Goal: Task Accomplishment & Management: Manage account settings

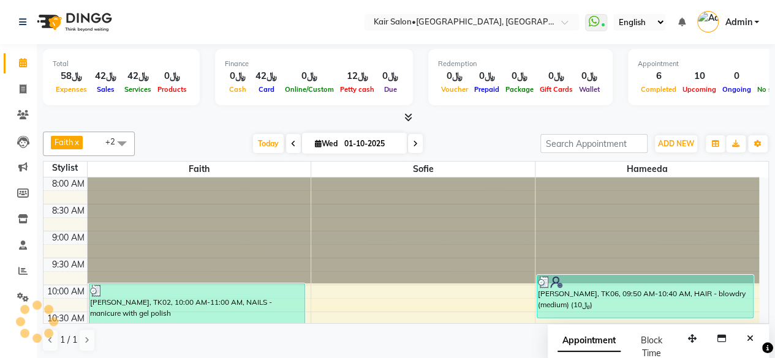
scroll to position [450, 0]
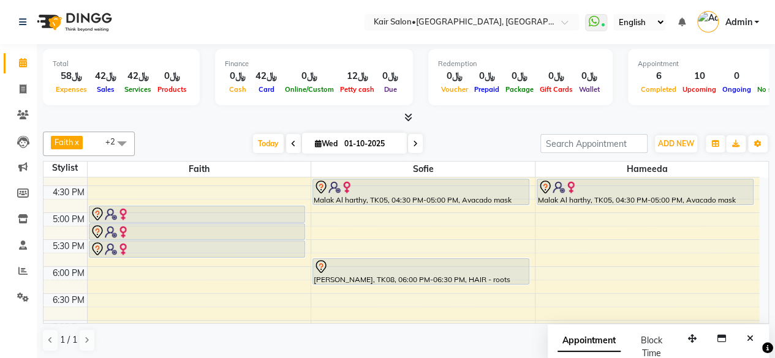
click at [621, 325] on div "Appointment Block Time" at bounding box center [659, 350] width 222 height 51
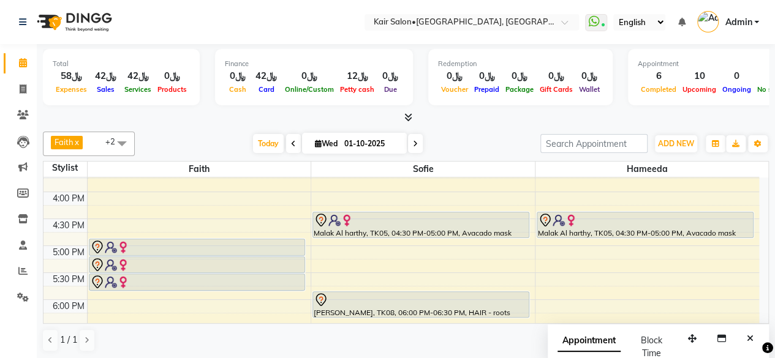
scroll to position [388, 0]
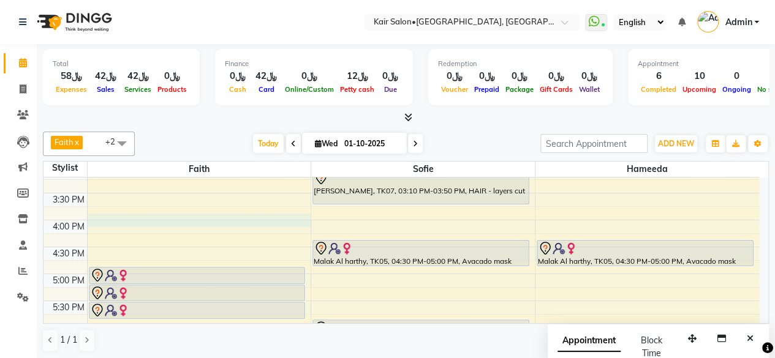
click at [108, 215] on div "8:00 AM 8:30 AM 9:00 AM 9:30 AM 10:00 AM 10:30 AM 11:00 AM 11:30 AM 12:00 PM 12…" at bounding box center [402, 220] width 716 height 862
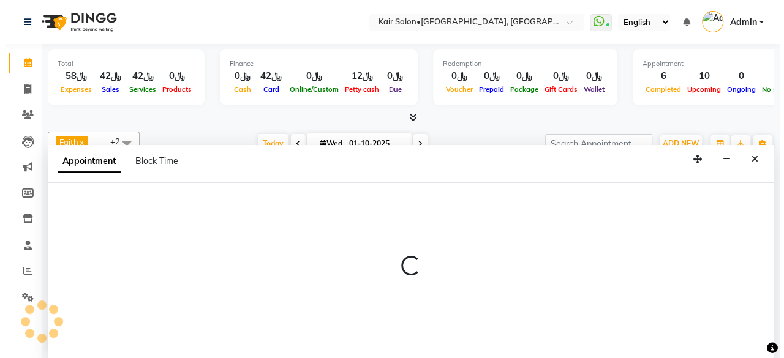
scroll to position [0, 0]
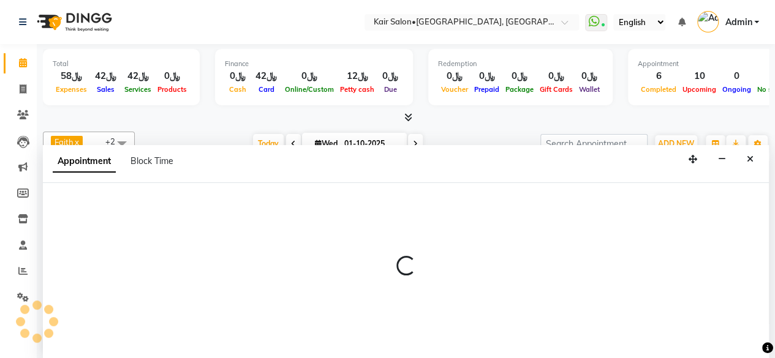
select select "49362"
select select "960"
select select "tentative"
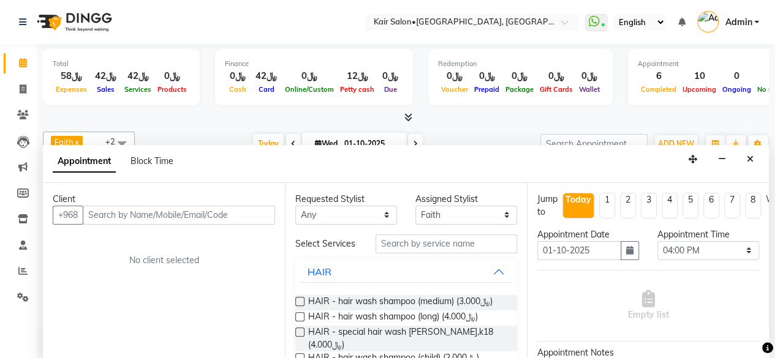
click at [198, 208] on input "text" at bounding box center [179, 215] width 192 height 19
type input "71153951"
click at [243, 211] on span "Add Client" at bounding box center [249, 215] width 41 height 11
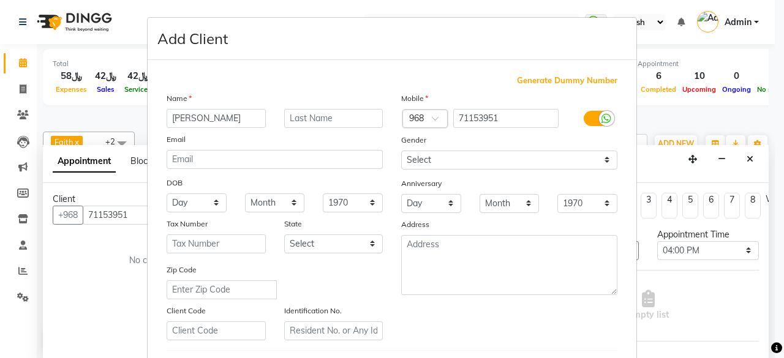
type input "[PERSON_NAME]"
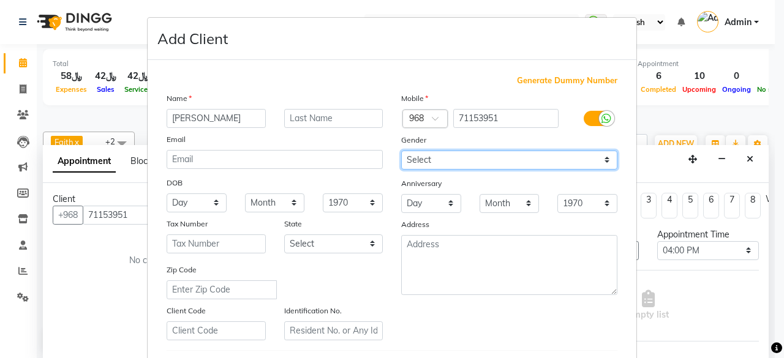
click at [602, 157] on select "Select [DEMOGRAPHIC_DATA] [DEMOGRAPHIC_DATA] Other Prefer Not To Say" at bounding box center [509, 160] width 216 height 19
select select "[DEMOGRAPHIC_DATA]"
click at [401, 151] on select "Select [DEMOGRAPHIC_DATA] [DEMOGRAPHIC_DATA] Other Prefer Not To Say" at bounding box center [509, 160] width 216 height 19
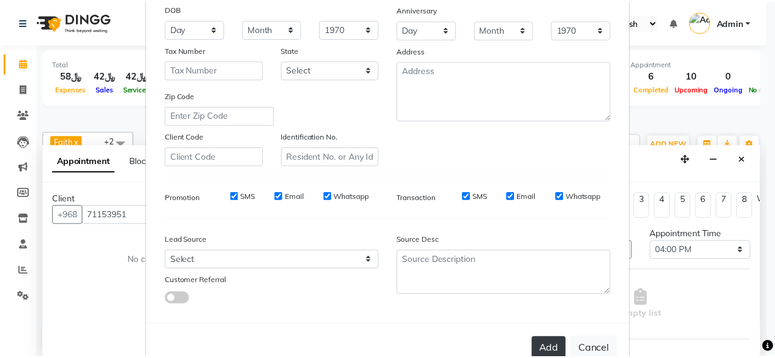
scroll to position [184, 0]
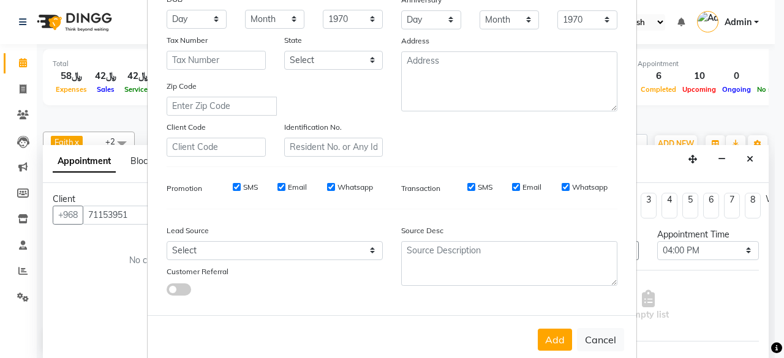
click at [558, 338] on button "Add" at bounding box center [555, 340] width 34 height 22
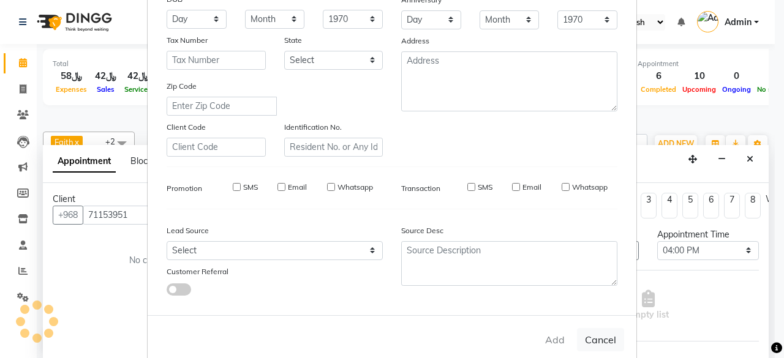
select select
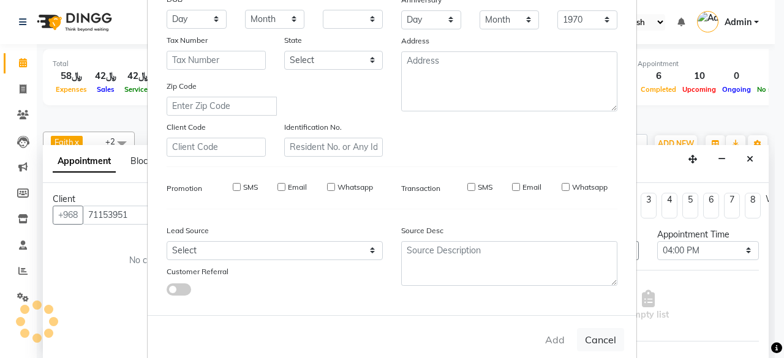
select select
checkbox input "false"
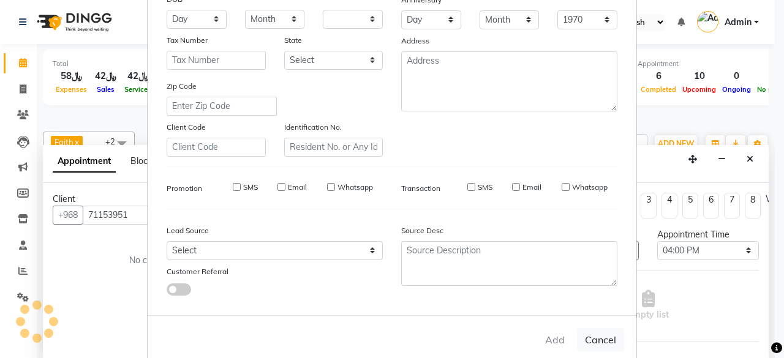
checkbox input "false"
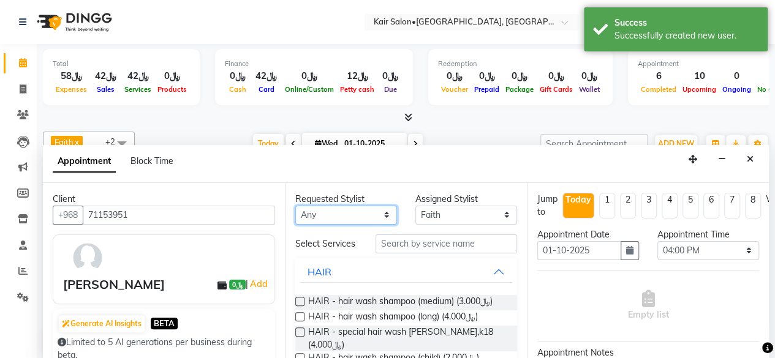
click at [382, 209] on select "Any Faith HABSATBEE [PERSON_NAME] Madam [PERSON_NAME] Madam [PERSON_NAME] Madam…" at bounding box center [346, 215] width 102 height 19
select select "49362"
click at [295, 206] on select "Any Faith HABSATBEE [PERSON_NAME] Madam [PERSON_NAME] Madam [PERSON_NAME] Madam…" at bounding box center [346, 215] width 102 height 19
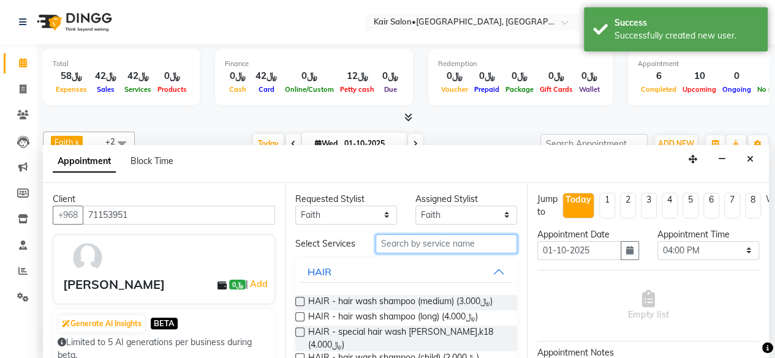
click at [421, 244] on input "text" at bounding box center [447, 244] width 142 height 19
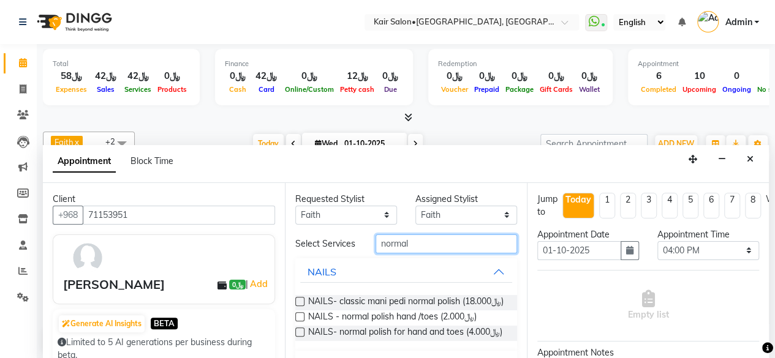
type input "normal"
click at [298, 337] on label at bounding box center [299, 332] width 9 height 9
click at [298, 338] on input "checkbox" at bounding box center [299, 334] width 8 height 8
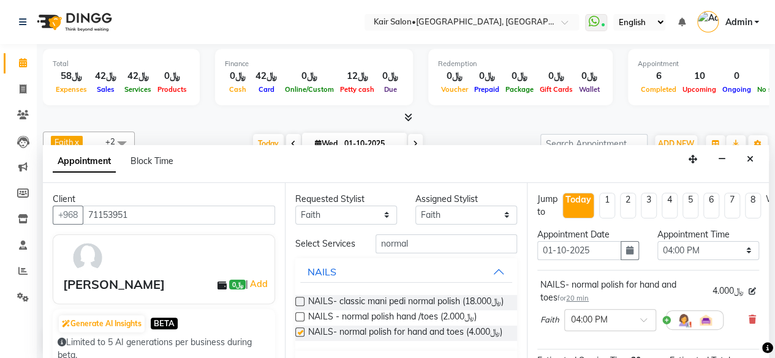
checkbox input "false"
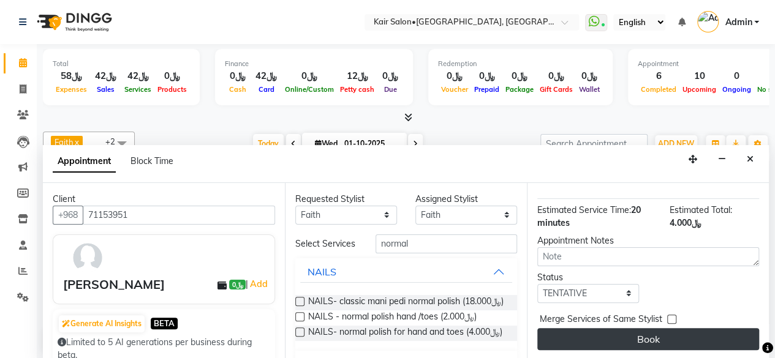
click at [643, 330] on button "Book" at bounding box center [648, 339] width 222 height 22
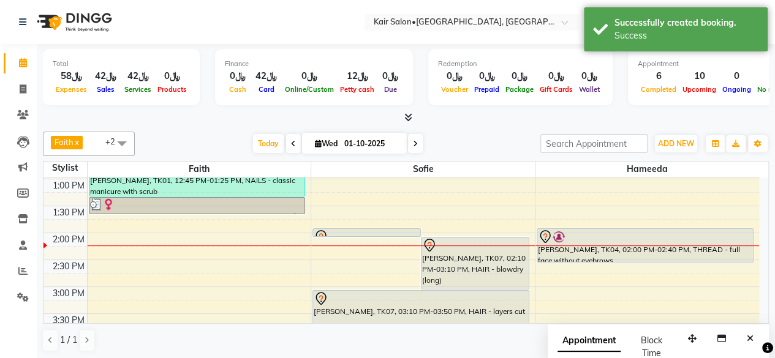
scroll to position [266, 0]
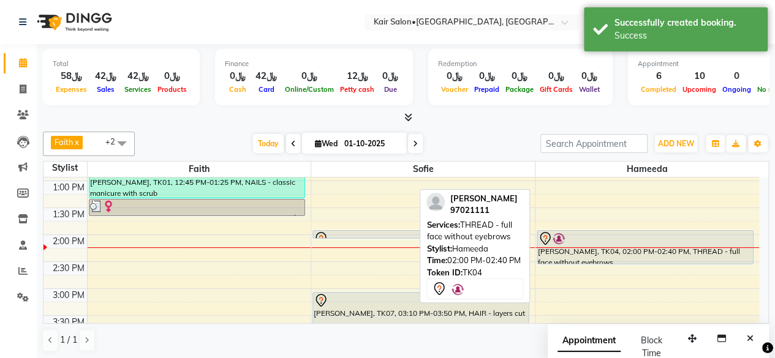
click at [602, 257] on div "[PERSON_NAME], TK04, 02:00 PM-02:40 PM, THREAD - full face without eyebrows" at bounding box center [645, 247] width 216 height 33
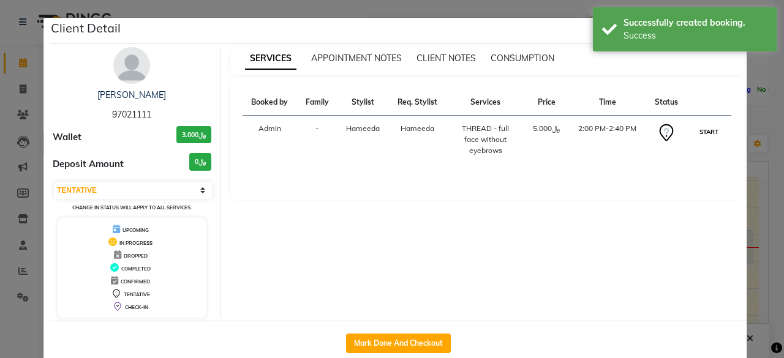
click at [703, 128] on button "START" at bounding box center [709, 131] width 25 height 15
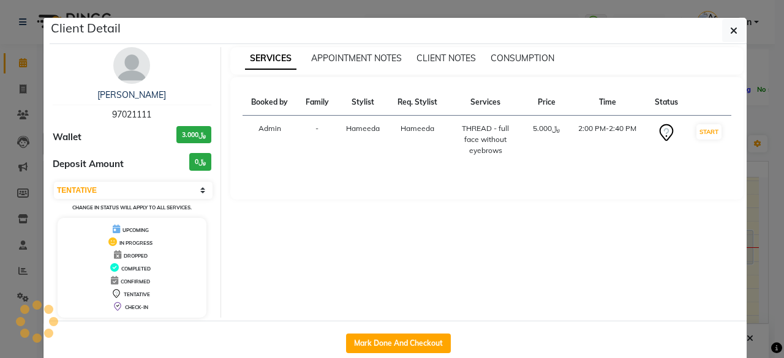
select select "1"
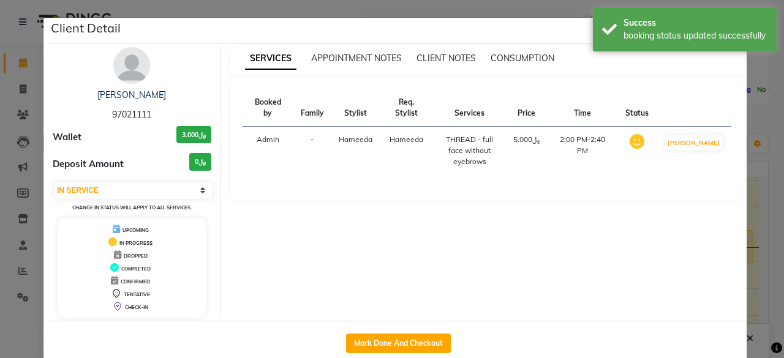
click at [753, 185] on ngb-modal-window "Client Detail Budoor Al shanfari 97021111 Wallet ﷼3.000 Deposit Amount ﷼0 Selec…" at bounding box center [392, 179] width 784 height 358
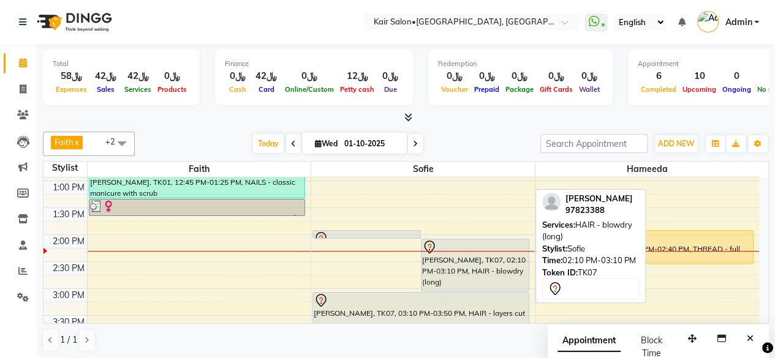
click at [455, 263] on div "[PERSON_NAME], TK07, 02:10 PM-03:10 PM, HAIR - blowdry (long)" at bounding box center [475, 265] width 107 height 51
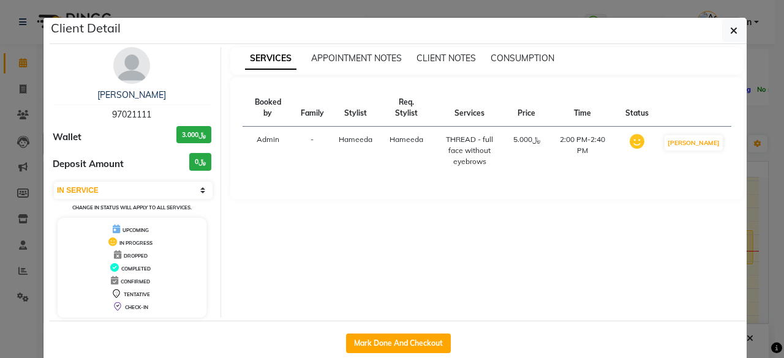
select select "7"
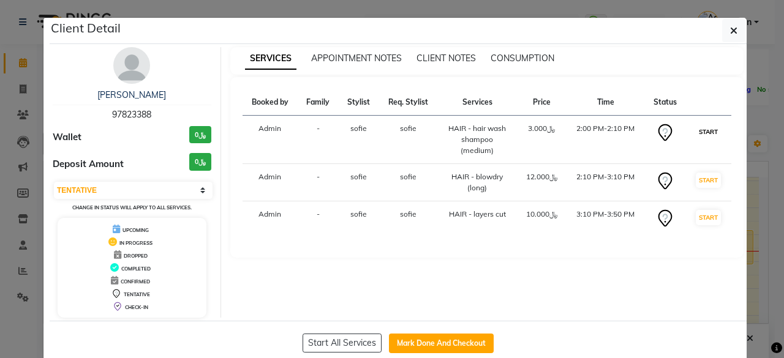
click at [705, 129] on button "START" at bounding box center [708, 131] width 25 height 15
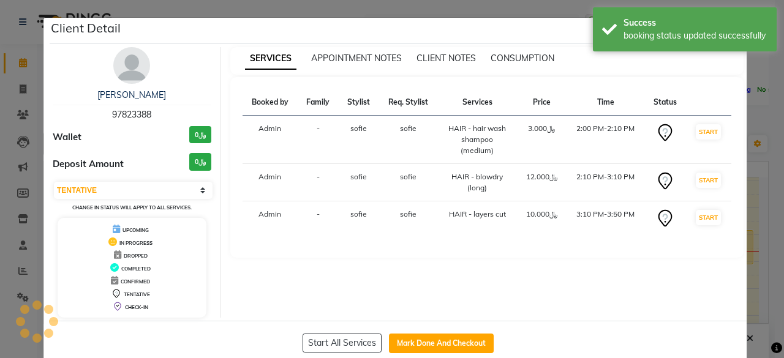
click at [756, 125] on ngb-modal-window "Client Detail [PERSON_NAME] 97823388 Wallet ﷼0 Deposit Amount ﷼0 Select IN SERV…" at bounding box center [392, 179] width 784 height 358
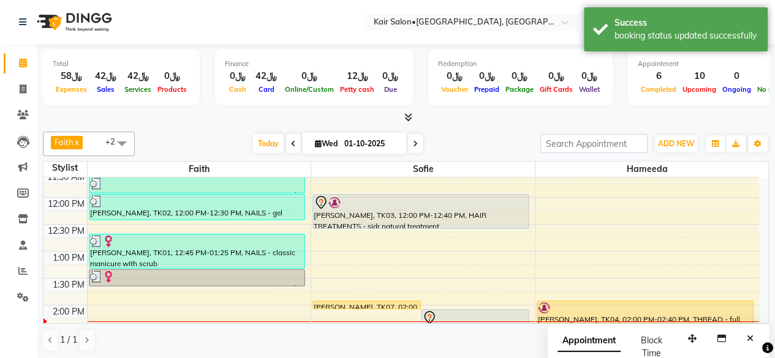
scroll to position [143, 0]
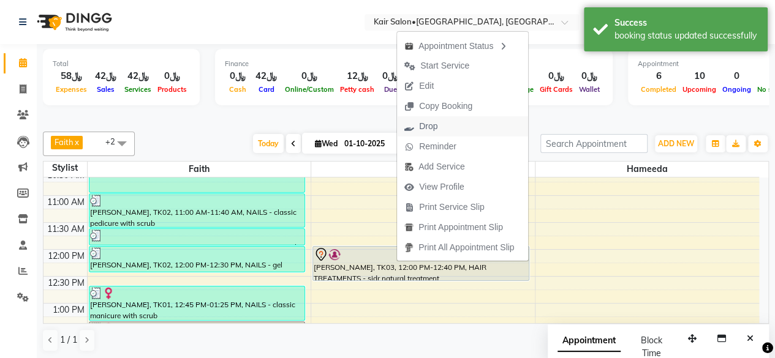
click at [445, 124] on span "Drop" at bounding box center [421, 126] width 48 height 20
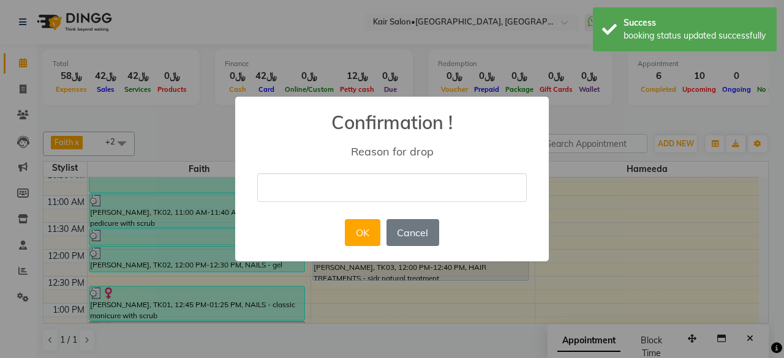
click at [303, 189] on input "text" at bounding box center [392, 187] width 270 height 29
type input "reschedule later on"
click at [368, 236] on button "OK" at bounding box center [362, 232] width 35 height 27
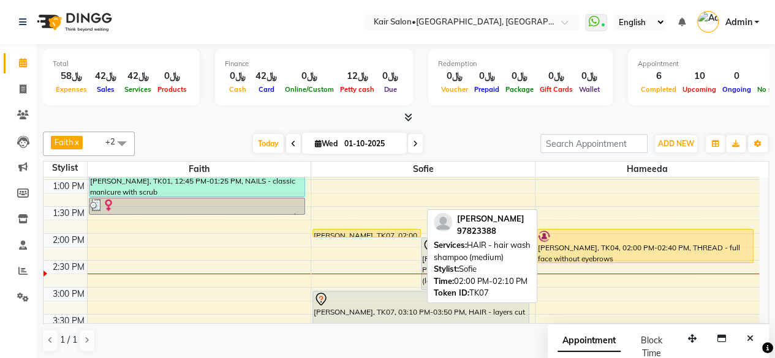
scroll to position [266, 0]
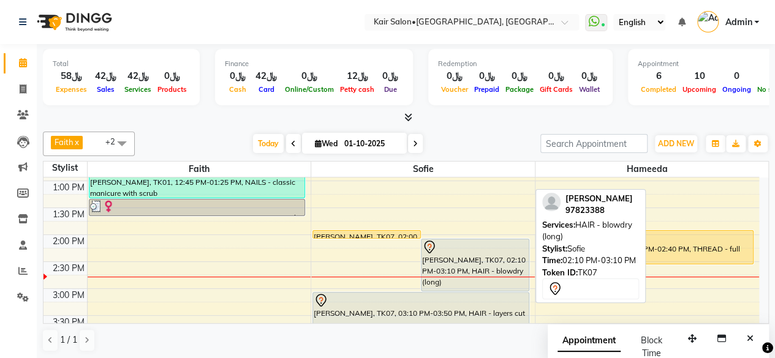
click at [498, 270] on div "[PERSON_NAME], TK07, 02:10 PM-03:10 PM, HAIR - blowdry (long)" at bounding box center [475, 265] width 107 height 51
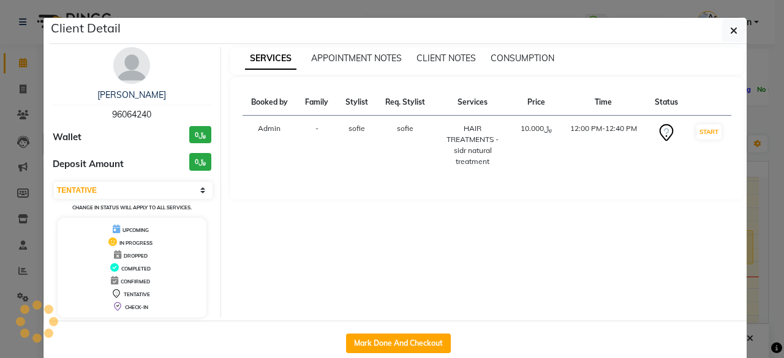
select select "select"
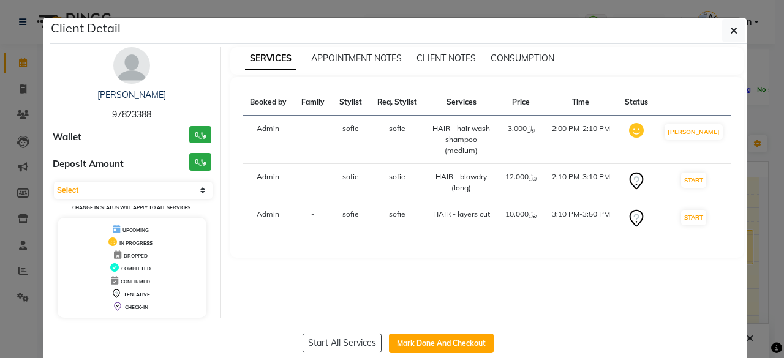
click at [708, 213] on td "START" at bounding box center [694, 219] width 76 height 35
click at [353, 216] on span "sofie" at bounding box center [351, 214] width 17 height 9
click at [762, 143] on ngb-modal-window "Client Detail [PERSON_NAME] 97823388 Wallet ﷼0 Deposit Amount ﷼0 Select IN SERV…" at bounding box center [392, 179] width 784 height 358
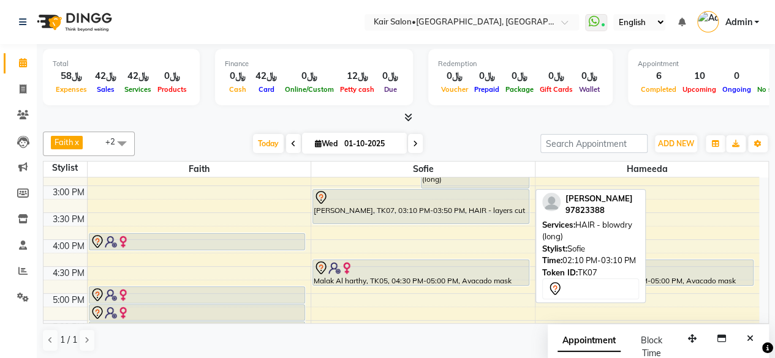
scroll to position [388, 0]
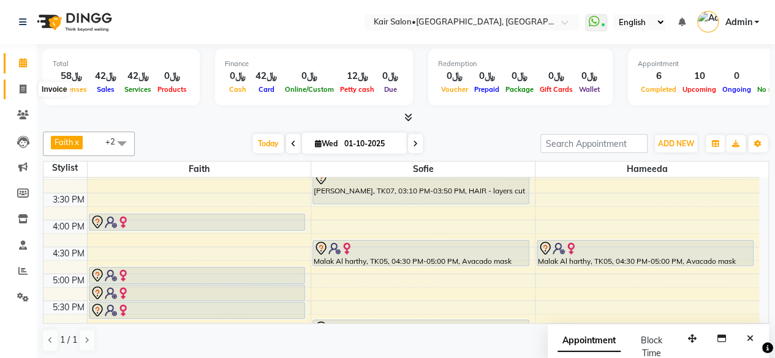
click at [25, 89] on icon at bounding box center [23, 89] width 7 height 9
select select "service"
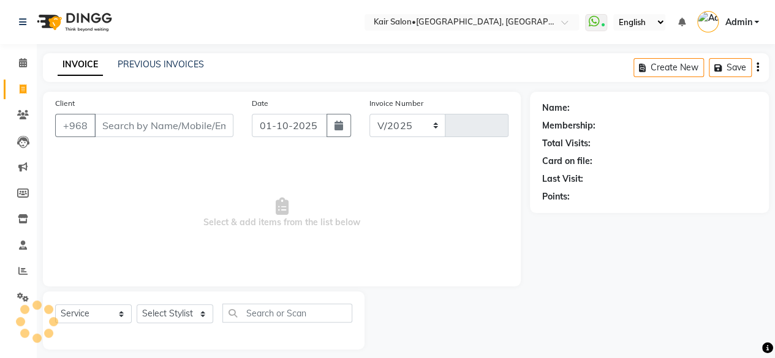
select select "6490"
type input "1964"
click at [140, 129] on input "Client" at bounding box center [163, 125] width 139 height 23
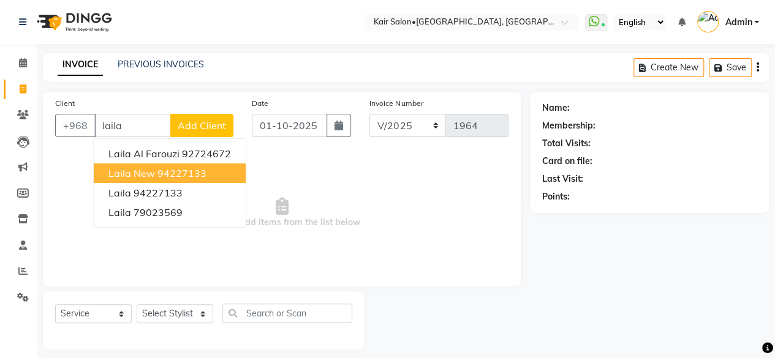
click at [151, 174] on span "Laila New" at bounding box center [131, 173] width 47 height 12
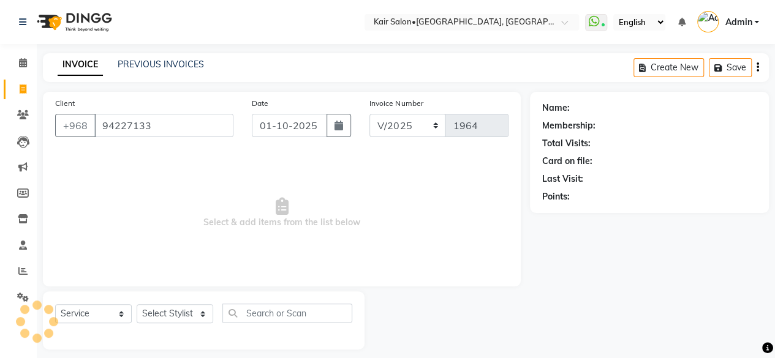
type input "94227133"
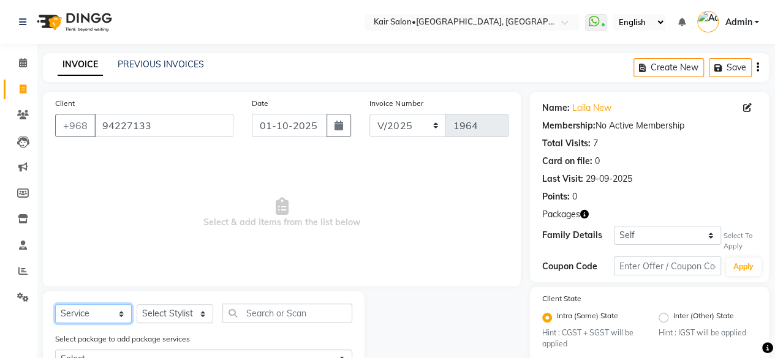
click at [122, 314] on select "Select Service Product Membership Package Voucher Prepaid Gift Card" at bounding box center [93, 314] width 77 height 19
click at [55, 305] on select "Select Service Product Membership Package Voucher Prepaid Gift Card" at bounding box center [93, 314] width 77 height 19
click at [123, 311] on select "Select Service Product Membership Package Voucher Prepaid Gift Card" at bounding box center [93, 314] width 77 height 19
select select "product"
click at [55, 305] on select "Select Service Product Membership Package Voucher Prepaid Gift Card" at bounding box center [93, 314] width 77 height 19
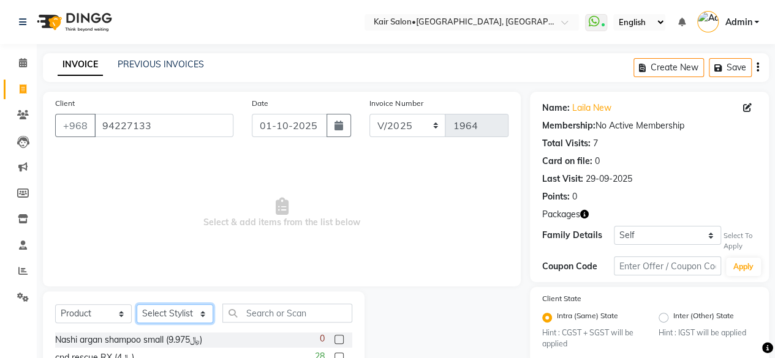
click at [201, 316] on select "Select Stylist Faith HABSATBEE [PERSON_NAME] staffs Madam [PERSON_NAME] Madam […" at bounding box center [175, 314] width 77 height 19
select select "66378"
click at [137, 305] on select "Select Stylist Faith HABSATBEE [PERSON_NAME] staffs Madam [PERSON_NAME] Madam […" at bounding box center [175, 314] width 77 height 19
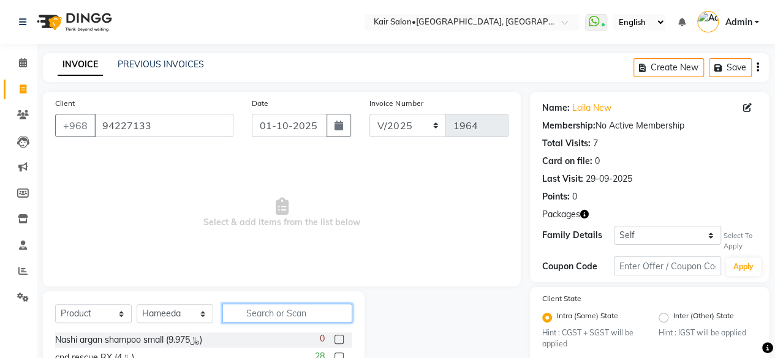
click at [259, 307] on input "text" at bounding box center [287, 313] width 130 height 19
type input "k18"
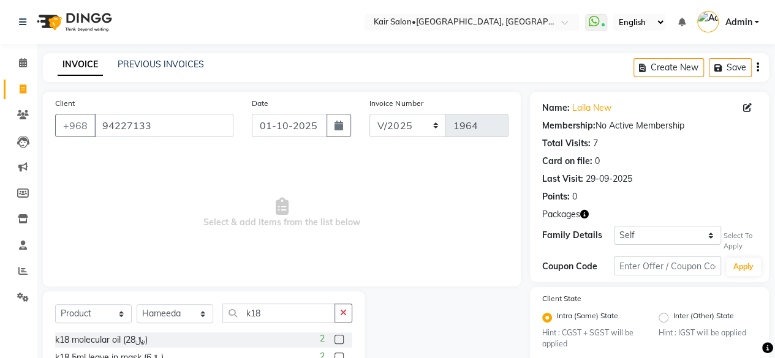
click at [339, 341] on label at bounding box center [339, 339] width 9 height 9
click at [339, 341] on input "checkbox" at bounding box center [339, 340] width 8 height 8
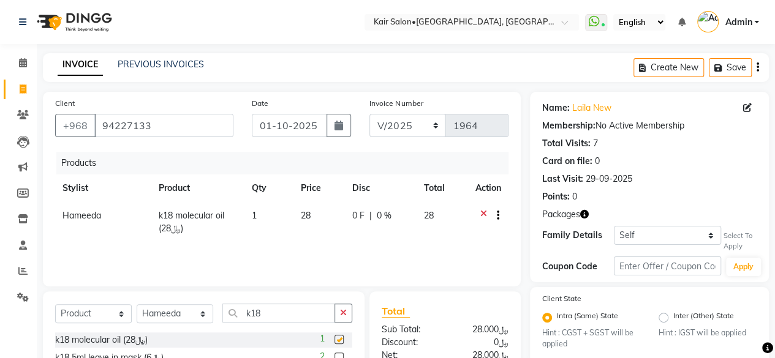
checkbox input "false"
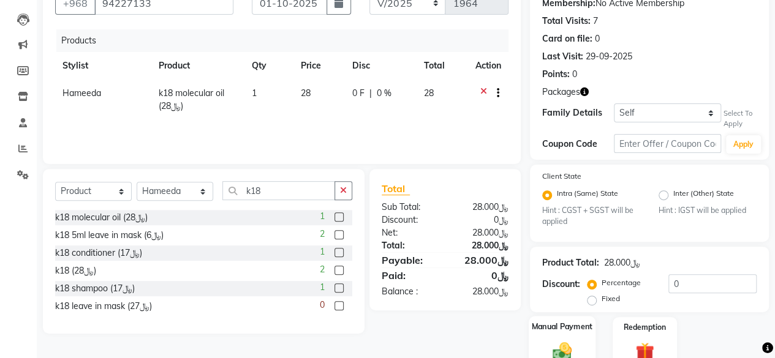
scroll to position [178, 0]
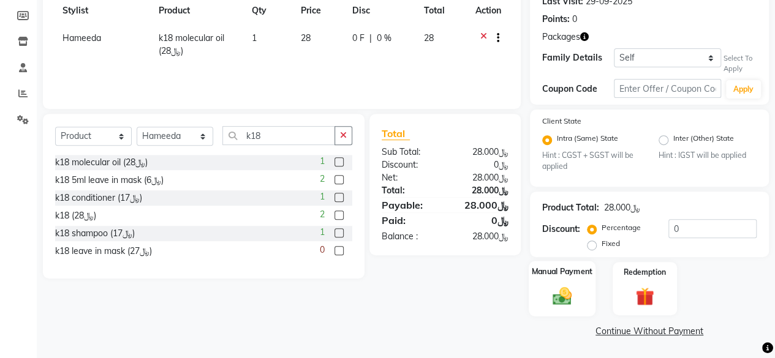
click at [561, 298] on img at bounding box center [562, 297] width 31 height 22
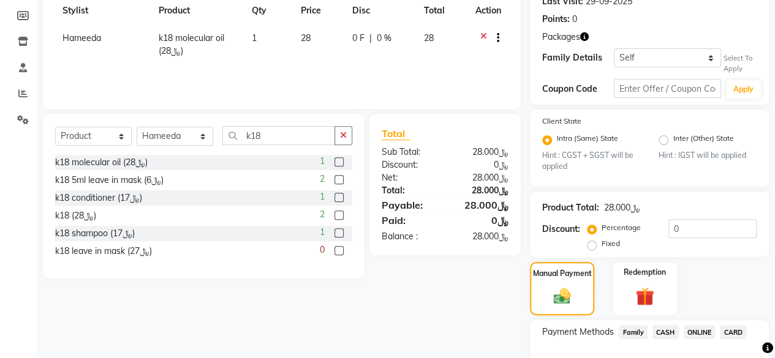
click at [728, 328] on span "CARD" at bounding box center [733, 332] width 26 height 14
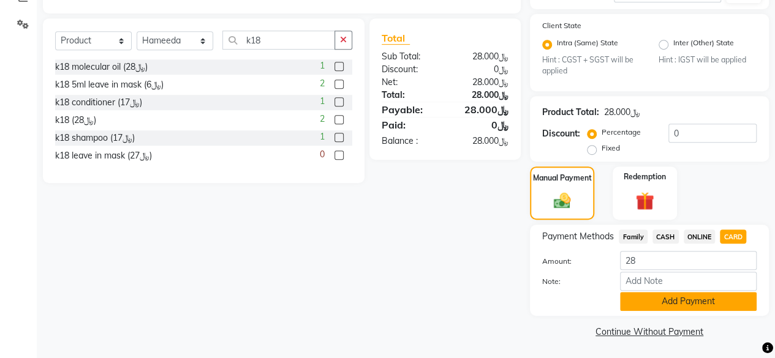
click at [656, 301] on button "Add Payment" at bounding box center [688, 301] width 137 height 19
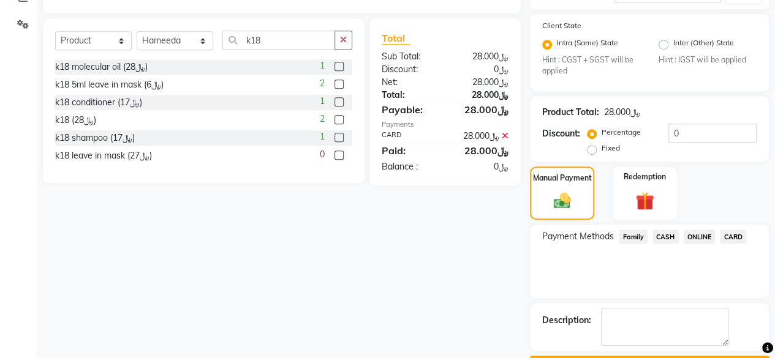
scroll to position [306, 0]
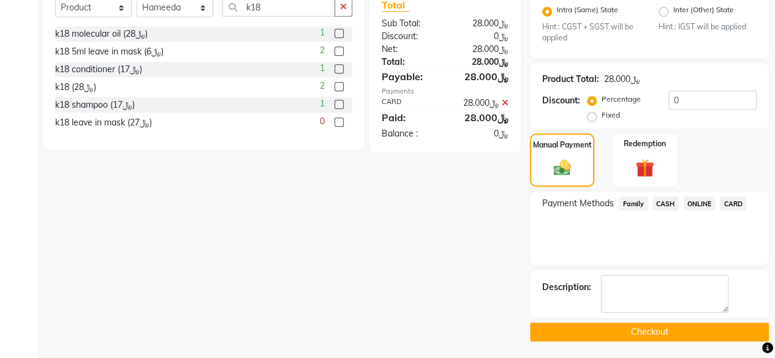
click at [647, 332] on button "Checkout" at bounding box center [649, 332] width 239 height 19
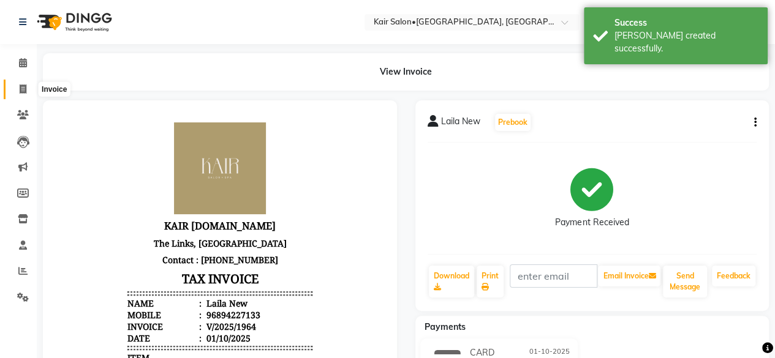
click at [21, 89] on icon at bounding box center [23, 89] width 7 height 9
select select "service"
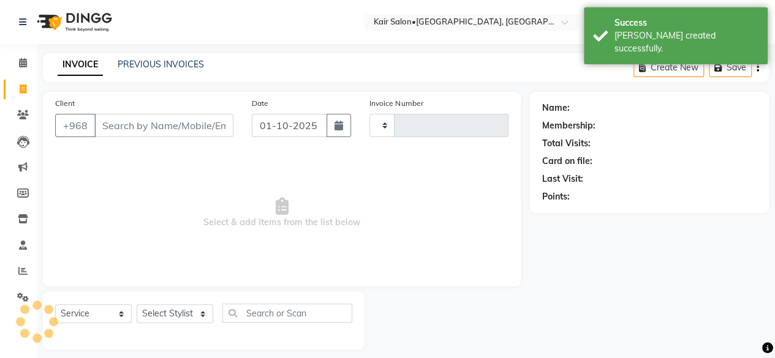
scroll to position [9, 0]
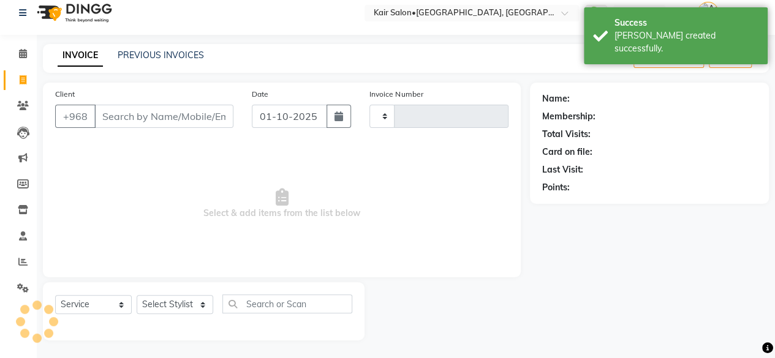
type input "1965"
click at [132, 119] on input "Client" at bounding box center [163, 116] width 139 height 23
select select "6490"
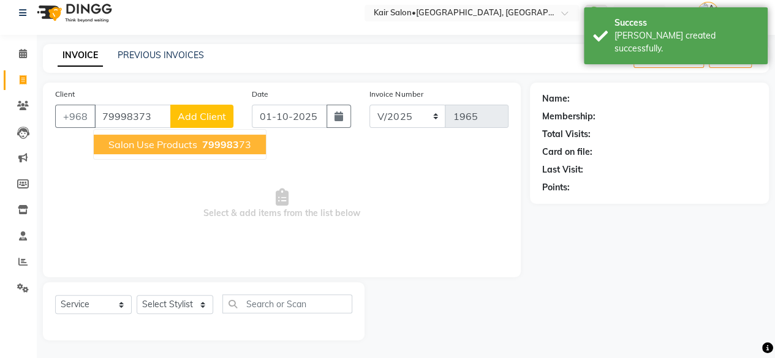
type input "79998373"
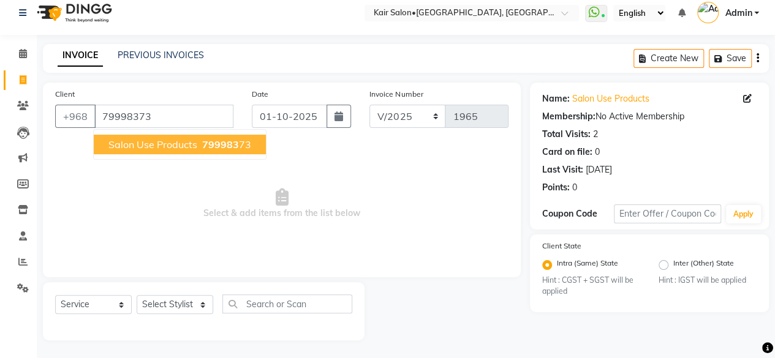
click at [134, 140] on span "salon use products" at bounding box center [152, 144] width 89 height 12
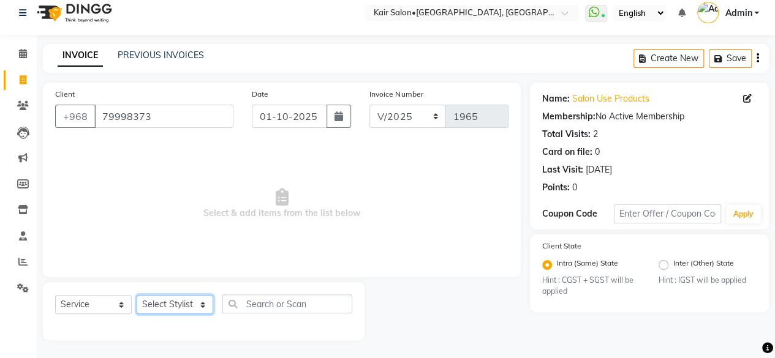
click at [202, 302] on select "Select Stylist Faith HABSATBEE [PERSON_NAME] staffs Madam [PERSON_NAME] Madam […" at bounding box center [175, 304] width 77 height 19
select select "89267"
click at [137, 295] on select "Select Stylist Faith HABSATBEE [PERSON_NAME] staffs Madam [PERSON_NAME] Madam […" at bounding box center [175, 304] width 77 height 19
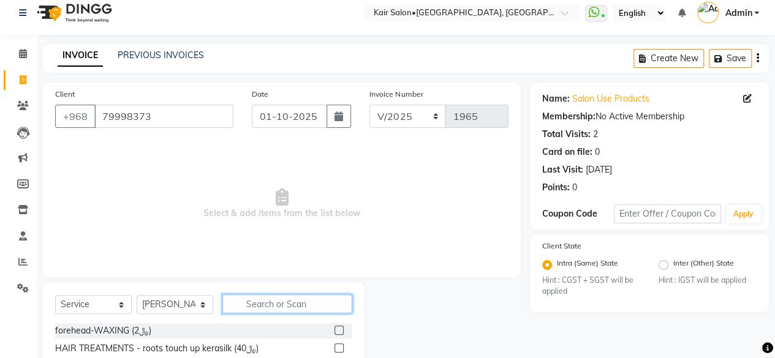
click at [271, 301] on input "text" at bounding box center [287, 304] width 130 height 19
click at [121, 306] on select "Select Service Product Membership Package Voucher Prepaid Gift Card" at bounding box center [93, 304] width 77 height 19
select select "product"
click at [55, 295] on select "Select Service Product Membership Package Voucher Prepaid Gift Card" at bounding box center [93, 304] width 77 height 19
click at [260, 307] on input "text" at bounding box center [287, 304] width 130 height 19
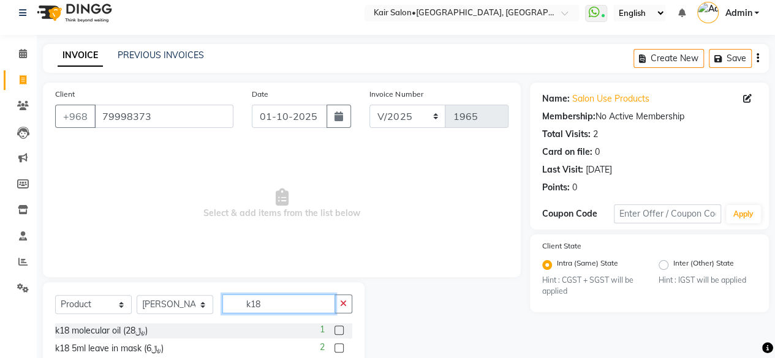
type input "k18"
click at [344, 327] on div "1" at bounding box center [336, 331] width 32 height 15
click at [341, 332] on label at bounding box center [339, 330] width 9 height 9
click at [341, 332] on input "checkbox" at bounding box center [339, 331] width 8 height 8
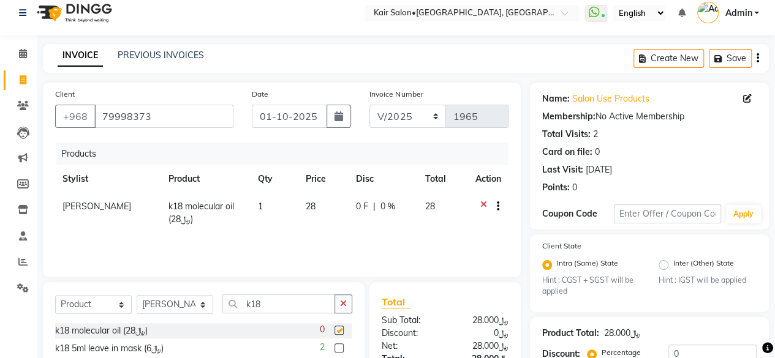
checkbox input "false"
click at [298, 232] on td "28" at bounding box center [323, 213] width 50 height 40
select select "89267"
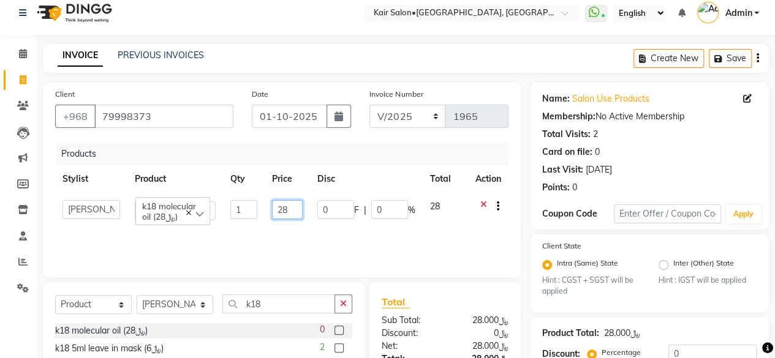
click at [294, 211] on input "28" at bounding box center [287, 209] width 31 height 19
type input "2"
type input "0"
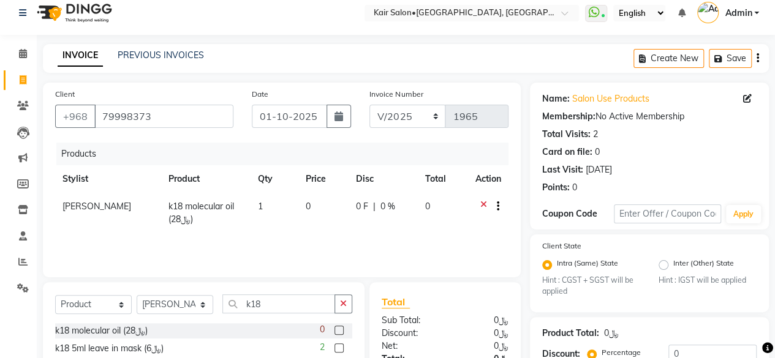
click at [439, 241] on div "Products Stylist Product Qty Price Disc Total Action Madam Butaina Jandal k18 m…" at bounding box center [281, 204] width 453 height 123
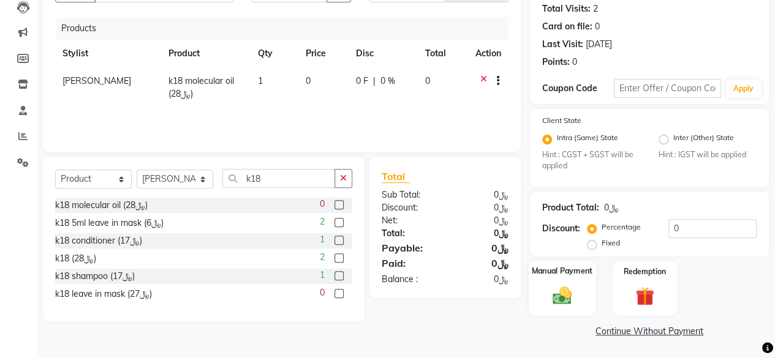
click at [562, 294] on img at bounding box center [562, 296] width 31 height 22
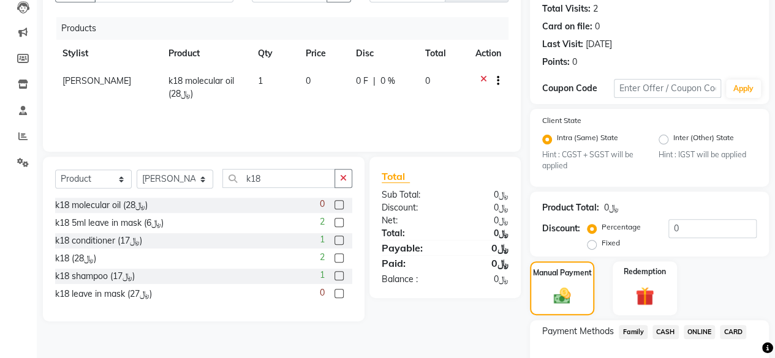
click at [732, 334] on span "CARD" at bounding box center [733, 332] width 26 height 14
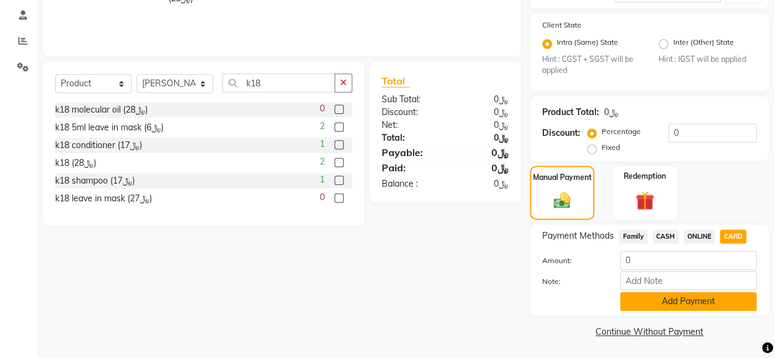
click at [673, 299] on button "Add Payment" at bounding box center [688, 301] width 137 height 19
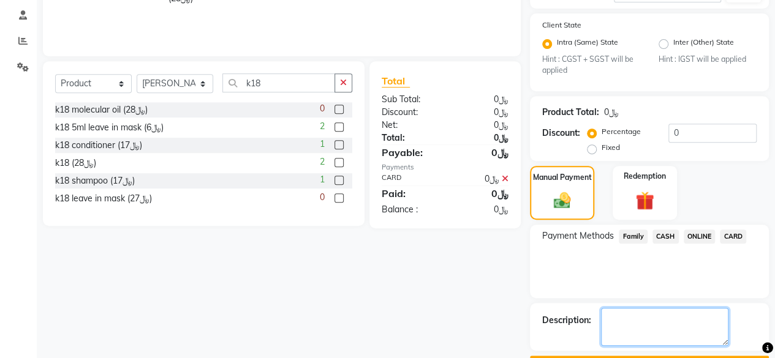
click at [646, 321] on textarea at bounding box center [664, 327] width 127 height 38
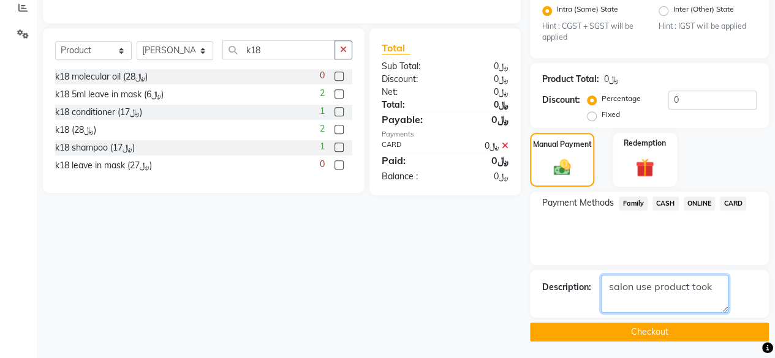
type textarea "salon use product took"
click at [665, 325] on button "Checkout" at bounding box center [649, 332] width 239 height 19
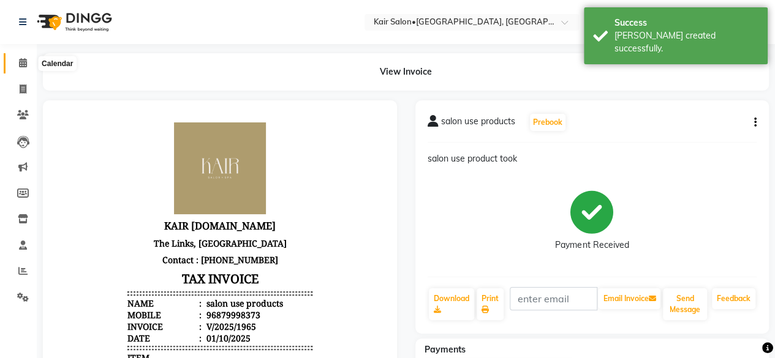
click at [21, 58] on icon at bounding box center [23, 62] width 8 height 9
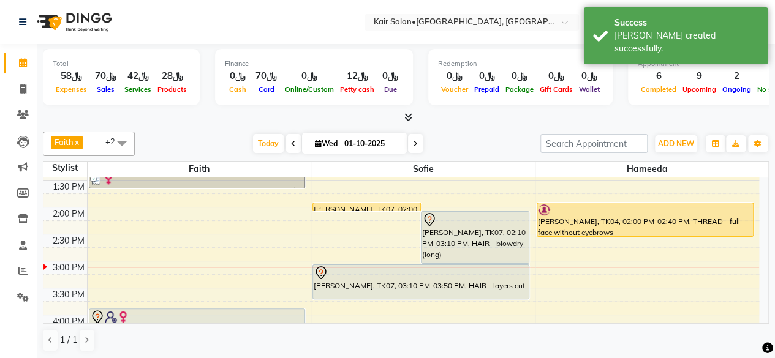
scroll to position [368, 0]
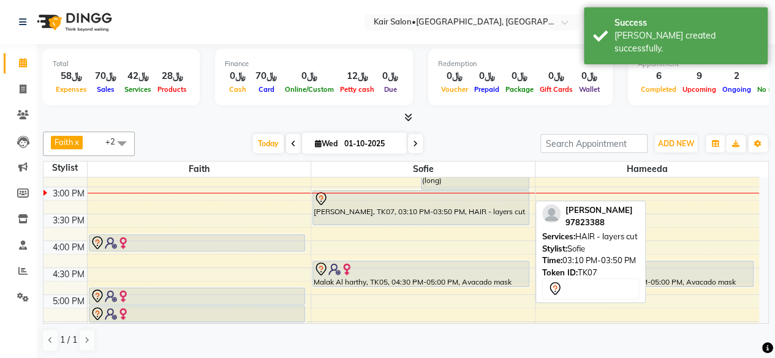
click at [460, 208] on div "[PERSON_NAME], TK07, 03:10 PM-03:50 PM, HAIR - layers cut" at bounding box center [421, 208] width 216 height 34
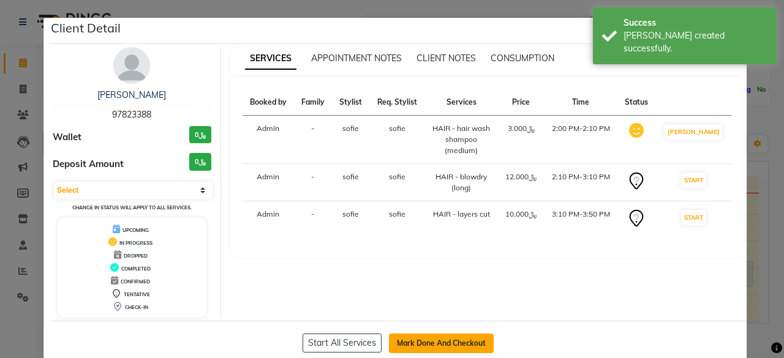
click at [441, 343] on button "Mark Done And Checkout" at bounding box center [441, 344] width 105 height 20
select select "service"
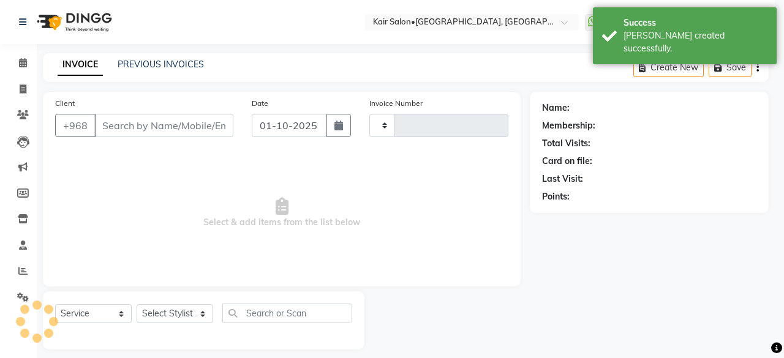
type input "1966"
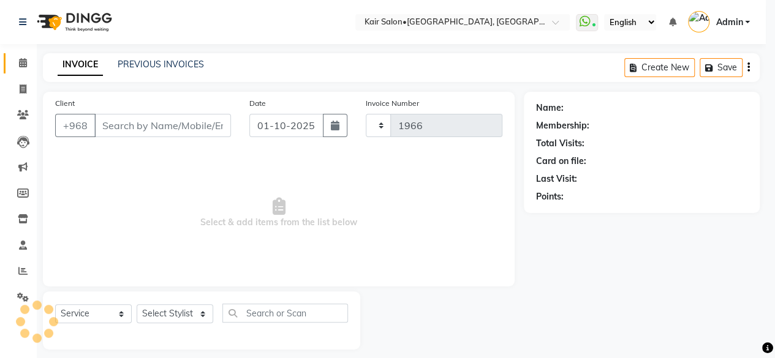
select select "6490"
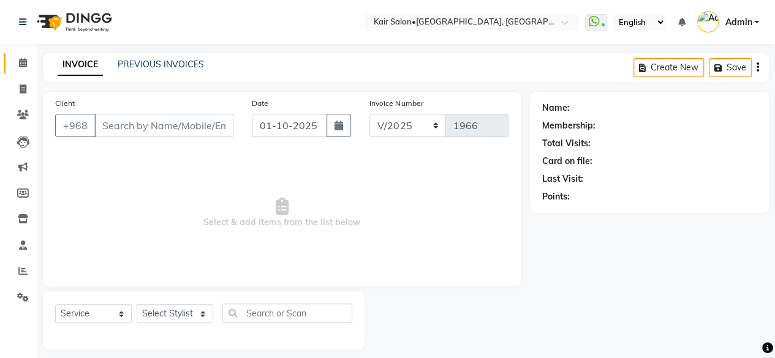
type input "97823388"
select select "58893"
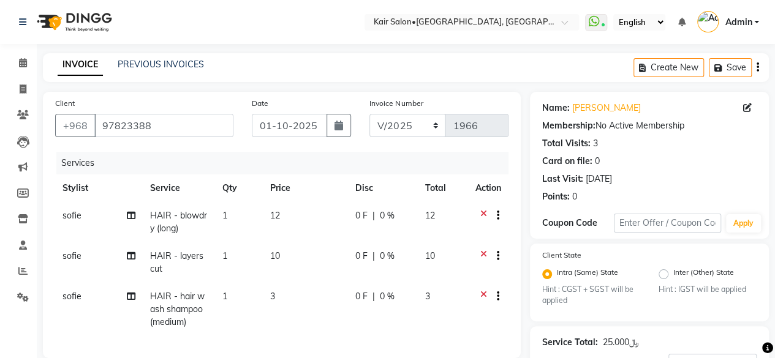
click at [483, 250] on icon at bounding box center [483, 257] width 7 height 15
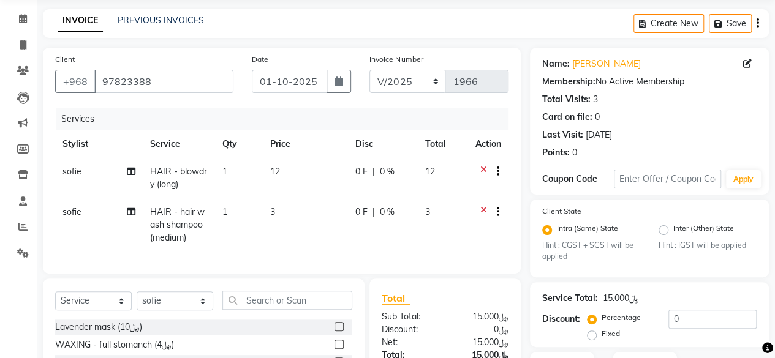
scroll to position [61, 0]
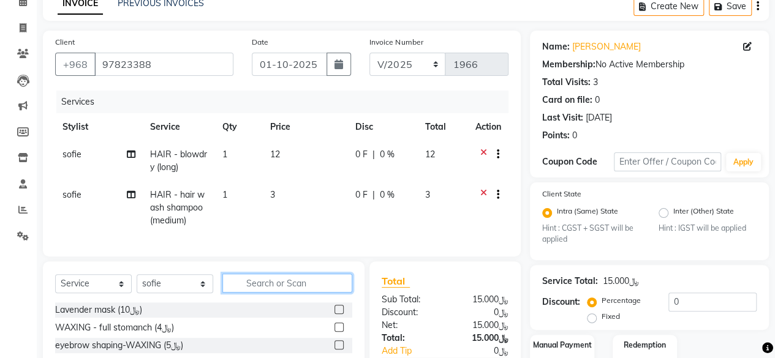
click at [272, 293] on input "text" at bounding box center [287, 283] width 130 height 19
type input "trim"
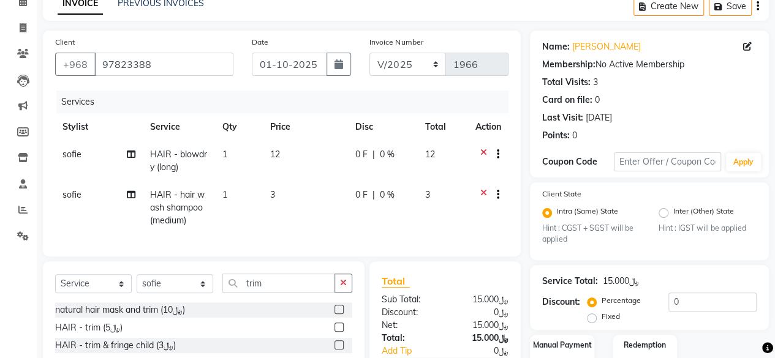
click at [342, 332] on label at bounding box center [339, 327] width 9 height 9
click at [342, 332] on input "checkbox" at bounding box center [339, 328] width 8 height 8
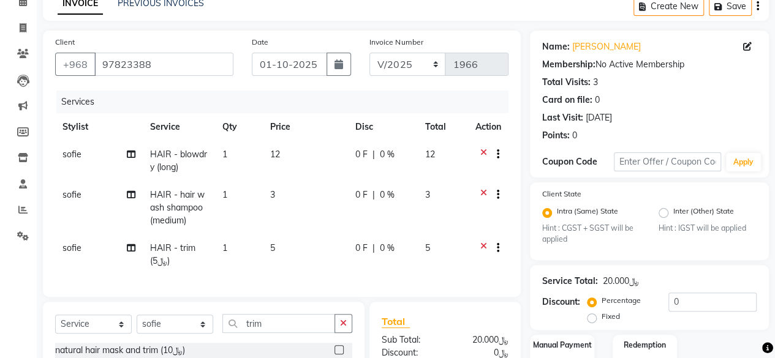
checkbox input "false"
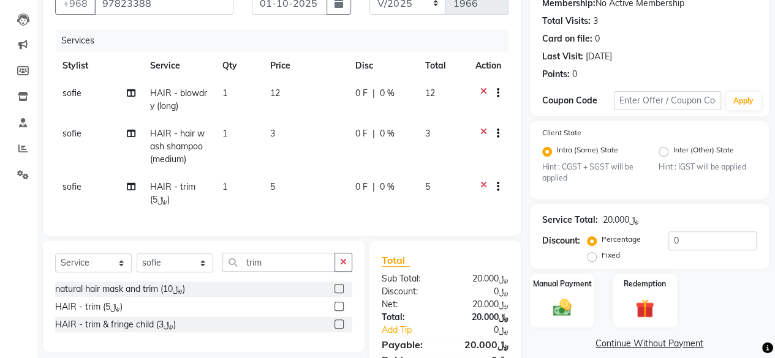
scroll to position [186, 0]
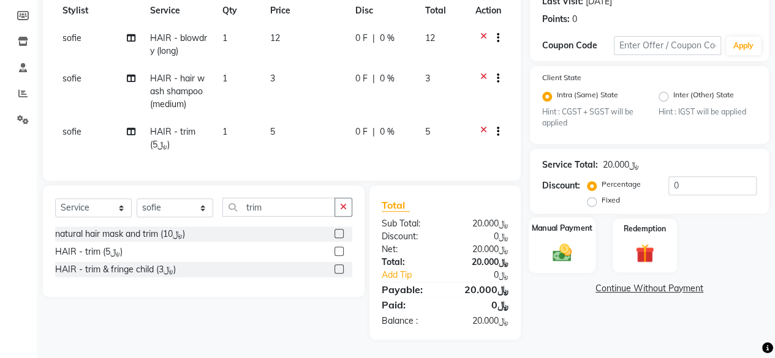
click at [560, 242] on img at bounding box center [562, 253] width 31 height 22
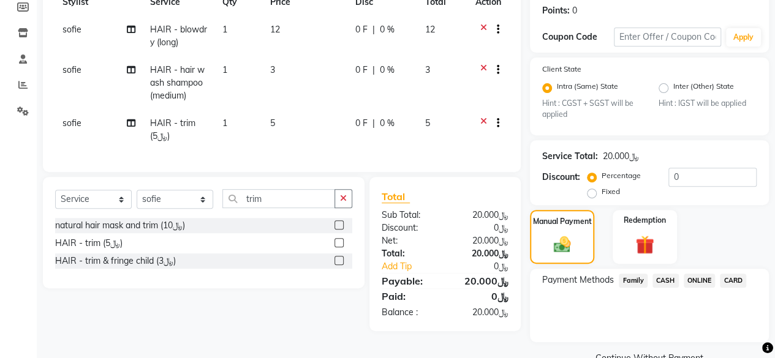
click at [739, 281] on span "CARD" at bounding box center [733, 281] width 26 height 14
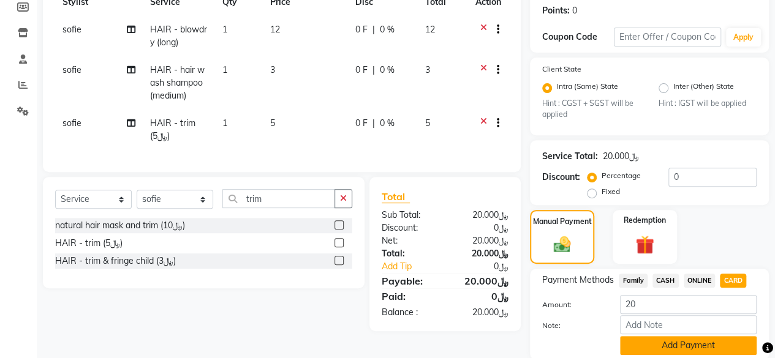
scroll to position [230, 0]
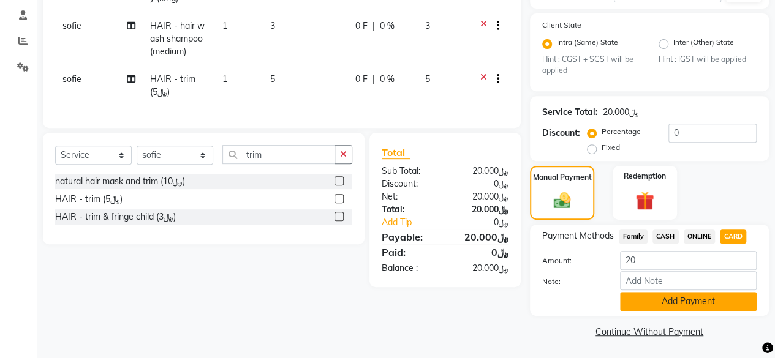
click at [653, 305] on button "Add Payment" at bounding box center [688, 301] width 137 height 19
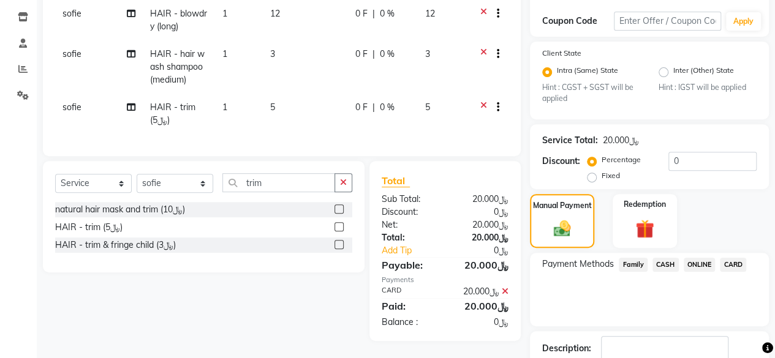
scroll to position [263, 0]
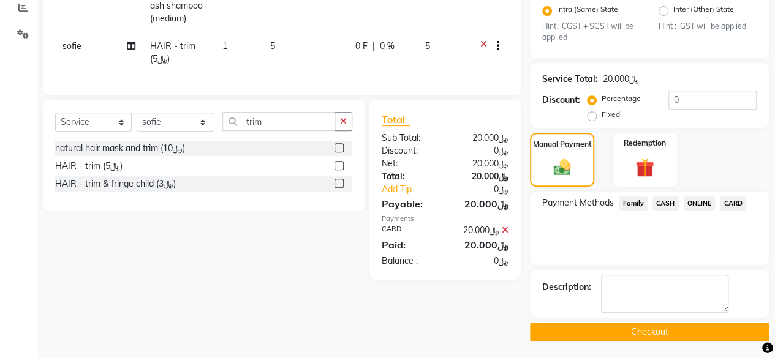
click at [643, 330] on button "Checkout" at bounding box center [649, 332] width 239 height 19
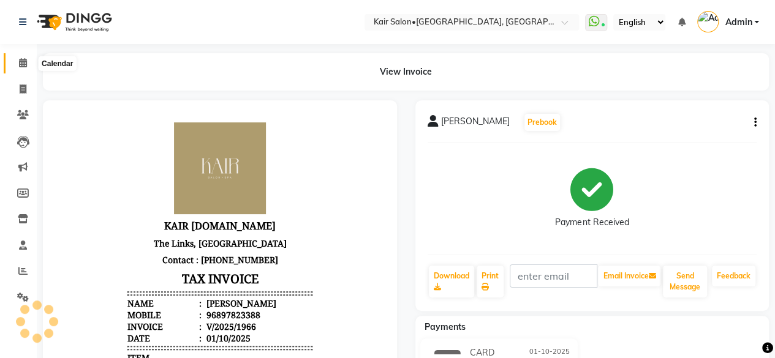
click at [21, 62] on icon at bounding box center [23, 62] width 8 height 9
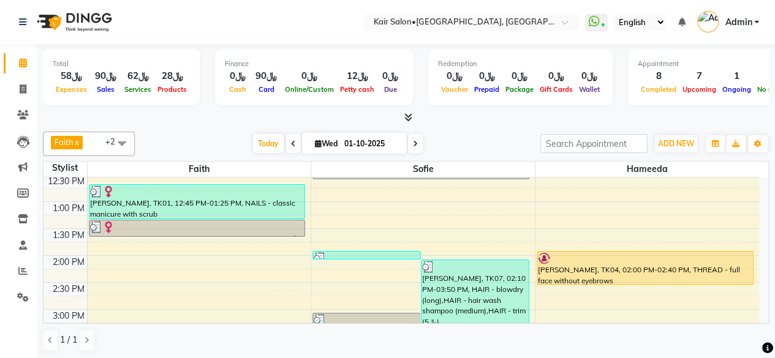
scroll to position [368, 0]
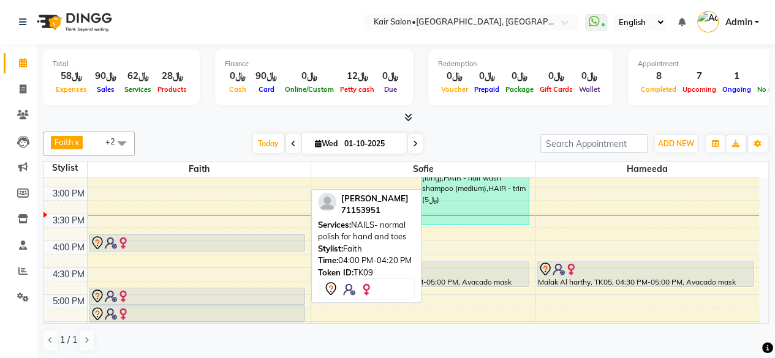
click at [205, 243] on div at bounding box center [197, 243] width 214 height 15
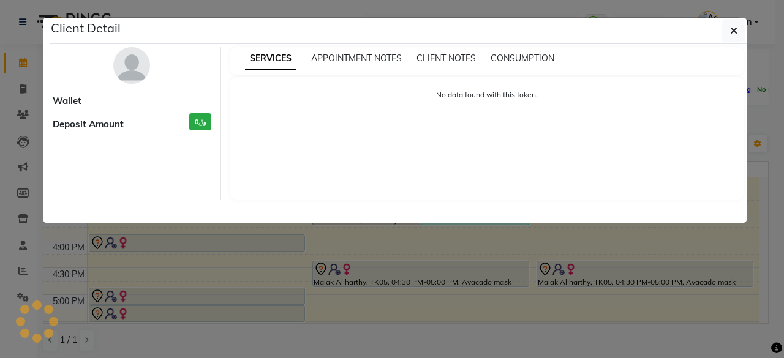
select select "7"
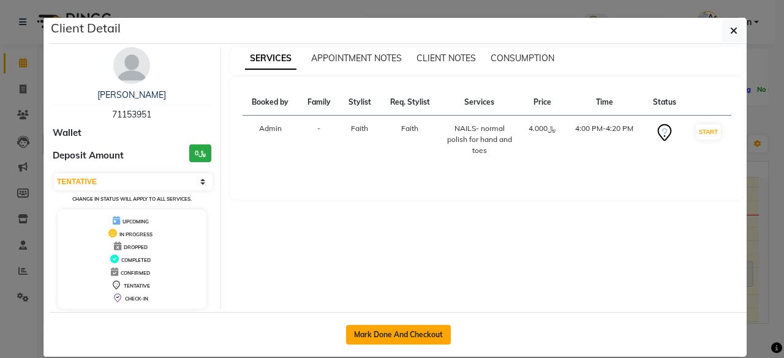
click at [365, 330] on button "Mark Done And Checkout" at bounding box center [398, 335] width 105 height 20
select select "service"
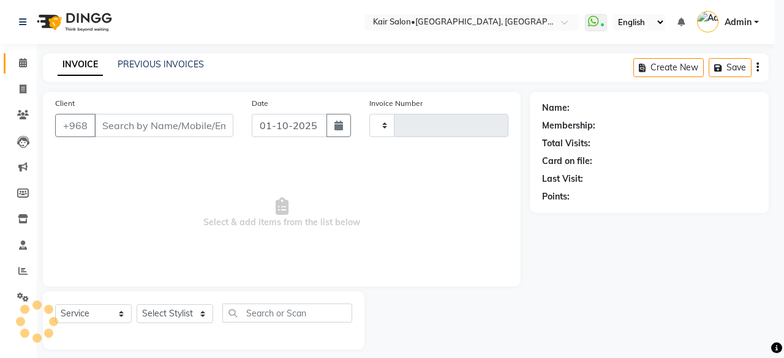
type input "1967"
select select "6490"
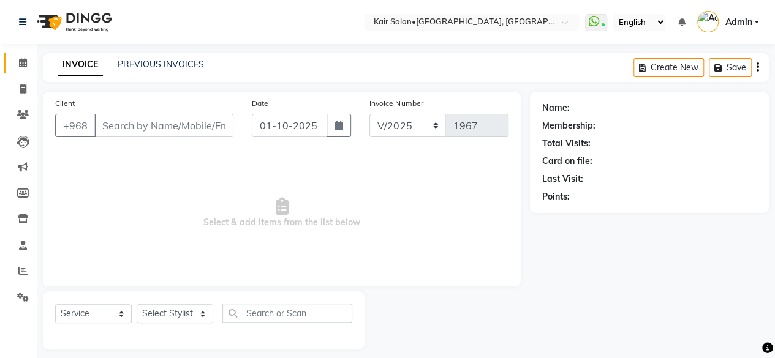
type input "71153951"
select select "49362"
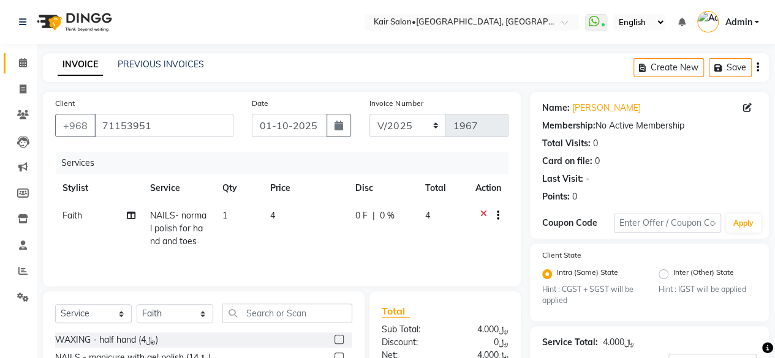
scroll to position [135, 0]
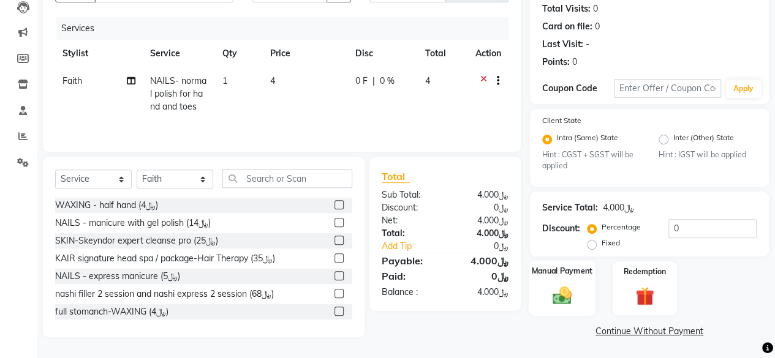
click at [566, 296] on img at bounding box center [562, 296] width 31 height 22
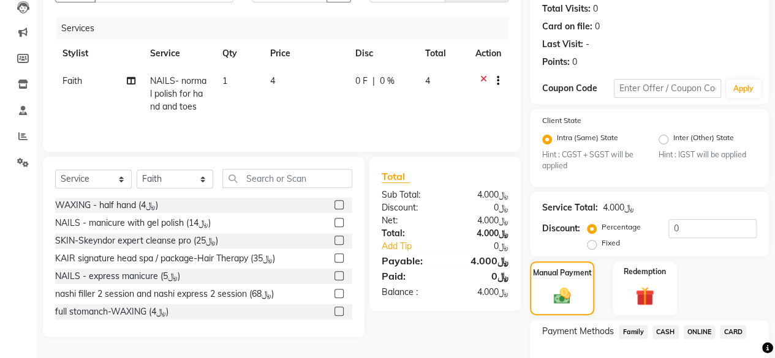
click at [737, 328] on span "CARD" at bounding box center [733, 332] width 26 height 14
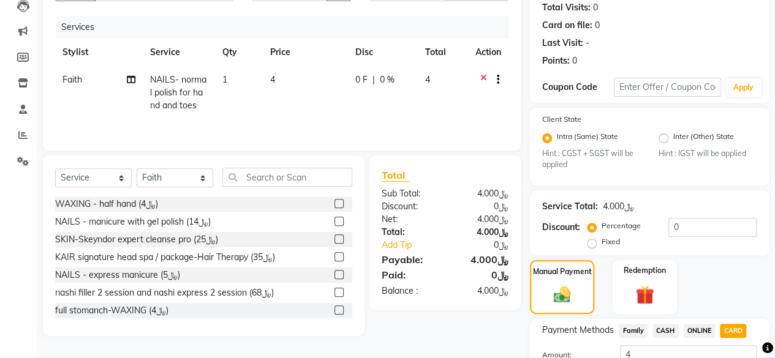
scroll to position [230, 0]
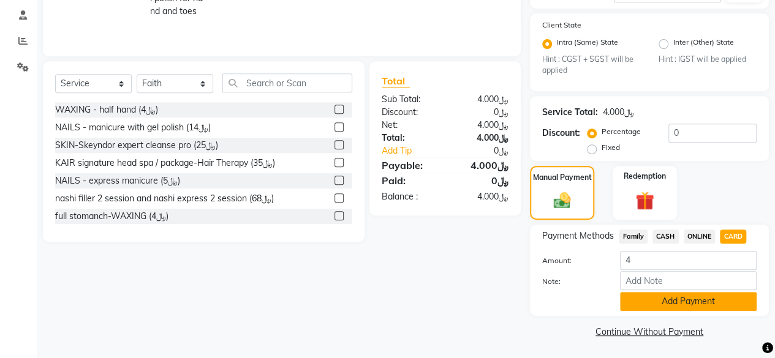
click at [675, 300] on button "Add Payment" at bounding box center [688, 301] width 137 height 19
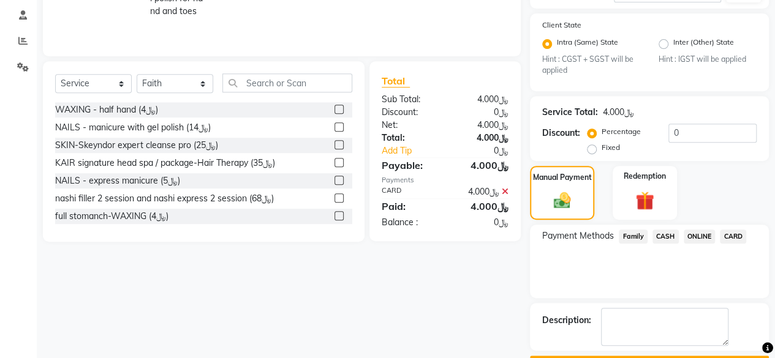
scroll to position [263, 0]
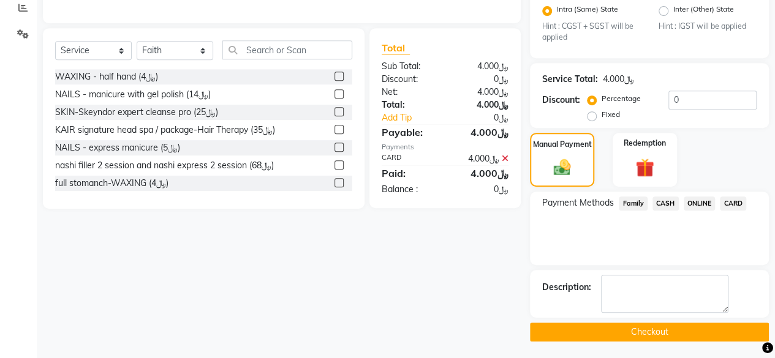
click at [631, 329] on button "Checkout" at bounding box center [649, 332] width 239 height 19
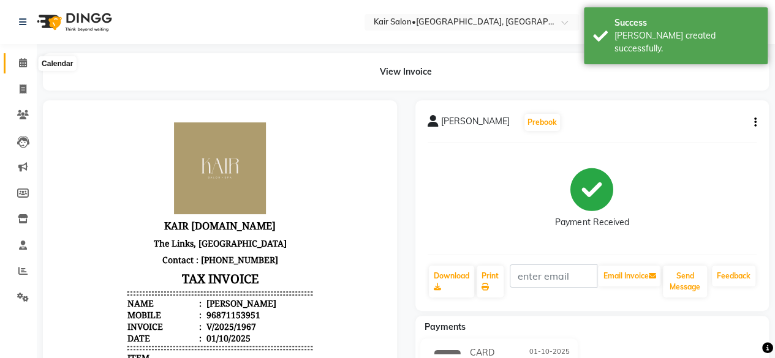
click at [27, 66] on span at bounding box center [22, 63] width 21 height 14
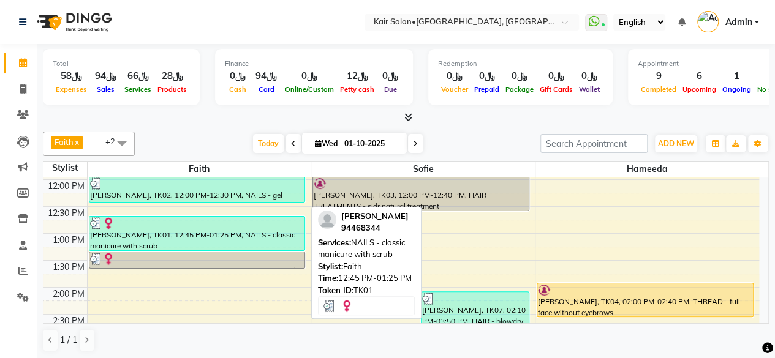
scroll to position [189, 0]
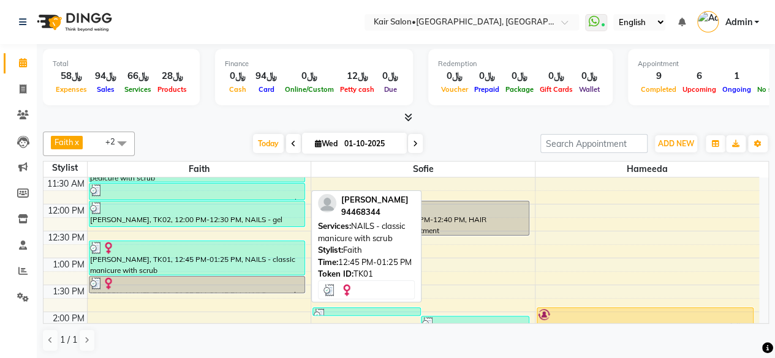
click at [238, 270] on div "[PERSON_NAME], TK01, 12:45 PM-01:25 PM, NAILS - classic manicure with scrub" at bounding box center [197, 258] width 216 height 34
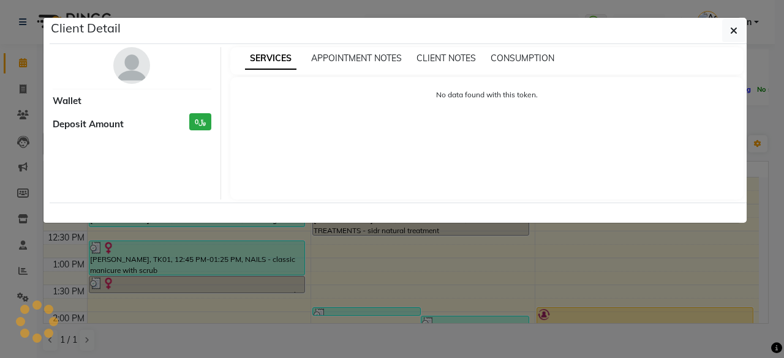
select select "3"
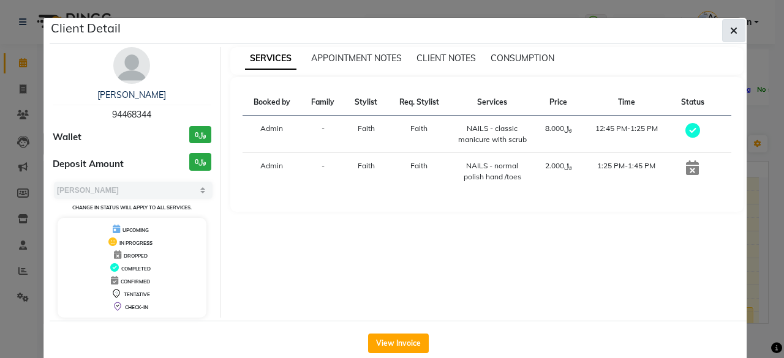
click at [730, 32] on icon "button" at bounding box center [733, 31] width 7 height 10
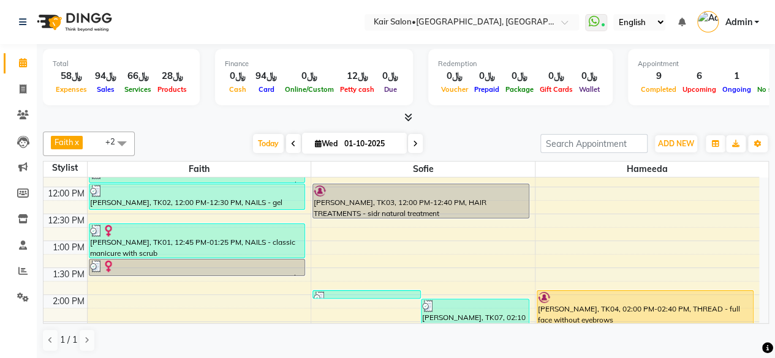
scroll to position [250, 0]
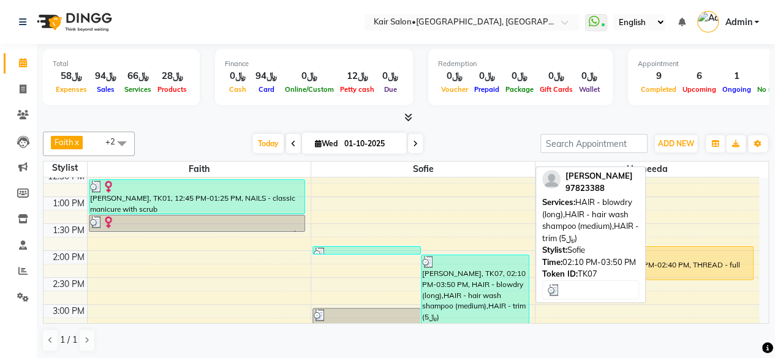
click at [466, 306] on div "[PERSON_NAME], TK07, 02:10 PM-03:50 PM, HAIR - blowdry (long),HAIR - hair wash …" at bounding box center [475, 299] width 107 height 87
select select "3"
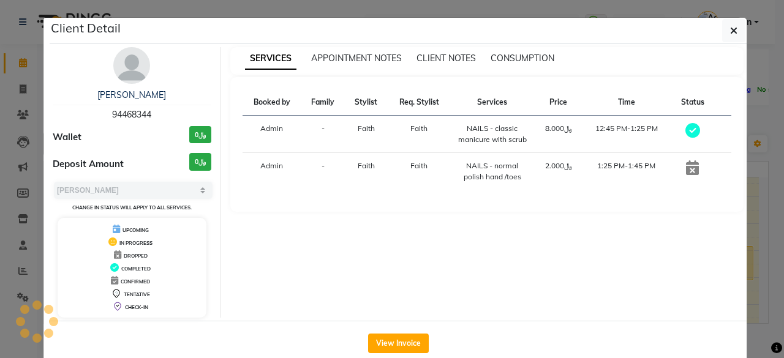
click at [386, 332] on div "View Invoice" at bounding box center [398, 343] width 697 height 45
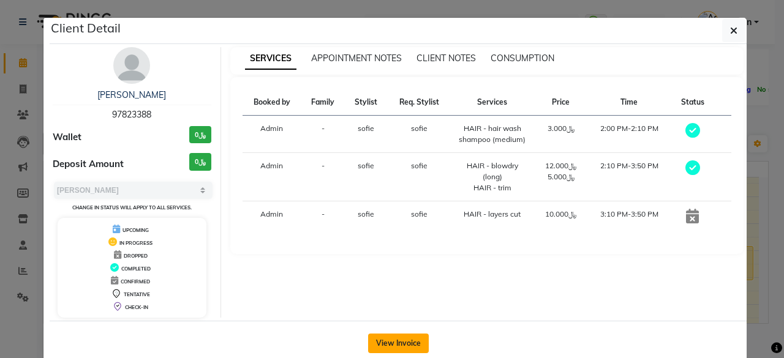
click at [390, 339] on button "View Invoice" at bounding box center [398, 344] width 61 height 20
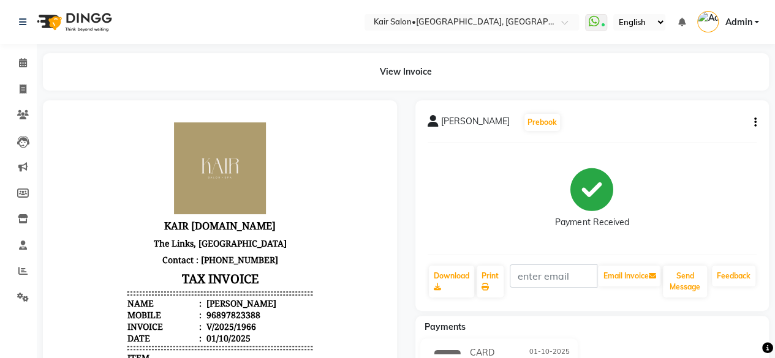
click at [754, 123] on icon "button" at bounding box center [755, 123] width 2 height 1
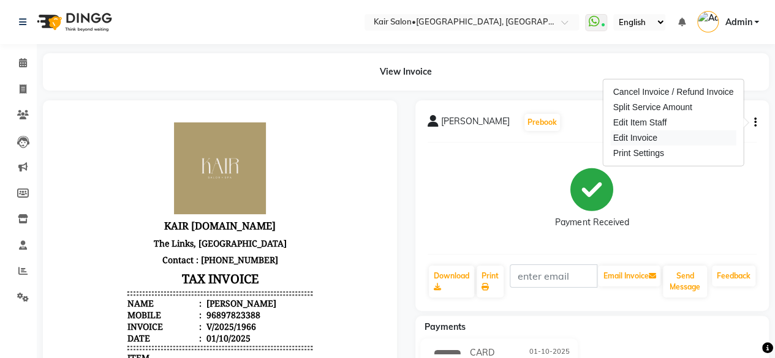
click at [658, 137] on div "Edit Invoice" at bounding box center [673, 138] width 126 height 15
select select "service"
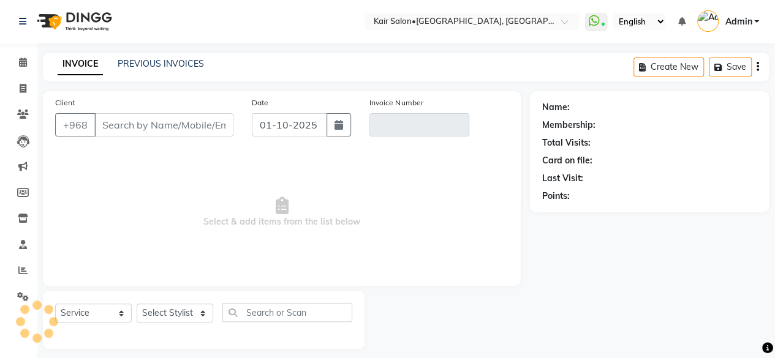
scroll to position [9, 0]
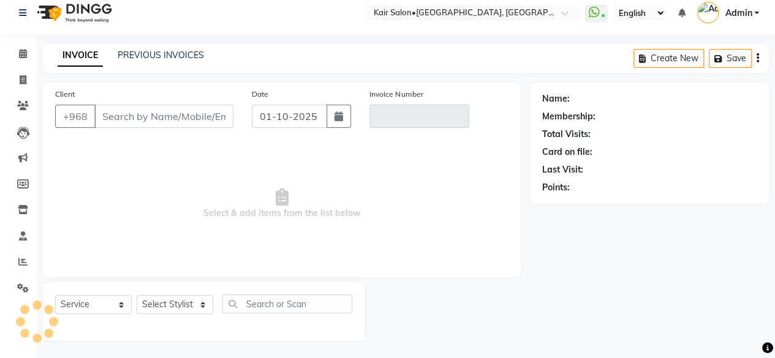
type input "97823388"
type input "V/2025/1966"
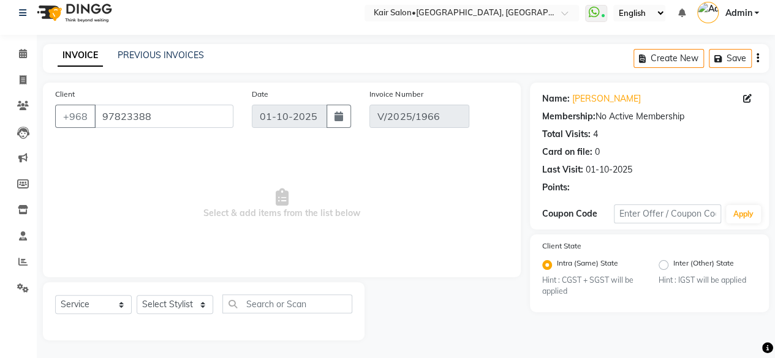
select select "select"
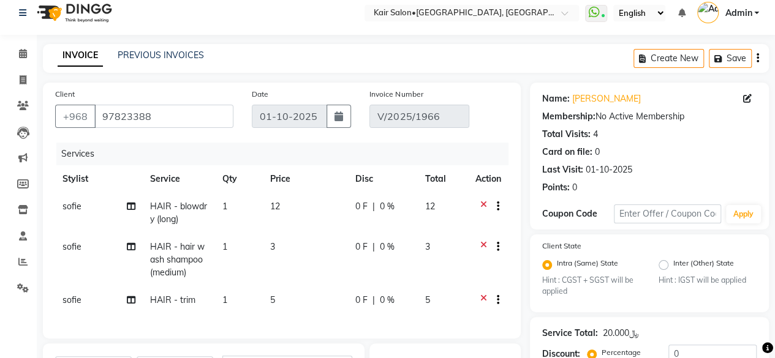
click at [484, 295] on icon at bounding box center [483, 301] width 7 height 15
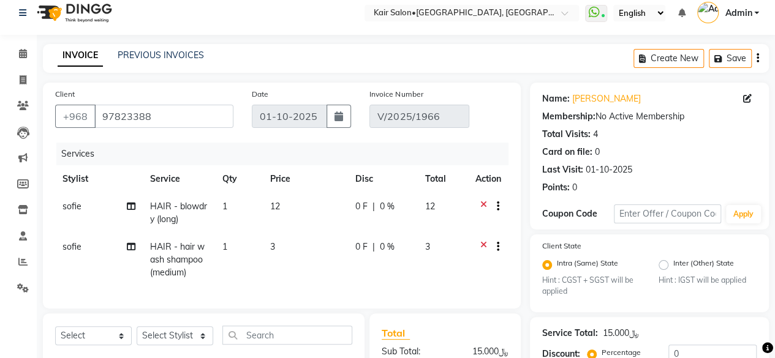
scroll to position [185, 0]
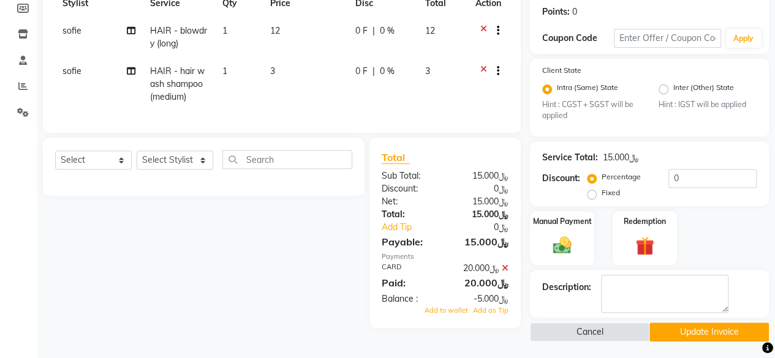
click at [505, 273] on icon at bounding box center [505, 268] width 7 height 9
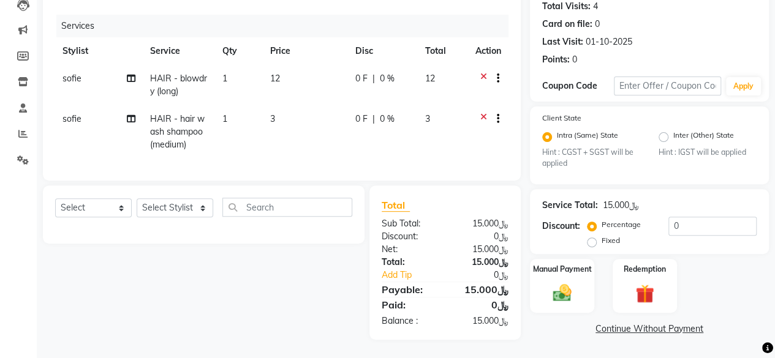
scroll to position [0, 0]
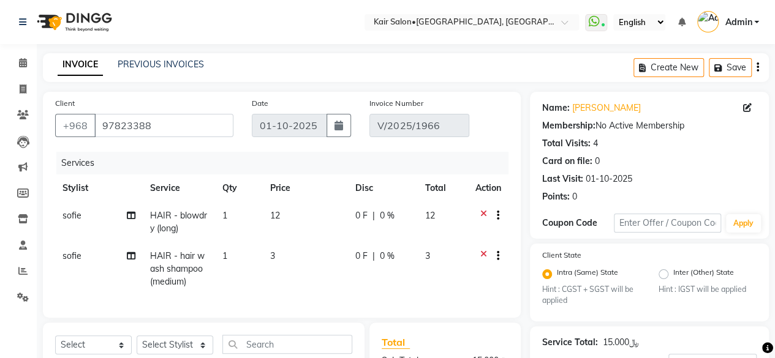
click at [175, 222] on td "HAIR - blowdry (long)" at bounding box center [179, 222] width 72 height 40
select select "58893"
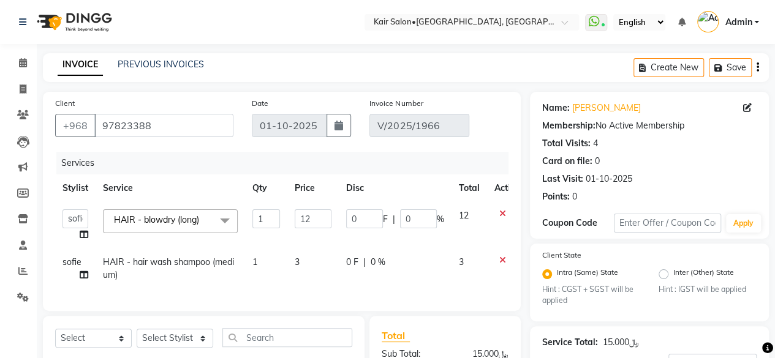
click at [175, 222] on span "HAIR - blowdry (long)" at bounding box center [156, 219] width 85 height 11
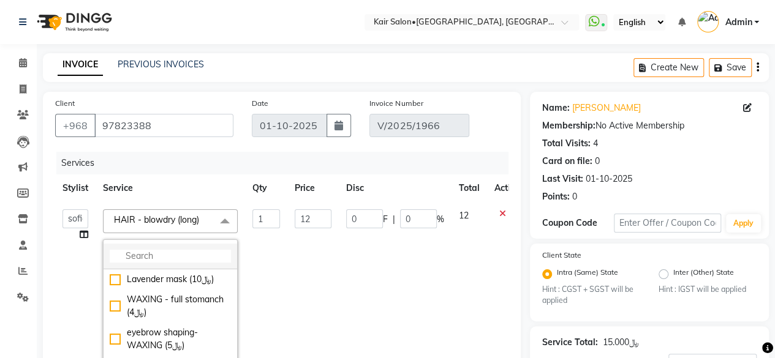
click at [184, 248] on li at bounding box center [171, 257] width 134 height 26
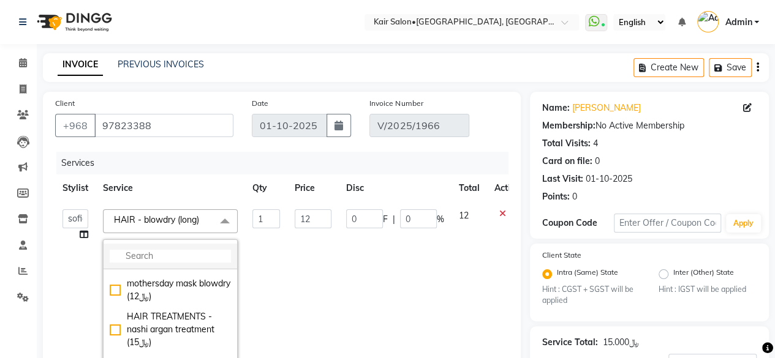
scroll to position [1777, 0]
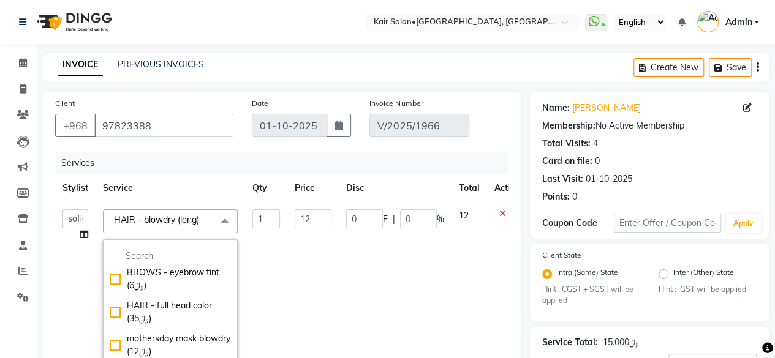
click at [195, 216] on span "HAIR - blowdry (long)" at bounding box center [156, 219] width 85 height 11
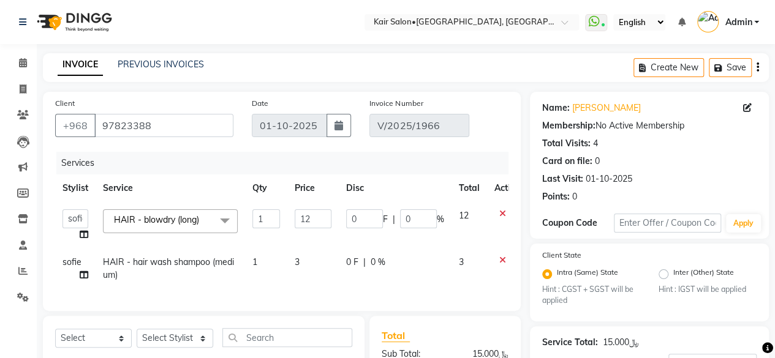
click at [194, 218] on span "HAIR - blowdry (long)" at bounding box center [156, 219] width 85 height 11
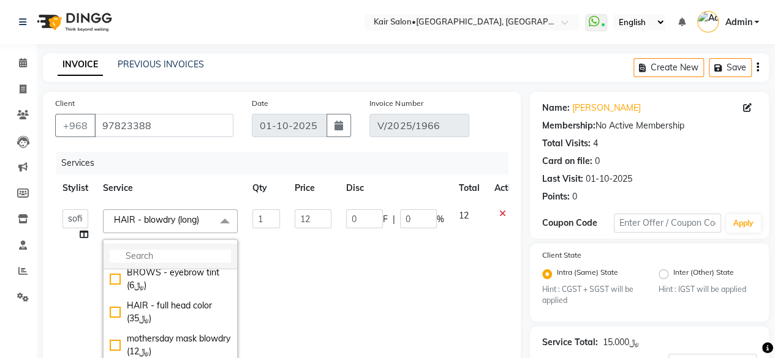
click at [200, 251] on input "multiselect-search" at bounding box center [170, 256] width 121 height 13
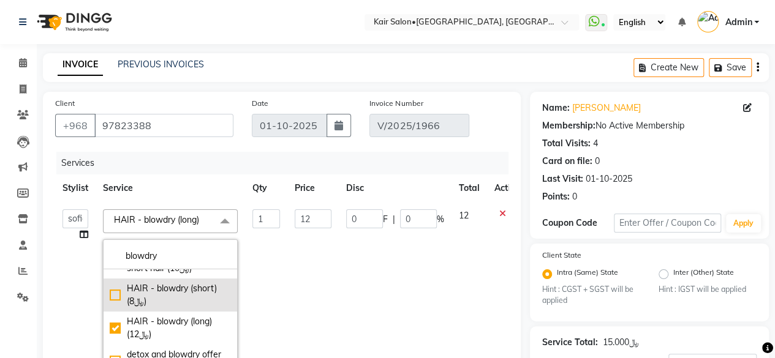
scroll to position [429, 0]
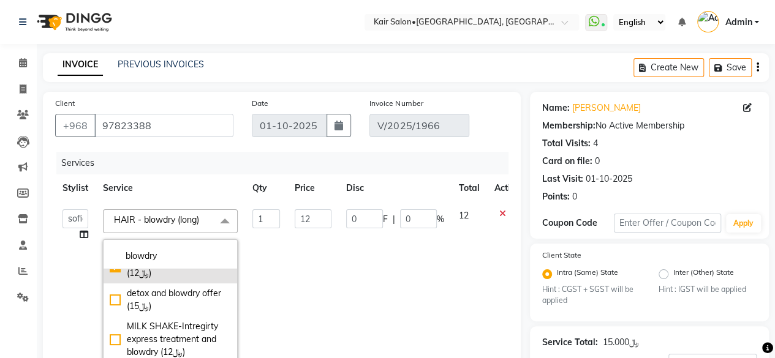
type input "blowdry"
click at [116, 279] on div "HAIR - blowdry (long) (﷼12)" at bounding box center [170, 267] width 121 height 26
checkbox input "false"
type input "0"
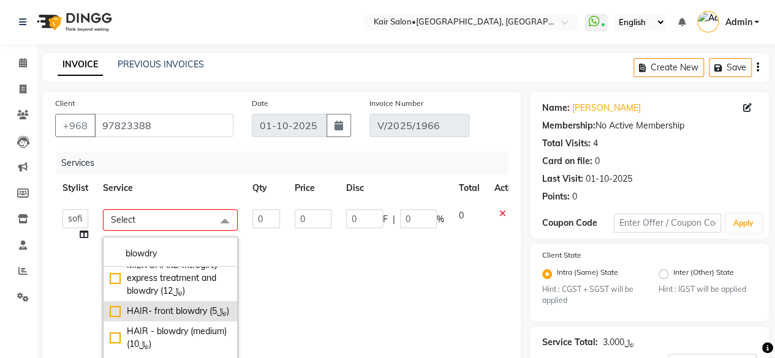
scroll to position [513, 0]
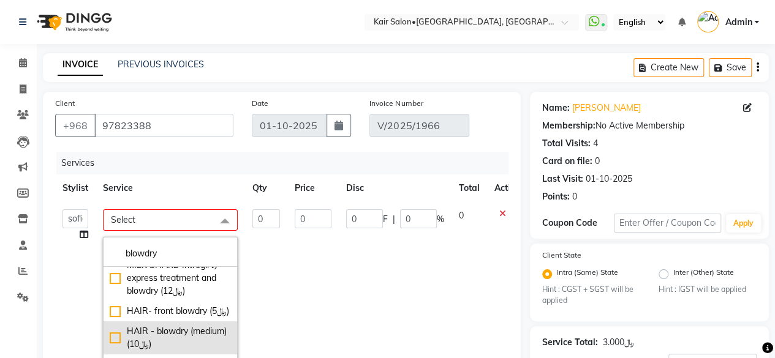
click at [115, 334] on div "HAIR - blowdry (medium) (﷼10)" at bounding box center [170, 338] width 121 height 26
checkbox input "true"
type input "1"
type input "10"
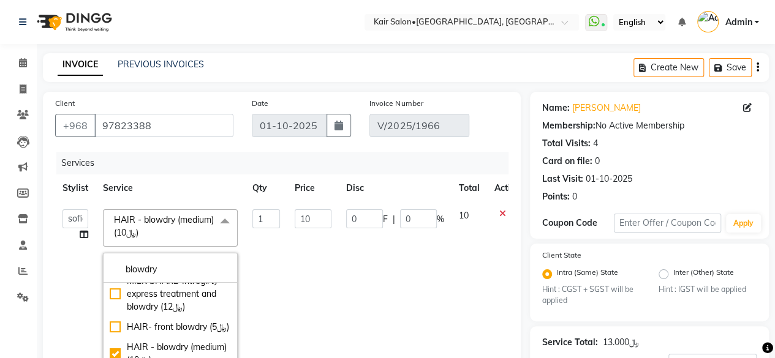
click at [346, 286] on td "0 F | 0 %" at bounding box center [395, 307] width 113 height 210
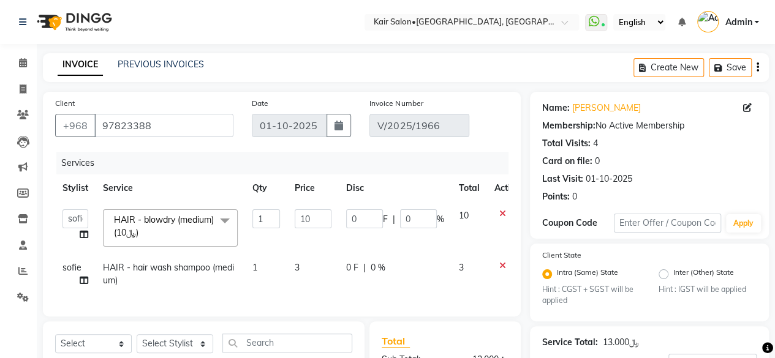
scroll to position [123, 0]
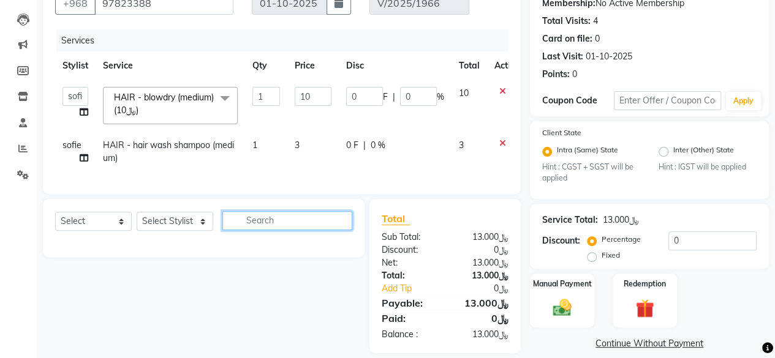
click at [277, 229] on input "text" at bounding box center [287, 220] width 130 height 19
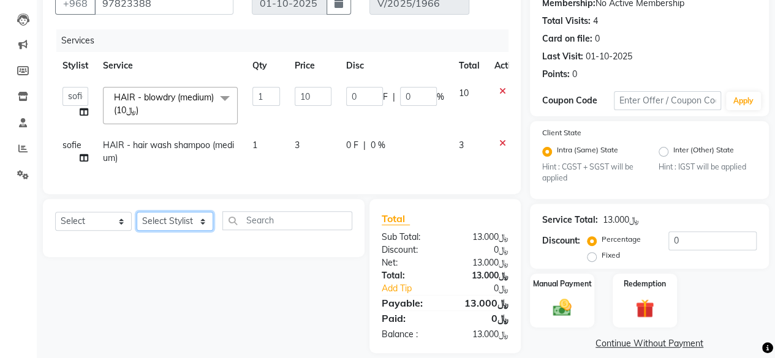
click at [203, 229] on select "Select Stylist Faith HABSATBEE [PERSON_NAME] staffs Madam [PERSON_NAME] Madam […" at bounding box center [175, 221] width 77 height 19
select select "58893"
click at [137, 221] on select "Select Stylist Faith HABSATBEE [PERSON_NAME] staffs Madam [PERSON_NAME] Madam […" at bounding box center [175, 221] width 77 height 19
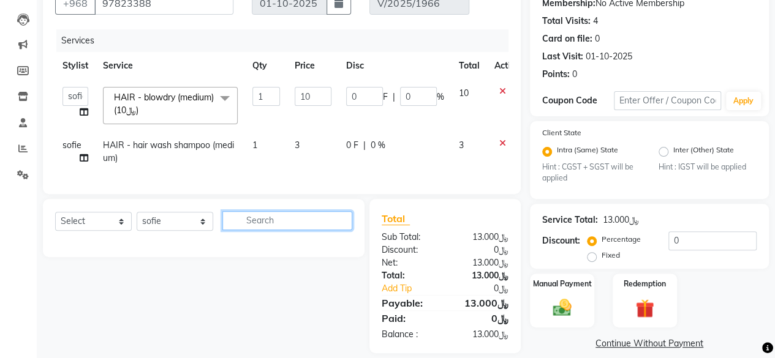
click at [277, 228] on input "text" at bounding box center [287, 220] width 130 height 19
type input "l"
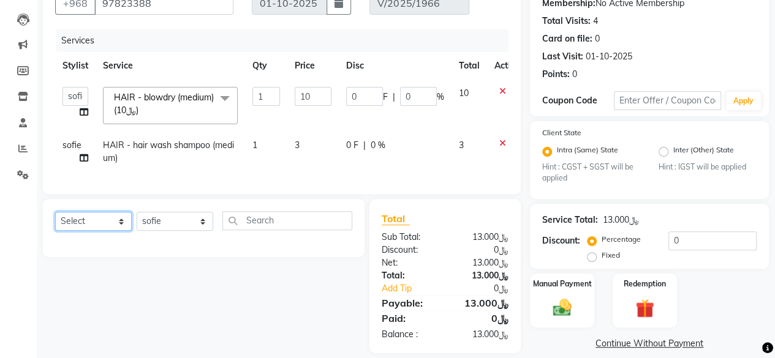
click at [123, 229] on select "Select Service Product Membership Package Voucher Prepaid Gift Card" at bounding box center [93, 221] width 77 height 19
select select "service"
click at [55, 221] on select "Select Service Product Membership Package Voucher Prepaid Gift Card" at bounding box center [93, 221] width 77 height 19
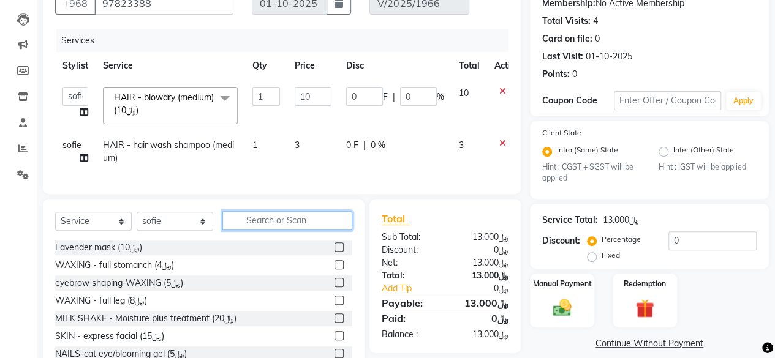
click at [257, 229] on input "text" at bounding box center [287, 220] width 130 height 19
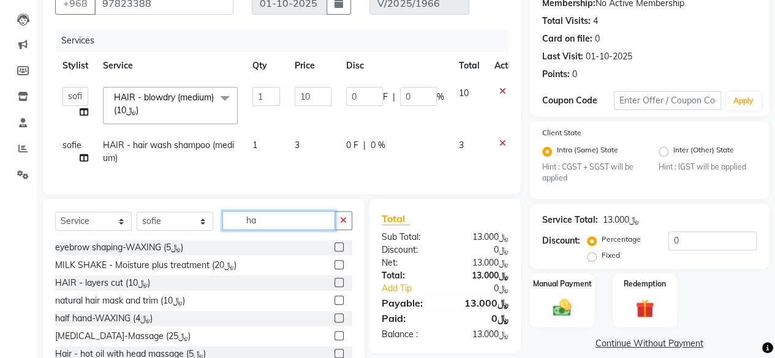
type input "h"
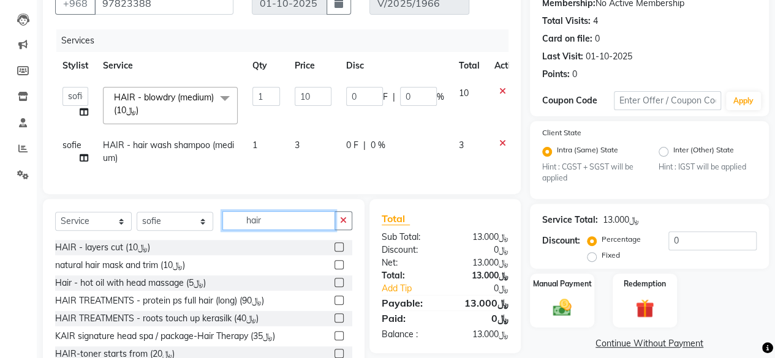
type input "hair"
click at [335, 252] on label at bounding box center [339, 247] width 9 height 9
click at [335, 252] on input "checkbox" at bounding box center [339, 248] width 8 height 8
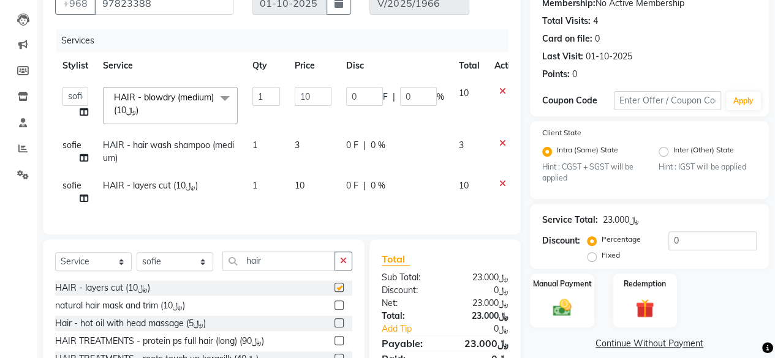
checkbox input "false"
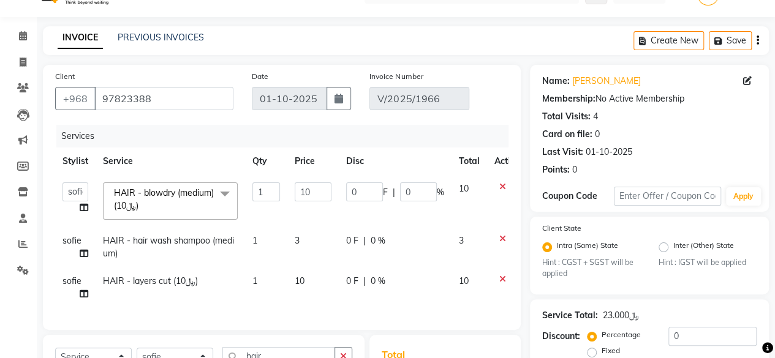
scroll to position [211, 0]
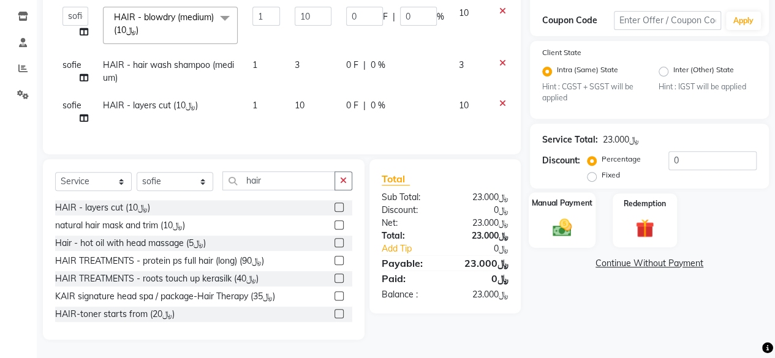
click at [556, 219] on img at bounding box center [562, 228] width 31 height 22
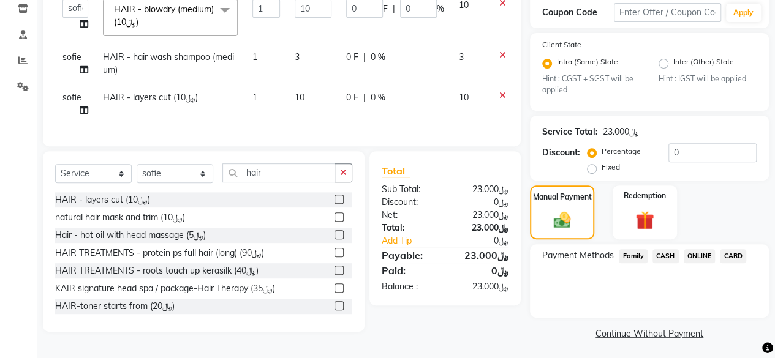
click at [737, 252] on span "CARD" at bounding box center [733, 256] width 26 height 14
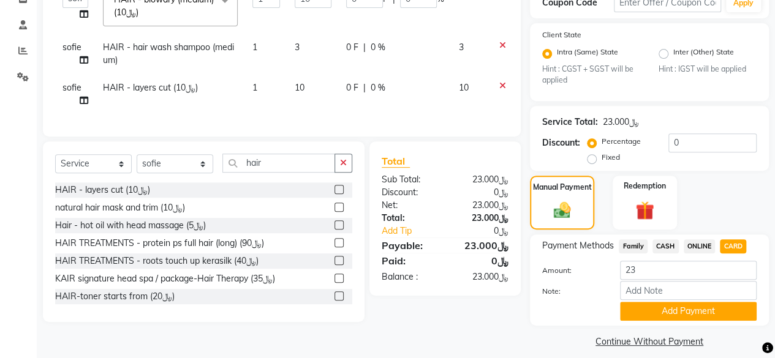
scroll to position [230, 0]
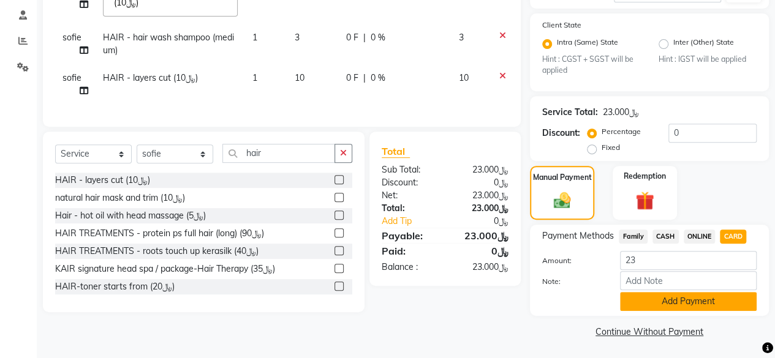
click at [672, 296] on button "Add Payment" at bounding box center [688, 301] width 137 height 19
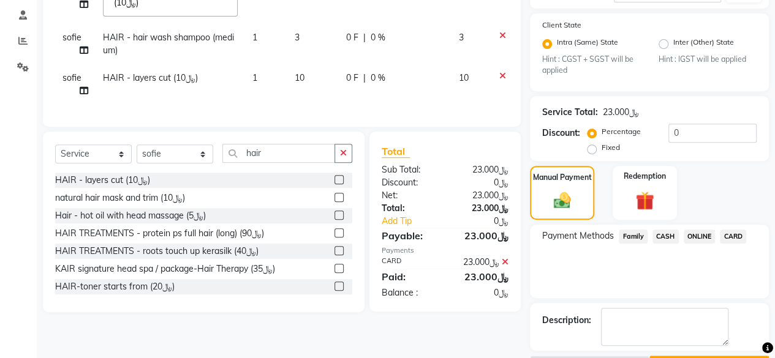
scroll to position [263, 0]
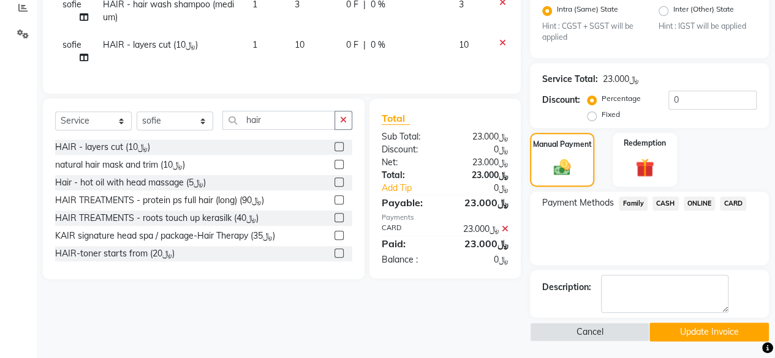
click at [675, 328] on button "Update Invoice" at bounding box center [709, 332] width 119 height 19
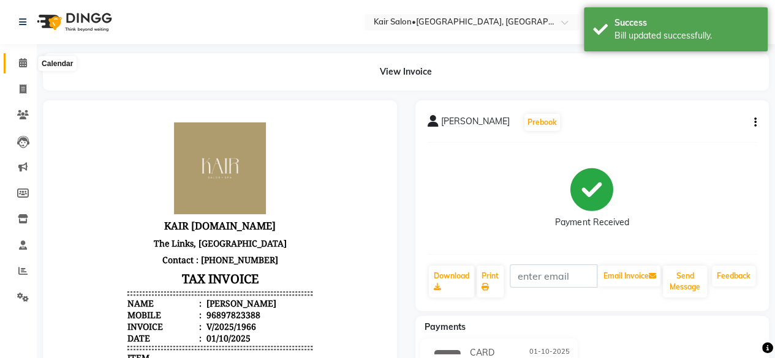
click at [25, 63] on icon at bounding box center [23, 62] width 8 height 9
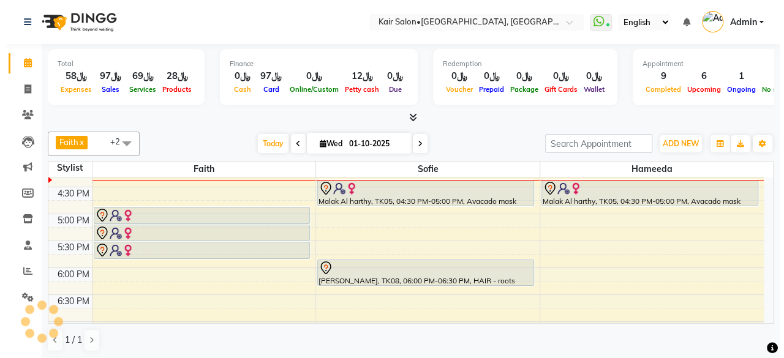
scroll to position [429, 0]
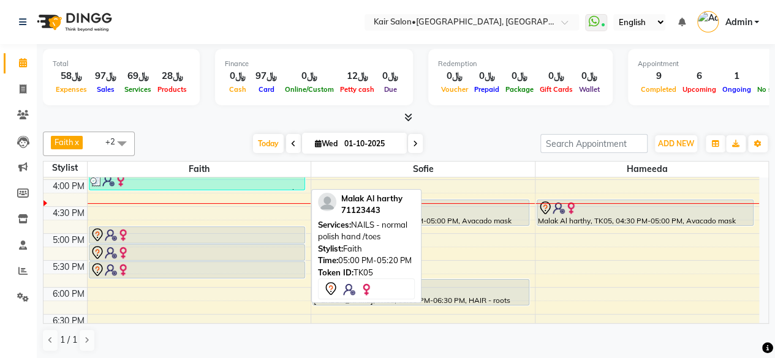
click at [147, 232] on div at bounding box center [197, 235] width 214 height 15
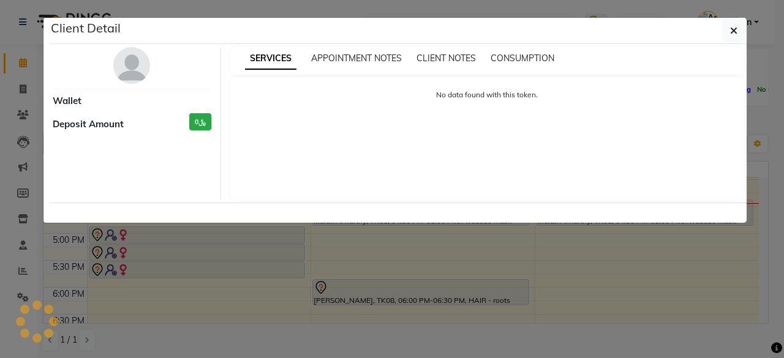
select select "7"
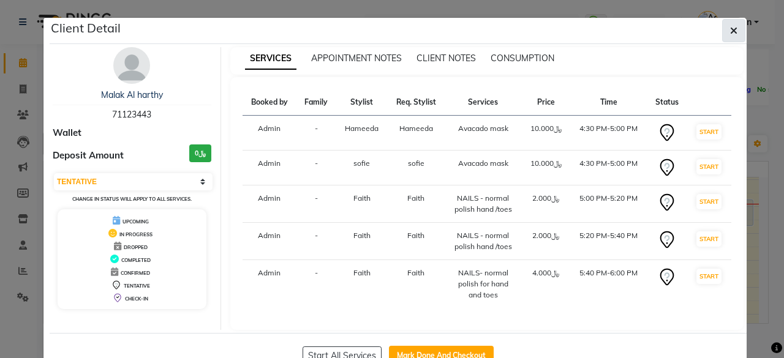
click at [735, 33] on button "button" at bounding box center [733, 30] width 23 height 23
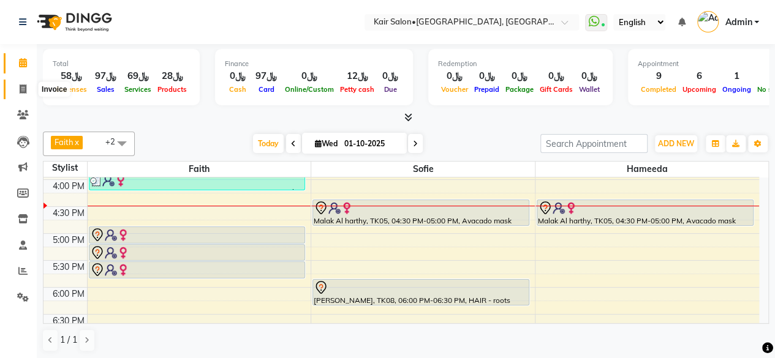
click at [23, 89] on icon at bounding box center [23, 89] width 7 height 9
select select "service"
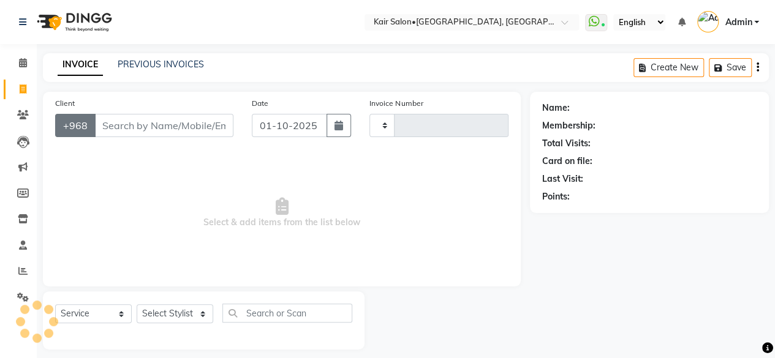
type input "1968"
select select "6490"
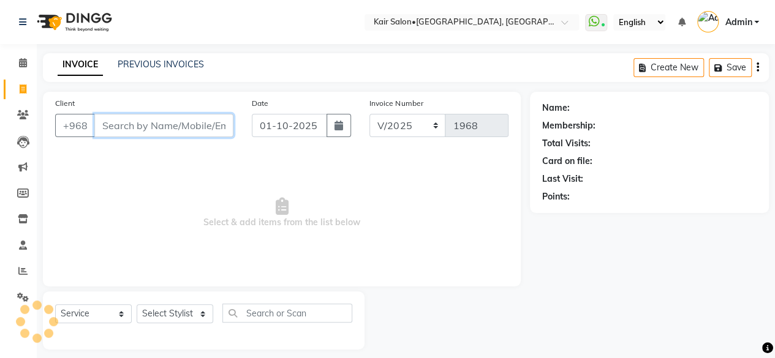
click at [143, 124] on input "Client" at bounding box center [163, 125] width 139 height 23
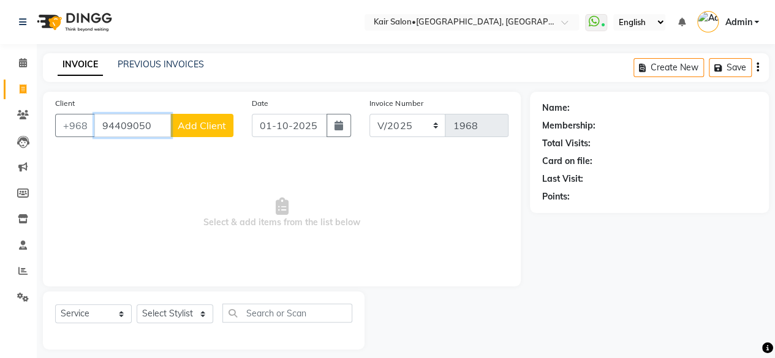
type input "94409050"
click at [207, 130] on span "Add Client" at bounding box center [202, 125] width 48 height 12
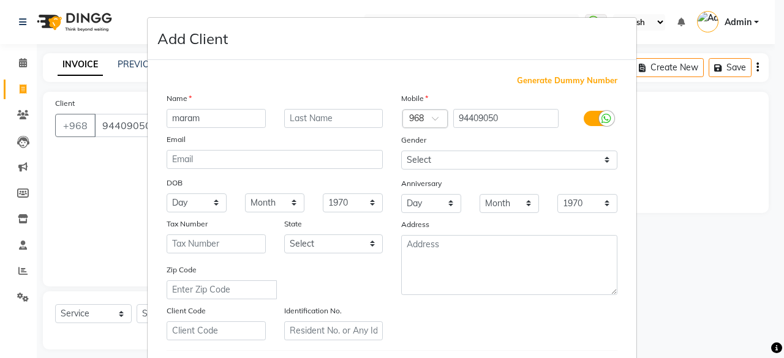
type input "maram"
click at [300, 113] on input "text" at bounding box center [333, 118] width 99 height 19
type input "al zadjali"
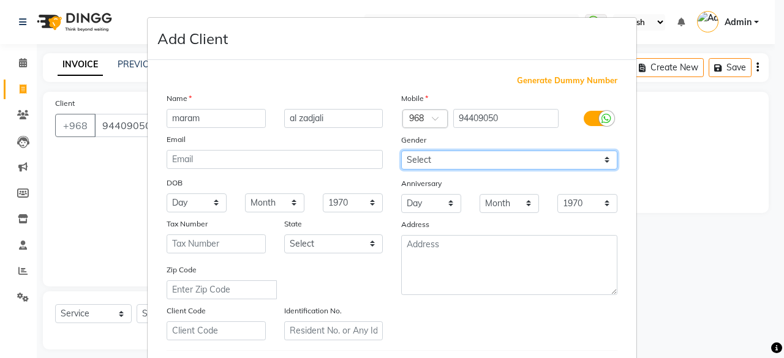
click at [603, 159] on select "Select [DEMOGRAPHIC_DATA] [DEMOGRAPHIC_DATA] Other Prefer Not To Say" at bounding box center [509, 160] width 216 height 19
select select "[DEMOGRAPHIC_DATA]"
click at [401, 151] on select "Select [DEMOGRAPHIC_DATA] [DEMOGRAPHIC_DATA] Other Prefer Not To Say" at bounding box center [509, 160] width 216 height 19
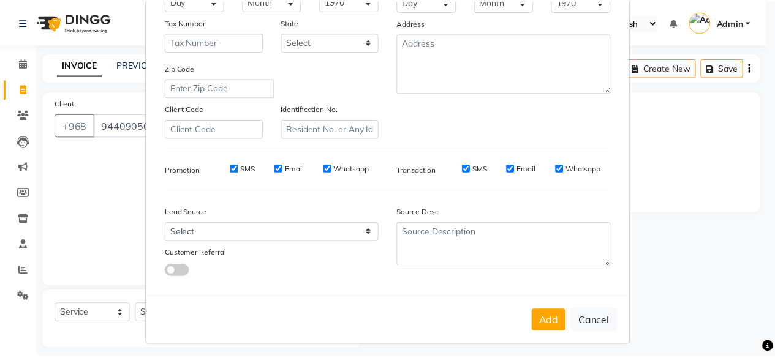
scroll to position [205, 0]
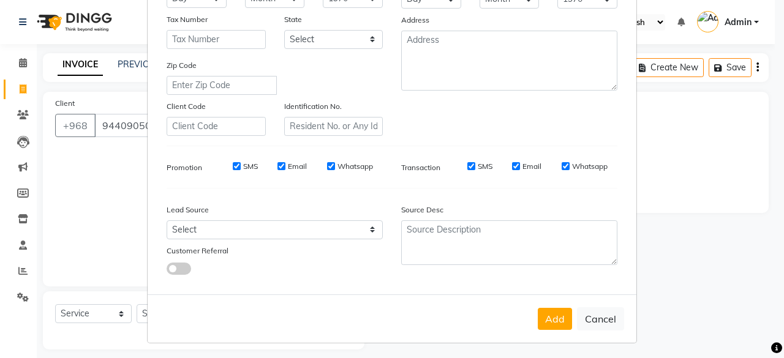
click at [550, 322] on button "Add" at bounding box center [555, 319] width 34 height 22
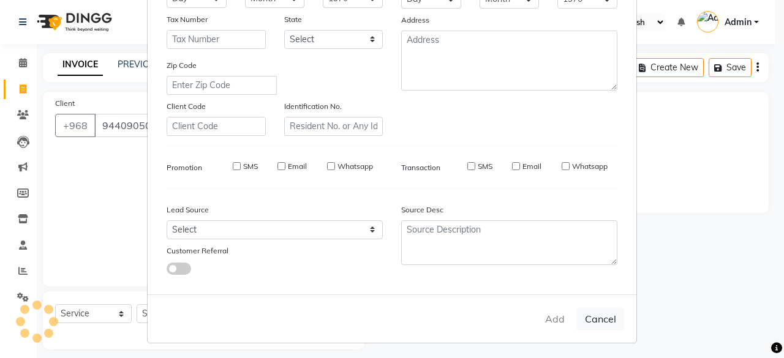
select select
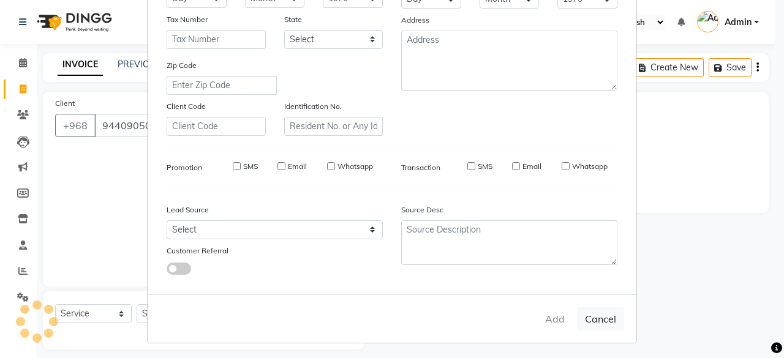
select select
checkbox input "false"
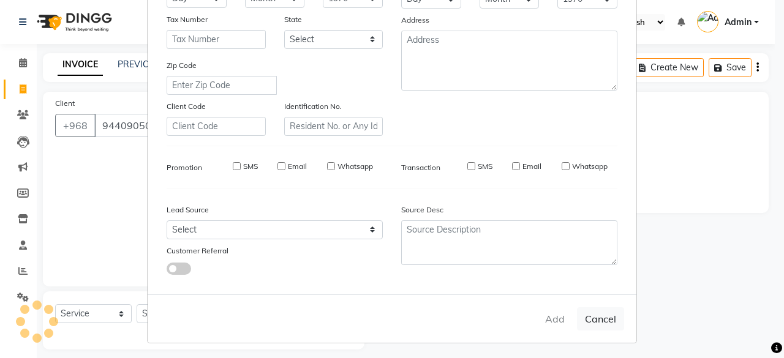
checkbox input "false"
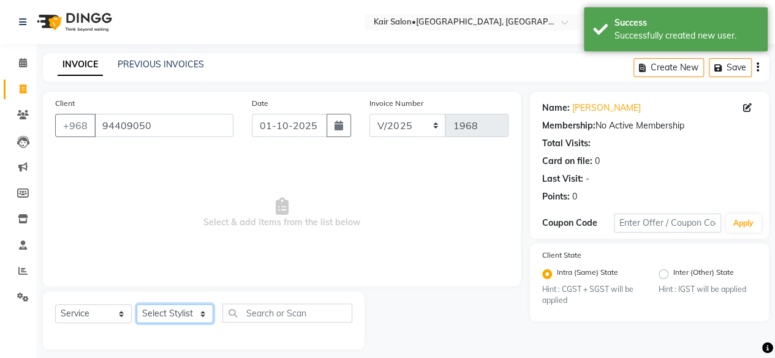
click at [203, 311] on select "Select Stylist Faith HABSATBEE [PERSON_NAME] staffs Madam [PERSON_NAME] Madam […" at bounding box center [175, 314] width 77 height 19
select select "66378"
click at [137, 305] on select "Select Stylist Faith HABSATBEE [PERSON_NAME] staffs Madam [PERSON_NAME] Madam […" at bounding box center [175, 314] width 77 height 19
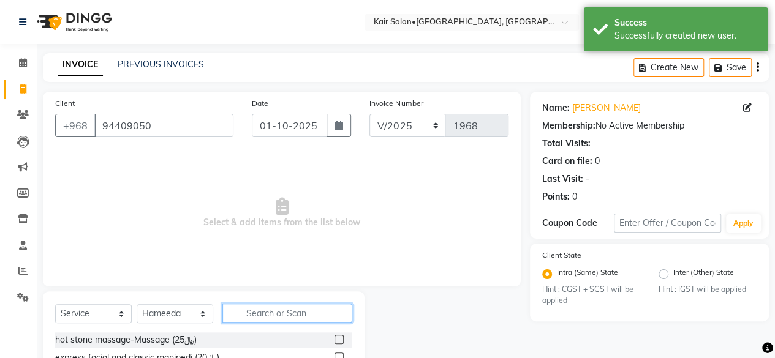
click at [254, 317] on input "text" at bounding box center [287, 313] width 130 height 19
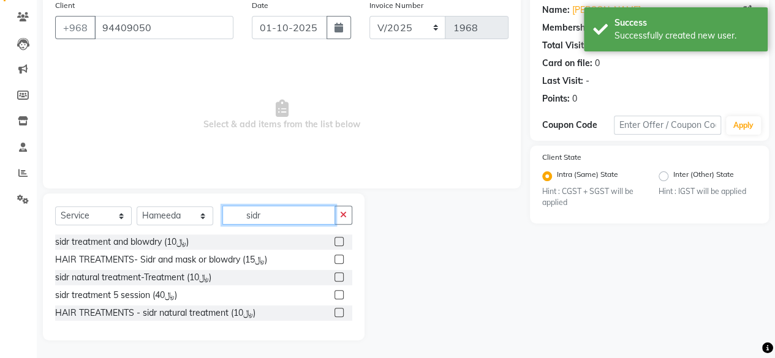
type input "sidr"
click at [341, 273] on label at bounding box center [339, 277] width 9 height 9
click at [341, 274] on input "checkbox" at bounding box center [339, 278] width 8 height 8
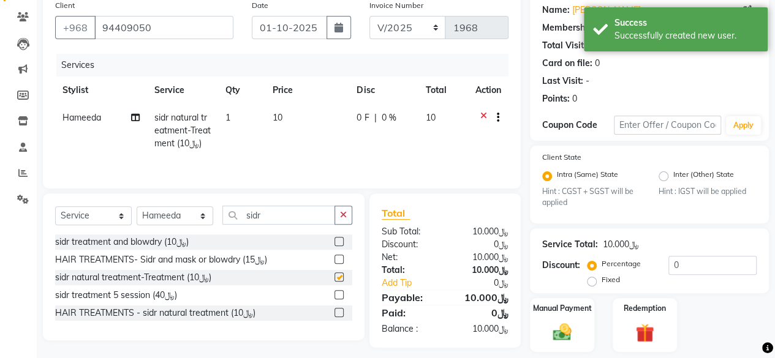
checkbox input "false"
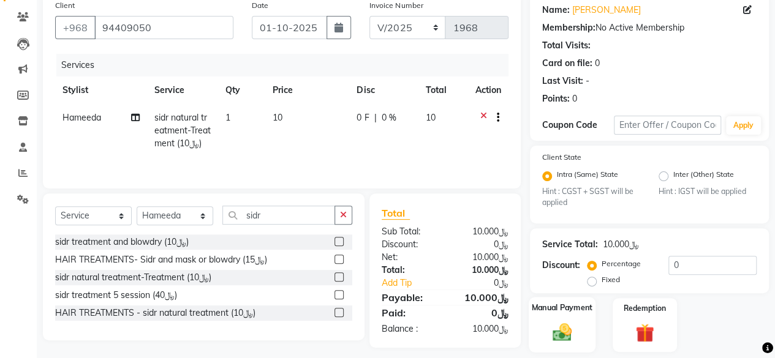
scroll to position [135, 0]
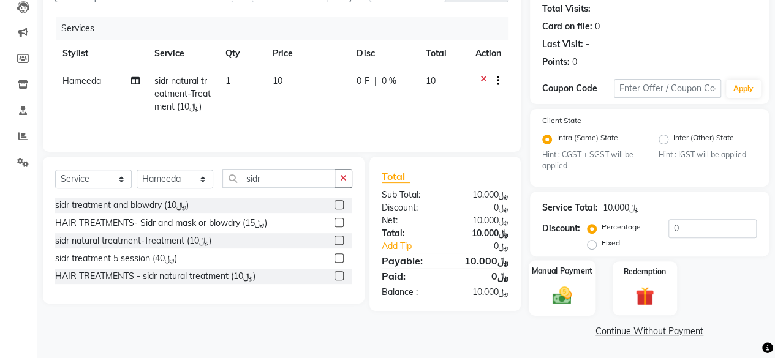
click at [564, 297] on img at bounding box center [562, 296] width 31 height 22
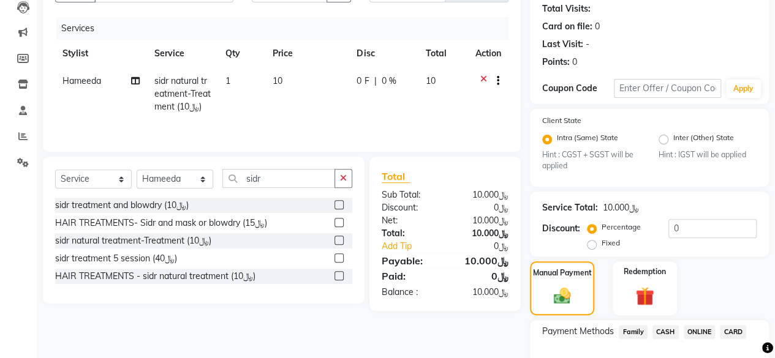
click at [735, 331] on span "CARD" at bounding box center [733, 332] width 26 height 14
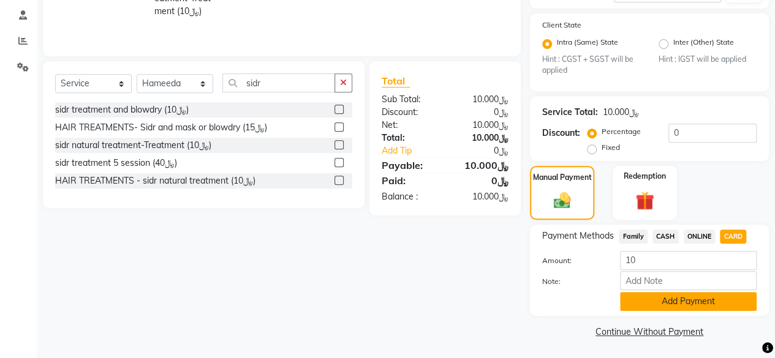
click at [645, 297] on button "Add Payment" at bounding box center [688, 301] width 137 height 19
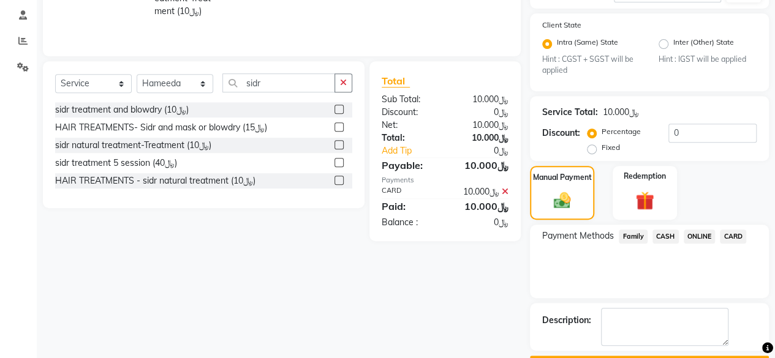
scroll to position [263, 0]
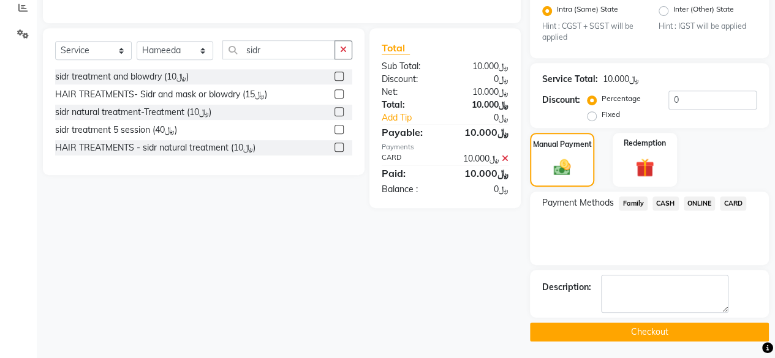
click at [629, 333] on button "Checkout" at bounding box center [649, 332] width 239 height 19
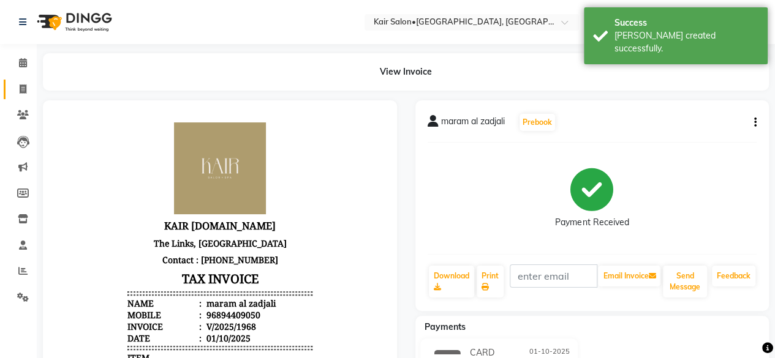
click at [23, 91] on icon at bounding box center [23, 89] width 7 height 9
select select "service"
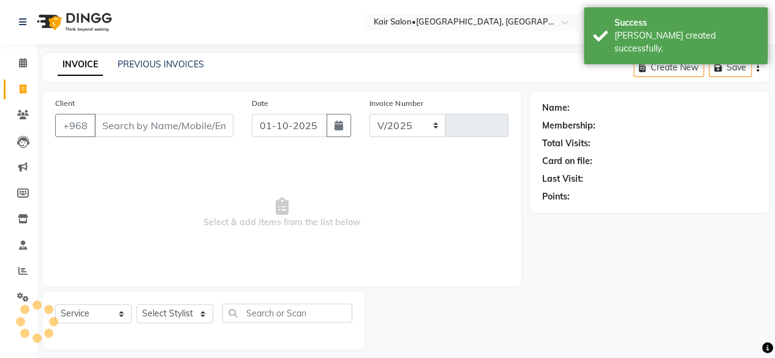
select select "6490"
type input "1969"
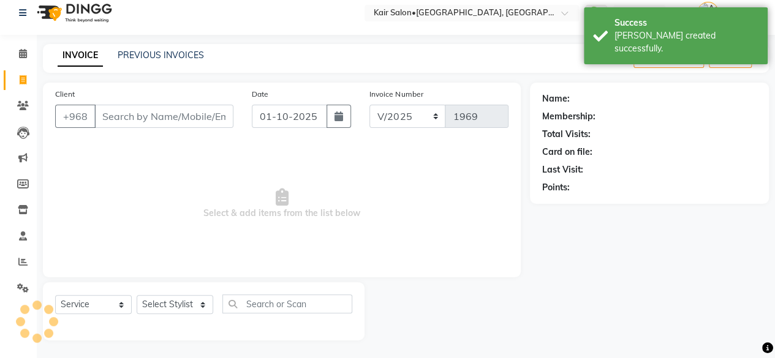
click at [126, 115] on input "Client" at bounding box center [163, 116] width 139 height 23
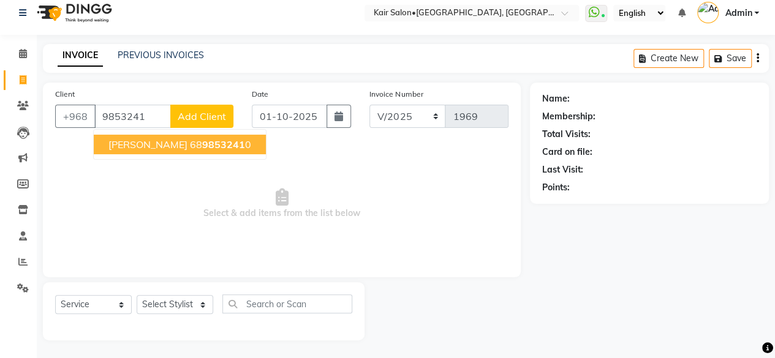
click at [202, 145] on span "9853241" at bounding box center [223, 144] width 43 height 12
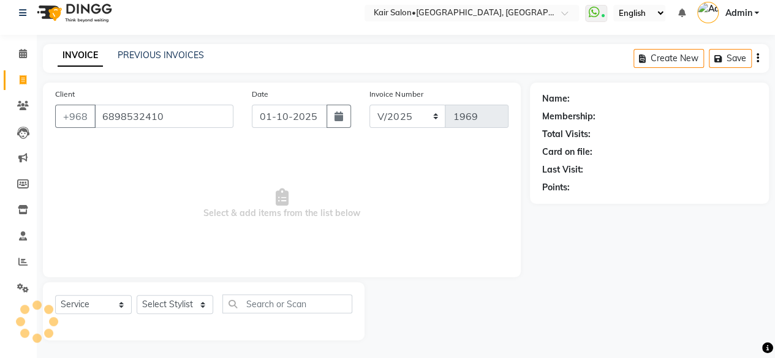
type input "6898532410"
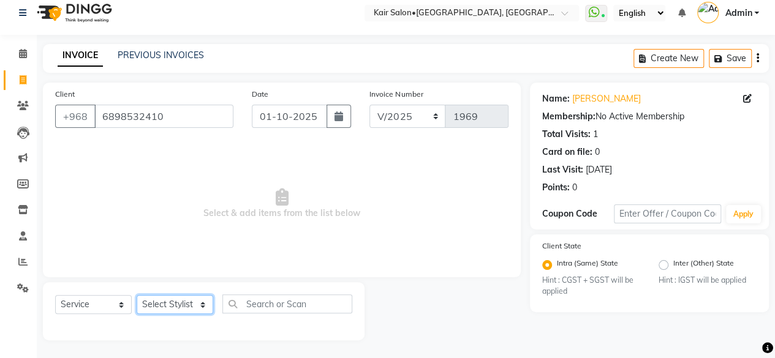
click at [201, 305] on select "Select Stylist Faith HABSATBEE [PERSON_NAME] staffs Madam [PERSON_NAME] Madam […" at bounding box center [175, 304] width 77 height 19
select select "58893"
click at [137, 295] on select "Select Stylist Faith HABSATBEE [PERSON_NAME] staffs Madam [PERSON_NAME] Madam […" at bounding box center [175, 304] width 77 height 19
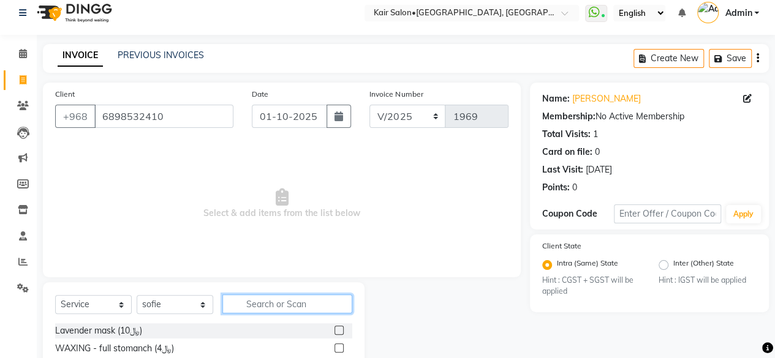
click at [244, 301] on input "text" at bounding box center [287, 304] width 130 height 19
type input "sid"
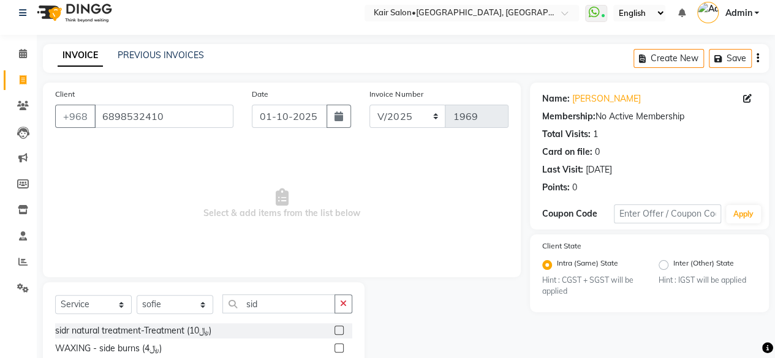
click at [335, 328] on label at bounding box center [339, 330] width 9 height 9
click at [335, 328] on input "checkbox" at bounding box center [339, 331] width 8 height 8
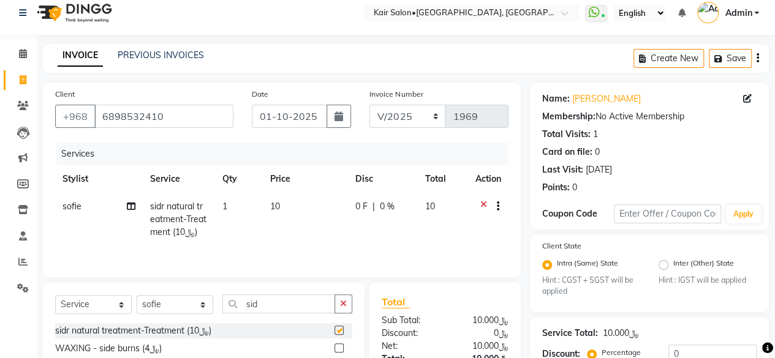
checkbox input "false"
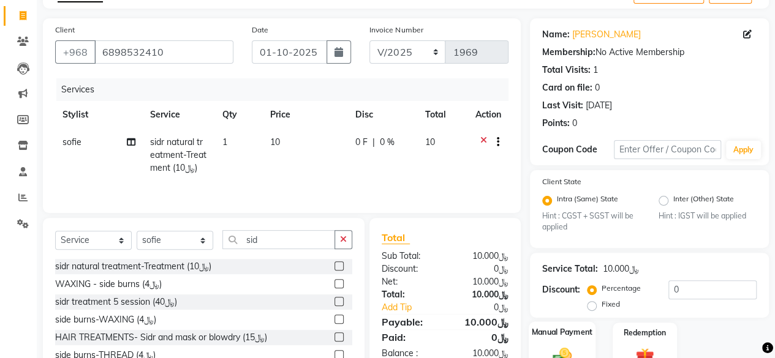
scroll to position [135, 0]
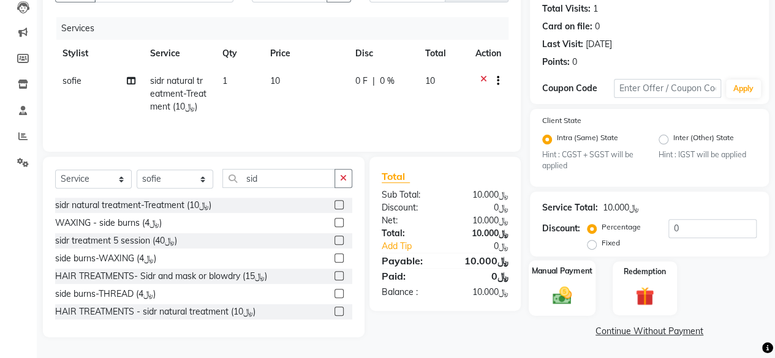
click at [563, 299] on img at bounding box center [562, 296] width 31 height 22
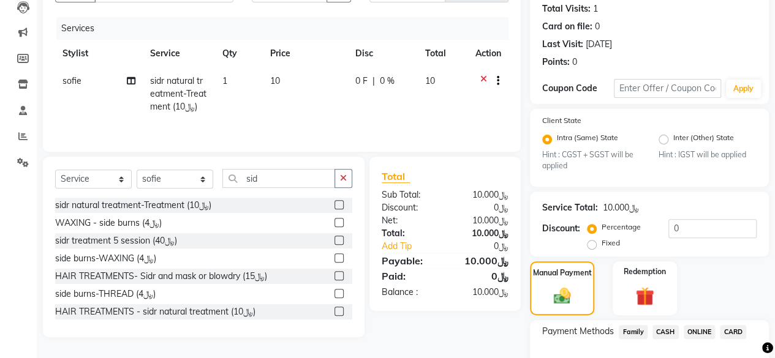
click at [730, 330] on span "CARD" at bounding box center [733, 332] width 26 height 14
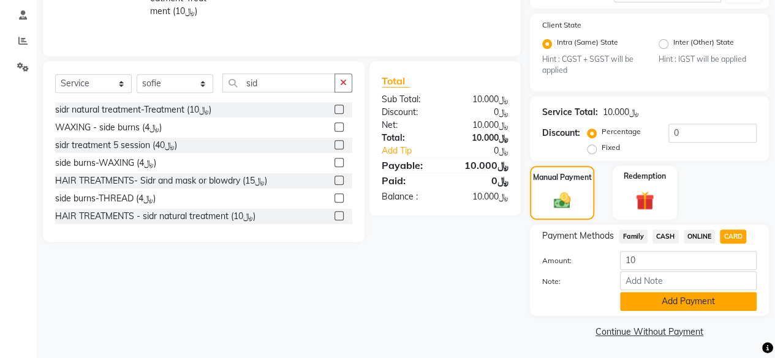
click at [661, 302] on button "Add Payment" at bounding box center [688, 301] width 137 height 19
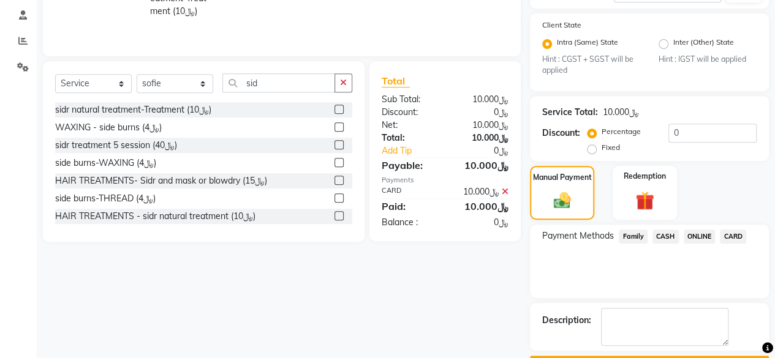
scroll to position [263, 0]
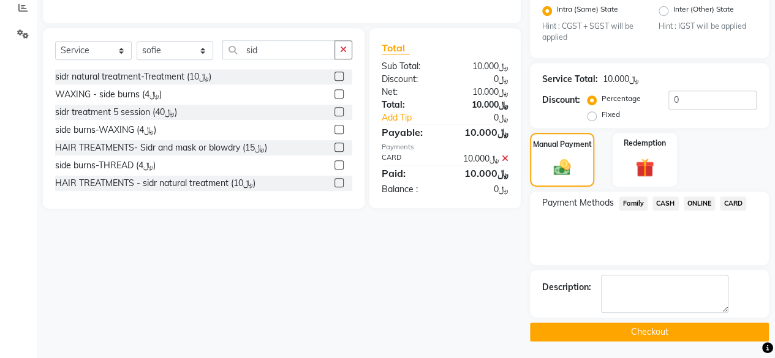
click at [638, 333] on button "Checkout" at bounding box center [649, 332] width 239 height 19
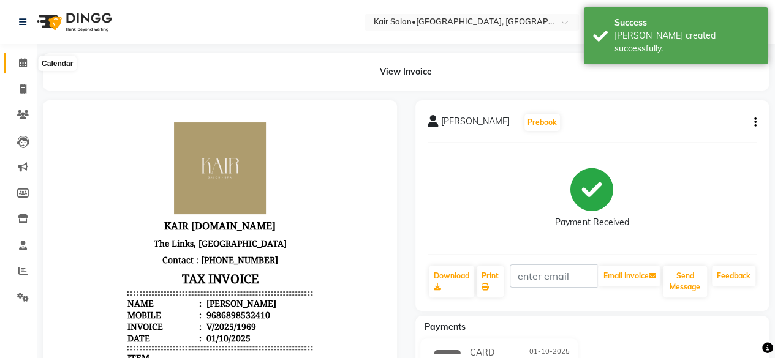
click at [23, 63] on icon at bounding box center [23, 62] width 8 height 9
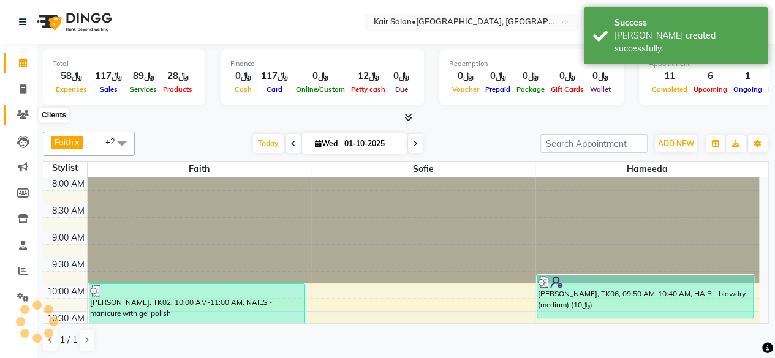
click at [23, 113] on icon at bounding box center [23, 114] width 12 height 9
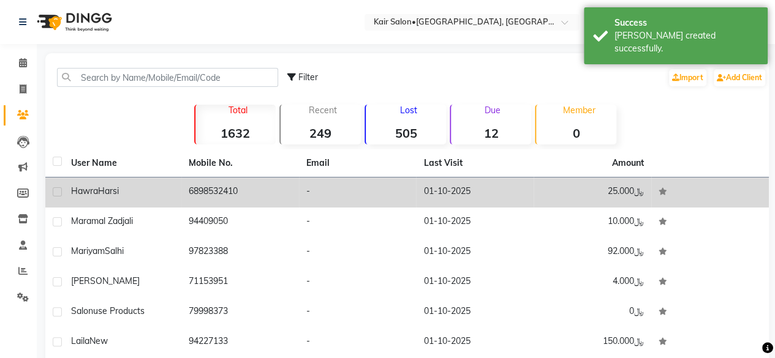
click at [109, 192] on span "Harsi" at bounding box center [108, 191] width 21 height 11
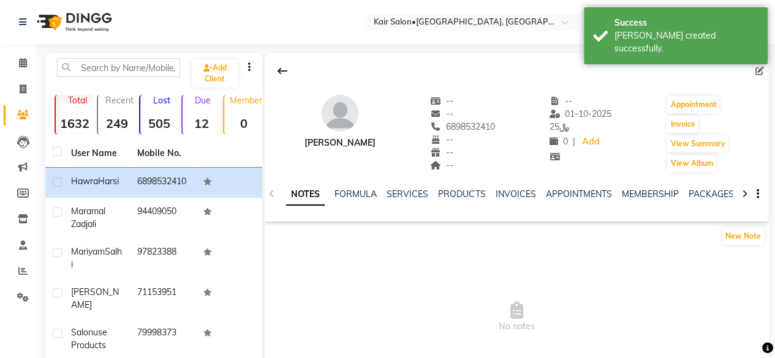
click at [759, 67] on icon at bounding box center [760, 71] width 9 height 9
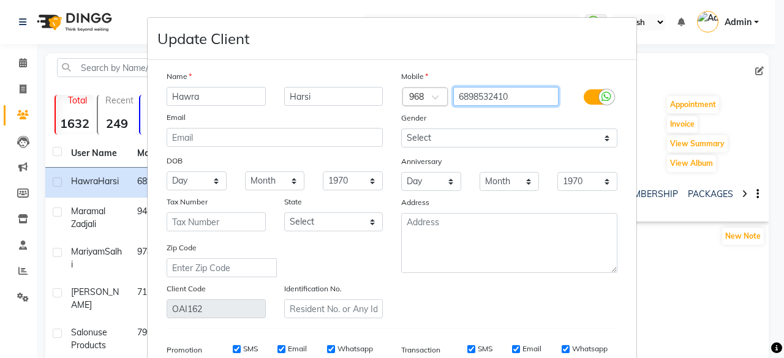
drag, startPoint x: 462, startPoint y: 93, endPoint x: 443, endPoint y: 94, distance: 19.0
click at [453, 92] on input "6898532410" at bounding box center [506, 96] width 106 height 19
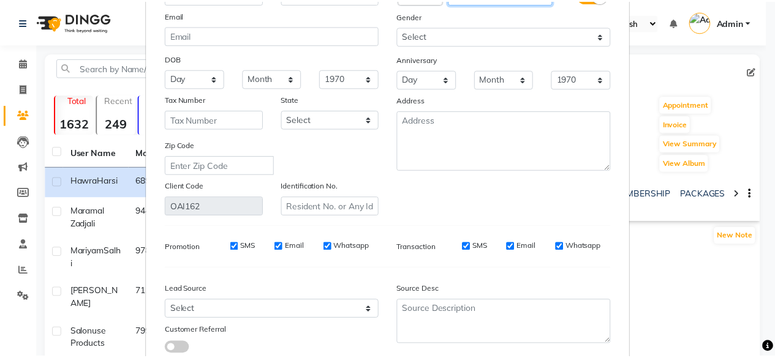
scroll to position [183, 0]
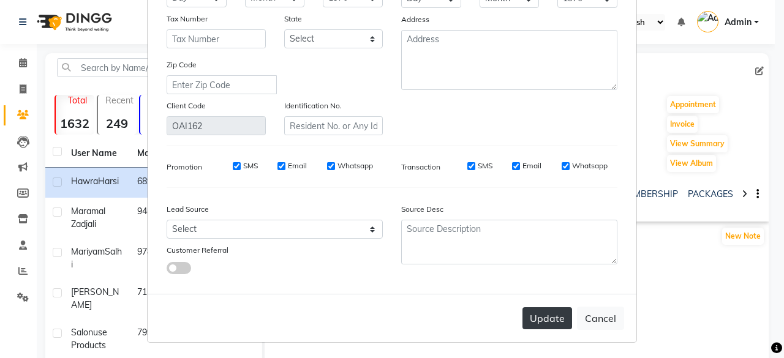
type input "98532410"
click at [540, 316] on button "Update" at bounding box center [548, 319] width 50 height 22
select select
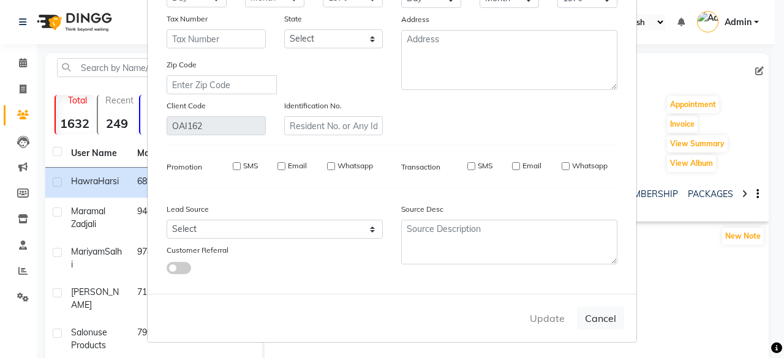
select select
checkbox input "false"
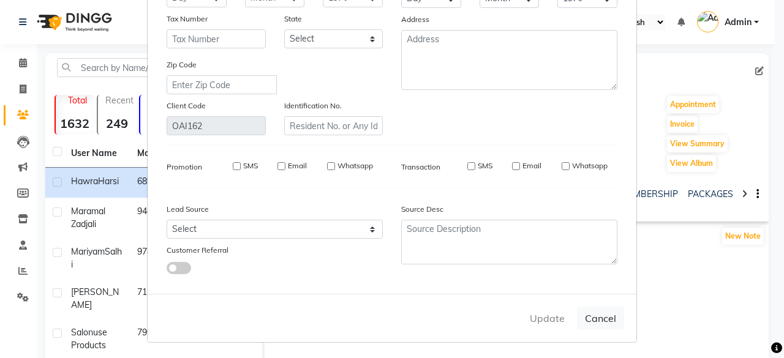
checkbox input "false"
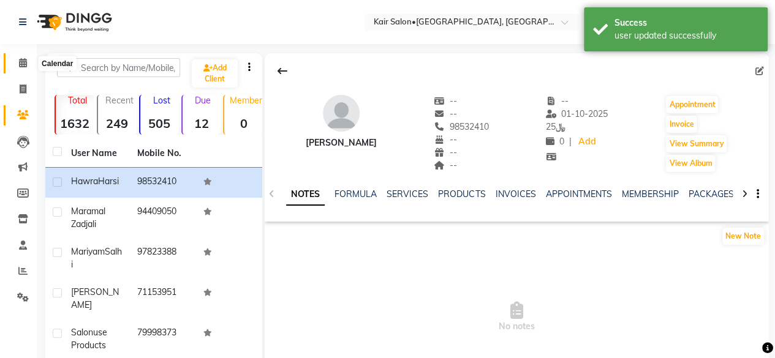
click at [26, 59] on icon at bounding box center [23, 62] width 8 height 9
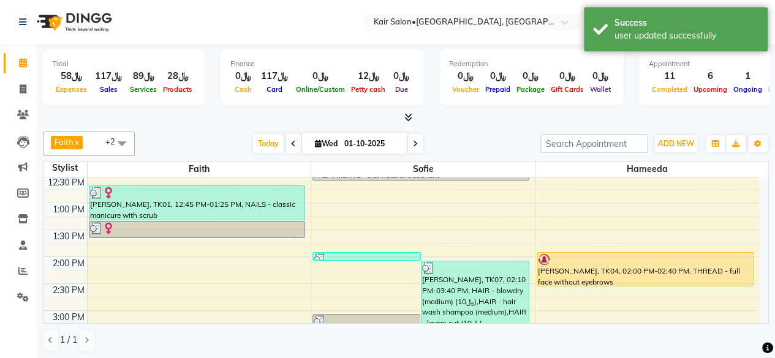
scroll to position [245, 0]
click at [25, 296] on icon at bounding box center [23, 297] width 12 height 9
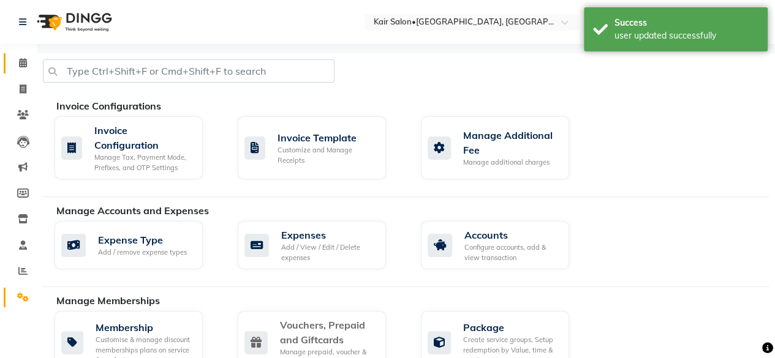
scroll to position [61, 0]
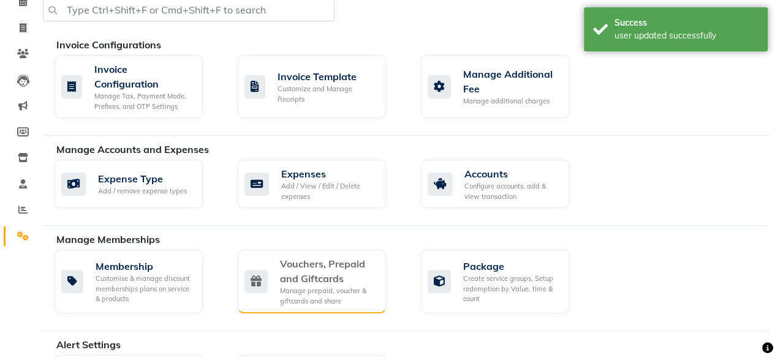
click at [297, 281] on div "Vouchers, Prepaid and Giftcards" at bounding box center [328, 271] width 96 height 29
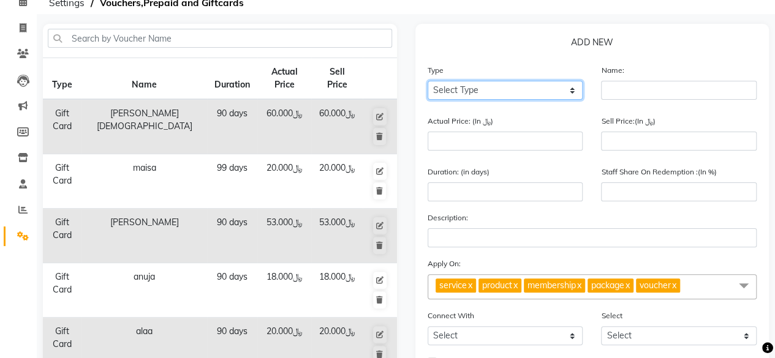
click at [574, 91] on select "Select Type Voucher Prepaid Gift Card" at bounding box center [506, 90] width 156 height 19
select select "P"
click at [428, 81] on select "Select Type Voucher Prepaid Gift Card" at bounding box center [506, 90] width 156 height 19
click at [621, 78] on div "Name:" at bounding box center [679, 82] width 156 height 36
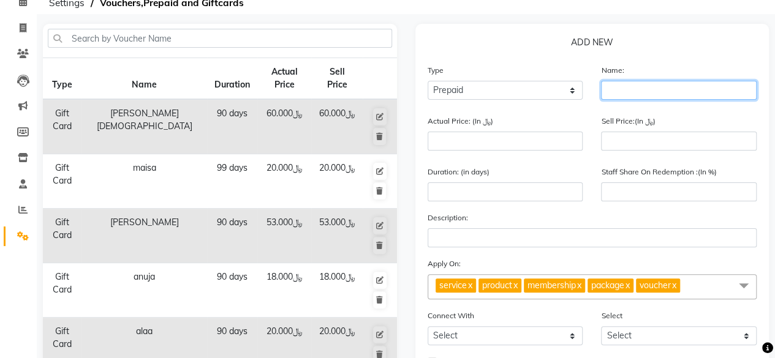
click at [622, 81] on input "text" at bounding box center [679, 90] width 156 height 19
type input "[PERSON_NAME]"
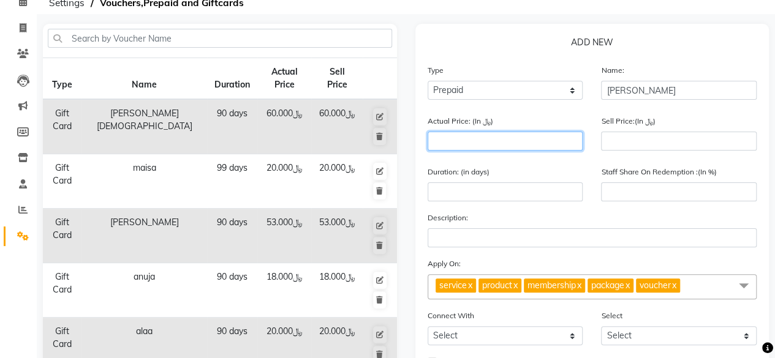
click at [538, 144] on input "number" at bounding box center [506, 141] width 156 height 19
type input "3"
type input "0"
type input "30"
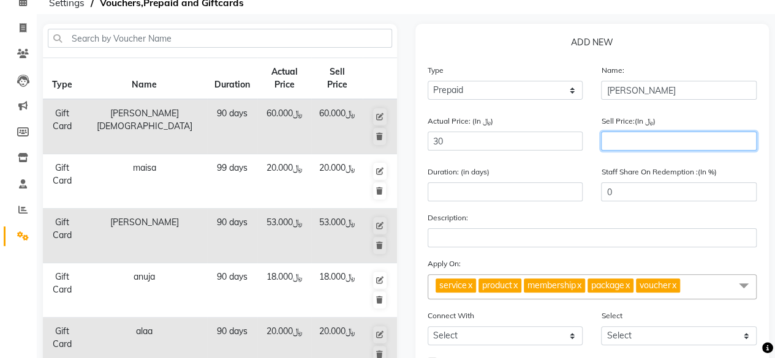
click at [629, 139] on input "number" at bounding box center [679, 141] width 156 height 19
type input "3"
type input "10"
type input "30"
type input "100"
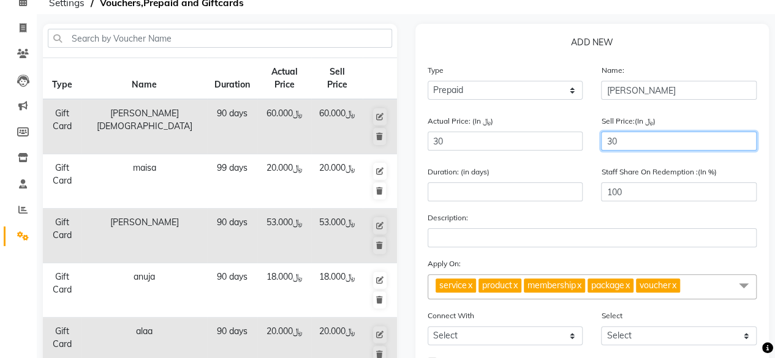
type input "30"
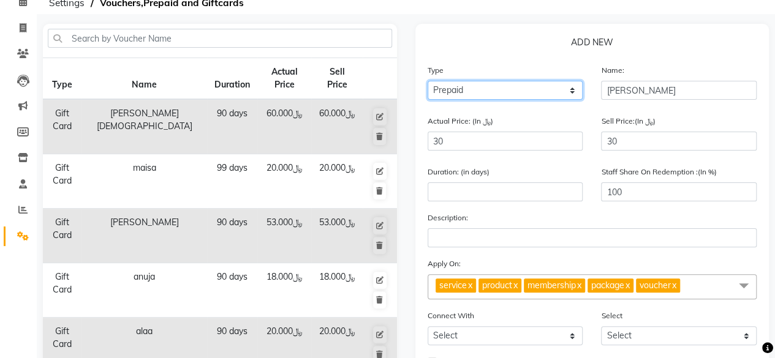
click at [571, 93] on select "Select Type Voucher Prepaid Gift Card" at bounding box center [506, 90] width 156 height 19
select select "G"
click at [428, 81] on select "Select Type Voucher Prepaid Gift Card" at bounding box center [506, 90] width 156 height 19
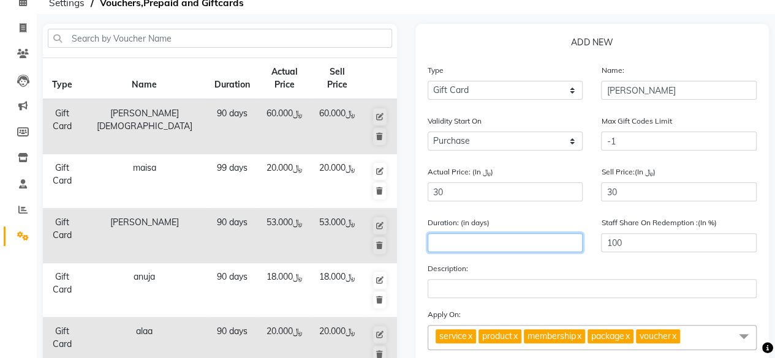
click at [464, 246] on input "number" at bounding box center [506, 242] width 156 height 19
type input "30"
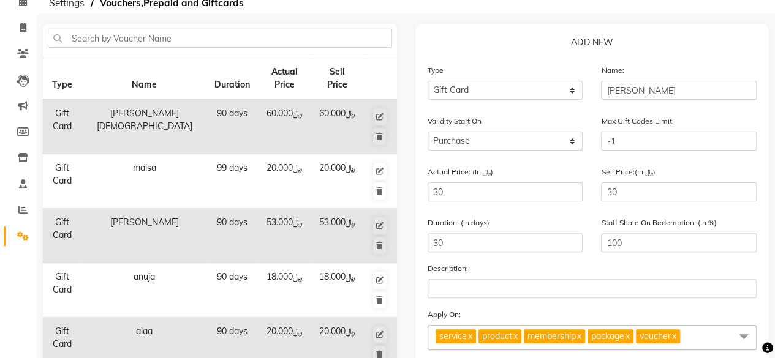
click at [445, 338] on span "service" at bounding box center [453, 336] width 28 height 11
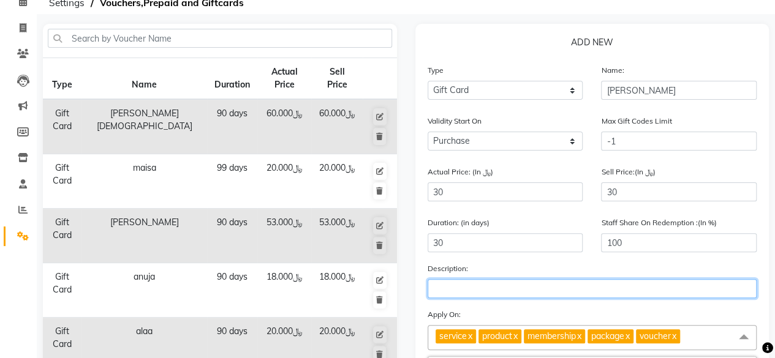
click at [471, 291] on input "text" at bounding box center [593, 288] width 330 height 19
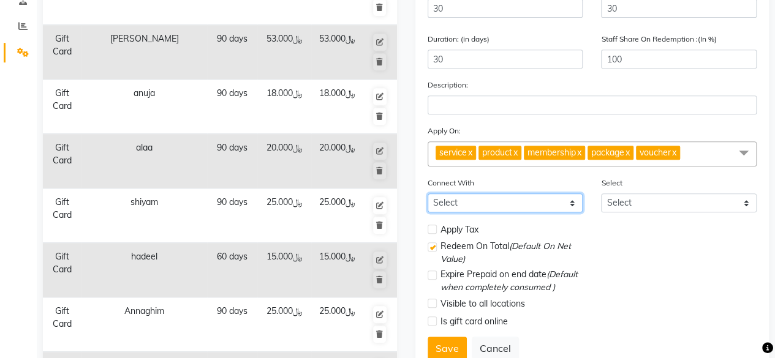
click at [571, 202] on select "Select Membership Package" at bounding box center [506, 203] width 156 height 19
click at [624, 230] on div "Apply Tax" at bounding box center [593, 231] width 348 height 18
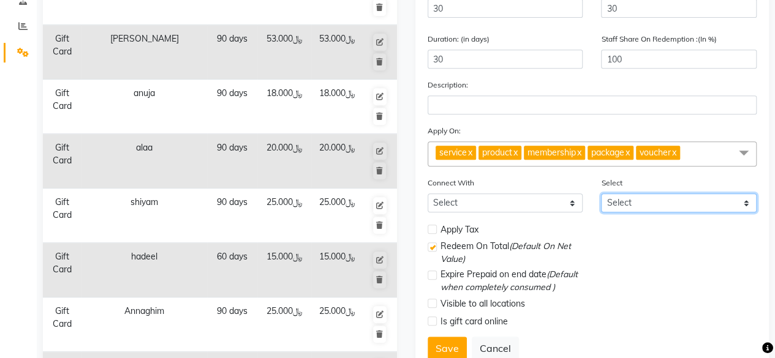
click at [743, 206] on select "Select" at bounding box center [679, 203] width 156 height 19
click at [735, 208] on select "Select" at bounding box center [679, 203] width 156 height 19
click at [430, 227] on label at bounding box center [432, 229] width 9 height 9
click at [430, 227] on input "checkbox" at bounding box center [432, 230] width 8 height 8
checkbox input "true"
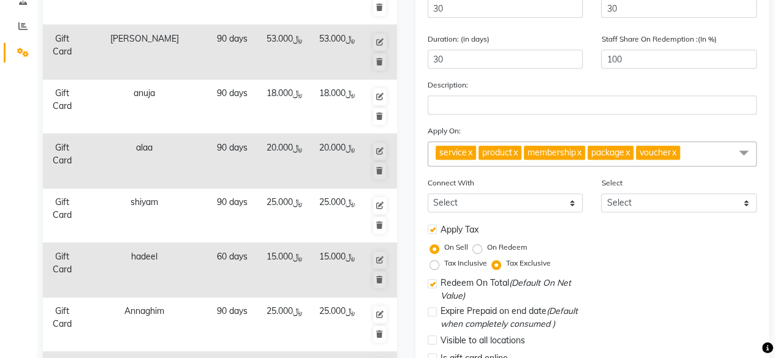
click at [487, 248] on label "On Redeem" at bounding box center [507, 247] width 40 height 11
click at [476, 248] on input "On Redeem" at bounding box center [480, 247] width 9 height 9
radio input "true"
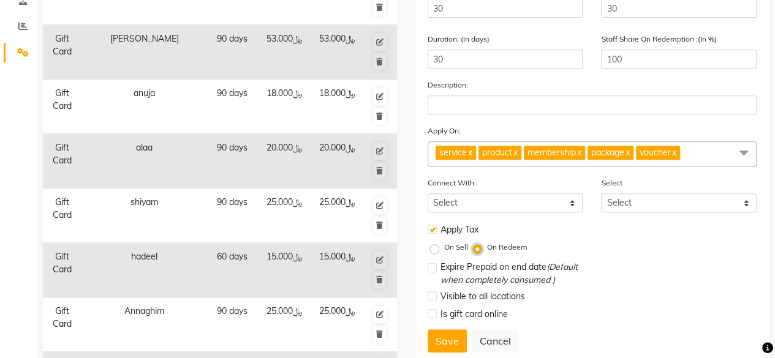
scroll to position [34, 0]
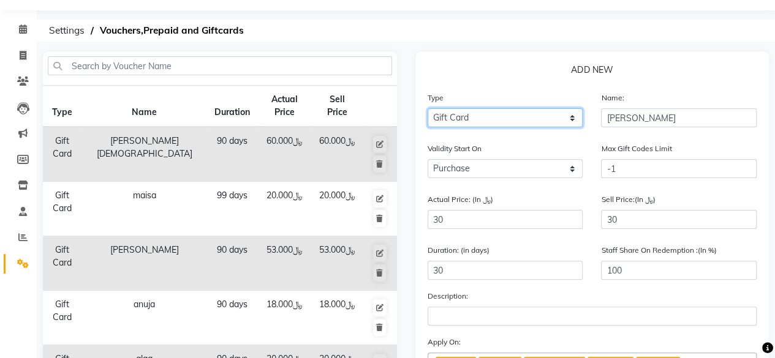
click at [575, 118] on select "Select Type Voucher Prepaid Gift Card" at bounding box center [506, 117] width 156 height 19
select select "P"
click at [428, 108] on select "Select Type Voucher Prepaid Gift Card" at bounding box center [506, 117] width 156 height 19
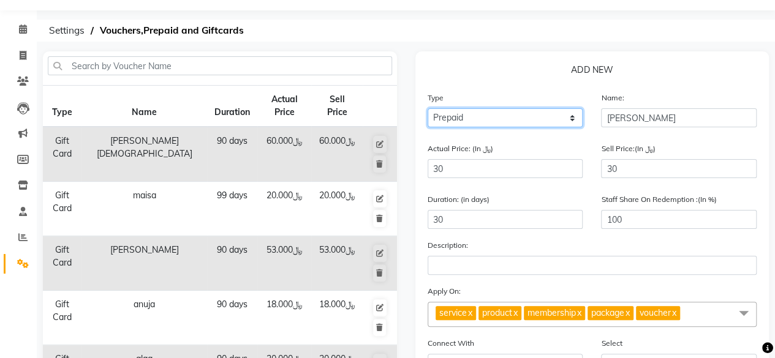
scroll to position [210, 0]
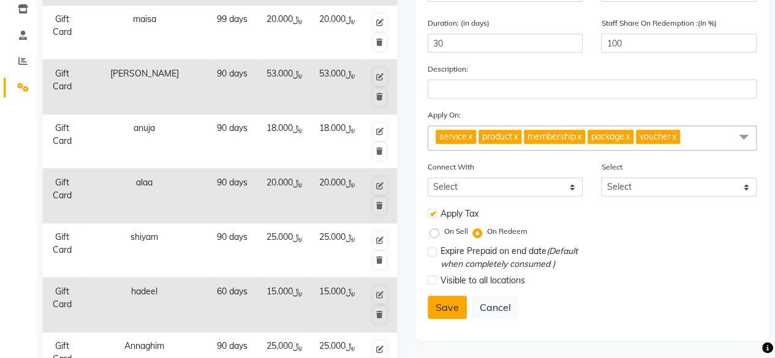
click at [441, 305] on button "Save" at bounding box center [447, 307] width 39 height 23
select select
checkbox input "false"
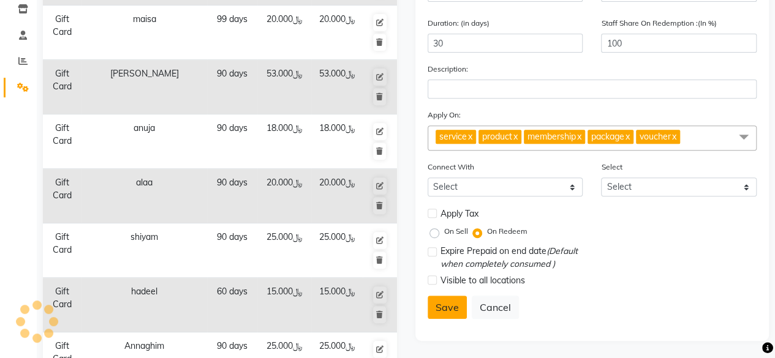
checkbox input "false"
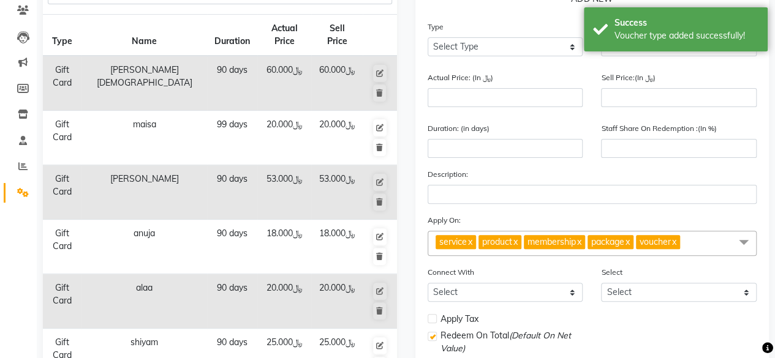
scroll to position [0, 0]
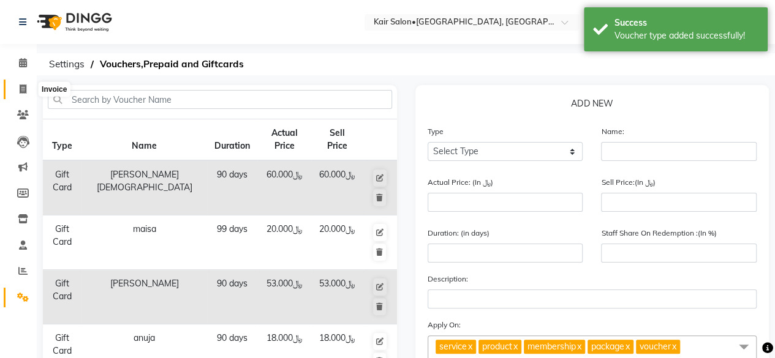
click at [24, 85] on icon at bounding box center [23, 89] width 7 height 9
select select "service"
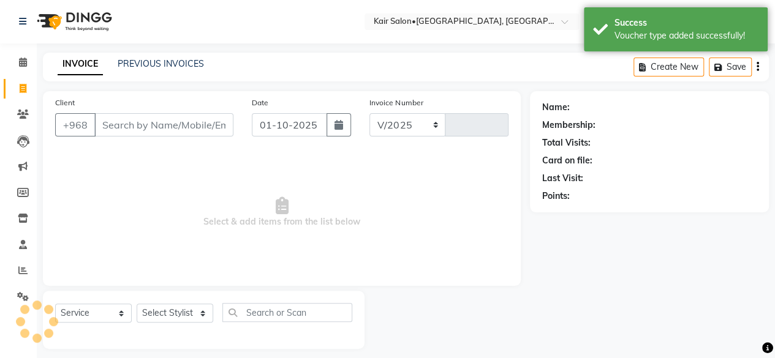
select select "6490"
type input "1970"
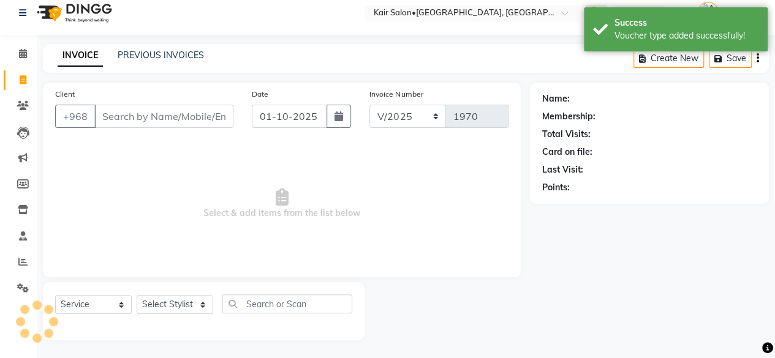
click at [156, 114] on input "Client" at bounding box center [163, 116] width 139 height 23
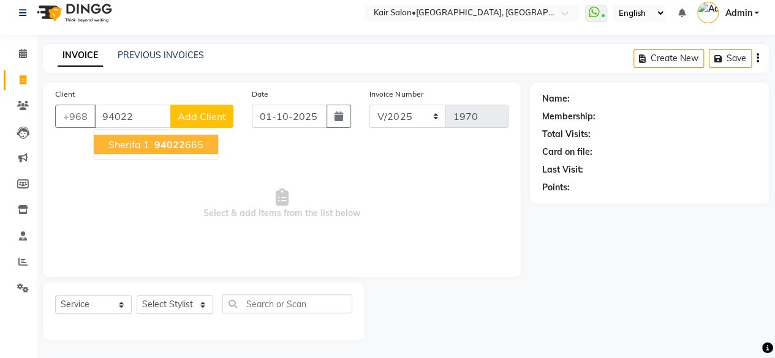
click at [188, 140] on ngb-highlight "94022 665" at bounding box center [177, 144] width 51 height 12
type input "94022665"
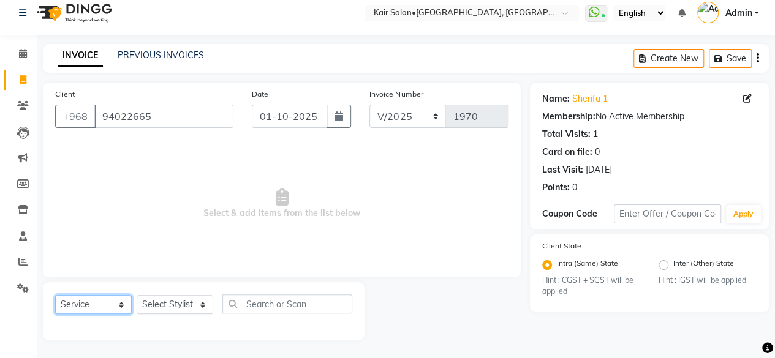
click at [122, 306] on select "Select Service Product Membership Package Voucher Prepaid Gift Card" at bounding box center [93, 304] width 77 height 19
select select "P"
click at [55, 295] on select "Select Service Product Membership Package Voucher Prepaid Gift Card" at bounding box center [93, 304] width 77 height 19
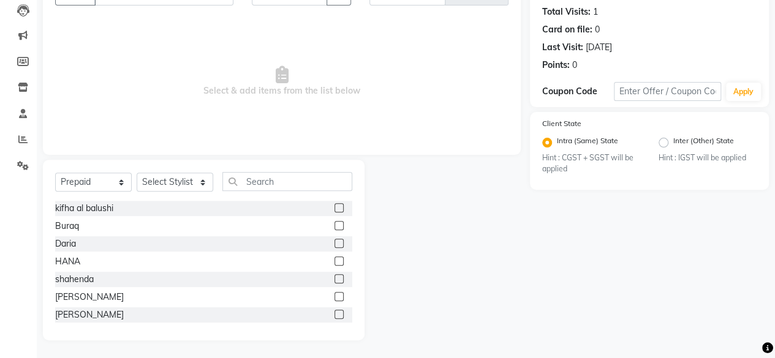
click at [335, 314] on label at bounding box center [339, 314] width 9 height 9
click at [335, 314] on input "checkbox" at bounding box center [339, 315] width 8 height 8
click at [335, 314] on label at bounding box center [339, 314] width 9 height 9
click at [335, 314] on input "checkbox" at bounding box center [339, 315] width 8 height 8
click at [335, 317] on label at bounding box center [339, 314] width 9 height 9
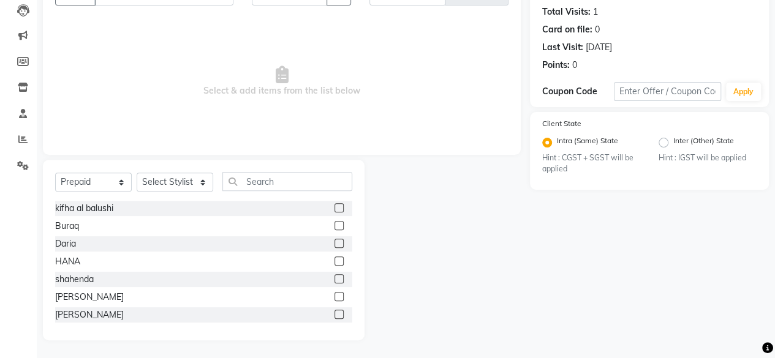
click at [335, 317] on input "checkbox" at bounding box center [339, 315] width 8 height 8
checkbox input "false"
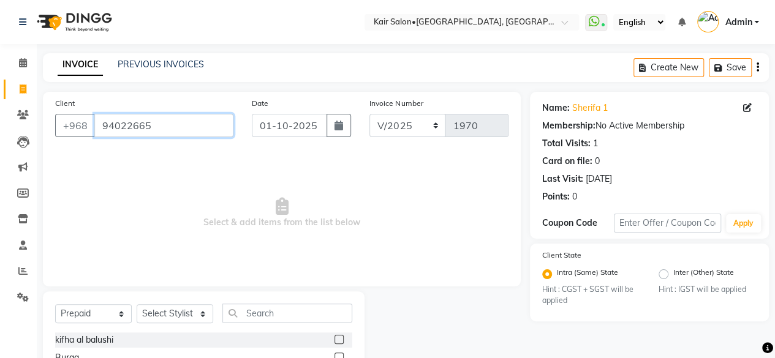
click at [197, 132] on input "94022665" at bounding box center [163, 125] width 139 height 23
click at [197, 315] on select "Select Stylist Faith HABSATBEE [PERSON_NAME] staffs Madam [PERSON_NAME] Madam […" at bounding box center [175, 314] width 77 height 19
select select "49360"
click at [137, 305] on select "Select Stylist Faith HABSATBEE [PERSON_NAME] staffs Madam [PERSON_NAME] Madam […" at bounding box center [175, 314] width 77 height 19
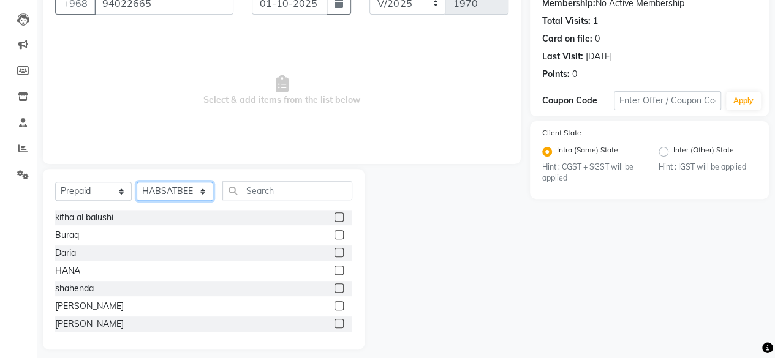
scroll to position [1, 0]
click at [335, 319] on label at bounding box center [339, 322] width 9 height 9
click at [335, 319] on input "checkbox" at bounding box center [339, 323] width 8 height 8
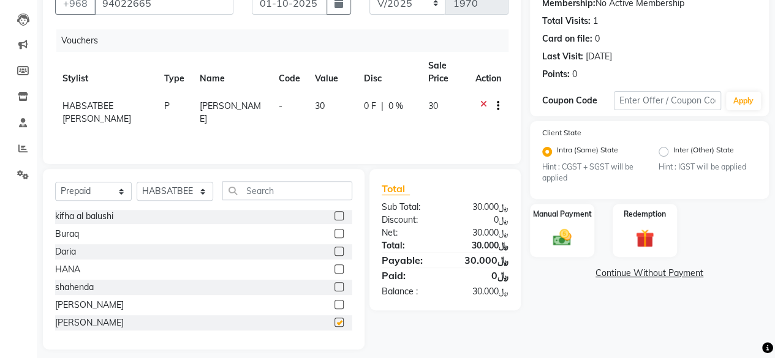
checkbox input "false"
click at [559, 240] on img at bounding box center [562, 238] width 31 height 22
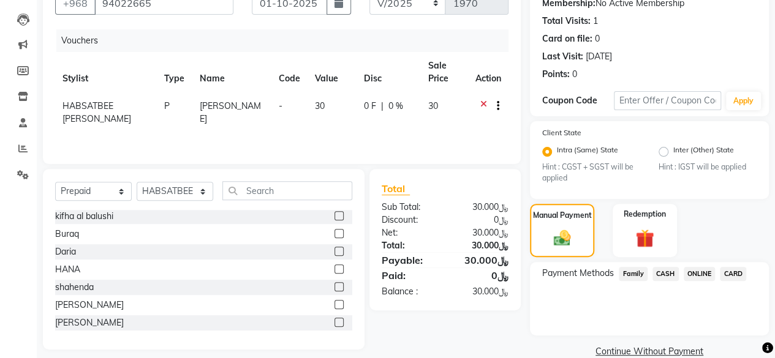
click at [736, 275] on span "CARD" at bounding box center [733, 274] width 26 height 14
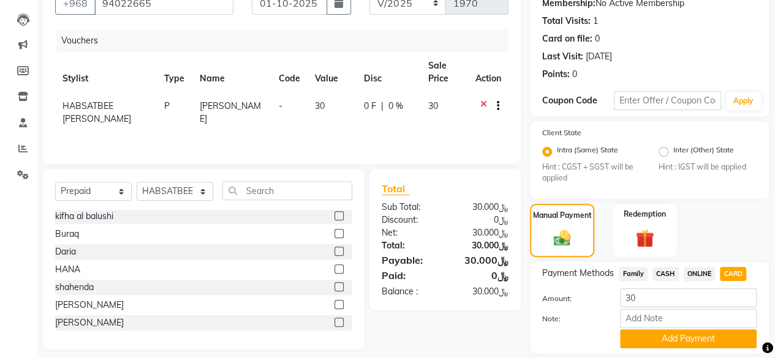
click at [700, 335] on button "Add Payment" at bounding box center [688, 339] width 137 height 19
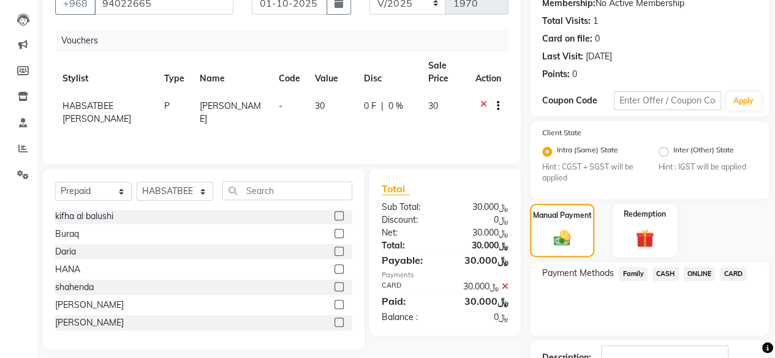
scroll to position [194, 0]
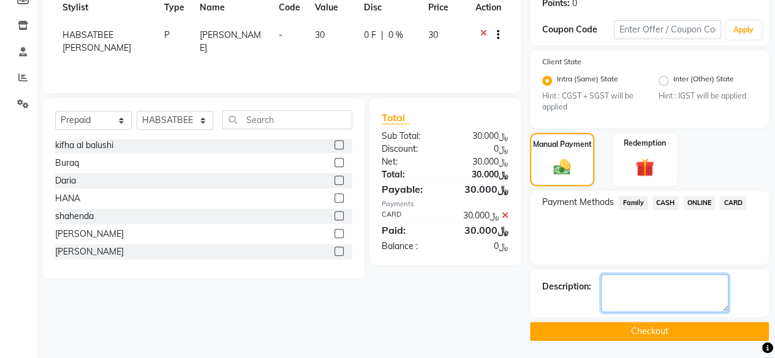
click at [645, 298] on textarea at bounding box center [664, 294] width 127 height 38
type textarea "gift card purchased"
click at [704, 324] on button "Checkout" at bounding box center [649, 331] width 239 height 19
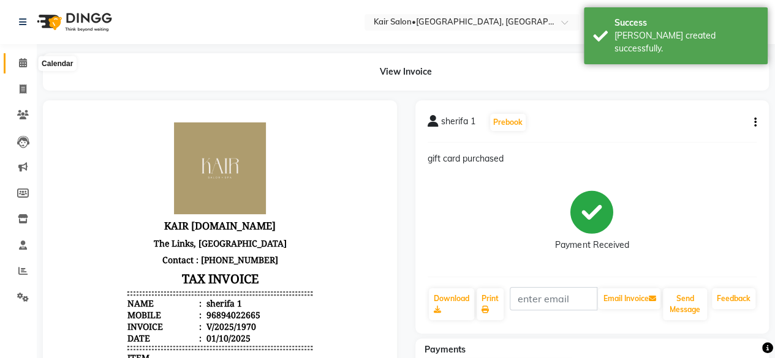
click at [24, 63] on icon at bounding box center [23, 62] width 8 height 9
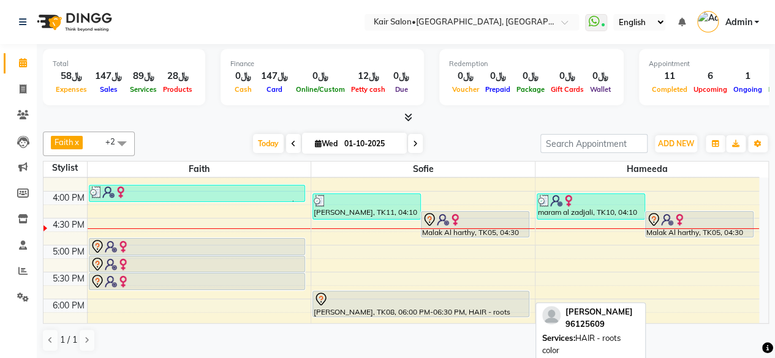
scroll to position [429, 0]
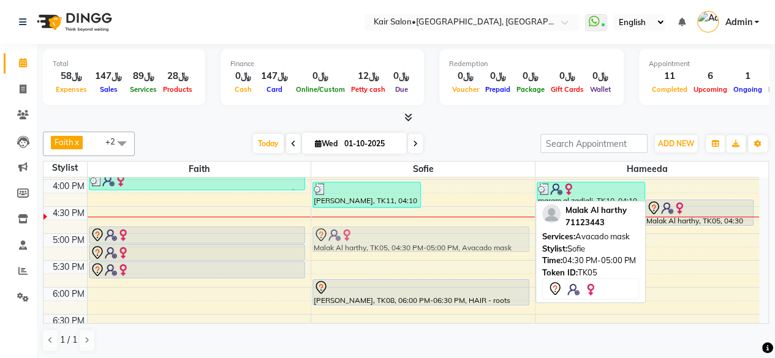
drag, startPoint x: 460, startPoint y: 211, endPoint x: 420, endPoint y: 244, distance: 51.3
click at [420, 244] on div "[PERSON_NAME], TK07, 02:00 PM-02:10 PM, HAIR - hair wash shampoo (medium) [PERS…" at bounding box center [423, 180] width 224 height 862
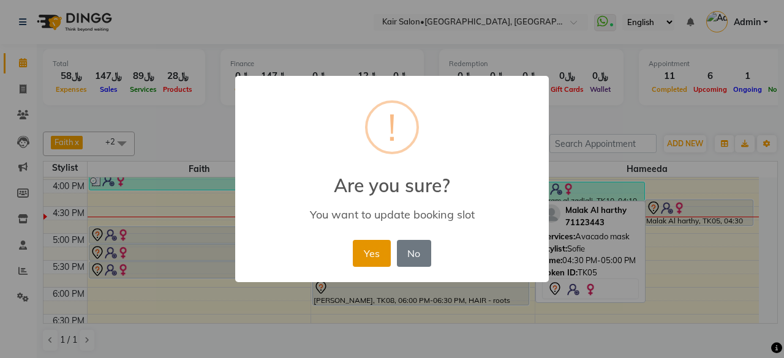
click at [372, 254] on button "Yes" at bounding box center [371, 253] width 37 height 27
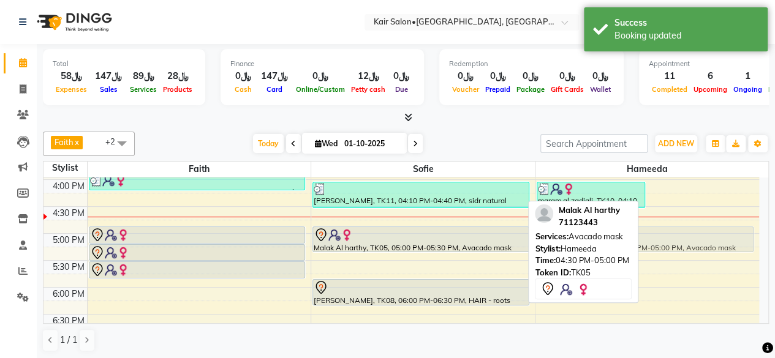
drag, startPoint x: 670, startPoint y: 208, endPoint x: 642, endPoint y: 237, distance: 39.9
click at [642, 237] on div "maram al zadjali, TK10, 04:10 PM-04:40 PM, sidr natural treatment-Treatment (﷼1…" at bounding box center [648, 180] width 224 height 862
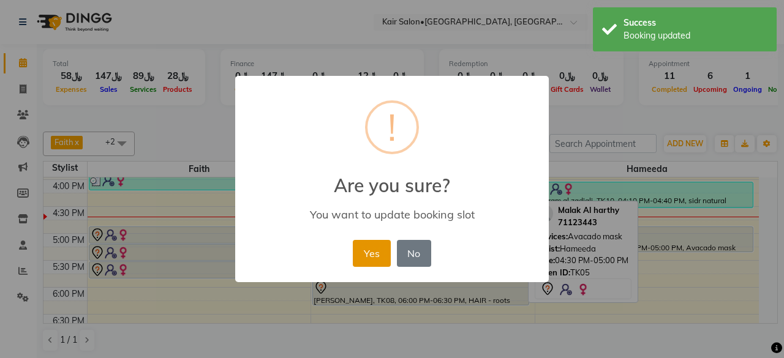
click at [368, 252] on button "Yes" at bounding box center [371, 253] width 37 height 27
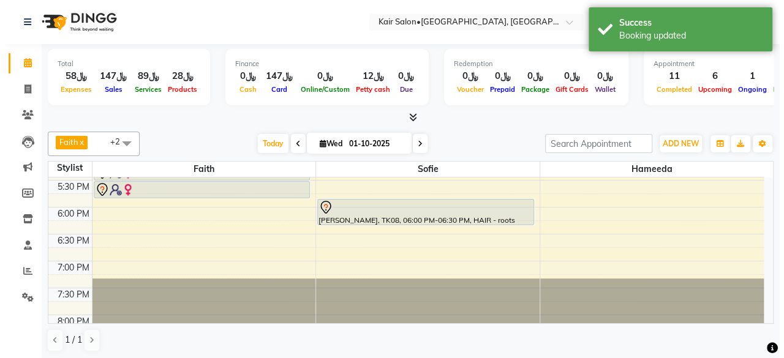
scroll to position [490, 0]
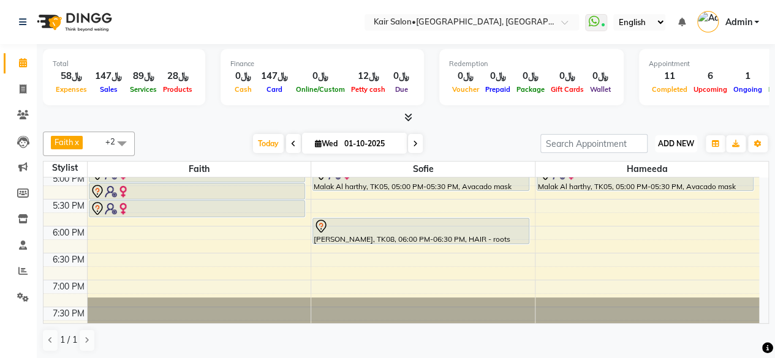
click at [676, 143] on span "ADD NEW" at bounding box center [676, 143] width 36 height 9
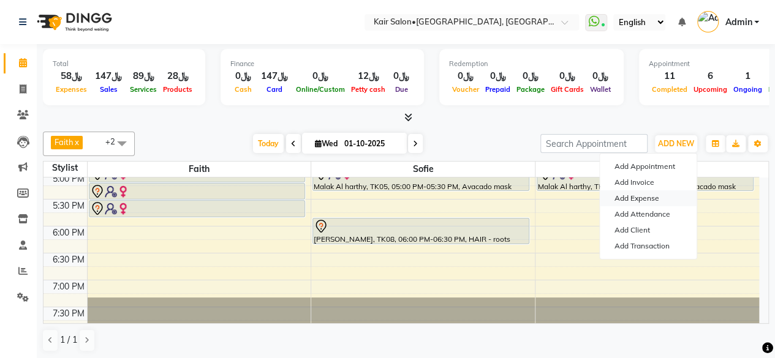
click at [650, 199] on link "Add Expense" at bounding box center [648, 199] width 97 height 16
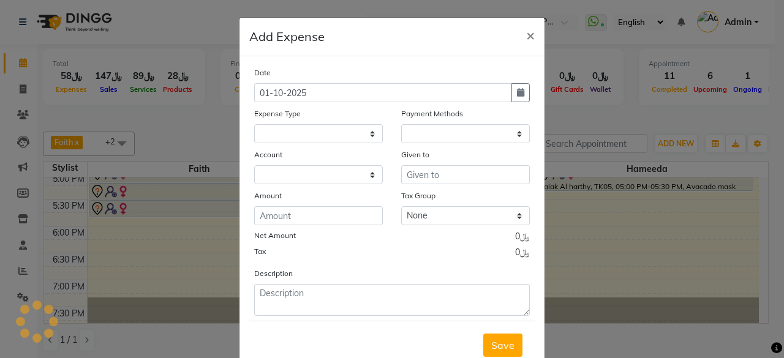
select select
select select "1"
select select "5516"
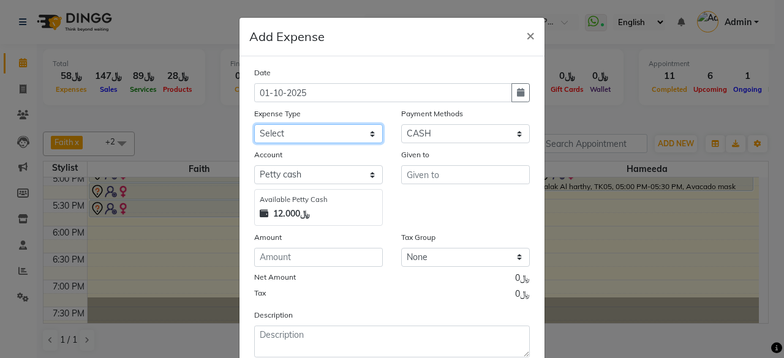
click at [367, 131] on select "Select al nazhi llc Al raaed laundry Amani staff transportation building cleane…" at bounding box center [318, 133] width 129 height 19
select select "19457"
click at [254, 124] on select "Select al nazhi llc Al raaed laundry Amani staff transportation building cleane…" at bounding box center [318, 133] width 129 height 19
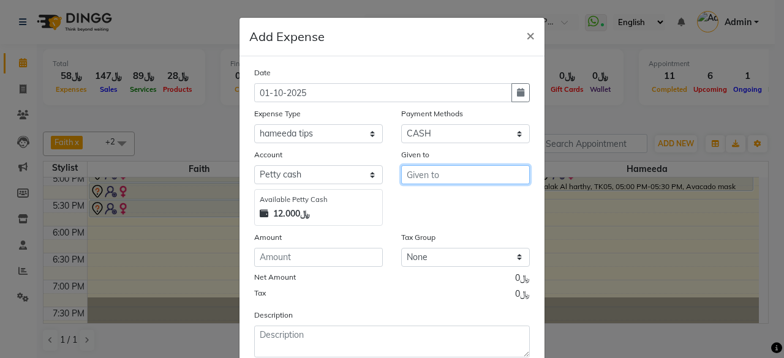
click at [441, 176] on input "text" at bounding box center [465, 174] width 129 height 19
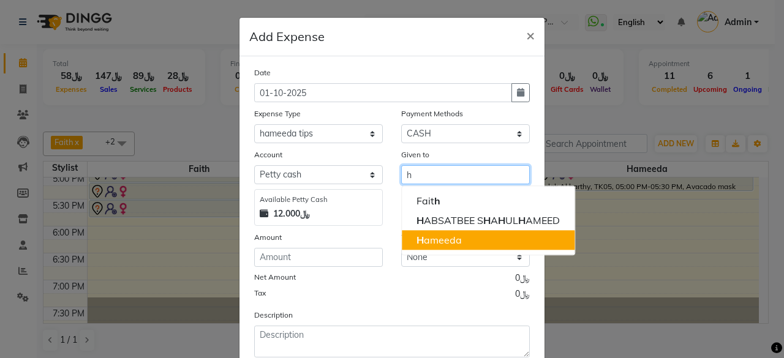
click at [428, 240] on ngb-highlight "H ameeda" at bounding box center [439, 240] width 45 height 12
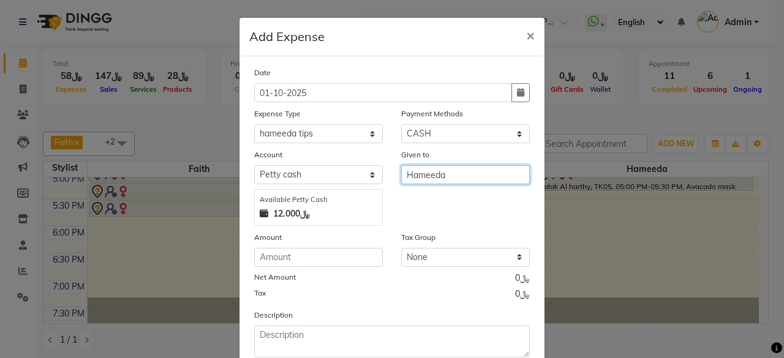
type input "Hameeda"
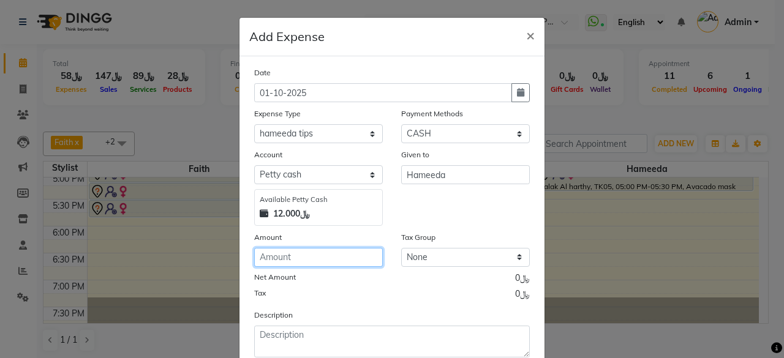
click at [337, 259] on input "number" at bounding box center [318, 257] width 129 height 19
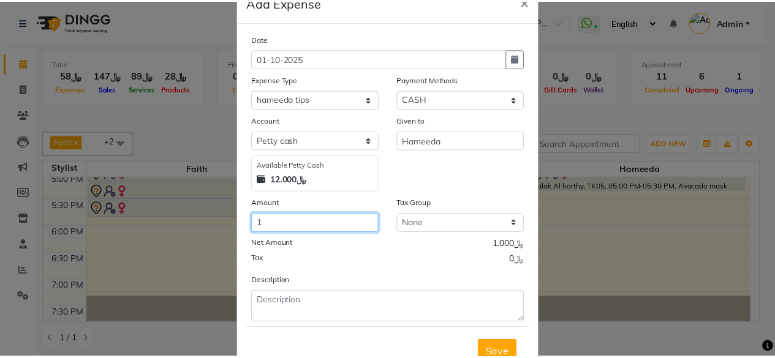
scroll to position [78, 0]
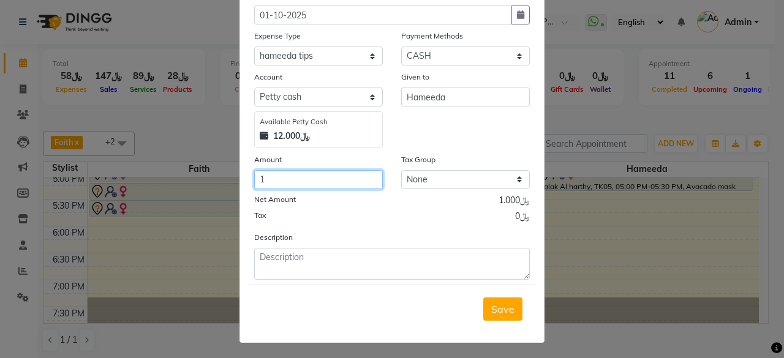
type input "1"
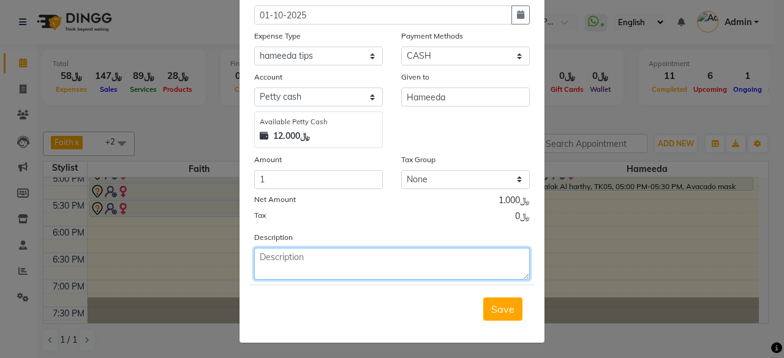
click at [359, 260] on textarea at bounding box center [392, 264] width 276 height 32
type textarea "tips from [GEOGRAPHIC_DATA]"
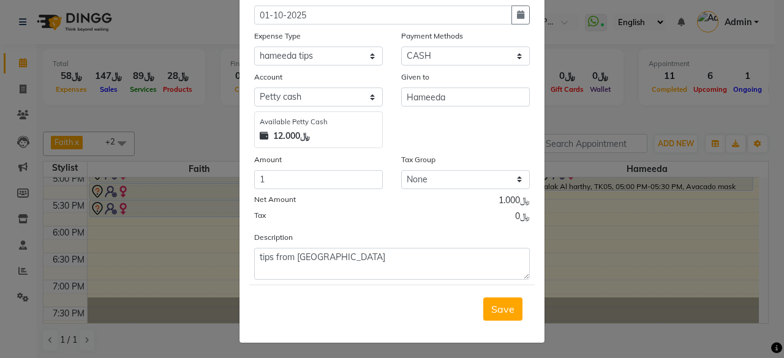
click at [495, 309] on span "Save" at bounding box center [502, 309] width 23 height 12
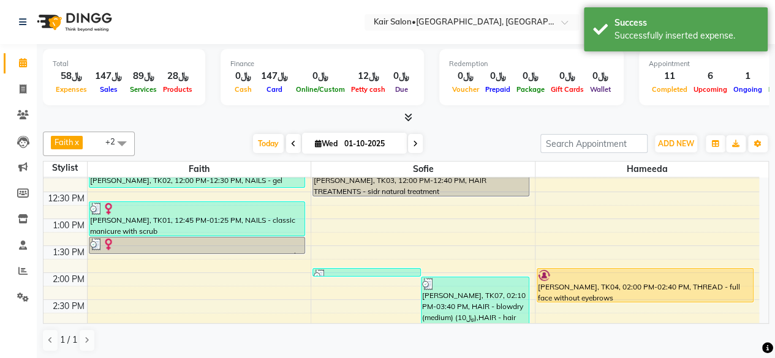
scroll to position [306, 0]
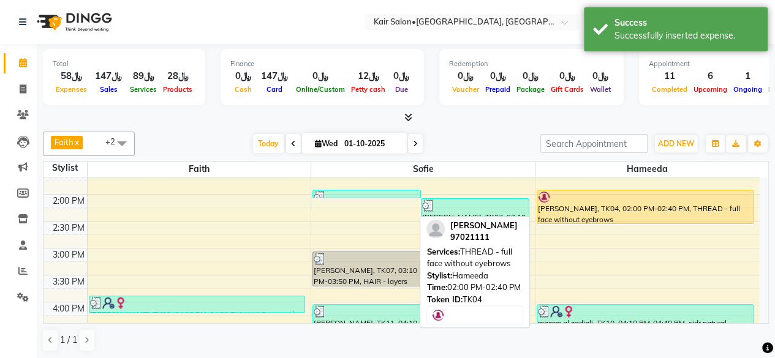
click at [642, 206] on div "[PERSON_NAME], TK04, 02:00 PM-02:40 PM, THREAD - full face without eyebrows" at bounding box center [645, 207] width 216 height 33
click at [636, 206] on div "[PERSON_NAME], TK04, 02:00 PM-02:40 PM, THREAD - full face without eyebrows" at bounding box center [645, 207] width 216 height 33
select select "1"
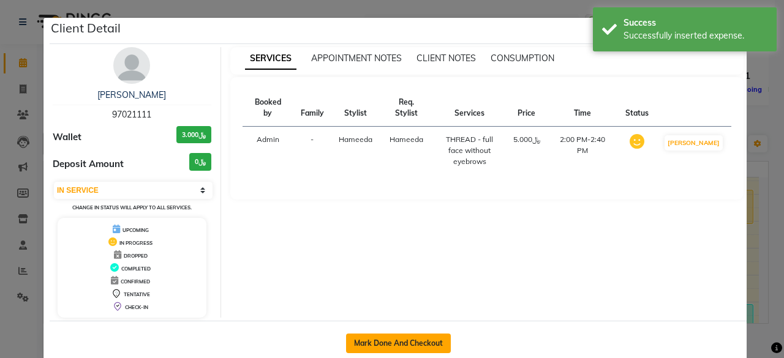
click at [389, 341] on button "Mark Done And Checkout" at bounding box center [398, 344] width 105 height 20
select select "service"
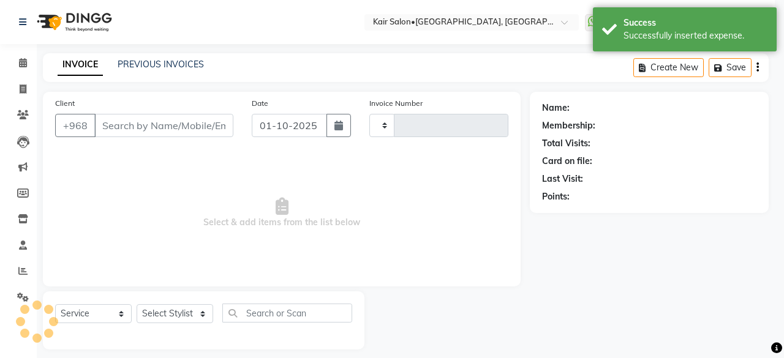
type input "1971"
select select "6490"
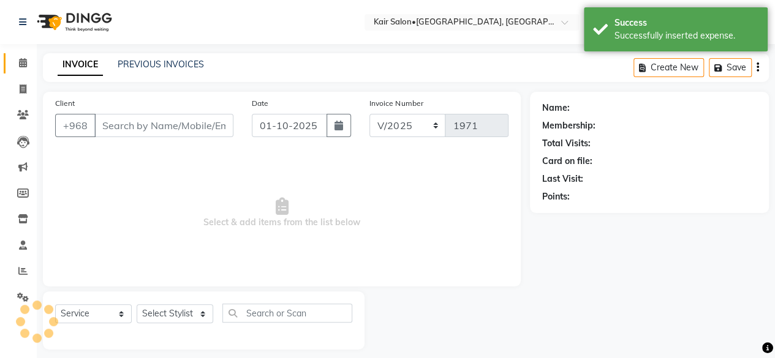
type input "97021111"
select select "66378"
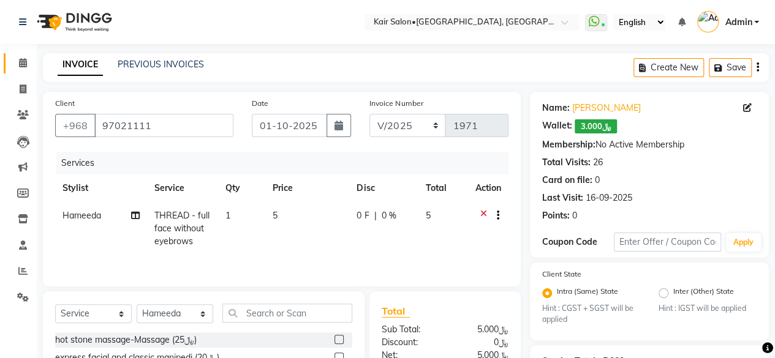
scroll to position [61, 0]
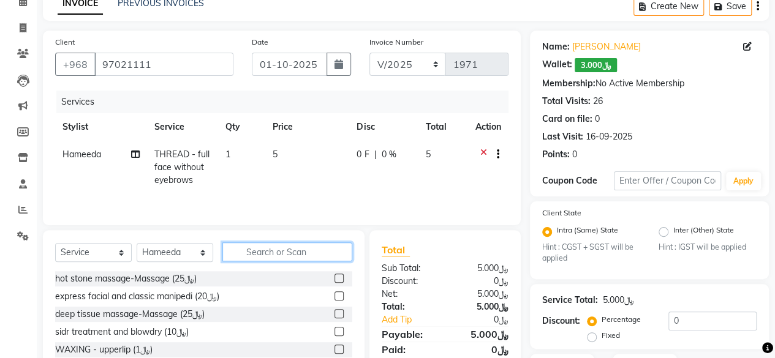
click at [326, 256] on input "text" at bounding box center [287, 252] width 130 height 19
type input "eyebrow"
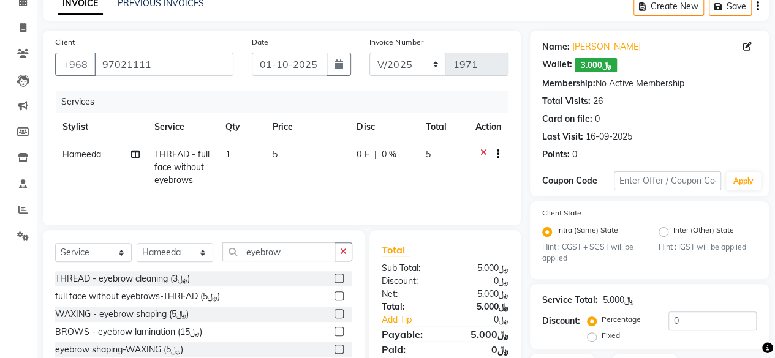
click at [335, 276] on label at bounding box center [339, 278] width 9 height 9
click at [335, 276] on input "checkbox" at bounding box center [339, 279] width 8 height 8
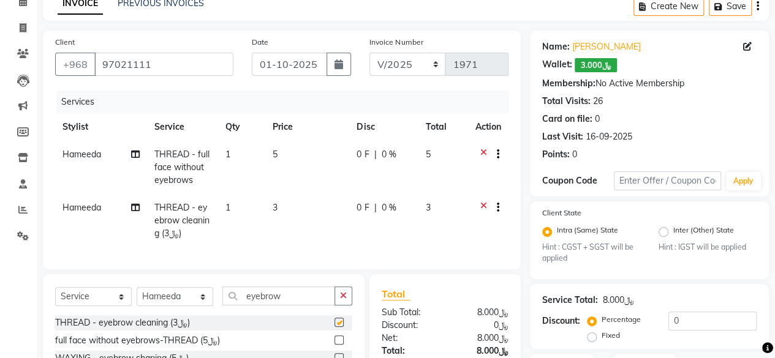
checkbox input "false"
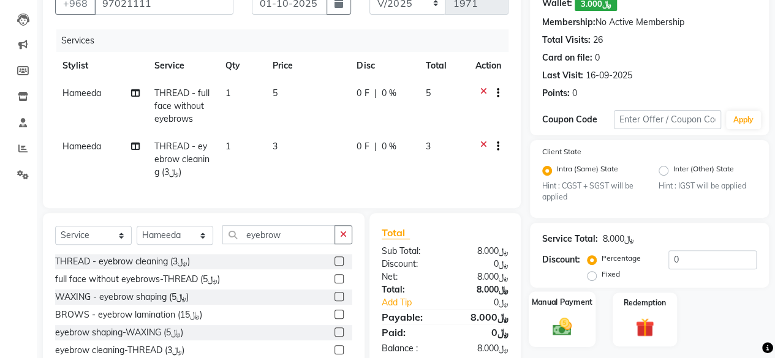
click at [560, 328] on img at bounding box center [562, 327] width 31 height 22
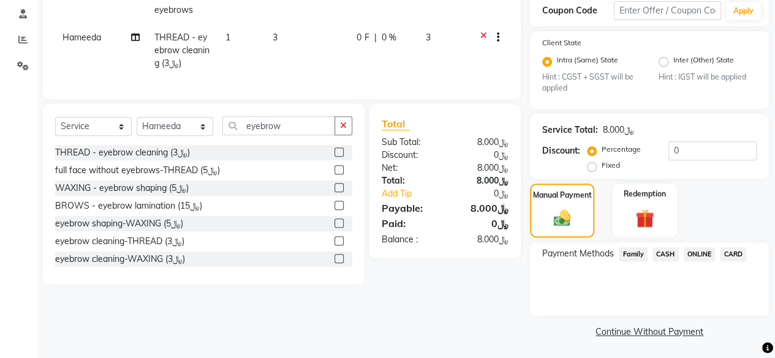
click at [735, 251] on span "CARD" at bounding box center [733, 255] width 26 height 14
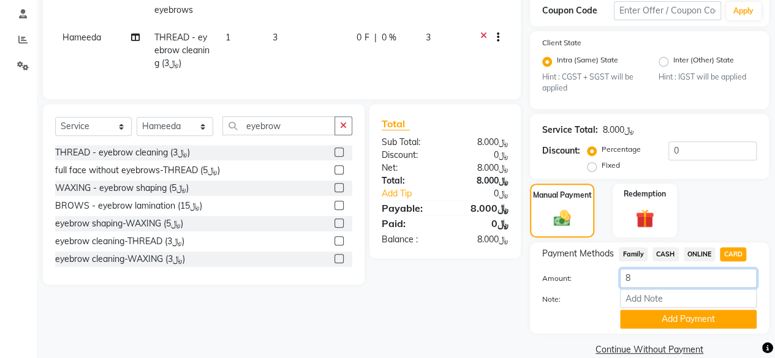
click at [650, 272] on input "8" at bounding box center [688, 278] width 137 height 19
type input "9"
click at [657, 314] on button "Add Payment" at bounding box center [688, 319] width 137 height 19
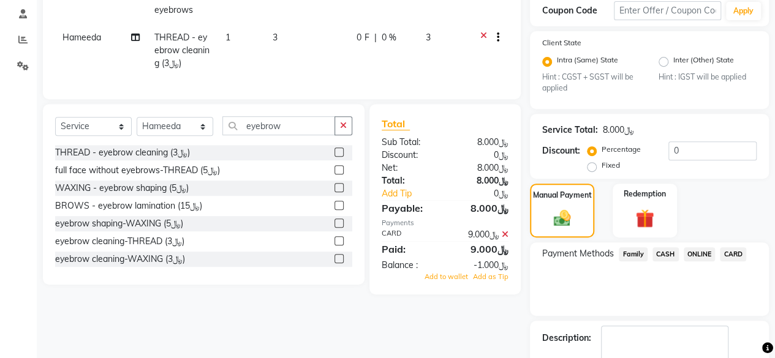
scroll to position [282, 0]
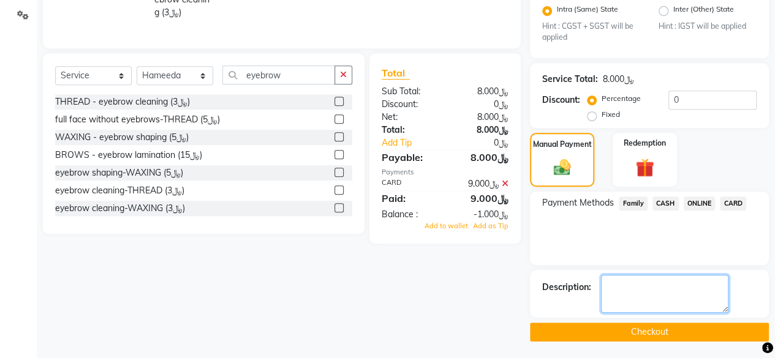
click at [642, 298] on textarea at bounding box center [664, 294] width 127 height 38
type textarea "tips 1 rials for hameeda"
click at [652, 329] on button "Checkout" at bounding box center [649, 332] width 239 height 19
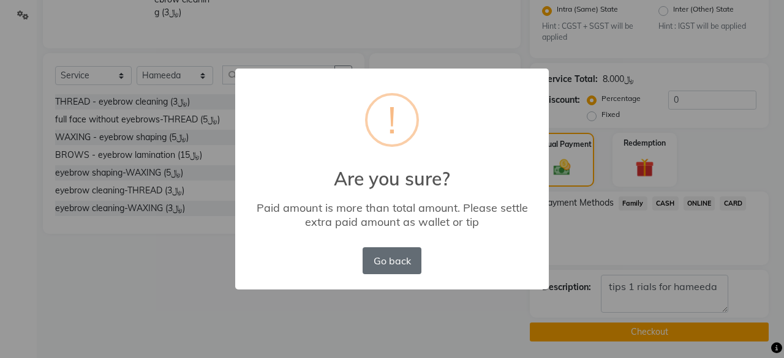
click at [404, 268] on button "Go back" at bounding box center [392, 261] width 59 height 27
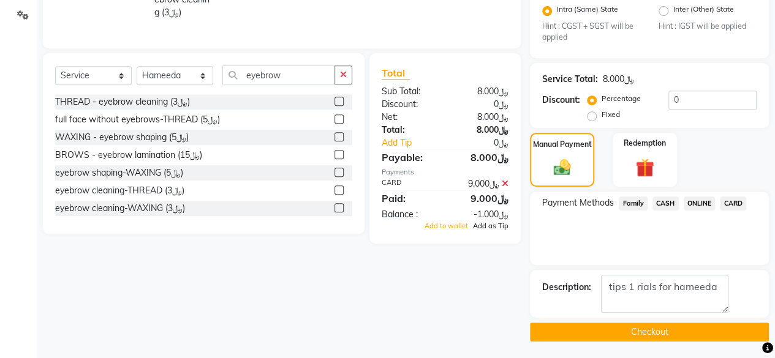
click at [482, 230] on span "Add as Tip" at bounding box center [491, 226] width 36 height 9
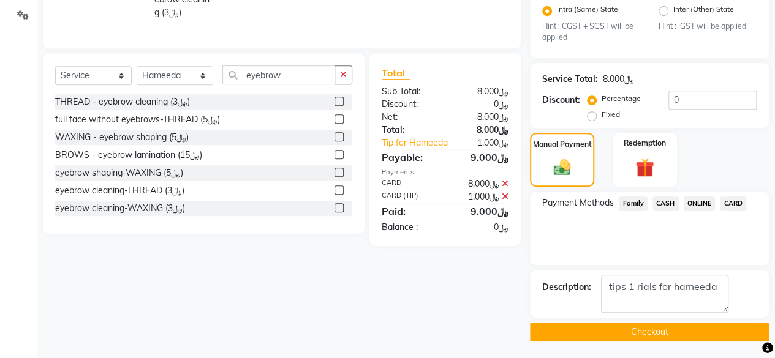
click at [641, 330] on button "Checkout" at bounding box center [649, 332] width 239 height 19
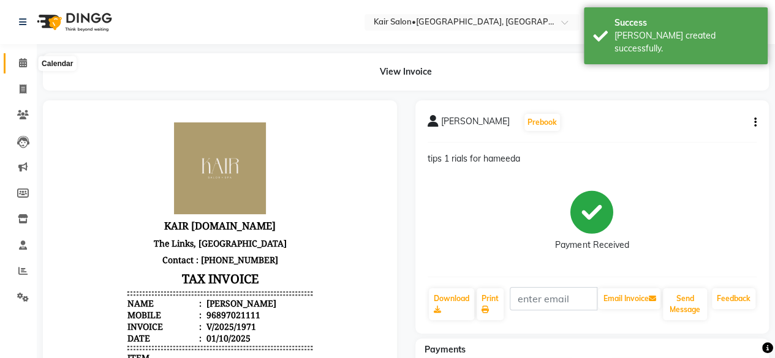
click at [21, 64] on icon at bounding box center [23, 62] width 8 height 9
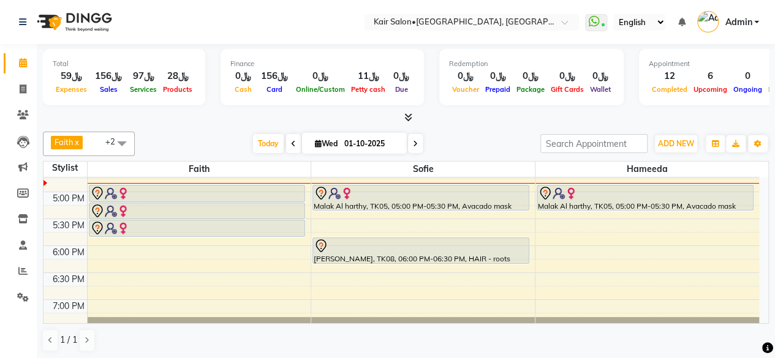
scroll to position [490, 0]
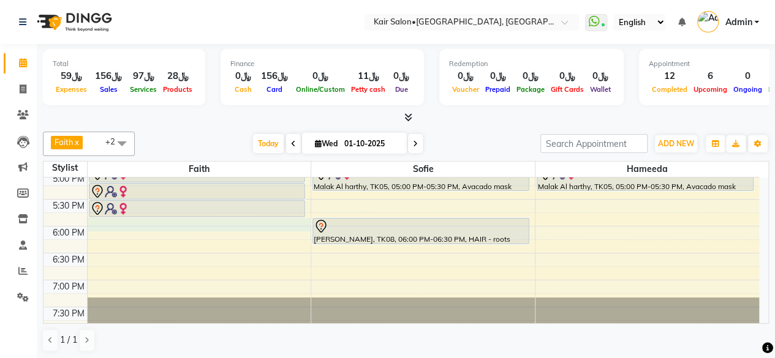
click at [104, 223] on div "8:00 AM 8:30 AM 9:00 AM 9:30 AM 10:00 AM 10:30 AM 11:00 AM 11:30 AM 12:00 PM 12…" at bounding box center [402, 118] width 716 height 862
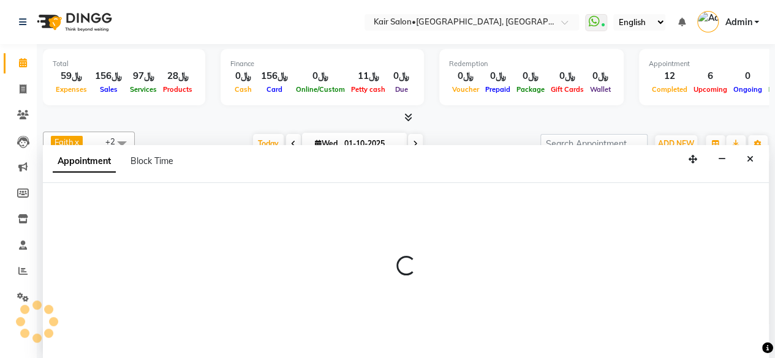
scroll to position [0, 0]
select select "49362"
select select "tentative"
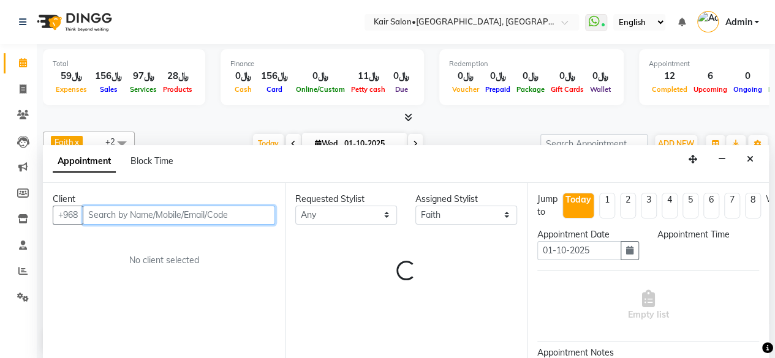
select select "1080"
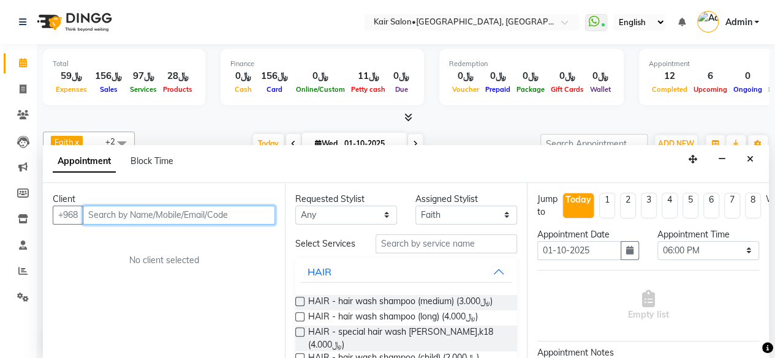
click at [164, 212] on input "text" at bounding box center [179, 215] width 192 height 19
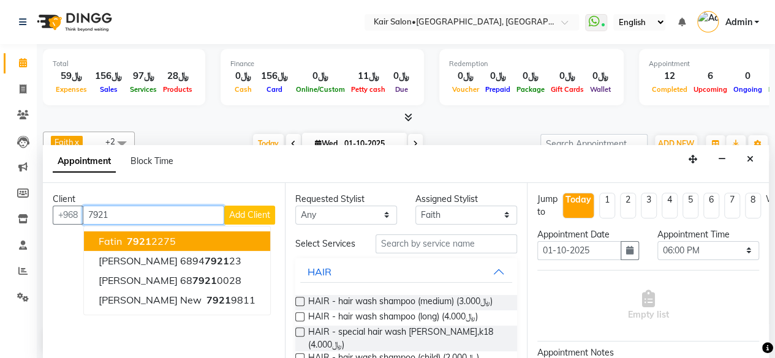
click at [197, 243] on button "fatin 7921 2275" at bounding box center [177, 242] width 186 height 20
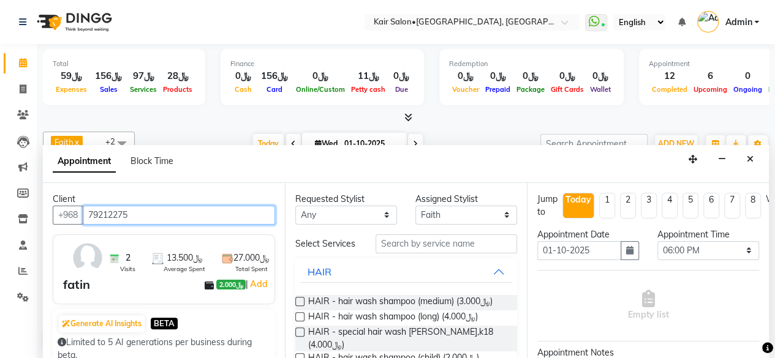
type input "79212275"
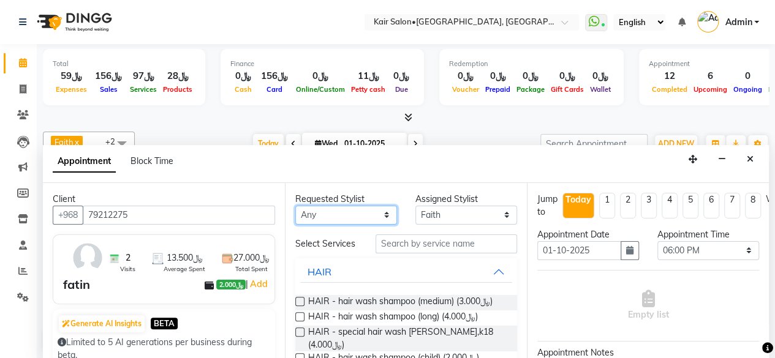
click at [378, 211] on select "Any Faith HABSATBEE [PERSON_NAME] Madam [PERSON_NAME] Madam [PERSON_NAME] Madam…" at bounding box center [346, 215] width 102 height 19
select select "49362"
click at [295, 206] on select "Any Faith HABSATBEE [PERSON_NAME] Madam [PERSON_NAME] Madam [PERSON_NAME] Madam…" at bounding box center [346, 215] width 102 height 19
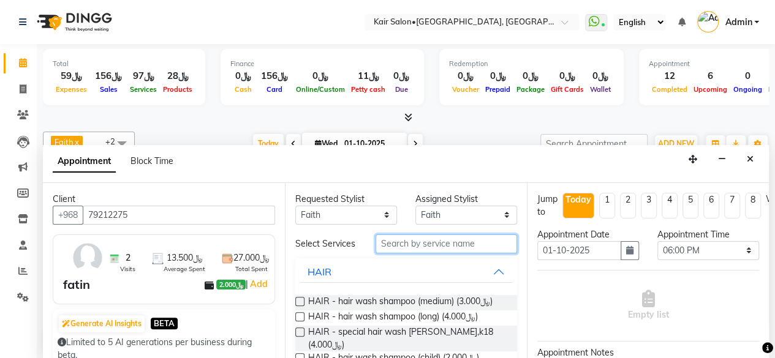
click at [395, 254] on input "text" at bounding box center [447, 244] width 142 height 19
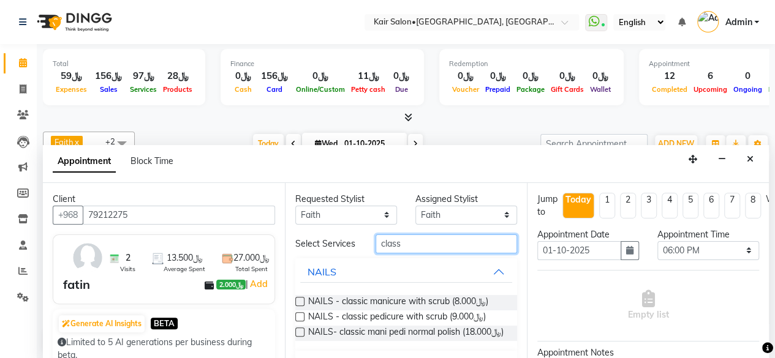
type input "class"
click at [298, 337] on label at bounding box center [299, 332] width 9 height 9
click at [298, 338] on input "checkbox" at bounding box center [299, 334] width 8 height 8
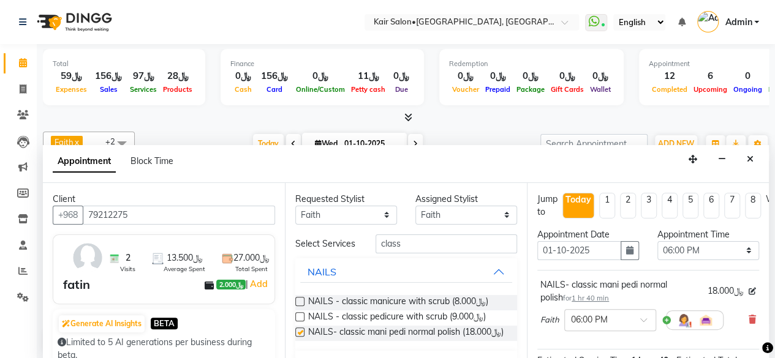
checkbox input "false"
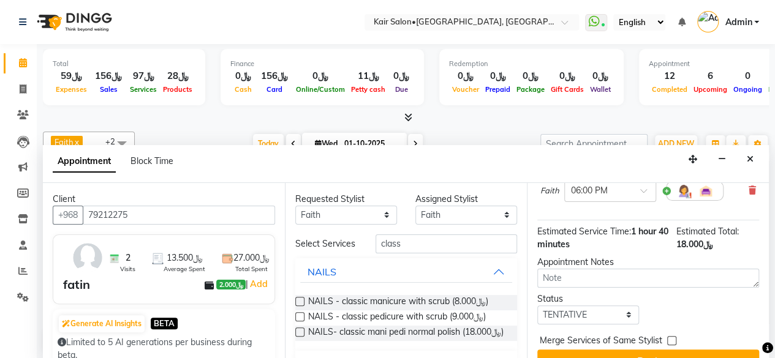
scroll to position [159, 0]
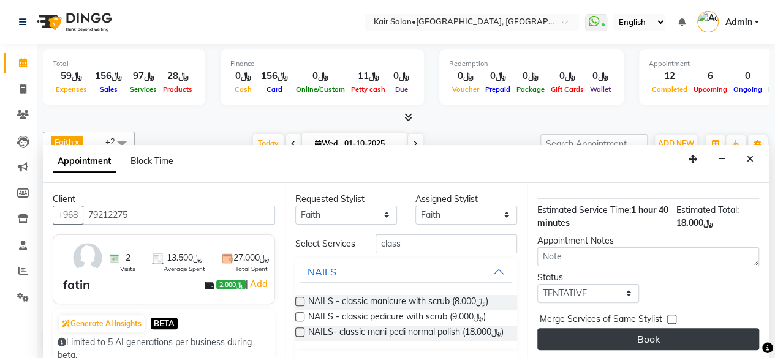
click at [650, 328] on button "Book" at bounding box center [648, 339] width 222 height 22
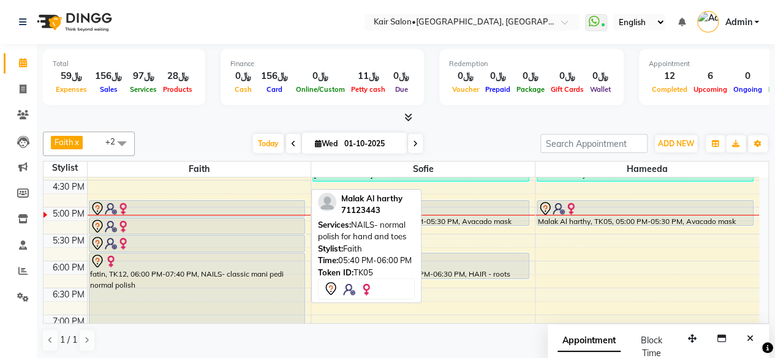
scroll to position [429, 0]
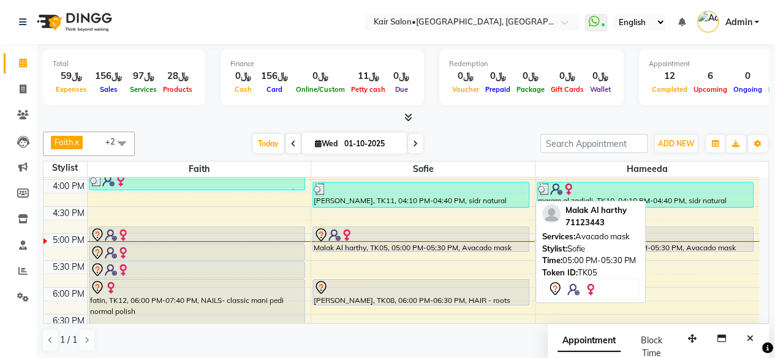
click at [483, 243] on div "Malak Al harthy, TK05, 05:00 PM-05:30 PM, Avacado mask" at bounding box center [421, 239] width 216 height 25
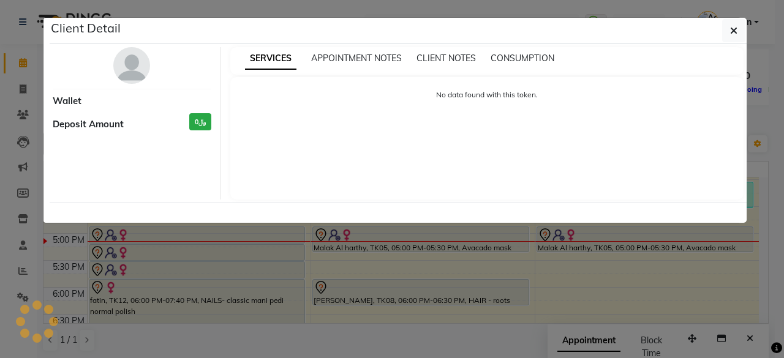
select select "7"
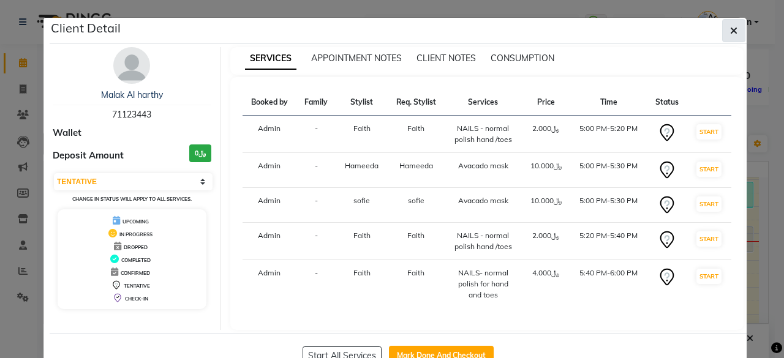
click at [735, 25] on button "button" at bounding box center [733, 30] width 23 height 23
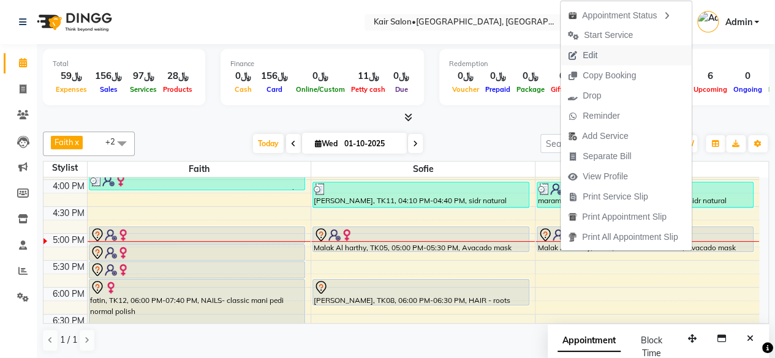
click at [589, 52] on span "Edit" at bounding box center [590, 55] width 15 height 13
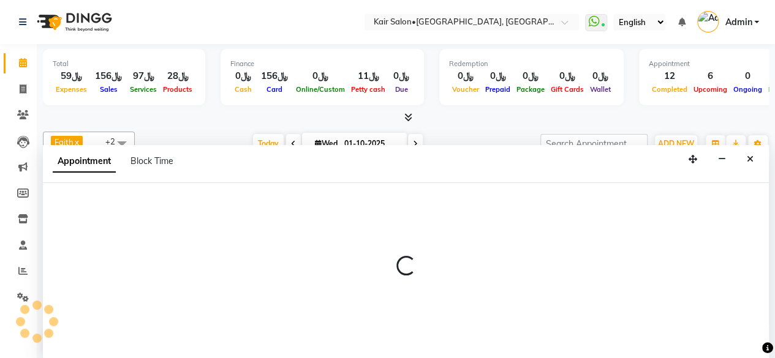
scroll to position [0, 0]
select select "tentative"
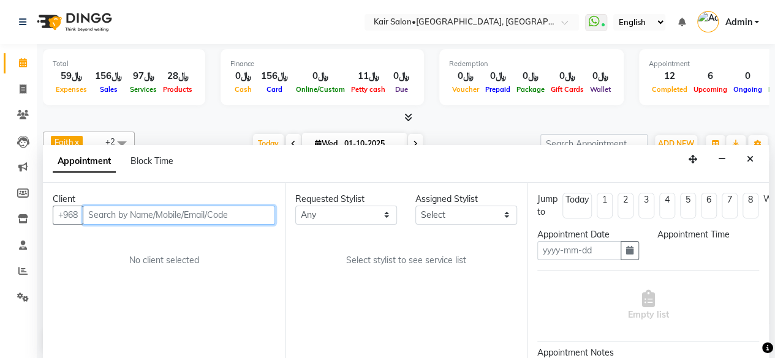
type input "01-10-2025"
select select "49362"
select select "1020"
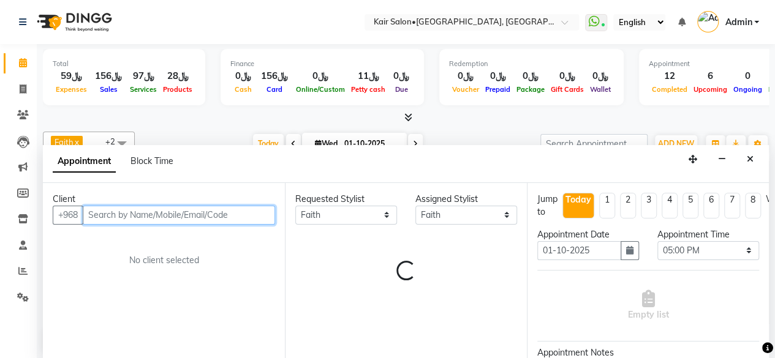
scroll to position [479, 0]
select select "3223"
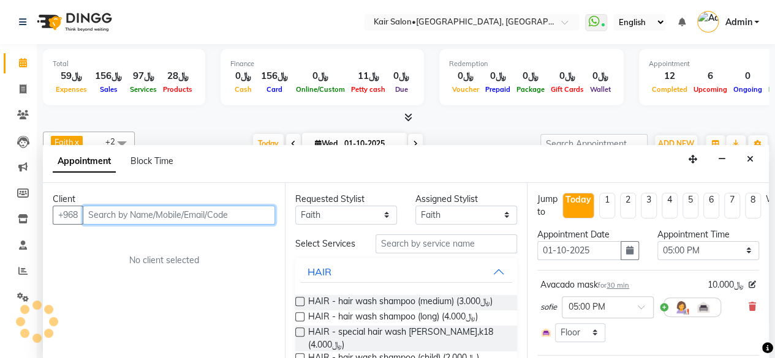
select select "3223"
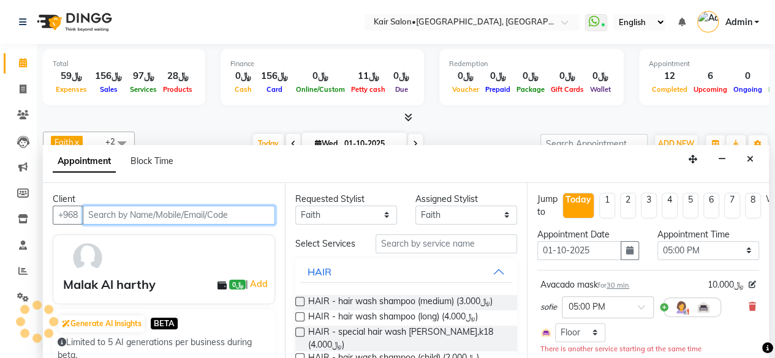
select select "3223"
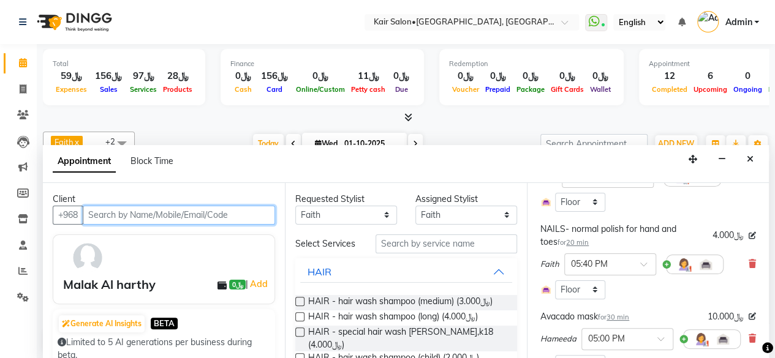
scroll to position [123, 0]
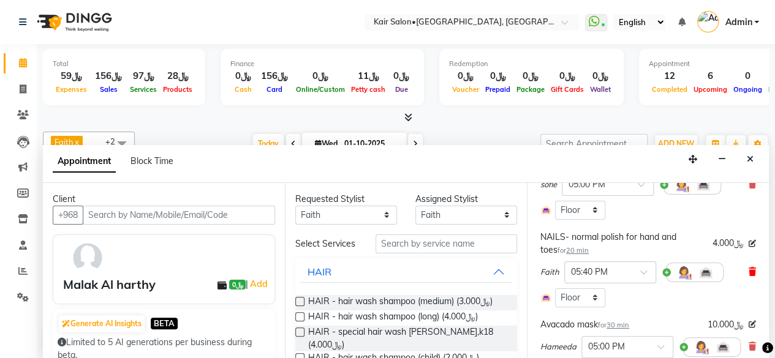
click at [749, 269] on icon at bounding box center [752, 272] width 7 height 9
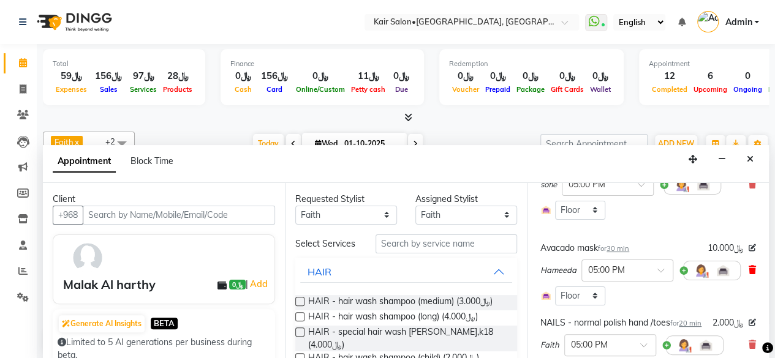
click at [750, 268] on icon at bounding box center [752, 270] width 7 height 9
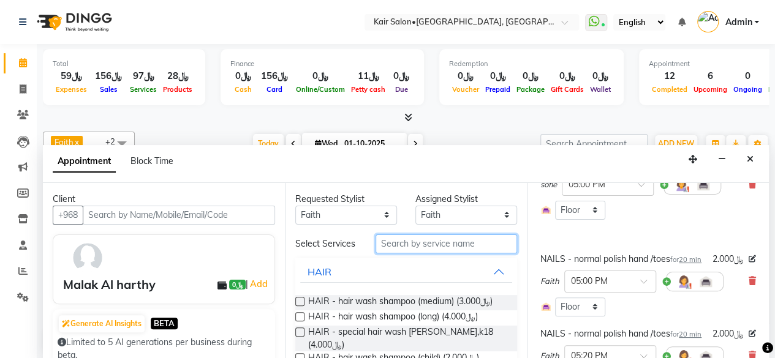
click at [407, 246] on input "text" at bounding box center [447, 244] width 142 height 19
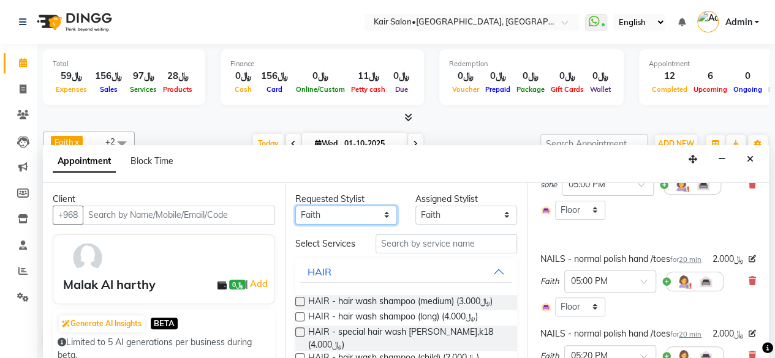
click at [377, 214] on select "Any Faith HABSATBEE [PERSON_NAME] Madam [PERSON_NAME] Madam [PERSON_NAME] Madam…" at bounding box center [346, 215] width 102 height 19
select select "66378"
click at [295, 206] on select "Any Faith HABSATBEE [PERSON_NAME] Madam [PERSON_NAME] Madam [PERSON_NAME] Madam…" at bounding box center [346, 215] width 102 height 19
select select "66378"
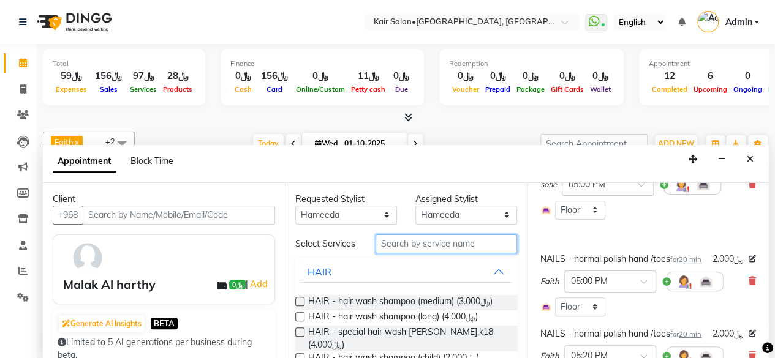
click at [410, 247] on input "text" at bounding box center [447, 244] width 142 height 19
click at [302, 305] on label at bounding box center [299, 301] width 9 height 9
click at [302, 305] on input "checkbox" at bounding box center [299, 303] width 8 height 8
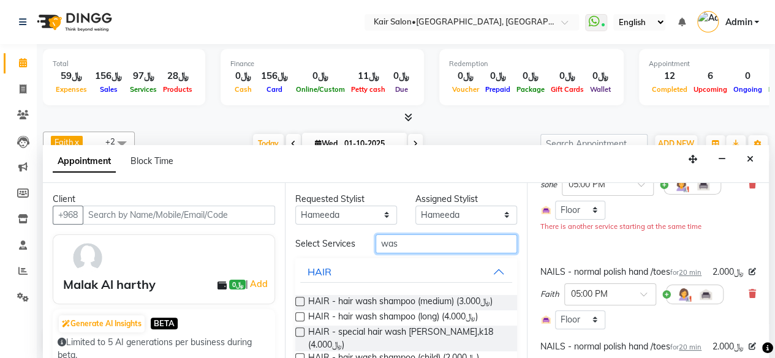
click at [411, 246] on input "was" at bounding box center [447, 244] width 142 height 19
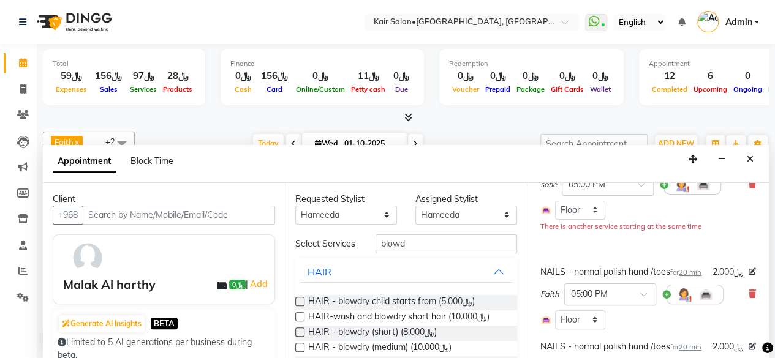
click at [300, 352] on label at bounding box center [299, 347] width 9 height 9
click at [300, 352] on input "checkbox" at bounding box center [299, 349] width 8 height 8
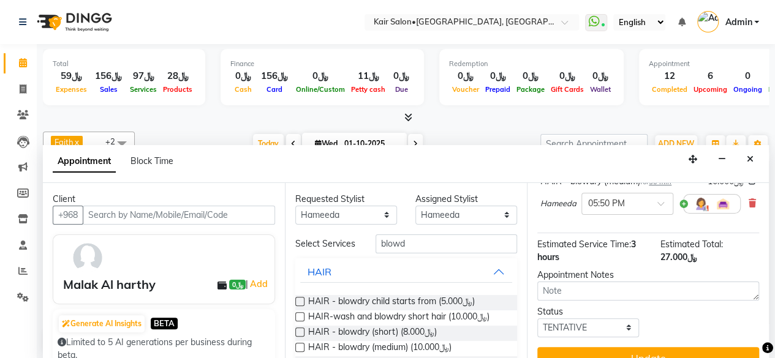
scroll to position [472, 0]
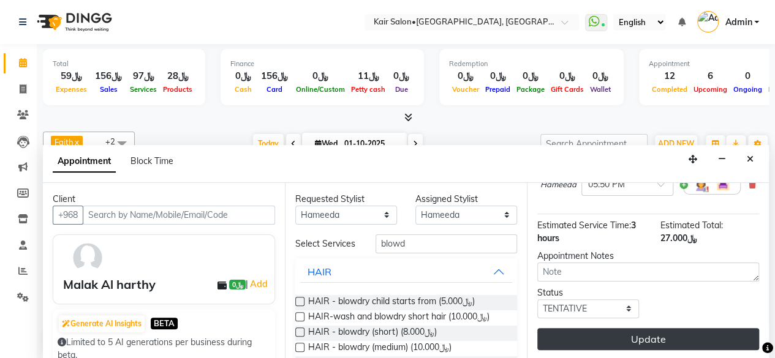
click at [658, 328] on button "Update" at bounding box center [648, 339] width 222 height 22
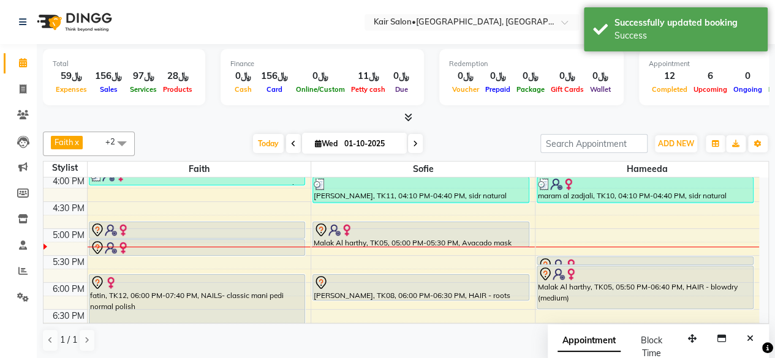
scroll to position [417, 0]
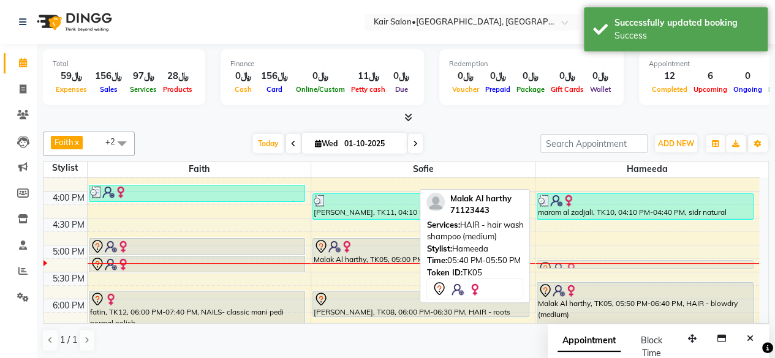
drag, startPoint x: 638, startPoint y: 275, endPoint x: 633, endPoint y: 251, distance: 24.4
click at [633, 251] on div "8:00 AM 8:30 AM 9:00 AM 9:30 AM 10:00 AM 10:30 AM 11:00 AM 11:30 AM 12:00 PM 12…" at bounding box center [402, 191] width 716 height 862
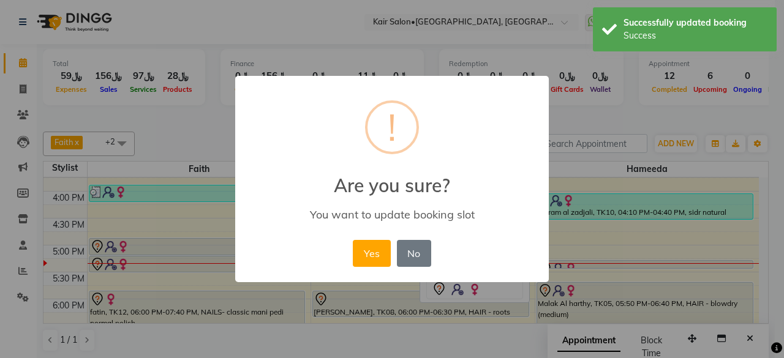
click at [372, 252] on button "Yes" at bounding box center [371, 253] width 37 height 27
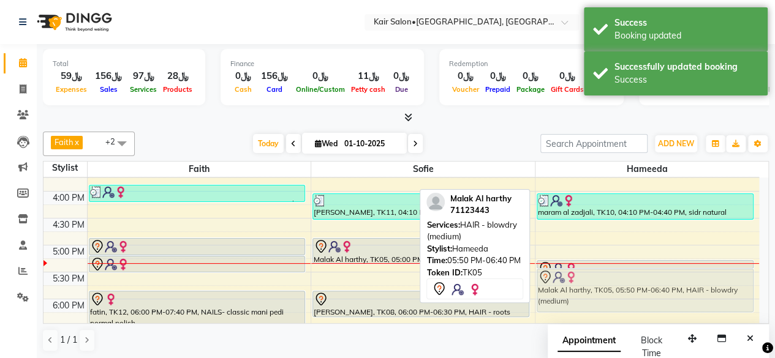
drag, startPoint x: 605, startPoint y: 287, endPoint x: 600, endPoint y: 267, distance: 21.6
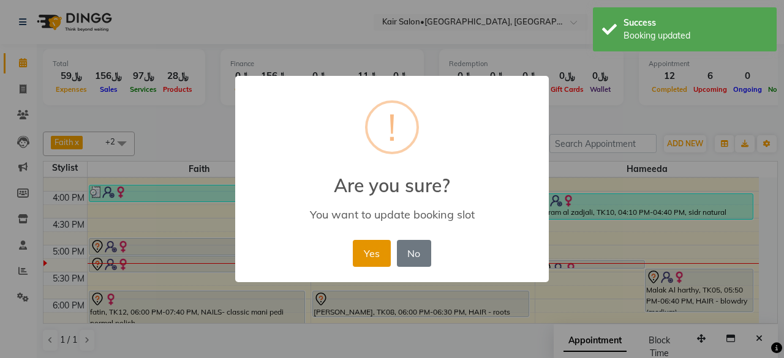
click at [379, 255] on button "Yes" at bounding box center [371, 253] width 37 height 27
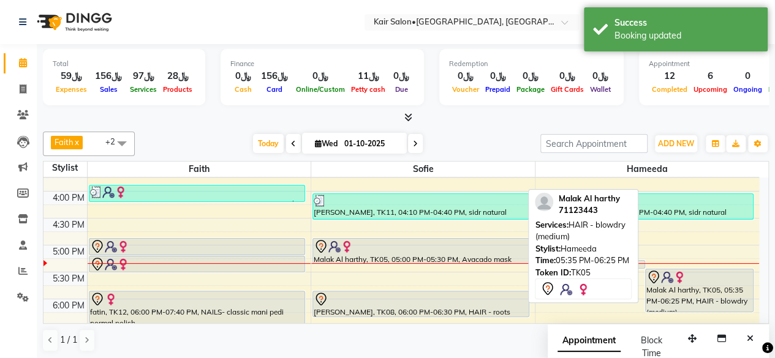
click at [680, 286] on div "Malak Al harthy, TK05, 05:35 PM-06:25 PM, HAIR - blowdry (medium)" at bounding box center [699, 291] width 107 height 42
click at [675, 271] on img at bounding box center [679, 277] width 12 height 12
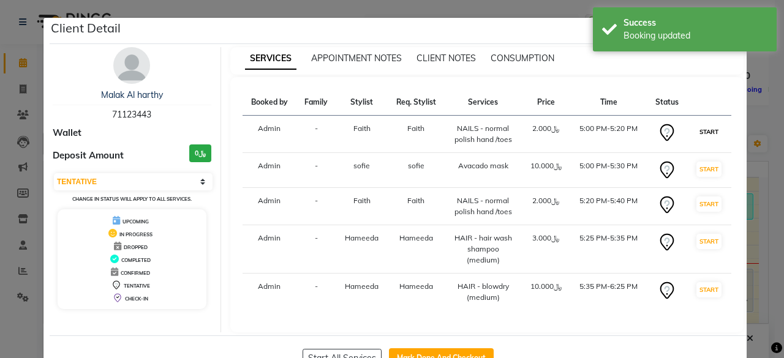
click at [701, 132] on button "START" at bounding box center [709, 131] width 25 height 15
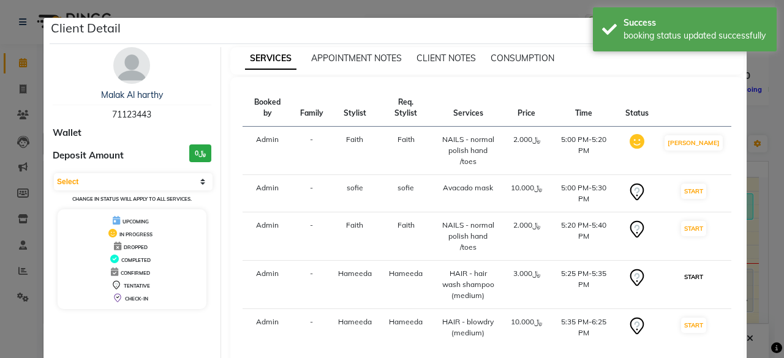
click at [695, 270] on button "START" at bounding box center [693, 277] width 25 height 15
click at [694, 184] on button "START" at bounding box center [693, 191] width 25 height 15
click at [696, 221] on button "START" at bounding box center [693, 228] width 25 height 15
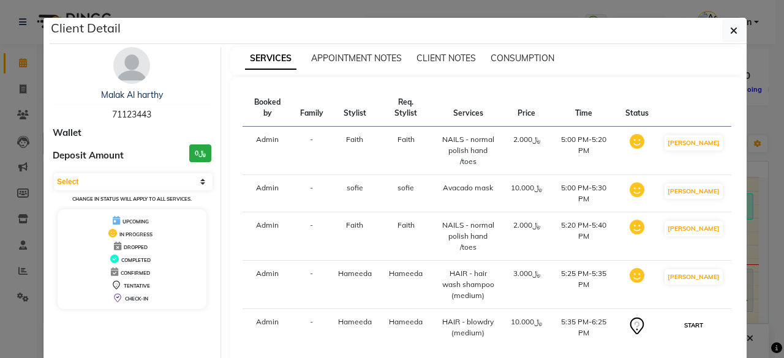
click at [700, 318] on button "START" at bounding box center [693, 325] width 25 height 15
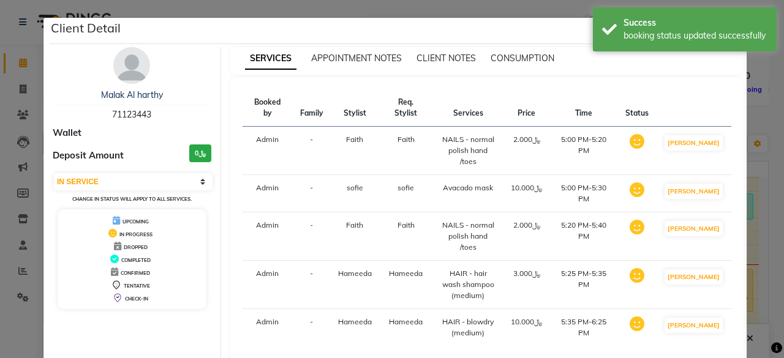
click at [754, 210] on ngb-modal-window "Client Detail Malak Al harthy 71123443 Wallet Deposit Amount ﷼0 Select IN SERVI…" at bounding box center [392, 179] width 784 height 358
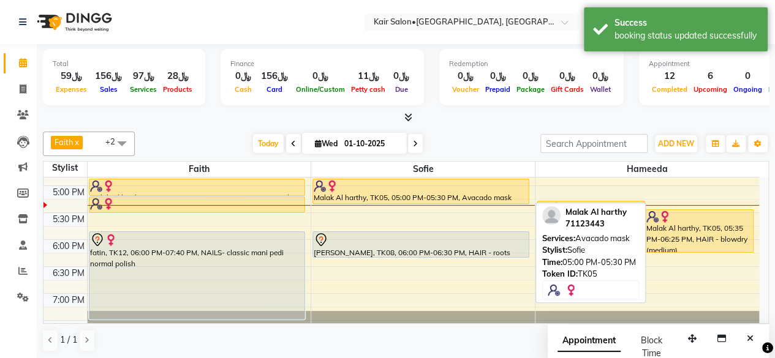
scroll to position [479, 0]
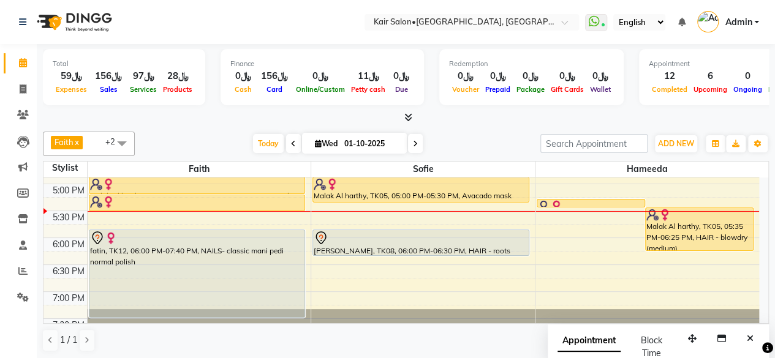
click at [415, 140] on icon at bounding box center [415, 143] width 5 height 7
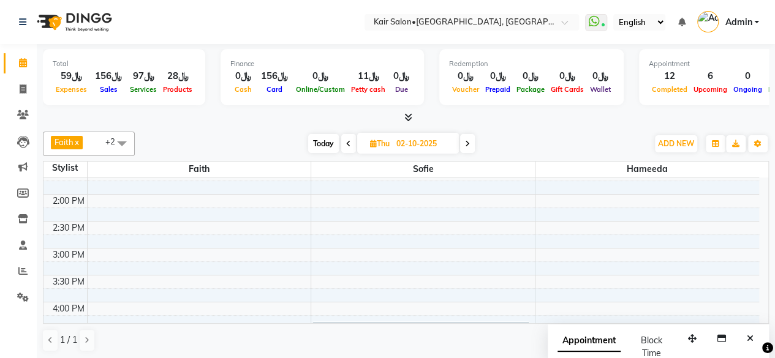
scroll to position [490, 0]
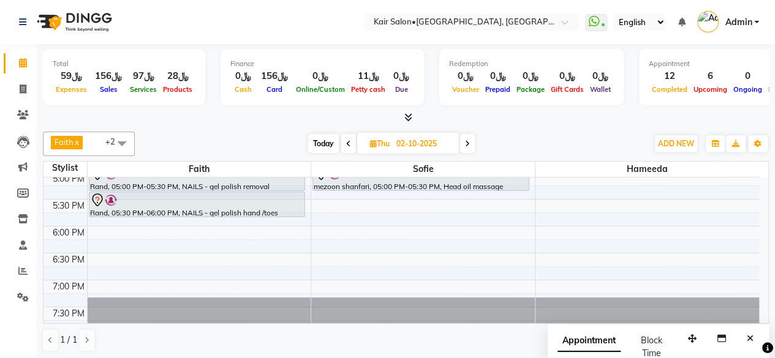
click at [320, 144] on span "Today" at bounding box center [323, 143] width 31 height 19
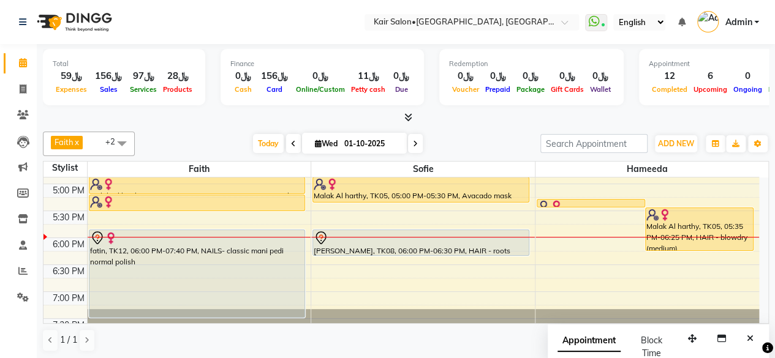
scroll to position [417, 0]
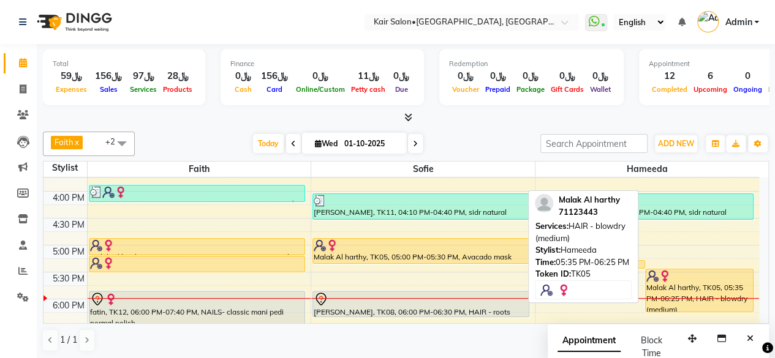
click at [695, 298] on div "Malak Al harthy, TK05, 05:35 PM-06:25 PM, HAIR - blowdry (medium)" at bounding box center [699, 291] width 107 height 42
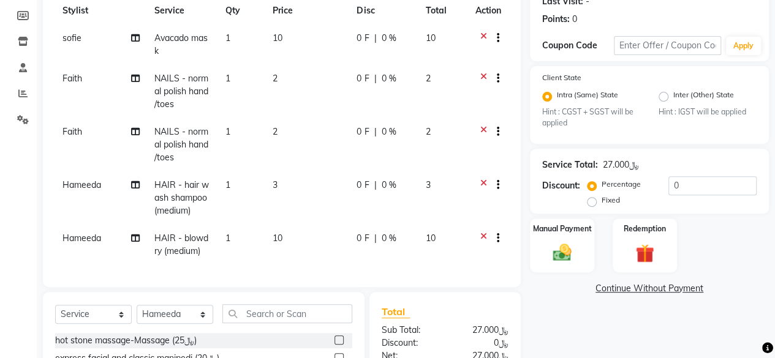
scroll to position [245, 0]
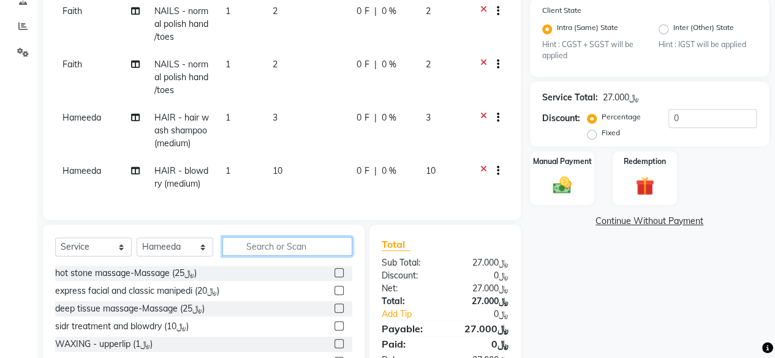
click at [252, 248] on input "text" at bounding box center [287, 246] width 130 height 19
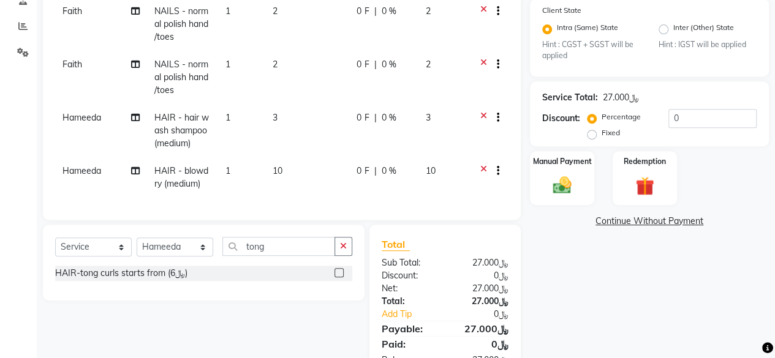
click at [339, 275] on label at bounding box center [339, 272] width 9 height 9
click at [339, 275] on input "checkbox" at bounding box center [339, 274] width 8 height 8
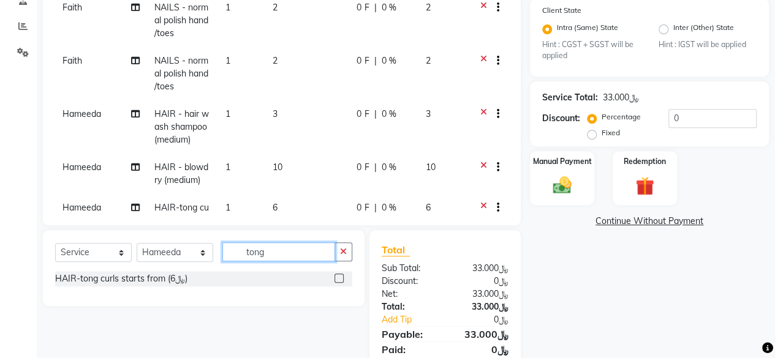
click at [272, 249] on input "tong" at bounding box center [278, 252] width 113 height 19
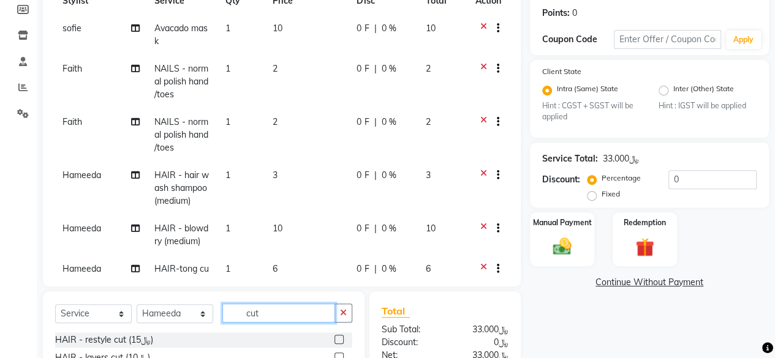
scroll to position [289, 0]
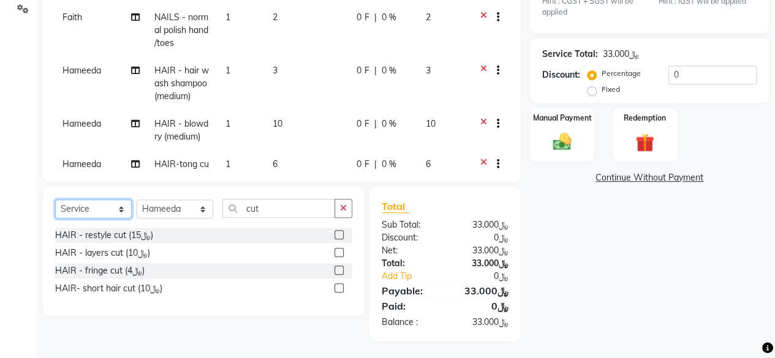
click at [119, 207] on select "Select Service Product Membership Package Voucher Prepaid Gift Card" at bounding box center [93, 209] width 77 height 19
click at [55, 200] on select "Select Service Product Membership Package Voucher Prepaid Gift Card" at bounding box center [93, 209] width 77 height 19
click at [201, 204] on select "Select Stylist Faith HABSATBEE [PERSON_NAME] staffs Madam [PERSON_NAME] Madam […" at bounding box center [175, 209] width 77 height 19
click at [137, 200] on select "Select Stylist Faith HABSATBEE [PERSON_NAME] staffs Madam [PERSON_NAME] Madam […" at bounding box center [175, 209] width 77 height 19
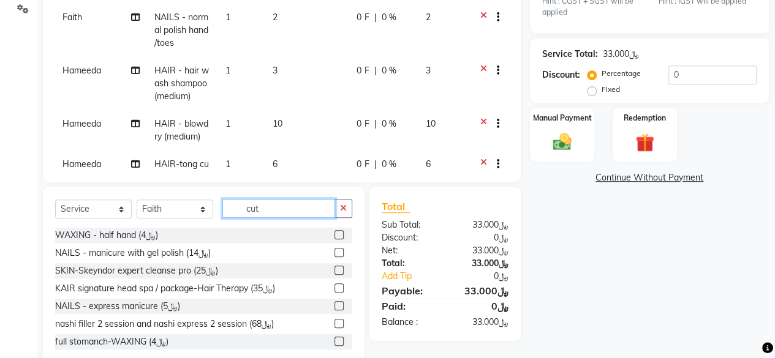
click at [278, 216] on input "cut" at bounding box center [278, 208] width 113 height 19
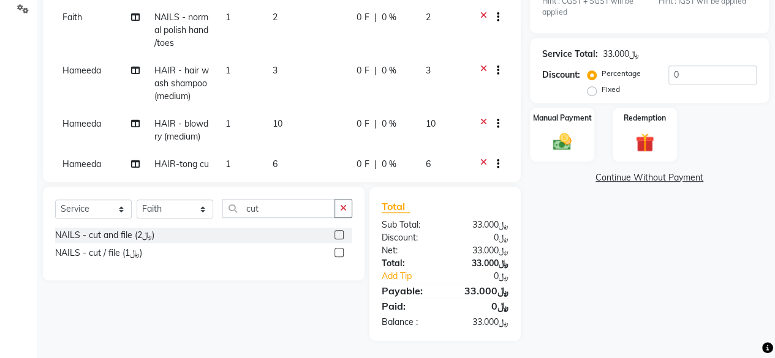
click at [339, 251] on label at bounding box center [339, 252] width 9 height 9
click at [339, 251] on input "checkbox" at bounding box center [339, 253] width 8 height 8
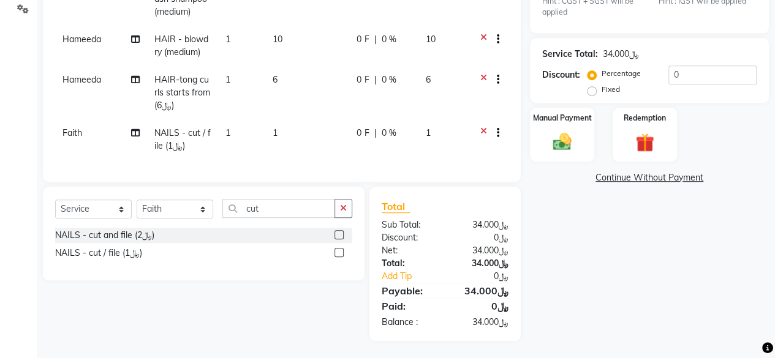
scroll to position [97, 0]
click at [218, 138] on td "1" at bounding box center [241, 139] width 47 height 40
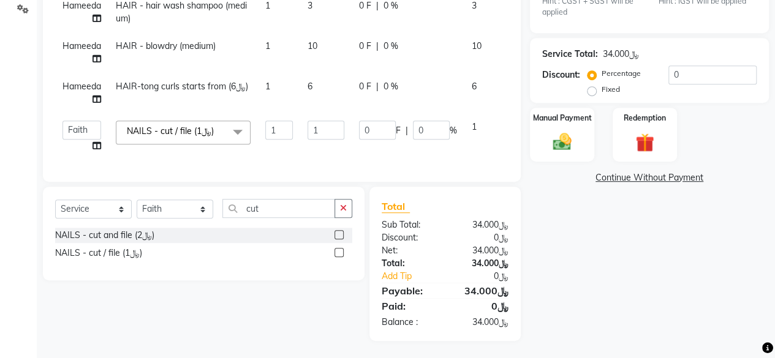
scroll to position [21, 0]
click at [288, 121] on input "1" at bounding box center [279, 130] width 28 height 19
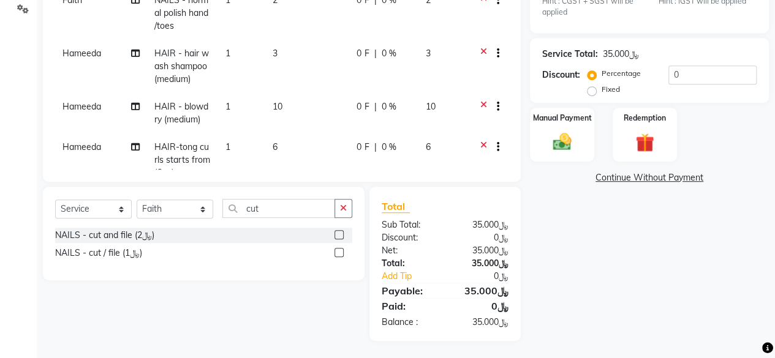
click at [324, 145] on tbody "sofie Avacado mask 1 10 0 F | 0 % 10 Faith NAILS - normal polish hand /toes 1 2…" at bounding box center [281, 60] width 453 height 335
click at [273, 207] on input "cut" at bounding box center [278, 208] width 113 height 19
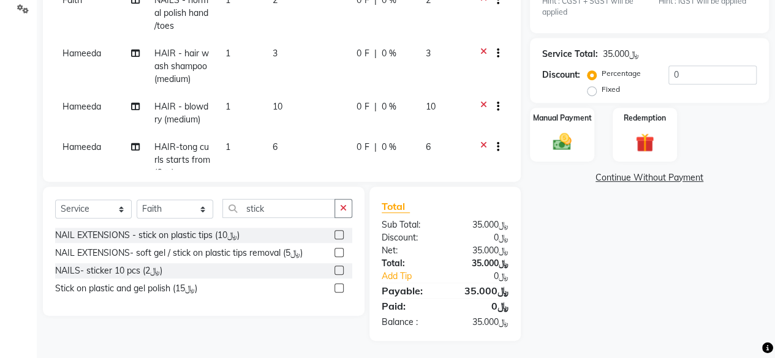
click at [339, 269] on label at bounding box center [339, 270] width 9 height 9
click at [339, 269] on input "checkbox" at bounding box center [339, 271] width 8 height 8
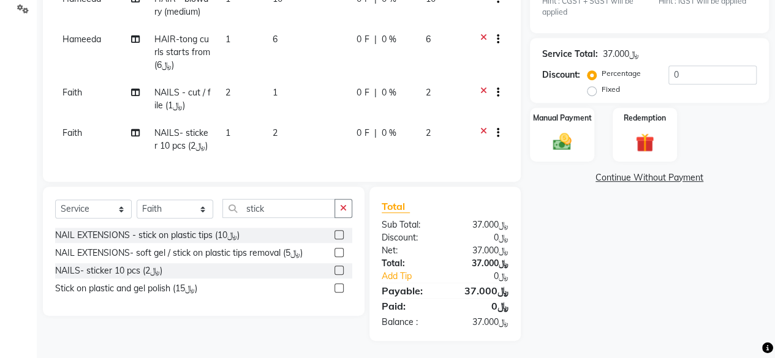
scroll to position [151, 0]
click at [218, 126] on td "1" at bounding box center [241, 139] width 47 height 40
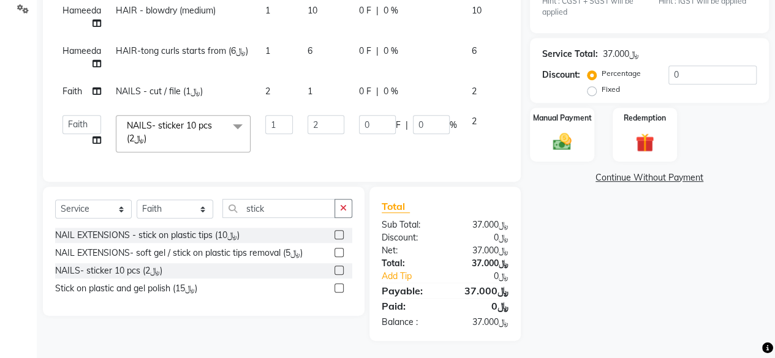
scroll to position [56, 0]
click at [325, 115] on input "2" at bounding box center [326, 124] width 37 height 19
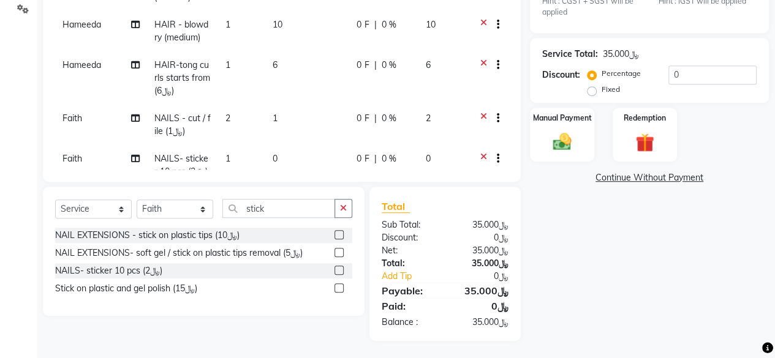
scroll to position [151, 0]
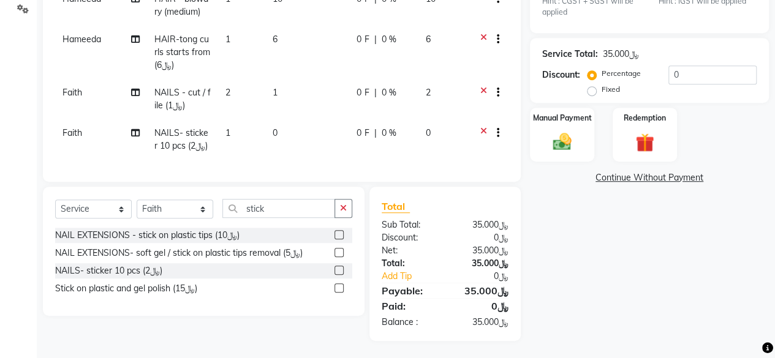
click at [249, 131] on td "1" at bounding box center [241, 139] width 47 height 40
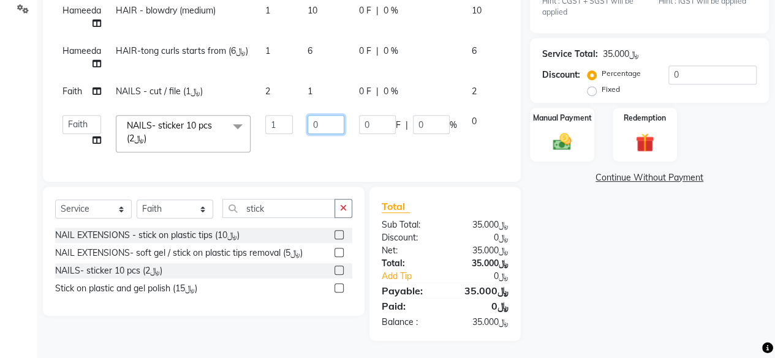
click at [341, 115] on input "0" at bounding box center [326, 124] width 37 height 19
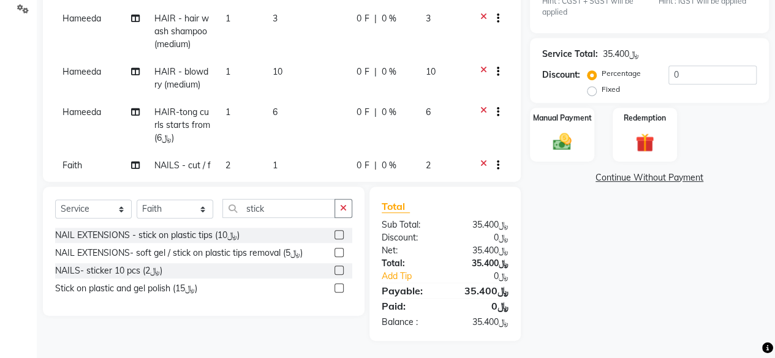
click at [297, 123] on td "6" at bounding box center [307, 125] width 84 height 53
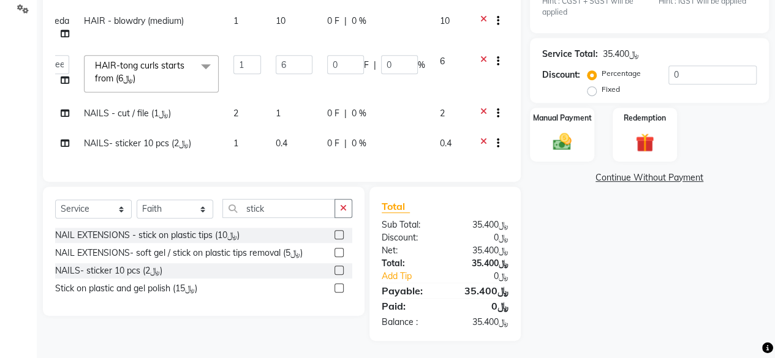
scroll to position [45, 42]
click at [563, 141] on img at bounding box center [562, 142] width 31 height 22
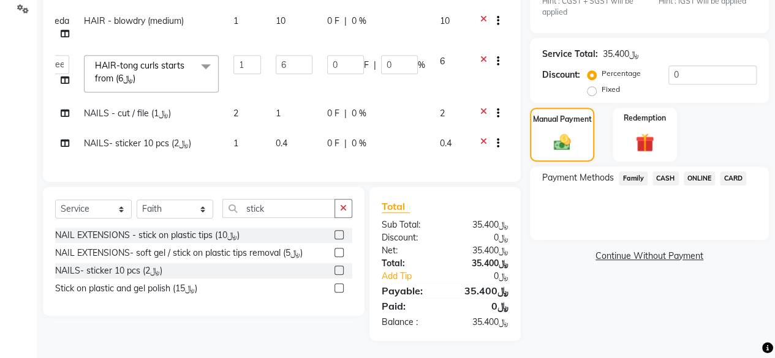
click at [735, 178] on span "CARD" at bounding box center [733, 179] width 26 height 14
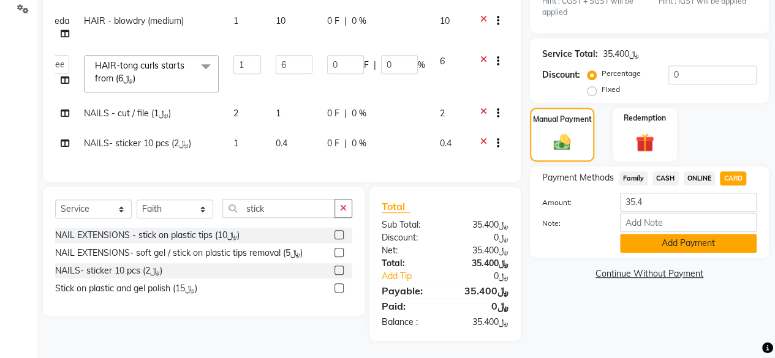
click at [700, 238] on button "Add Payment" at bounding box center [688, 243] width 137 height 19
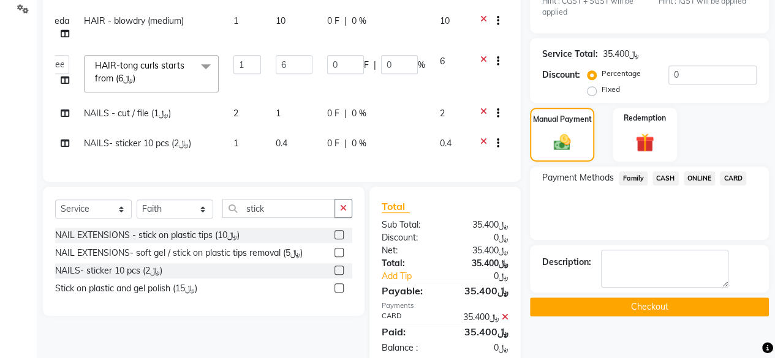
click at [653, 301] on button "Checkout" at bounding box center [649, 307] width 239 height 19
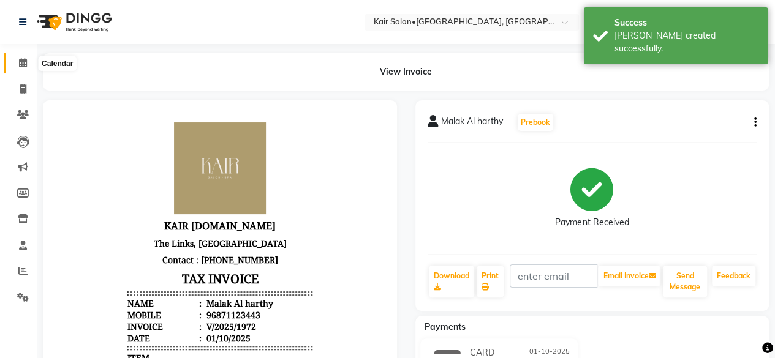
click at [21, 58] on icon at bounding box center [23, 62] width 8 height 9
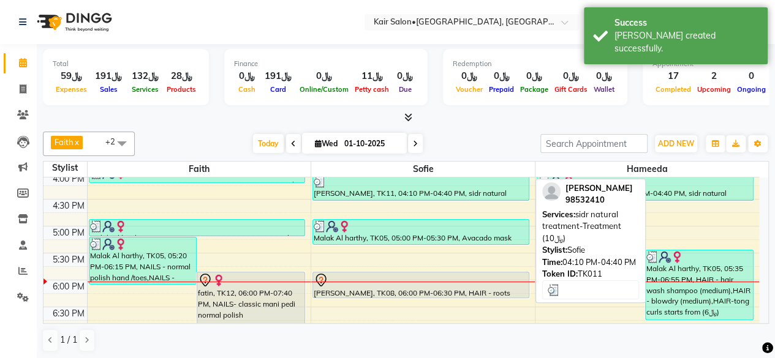
scroll to position [490, 0]
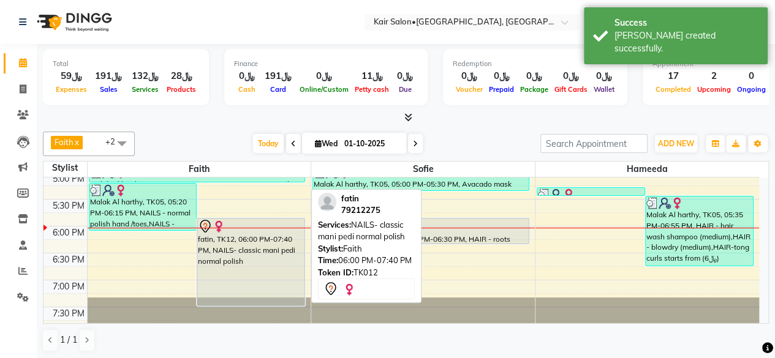
click at [239, 241] on div "fatin, TK12, 06:00 PM-07:40 PM, NAILS- classic mani pedi normal polish" at bounding box center [250, 262] width 107 height 87
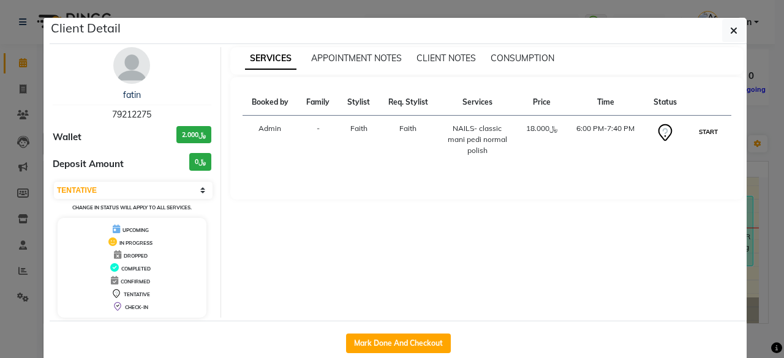
click at [699, 127] on button "START" at bounding box center [708, 131] width 25 height 15
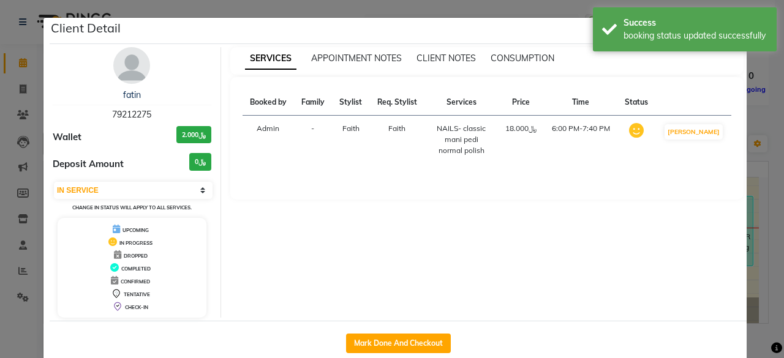
click at [754, 119] on ngb-modal-window "Client Detail fatin 79212275 Wallet ﷼2.000 Deposit Amount ﷼0 Select IN SERVICE …" at bounding box center [392, 179] width 784 height 358
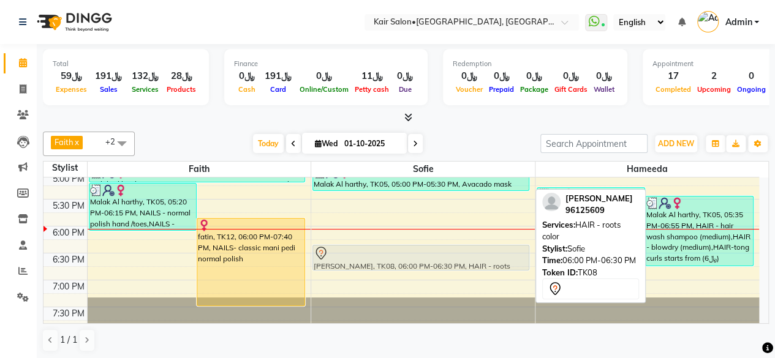
drag, startPoint x: 385, startPoint y: 232, endPoint x: 389, endPoint y: 255, distance: 23.1
click at [389, 255] on div "[PERSON_NAME], TK07, 02:00 PM-02:10 PM, HAIR - hair wash shampoo (medium) [PERS…" at bounding box center [423, 118] width 224 height 862
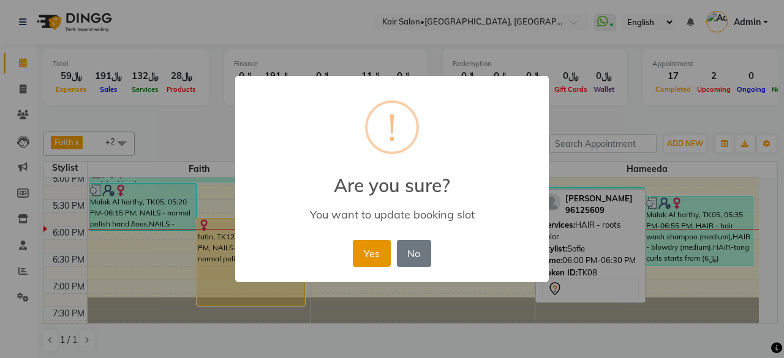
click at [376, 249] on button "Yes" at bounding box center [371, 253] width 37 height 27
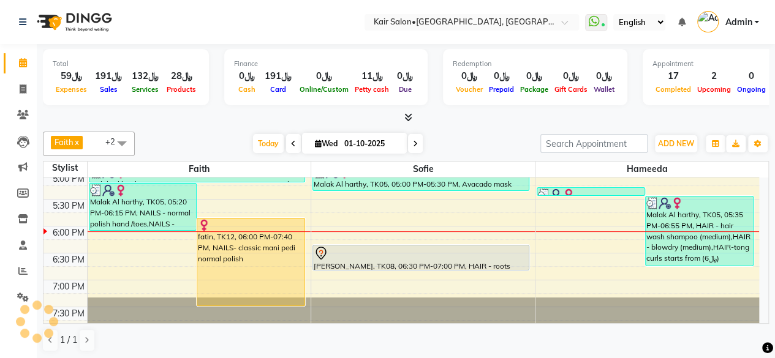
click at [415, 140] on icon at bounding box center [415, 143] width 5 height 7
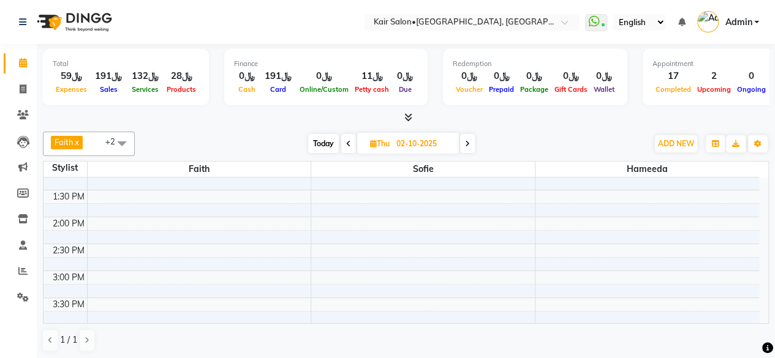
scroll to position [306, 0]
click at [371, 143] on icon at bounding box center [373, 144] width 7 height 8
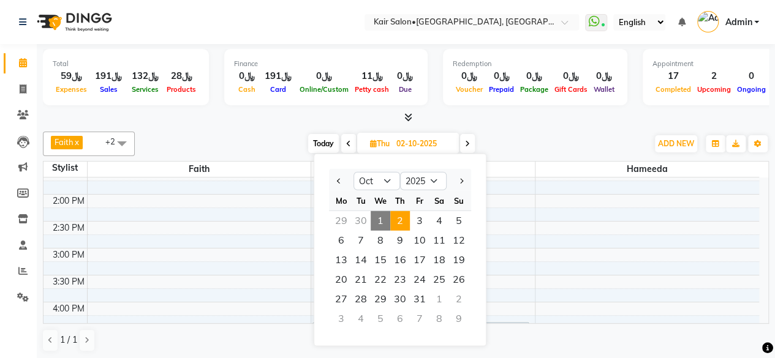
click at [339, 319] on div "3" at bounding box center [342, 319] width 20 height 20
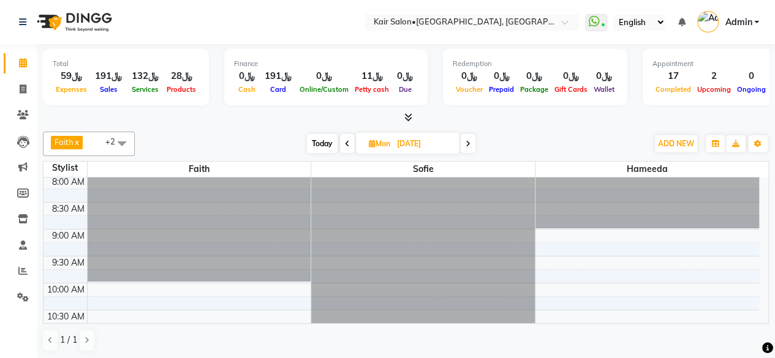
scroll to position [0, 0]
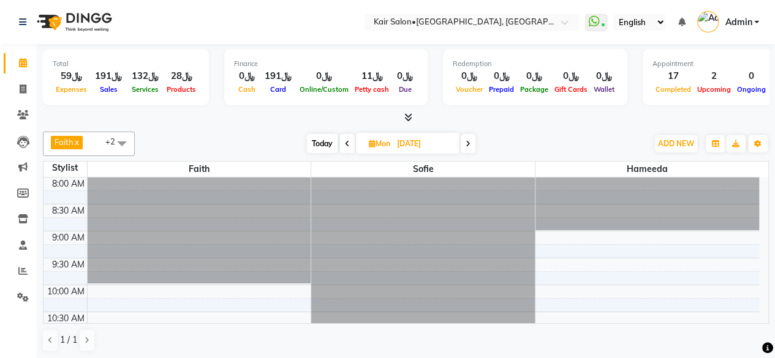
click at [372, 142] on icon at bounding box center [372, 144] width 7 height 8
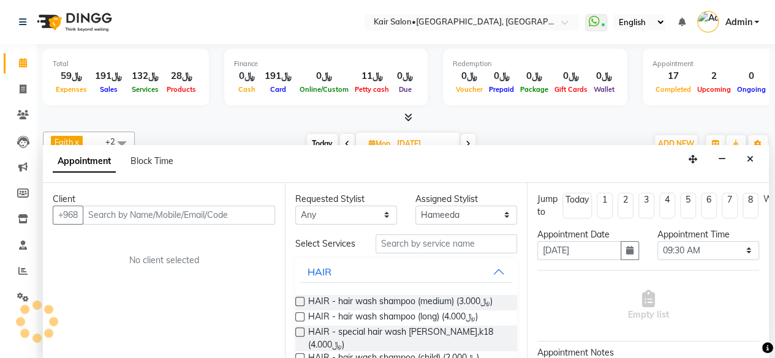
click at [750, 155] on icon "Close" at bounding box center [750, 159] width 7 height 9
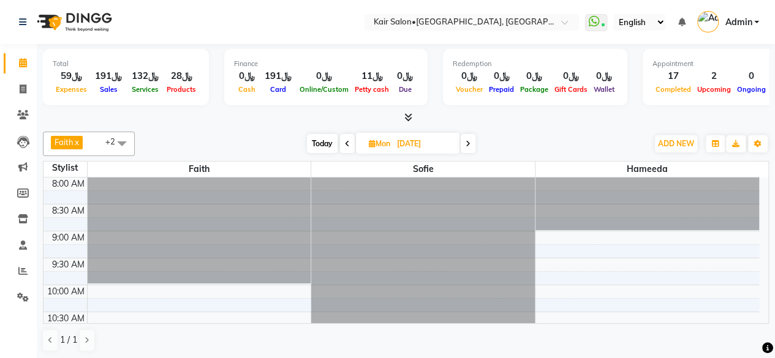
click at [120, 139] on span at bounding box center [122, 143] width 25 height 23
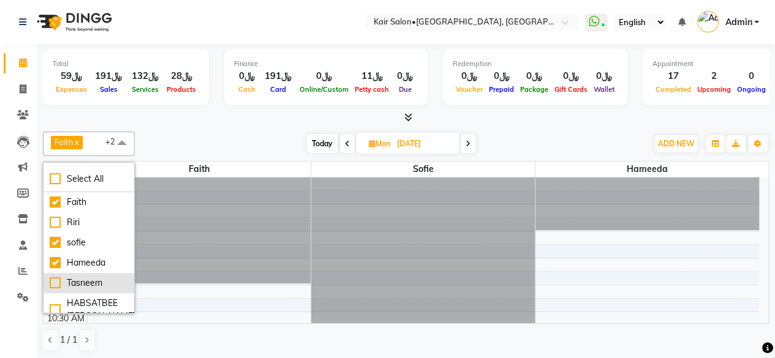
click at [53, 279] on div "Tasneem" at bounding box center [89, 283] width 78 height 13
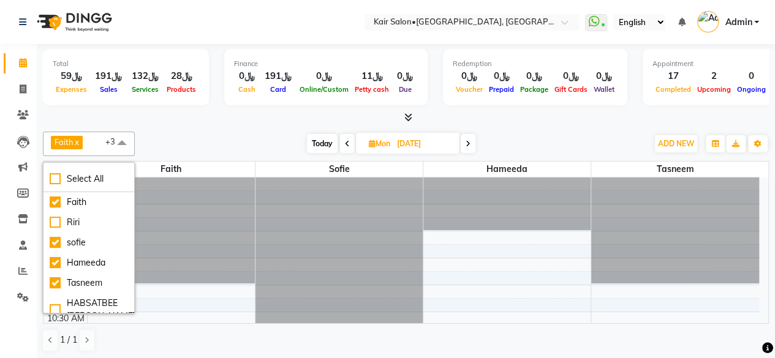
click at [468, 143] on icon at bounding box center [468, 143] width 5 height 7
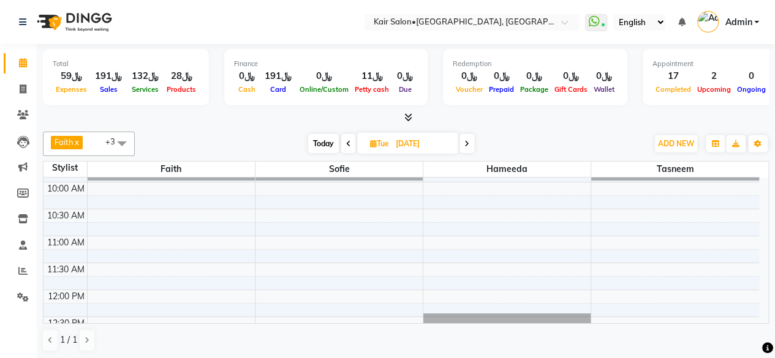
scroll to position [123, 0]
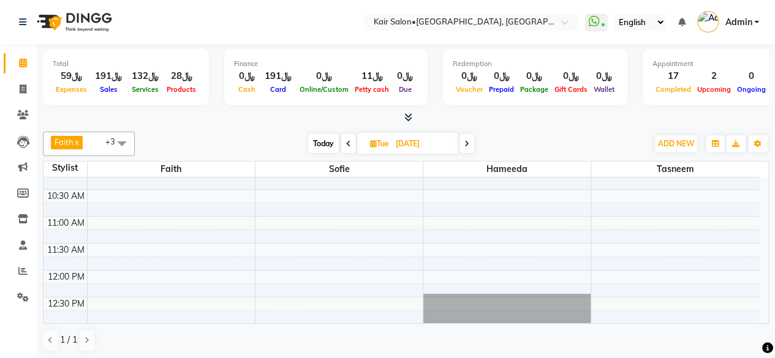
click at [370, 143] on icon at bounding box center [373, 144] width 7 height 8
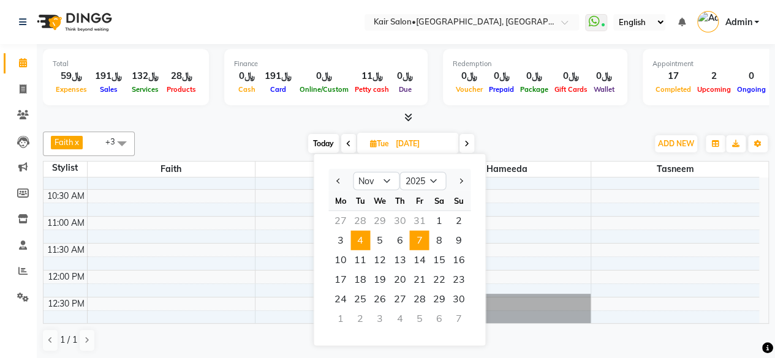
click at [417, 242] on span "7" at bounding box center [419, 241] width 20 height 20
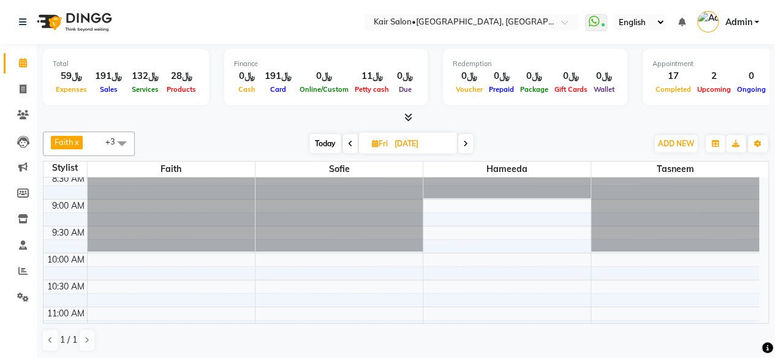
scroll to position [0, 0]
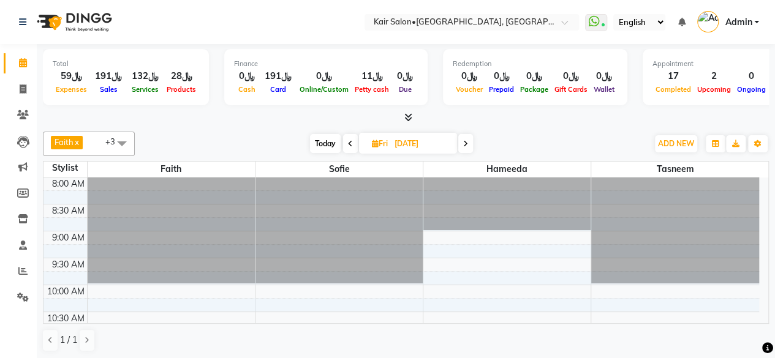
click at [373, 143] on icon at bounding box center [375, 144] width 7 height 8
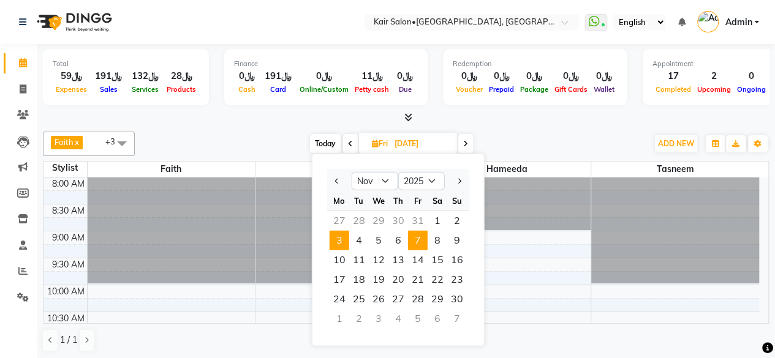
click at [342, 237] on span "3" at bounding box center [340, 241] width 20 height 20
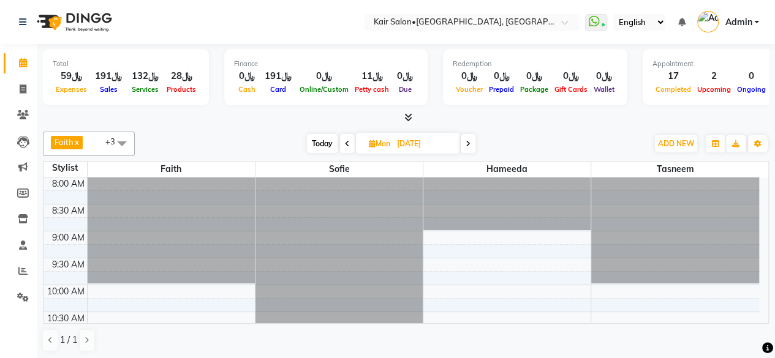
click at [370, 142] on icon at bounding box center [372, 144] width 7 height 8
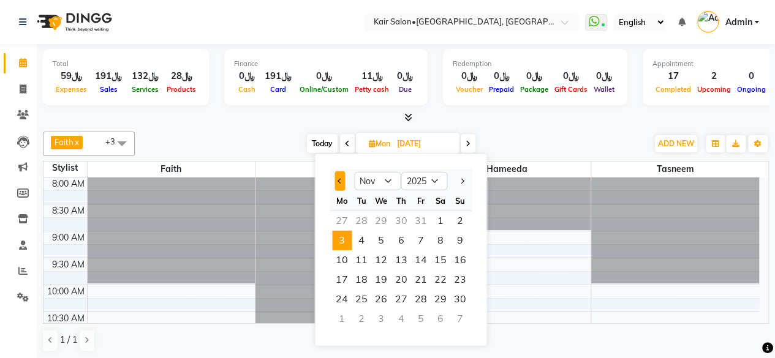
click at [343, 177] on button "Previous month" at bounding box center [340, 182] width 10 height 20
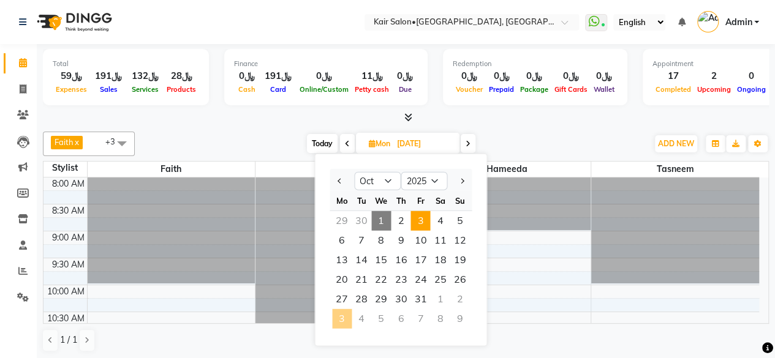
click at [423, 216] on span "3" at bounding box center [421, 221] width 20 height 20
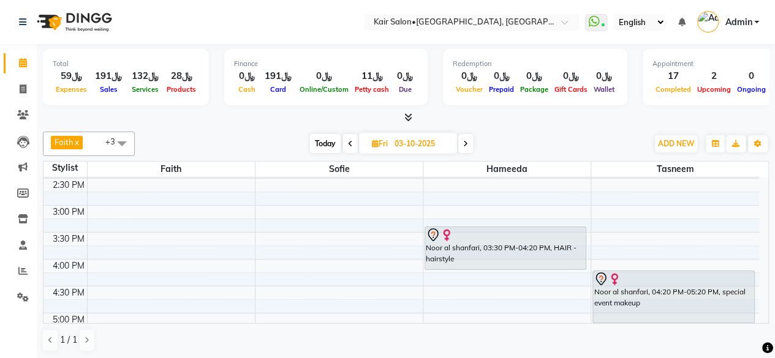
scroll to position [348, 0]
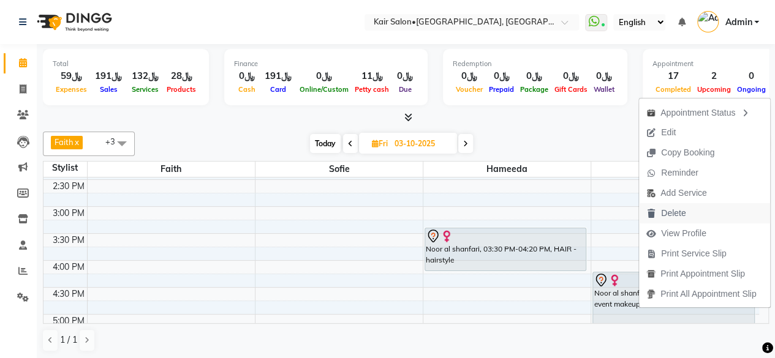
click at [684, 210] on span "Delete" at bounding box center [673, 213] width 25 height 13
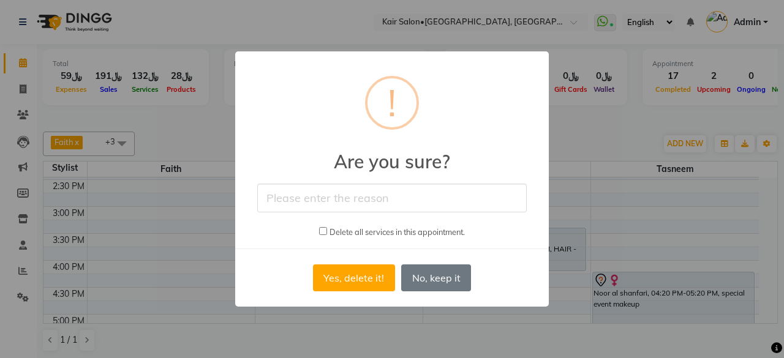
click at [403, 198] on input "text" at bounding box center [392, 198] width 270 height 29
click at [320, 227] on input "checkbox" at bounding box center [323, 231] width 8 height 8
click at [363, 281] on button "Yes, delete it!" at bounding box center [354, 278] width 82 height 27
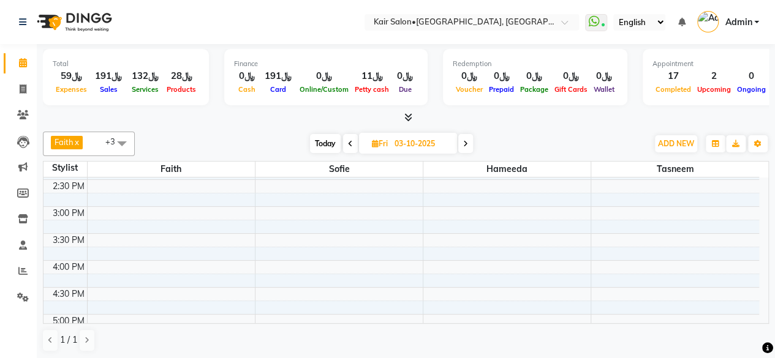
click at [321, 144] on span "Today" at bounding box center [325, 143] width 31 height 19
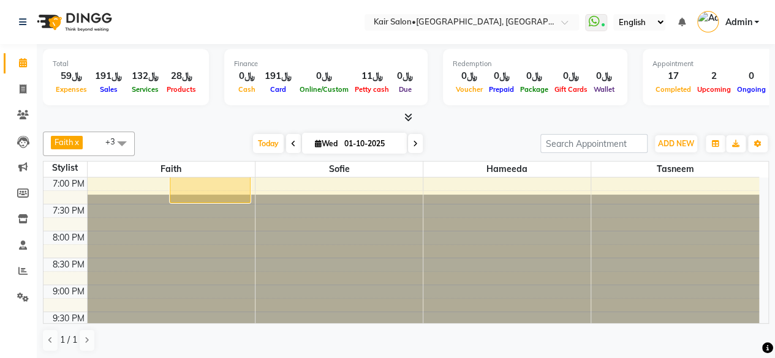
scroll to position [471, 0]
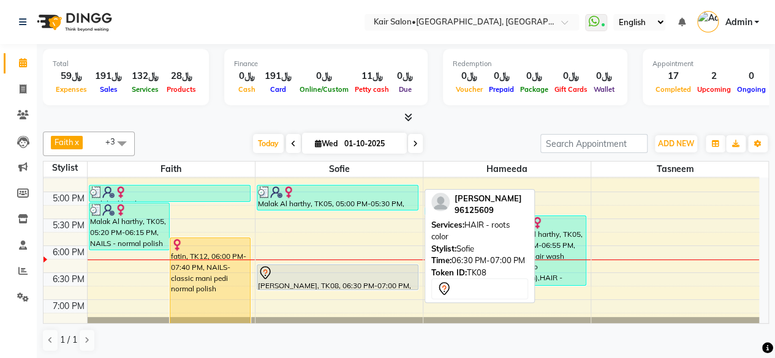
click at [346, 274] on div at bounding box center [337, 273] width 159 height 15
click at [347, 274] on div at bounding box center [337, 273] width 159 height 15
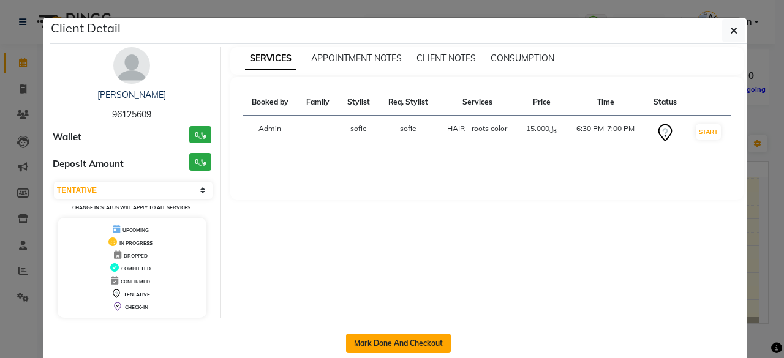
click at [392, 341] on button "Mark Done And Checkout" at bounding box center [398, 344] width 105 height 20
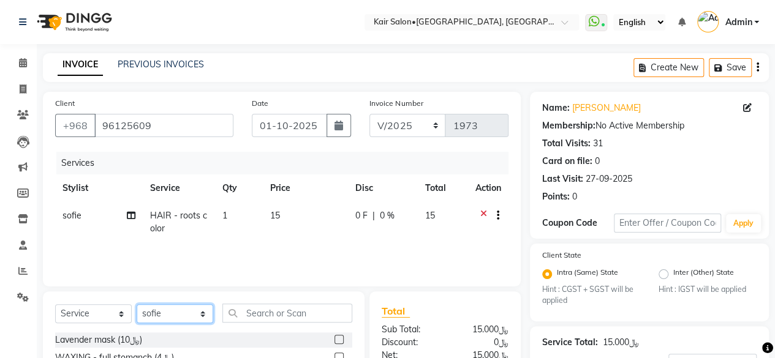
click at [203, 311] on select "Select Stylist Faith HABSATBEE [PERSON_NAME] staffs Madam [PERSON_NAME] Madam […" at bounding box center [175, 314] width 77 height 19
click at [137, 305] on select "Select Stylist Faith HABSATBEE [PERSON_NAME] staffs Madam [PERSON_NAME] Madam […" at bounding box center [175, 314] width 77 height 19
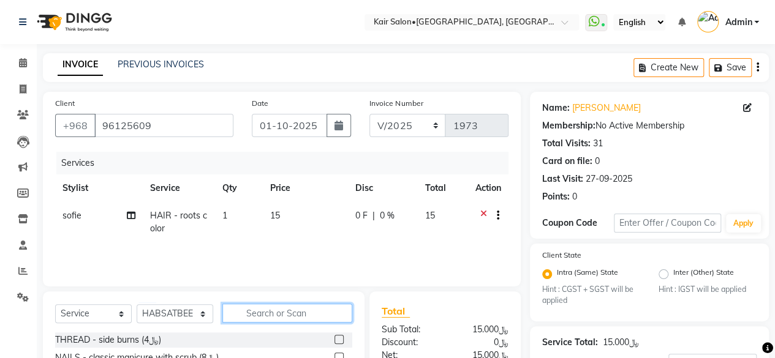
click at [268, 313] on input "text" at bounding box center [287, 313] width 130 height 19
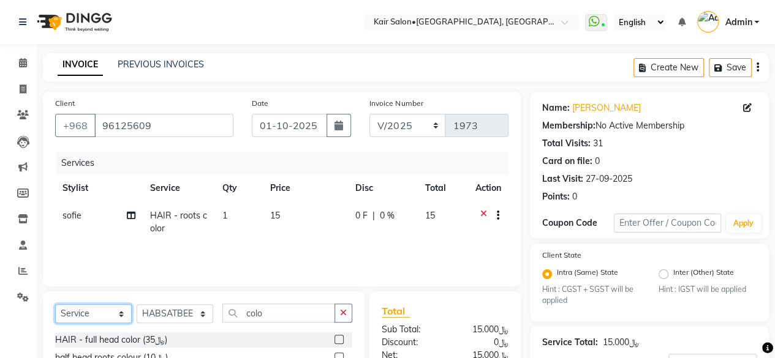
click at [118, 313] on select "Select Service Product Membership Package Voucher Prepaid Gift Card" at bounding box center [93, 314] width 77 height 19
click at [55, 305] on select "Select Service Product Membership Package Voucher Prepaid Gift Card" at bounding box center [93, 314] width 77 height 19
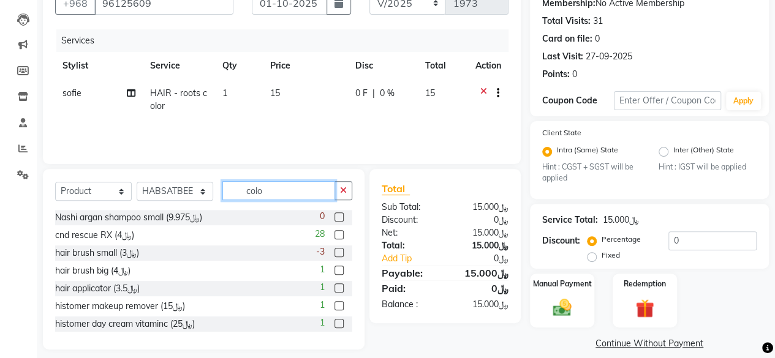
click at [276, 188] on input "colo" at bounding box center [278, 190] width 113 height 19
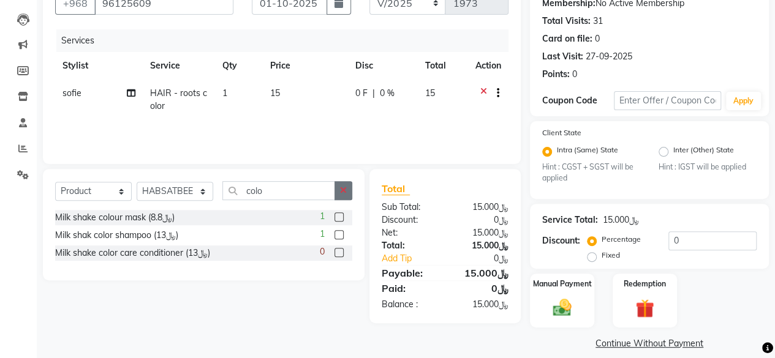
click at [344, 186] on icon "button" at bounding box center [343, 190] width 7 height 9
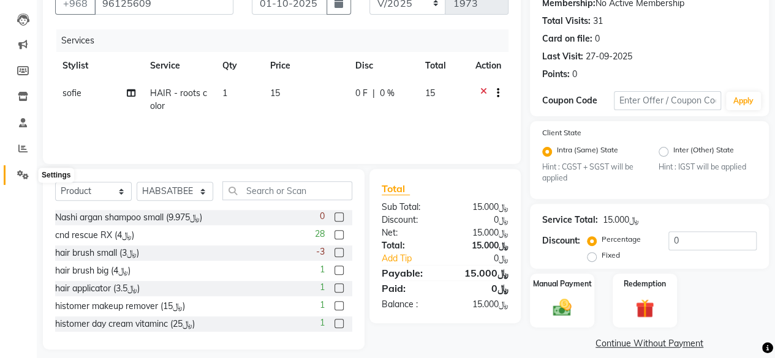
click at [20, 172] on icon at bounding box center [23, 174] width 12 height 9
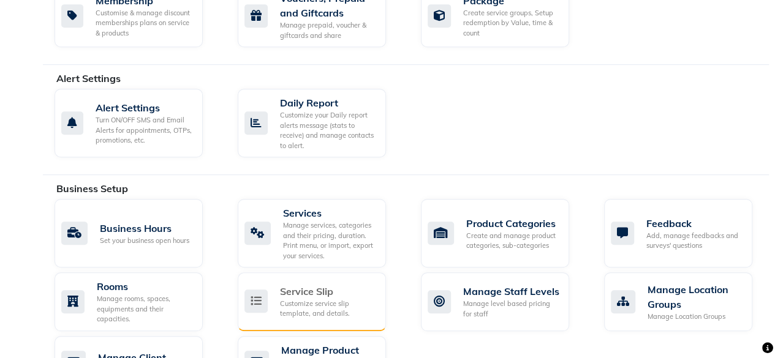
scroll to position [368, 0]
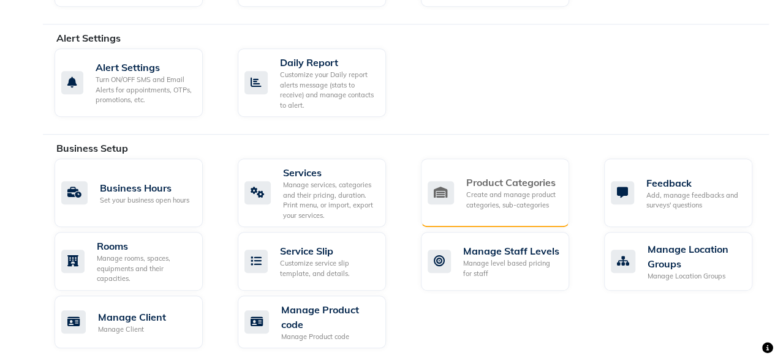
click at [489, 202] on div "Create and manage product categories, sub-categories" at bounding box center [512, 200] width 93 height 20
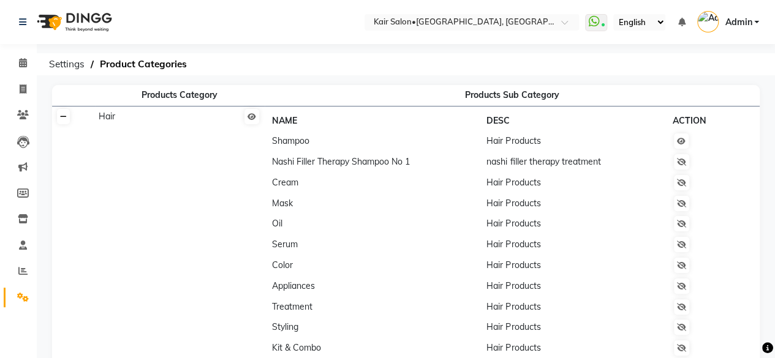
click at [64, 112] on link at bounding box center [63, 116] width 13 height 15
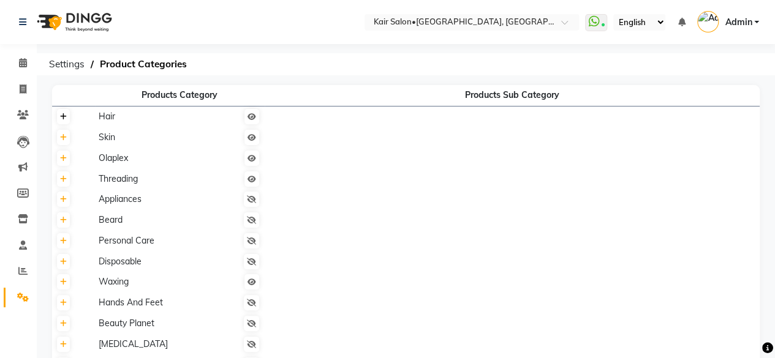
click at [66, 112] on link at bounding box center [63, 116] width 13 height 15
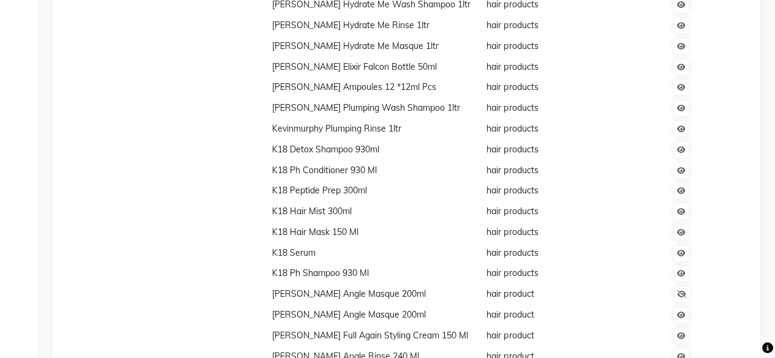
scroll to position [797, 0]
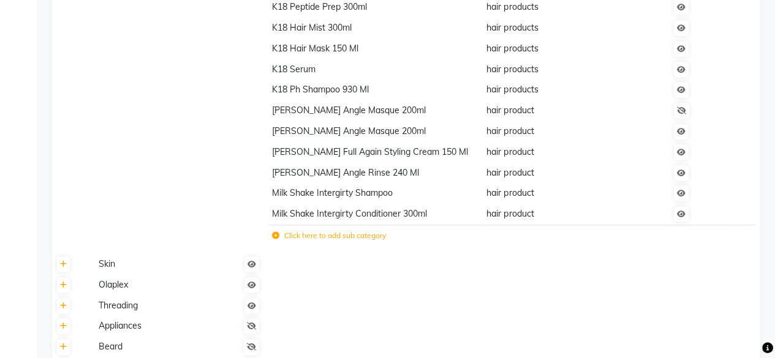
click at [276, 234] on icon at bounding box center [275, 235] width 7 height 7
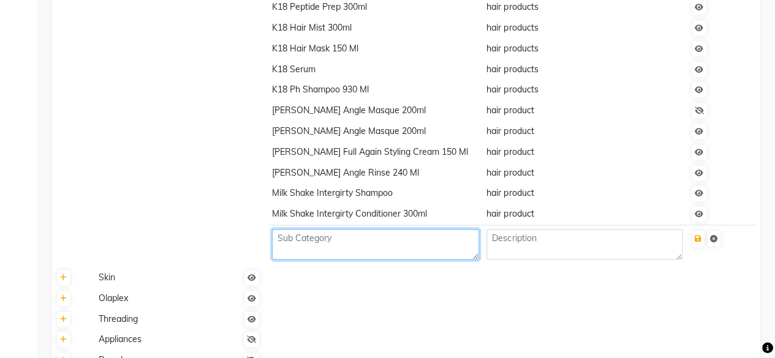
click at [297, 244] on textarea at bounding box center [375, 244] width 207 height 31
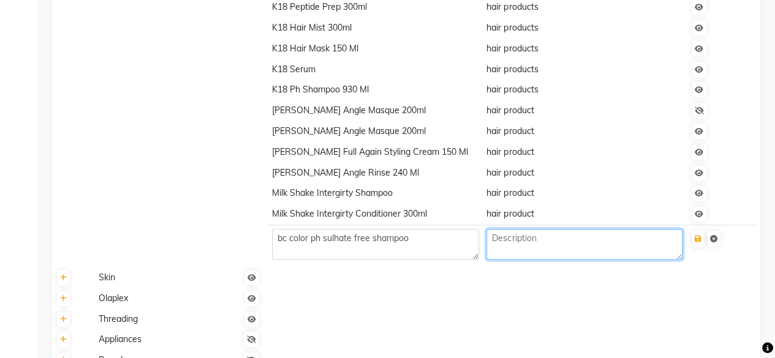
click at [520, 243] on textarea at bounding box center [585, 244] width 196 height 31
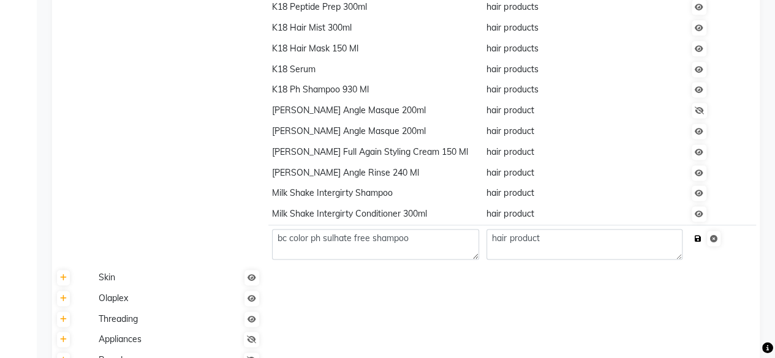
click at [700, 237] on icon "submit" at bounding box center [698, 238] width 7 height 7
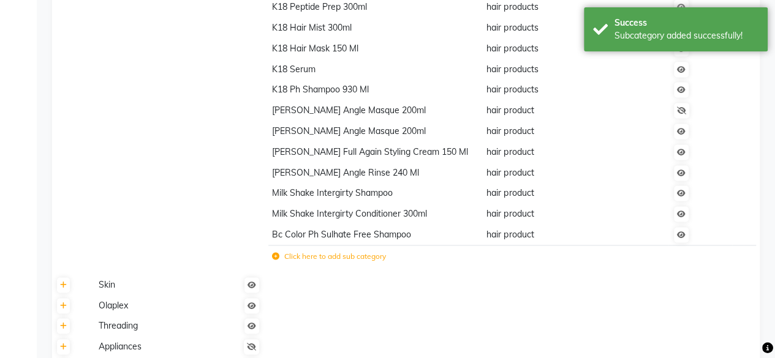
click at [273, 254] on icon at bounding box center [275, 256] width 7 height 7
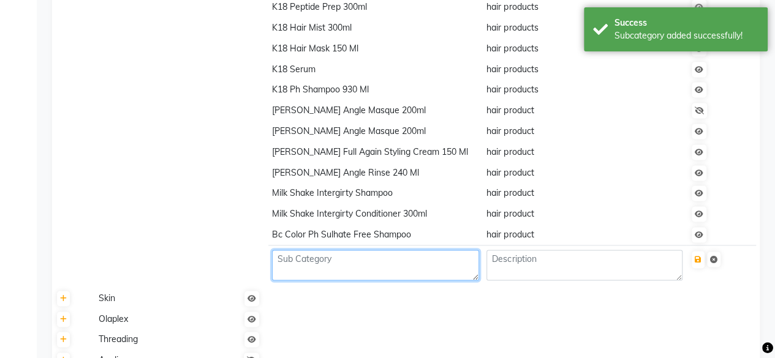
click at [309, 265] on textarea at bounding box center [375, 265] width 207 height 31
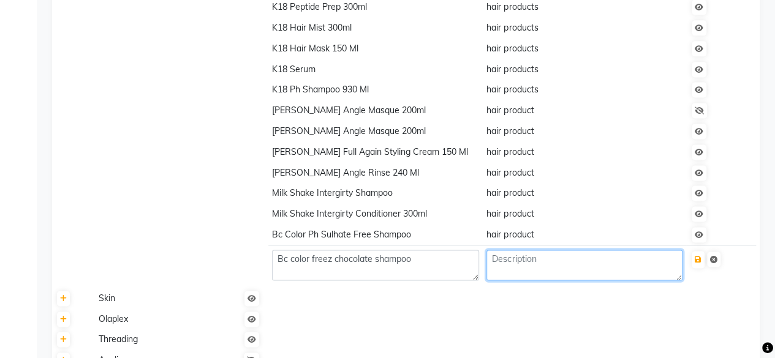
click at [532, 261] on textarea at bounding box center [585, 265] width 196 height 31
click at [699, 257] on icon "submit" at bounding box center [698, 259] width 7 height 7
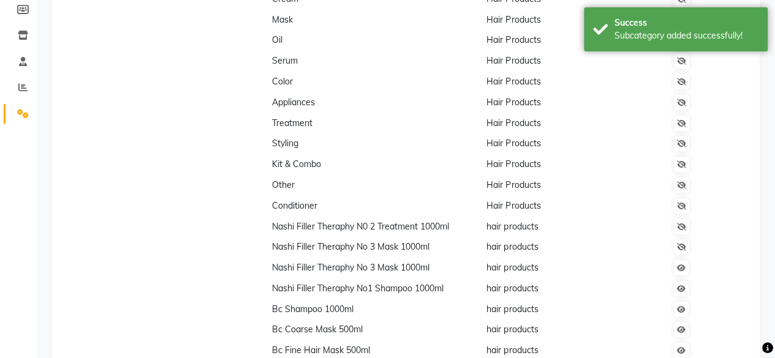
scroll to position [0, 0]
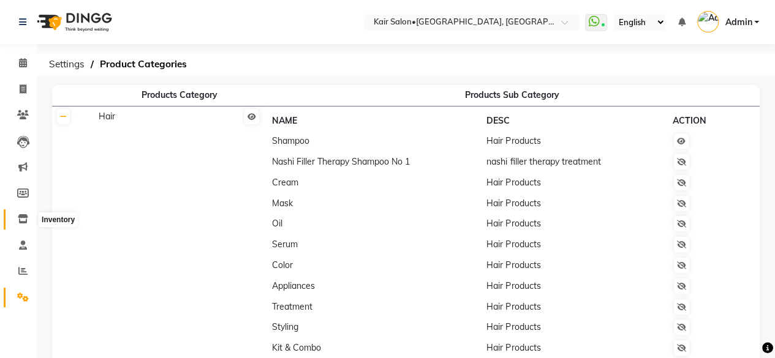
click at [22, 215] on icon at bounding box center [23, 218] width 10 height 9
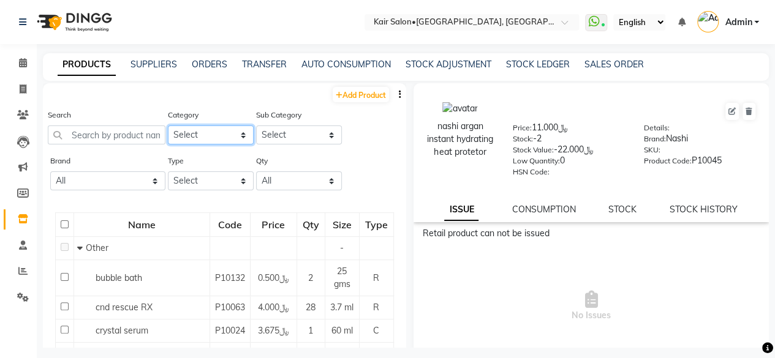
click at [238, 132] on select "Select Hair Skin Olaplex Threading Waxing accessories retail products nails Fac…" at bounding box center [211, 135] width 86 height 19
click at [168, 126] on select "Select Hair Skin Olaplex Threading Waxing accessories retail products nails Fac…" at bounding box center [211, 135] width 86 height 19
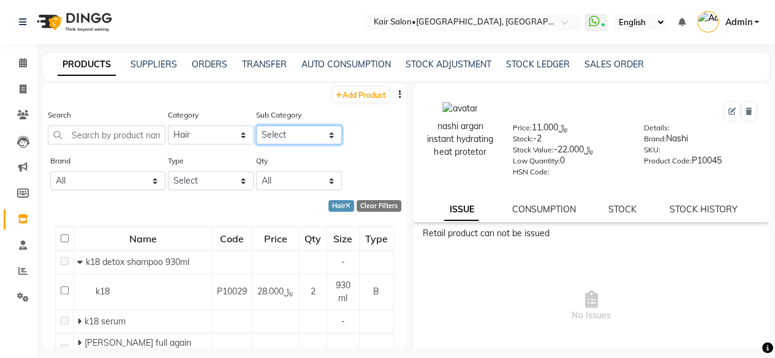
click at [326, 134] on select "Select Shampoo Nashi filler theraphy No 3 mask 1000ml Nashi Filler Theraphy No1…" at bounding box center [299, 135] width 86 height 19
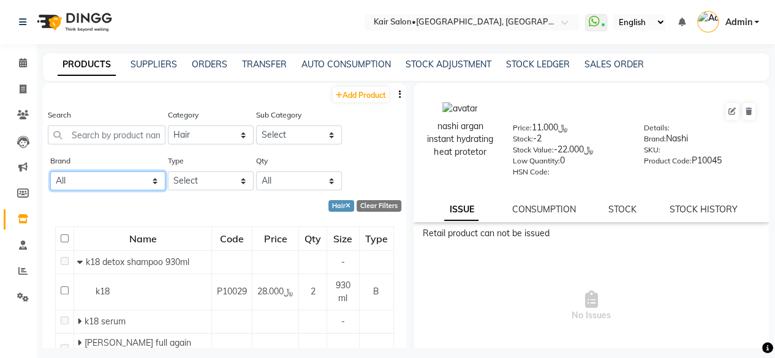
click at [127, 181] on select "All Accessories Accsessories Acessories Bubble Bath Clips Cnd Farmavita Farmavi…" at bounding box center [107, 181] width 115 height 19
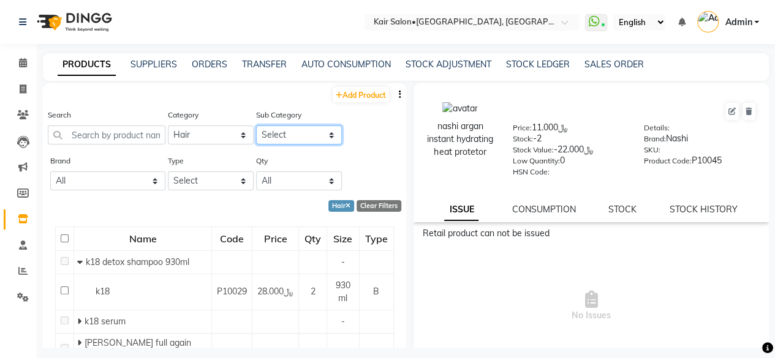
click at [324, 133] on select "Select Shampoo Nashi filler theraphy No 3 mask 1000ml Nashi Filler Theraphy No1…" at bounding box center [299, 135] width 86 height 19
click at [256, 126] on select "Select Shampoo Nashi filler theraphy No 3 mask 1000ml Nashi Filler Theraphy No1…" at bounding box center [299, 135] width 86 height 19
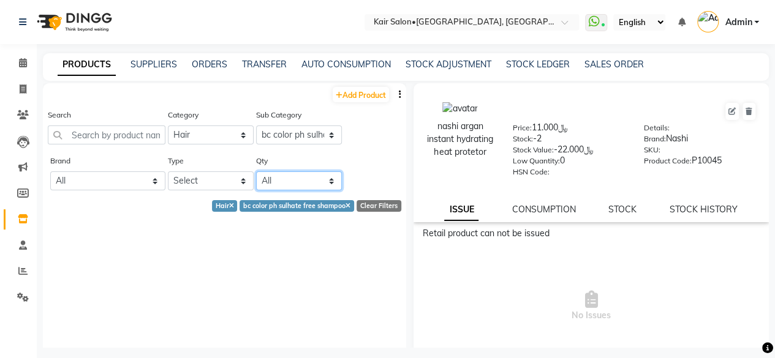
click at [324, 176] on select "All Low Out Of Stock" at bounding box center [299, 181] width 86 height 19
click at [256, 172] on select "All Low Out Of Stock" at bounding box center [299, 181] width 86 height 19
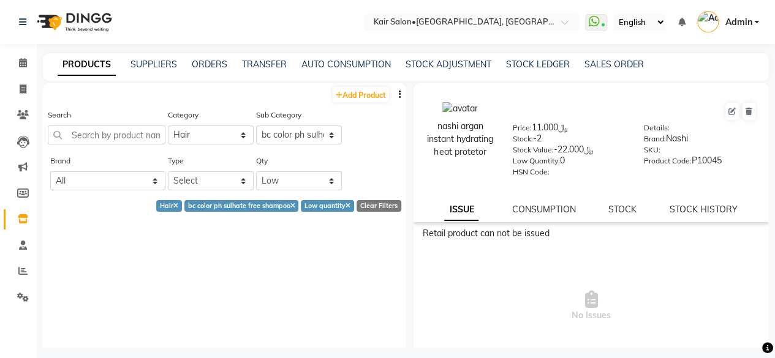
click at [281, 212] on div "Add Product Search Category Select Hair Skin Olaplex Threading Waxing accessori…" at bounding box center [224, 314] width 363 height 462
click at [239, 180] on select "Select Both Retail Consumable" at bounding box center [211, 181] width 86 height 19
click at [168, 172] on select "Select Both Retail Consumable" at bounding box center [211, 181] width 86 height 19
click at [244, 207] on div "bc color ph sulhate free shampoo" at bounding box center [208, 206] width 115 height 12
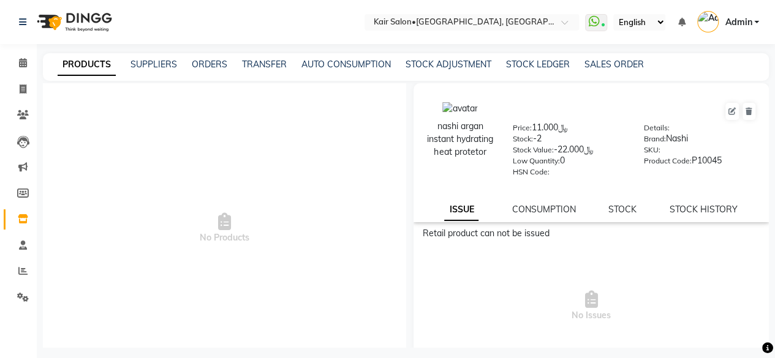
scroll to position [184, 0]
click at [551, 211] on link "CONSUMPTION" at bounding box center [544, 209] width 64 height 11
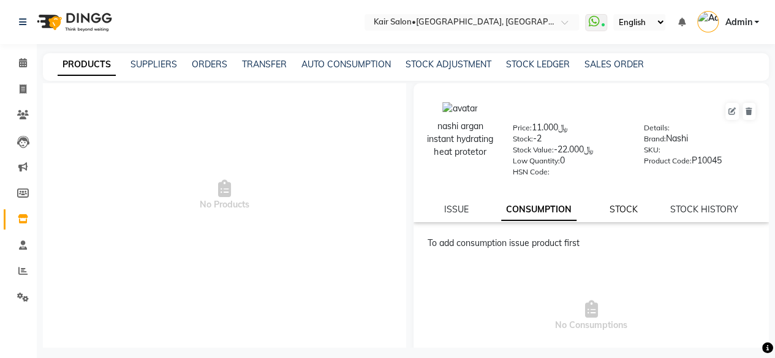
click at [613, 211] on link "STOCK" at bounding box center [623, 209] width 28 height 11
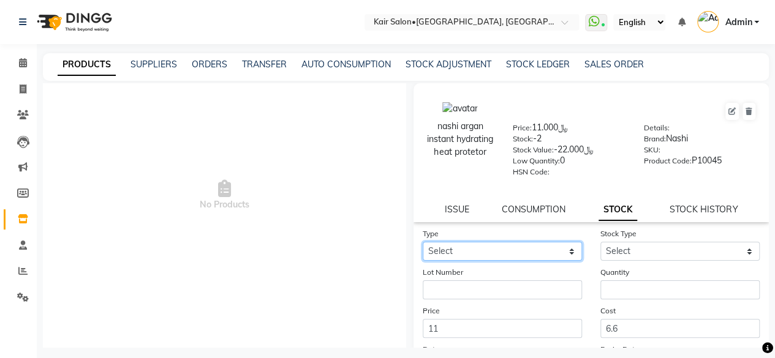
click at [566, 254] on select "Select In Out" at bounding box center [502, 251] width 159 height 19
click at [423, 242] on select "Select In Out" at bounding box center [502, 251] width 159 height 19
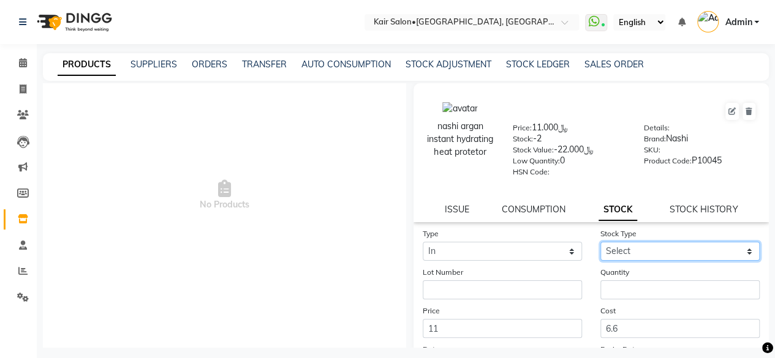
click at [634, 256] on select "Select New Stock Adjustment Return Other" at bounding box center [680, 251] width 159 height 19
click at [601, 242] on select "Select New Stock Adjustment Return Other" at bounding box center [680, 251] width 159 height 19
click at [507, 276] on div "Lot Number" at bounding box center [503, 283] width 178 height 34
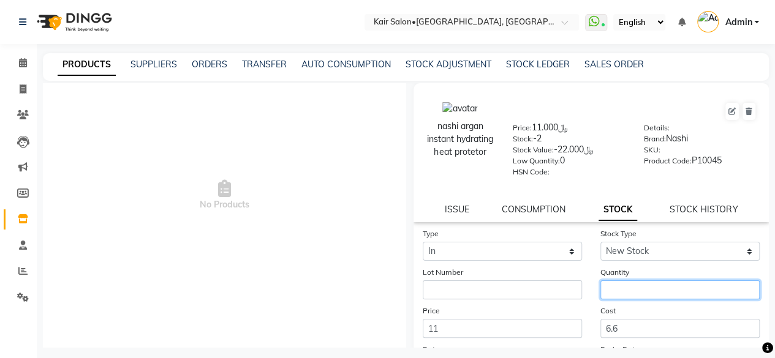
click at [619, 284] on input "number" at bounding box center [680, 290] width 159 height 19
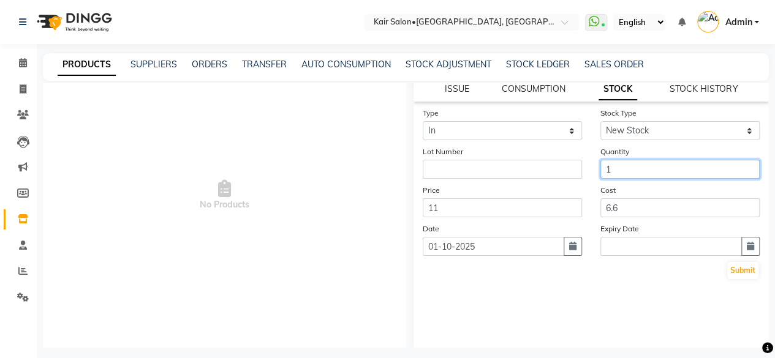
scroll to position [123, 0]
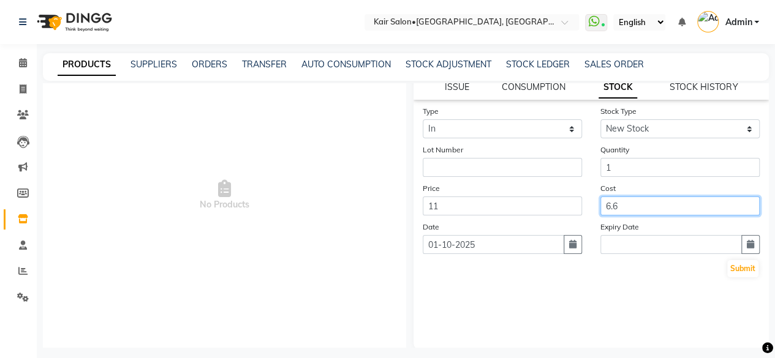
click at [618, 206] on input "6.6" at bounding box center [680, 206] width 159 height 19
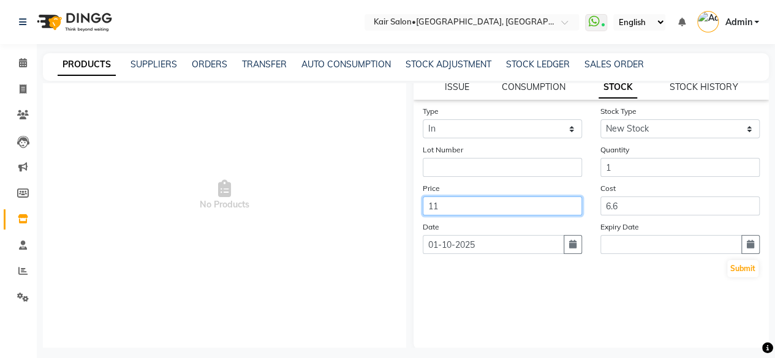
click at [466, 213] on input "11" at bounding box center [502, 206] width 159 height 19
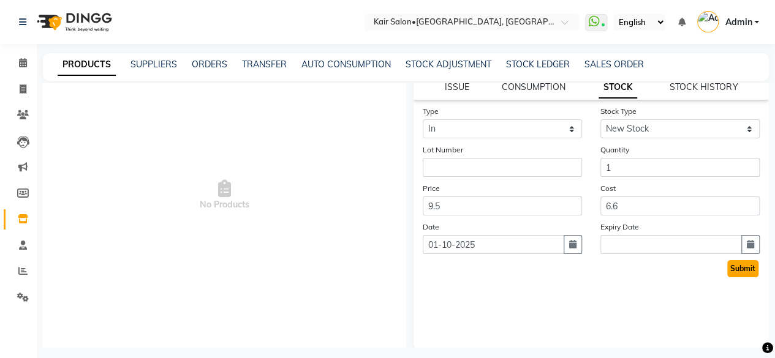
click at [732, 269] on button "Submit" at bounding box center [742, 268] width 31 height 17
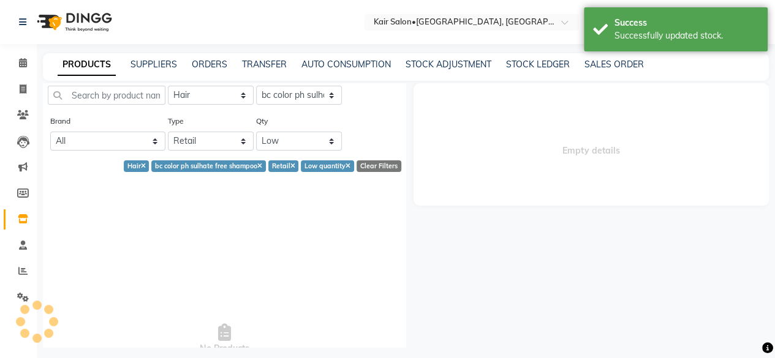
scroll to position [184, 0]
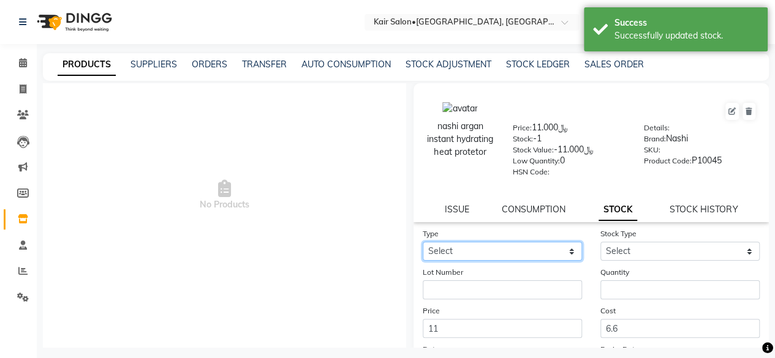
click at [568, 247] on select "Select In Out" at bounding box center [502, 251] width 159 height 19
click at [423, 242] on select "Select In Out" at bounding box center [502, 251] width 159 height 19
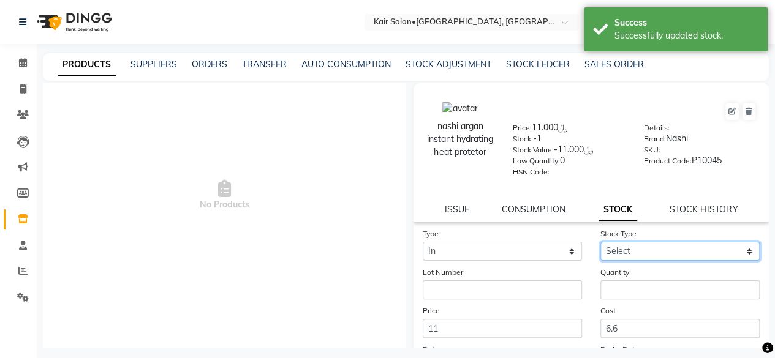
click at [659, 243] on select "Select New Stock Adjustment Return Other" at bounding box center [680, 251] width 159 height 19
click at [601, 242] on select "Select New Stock Adjustment Return Other" at bounding box center [680, 251] width 159 height 19
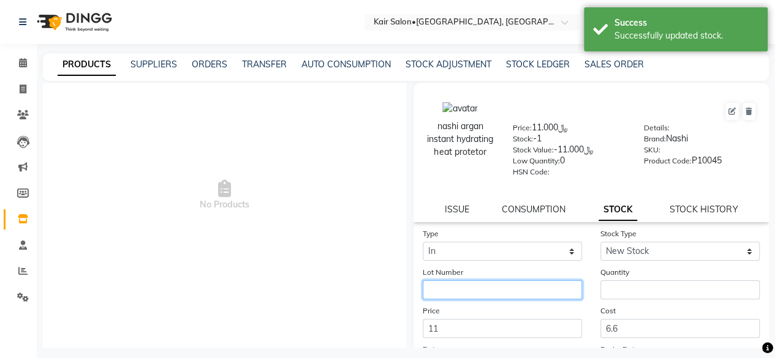
click at [531, 281] on input "text" at bounding box center [502, 290] width 159 height 19
click at [617, 280] on div "Quantity" at bounding box center [680, 283] width 178 height 34
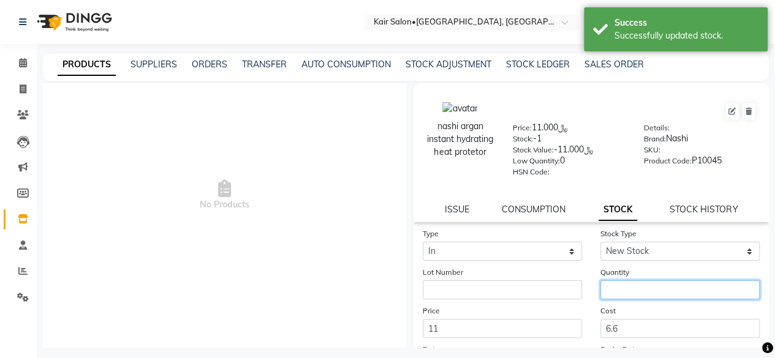
click at [614, 286] on input "number" at bounding box center [680, 290] width 159 height 19
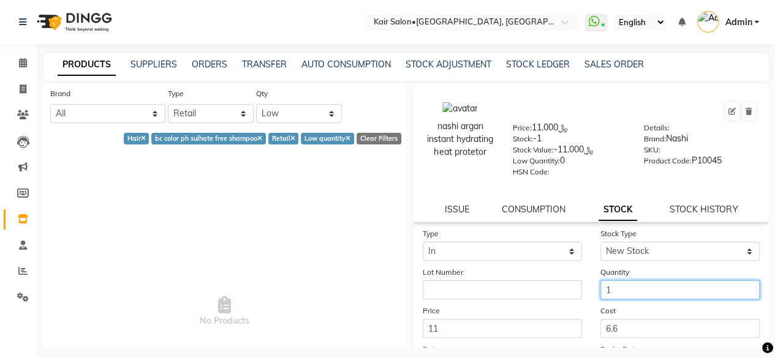
scroll to position [0, 0]
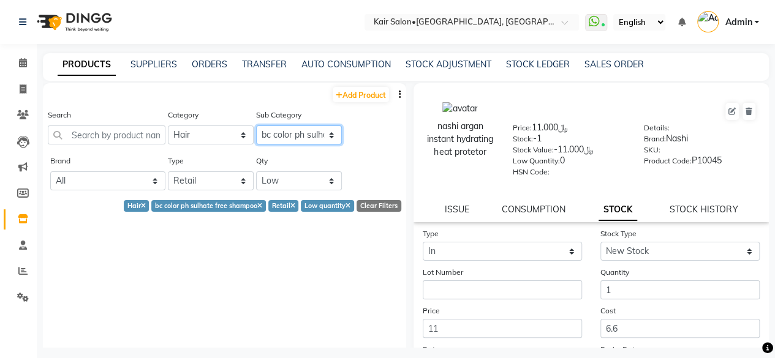
click at [290, 136] on select "Select Shampoo Nashi filler theraphy No 3 mask 1000ml Nashi Filler Theraphy No1…" at bounding box center [299, 135] width 86 height 19
click at [26, 63] on icon at bounding box center [23, 62] width 8 height 9
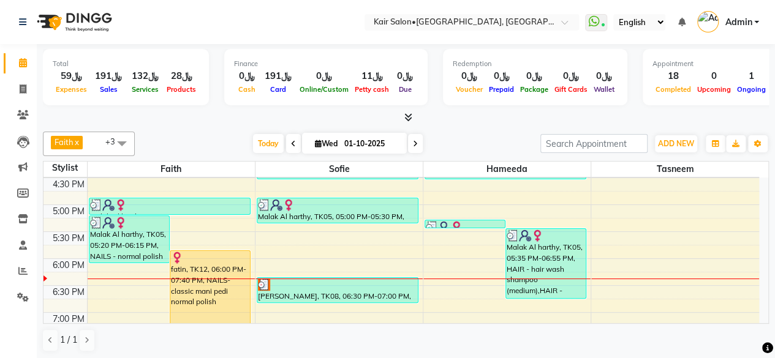
scroll to position [551, 0]
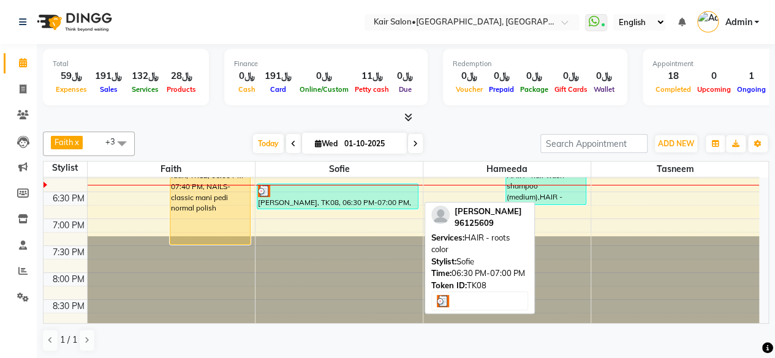
click at [341, 194] on div at bounding box center [337, 191] width 159 height 12
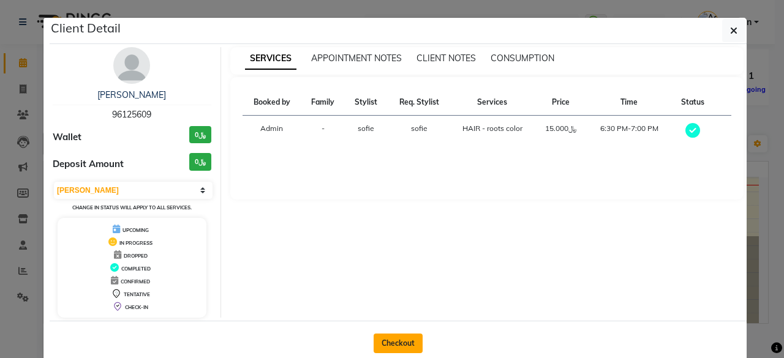
click at [398, 343] on button "Checkout" at bounding box center [398, 344] width 49 height 20
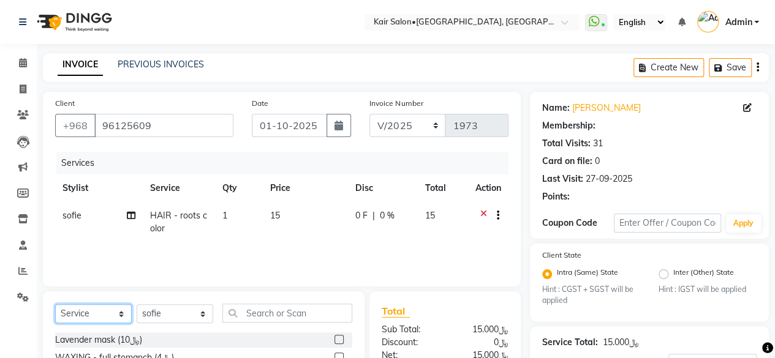
click at [115, 313] on select "Select Service Product Membership Package Voucher Prepaid Gift Card" at bounding box center [93, 314] width 77 height 19
click at [55, 305] on select "Select Service Product Membership Package Voucher Prepaid Gift Card" at bounding box center [93, 314] width 77 height 19
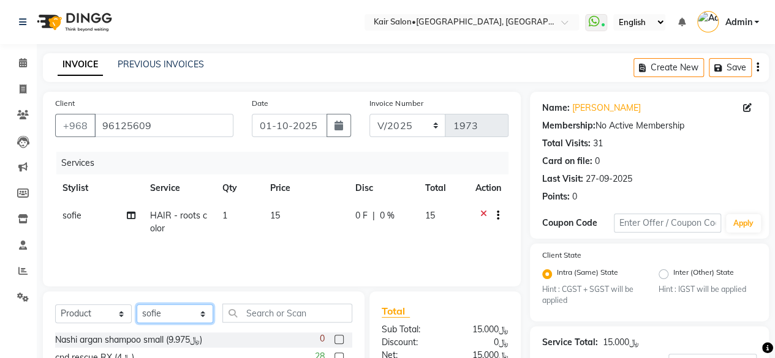
click at [191, 315] on select "Select Stylist Faith HABSATBEE [PERSON_NAME] staffs Madam [PERSON_NAME] Madam […" at bounding box center [175, 314] width 77 height 19
click at [137, 305] on select "Select Stylist Faith HABSATBEE [PERSON_NAME] staffs Madam [PERSON_NAME] Madam […" at bounding box center [175, 314] width 77 height 19
click at [269, 309] on input "text" at bounding box center [287, 313] width 130 height 19
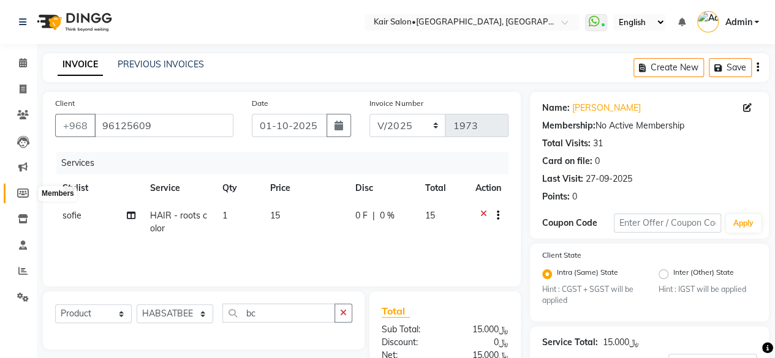
click at [25, 189] on icon at bounding box center [23, 193] width 12 height 9
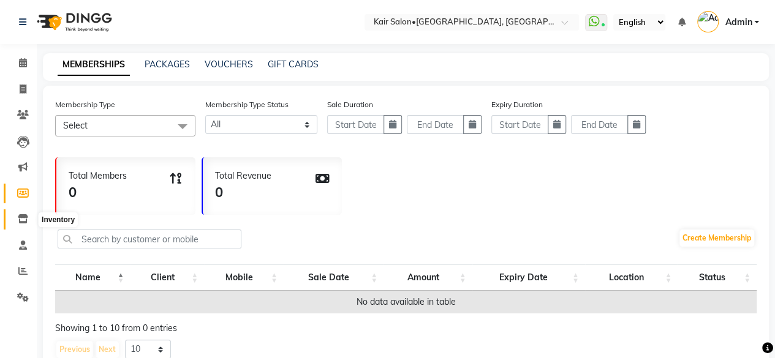
click at [27, 218] on icon at bounding box center [23, 218] width 10 height 9
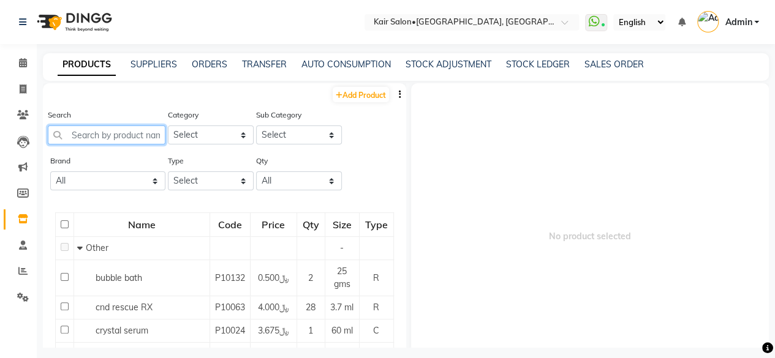
click at [145, 132] on input "text" at bounding box center [107, 135] width 118 height 19
click at [354, 95] on link "Add Product" at bounding box center [361, 94] width 56 height 15
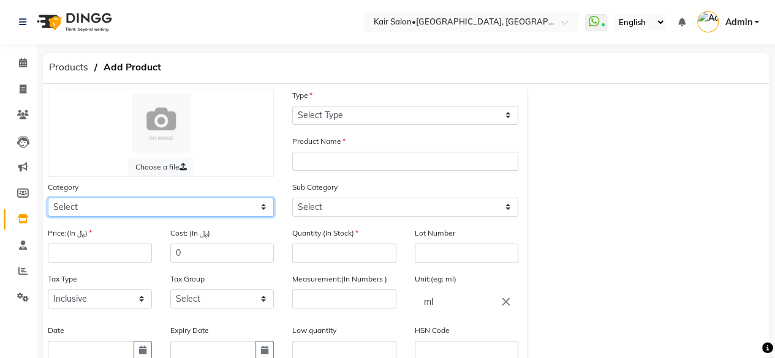
click at [150, 213] on select "Select Hair Skin Olaplex Threading Waxing accessories retail products nails Fac…" at bounding box center [161, 207] width 226 height 19
click at [48, 198] on select "Select Hair Skin Olaplex Threading Waxing accessories retail products nails Fac…" at bounding box center [161, 207] width 226 height 19
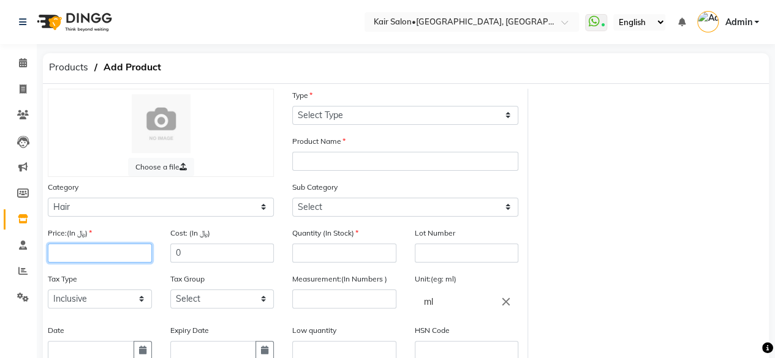
click at [103, 249] on input "number" at bounding box center [100, 253] width 104 height 19
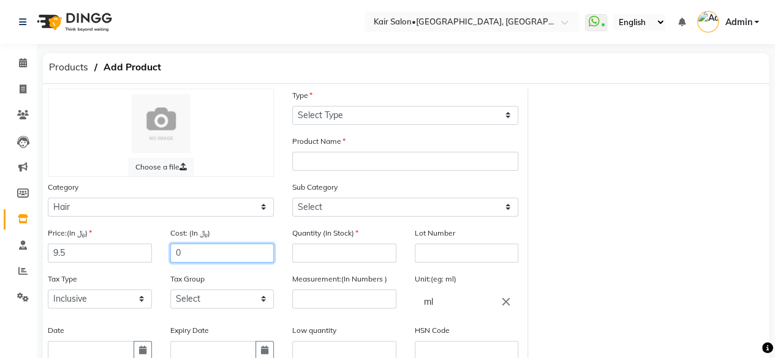
click at [203, 252] on input "0" at bounding box center [222, 253] width 104 height 19
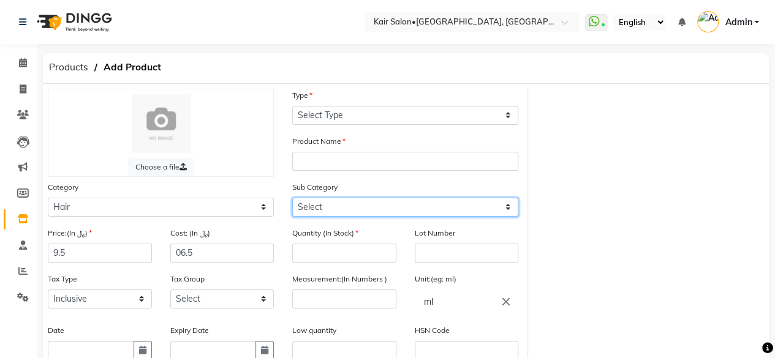
click at [343, 204] on select "Select Shampoo Nashi filler theraphy No 3 mask 1000ml Nashi Filler Theraphy No1…" at bounding box center [405, 207] width 226 height 19
click at [292, 198] on select "Select Shampoo Nashi filler theraphy No 3 mask 1000ml Nashi Filler Theraphy No1…" at bounding box center [405, 207] width 226 height 19
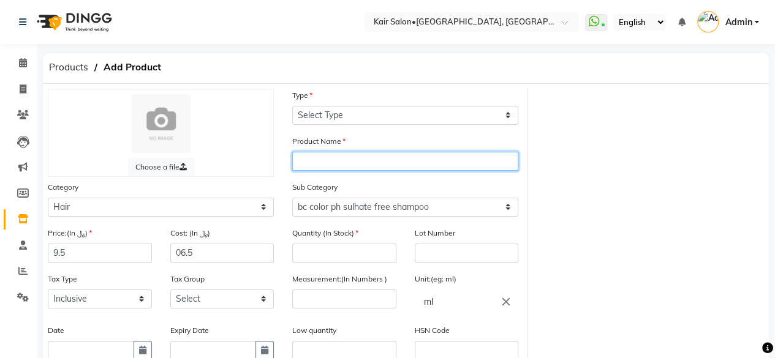
click at [344, 161] on input "text" at bounding box center [405, 161] width 226 height 19
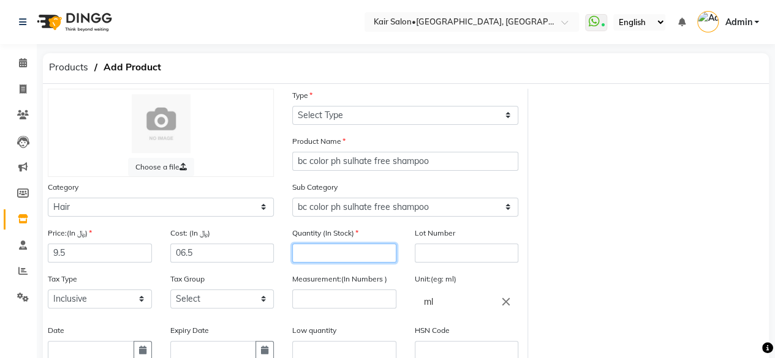
click at [330, 251] on input "number" at bounding box center [344, 253] width 104 height 19
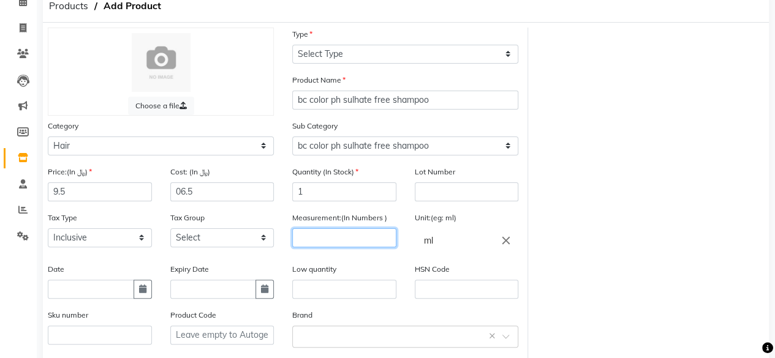
click at [328, 235] on input "number" at bounding box center [344, 238] width 104 height 19
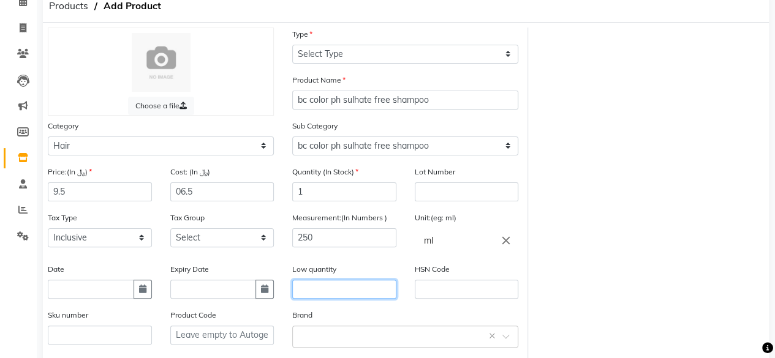
click at [320, 294] on input "text" at bounding box center [344, 289] width 104 height 19
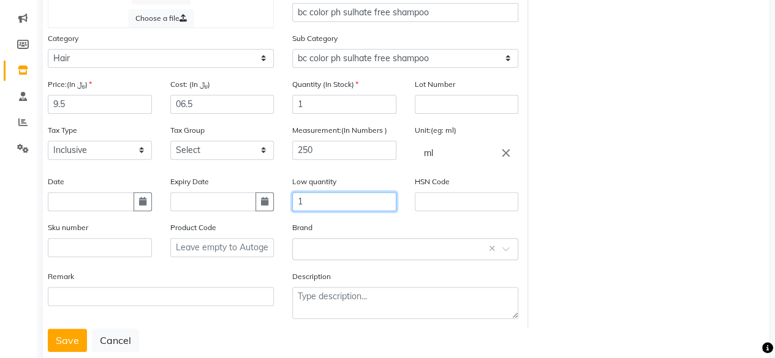
scroll to position [176, 0]
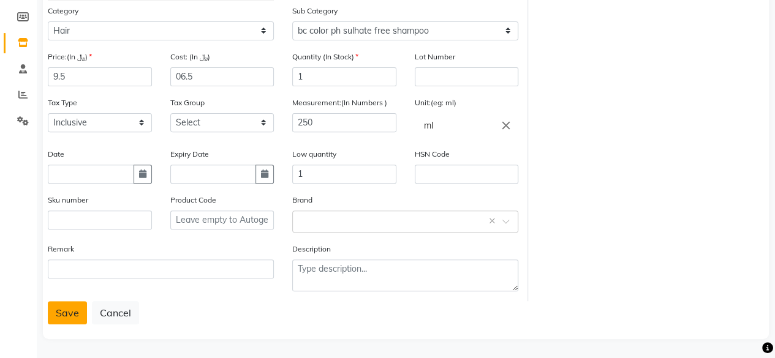
click at [74, 307] on button "Save" at bounding box center [67, 312] width 39 height 23
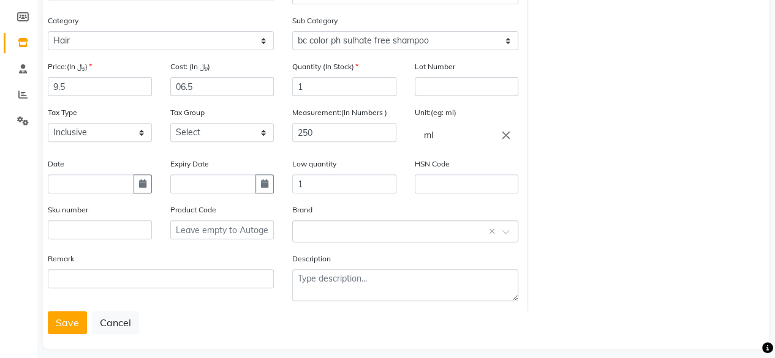
scroll to position [0, 0]
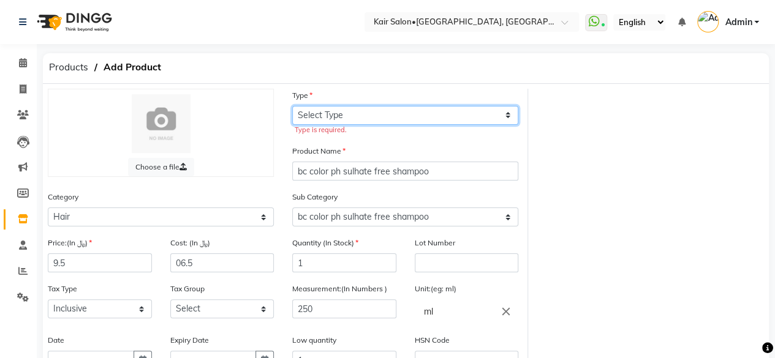
click at [358, 117] on select "Select Type Both Retail Consumable" at bounding box center [405, 115] width 226 height 19
click at [292, 106] on select "Select Type Both Retail Consumable" at bounding box center [405, 115] width 226 height 19
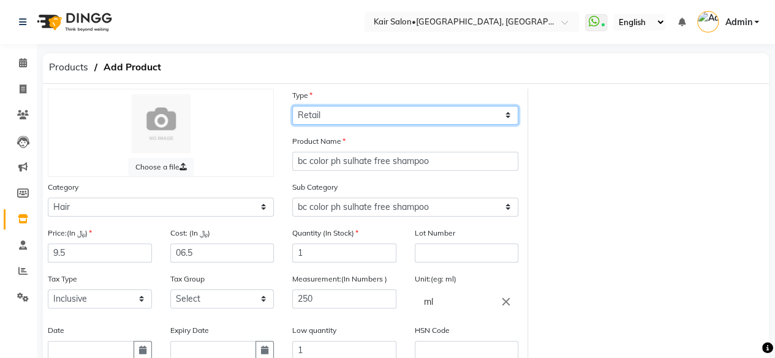
click at [359, 119] on select "Select Type Both Retail Consumable" at bounding box center [405, 115] width 226 height 19
click at [292, 106] on select "Select Type Both Retail Consumable" at bounding box center [405, 115] width 226 height 19
click at [386, 119] on select "Select Type Both Retail Consumable" at bounding box center [405, 115] width 226 height 19
click at [292, 106] on select "Select Type Both Retail Consumable" at bounding box center [405, 115] width 226 height 19
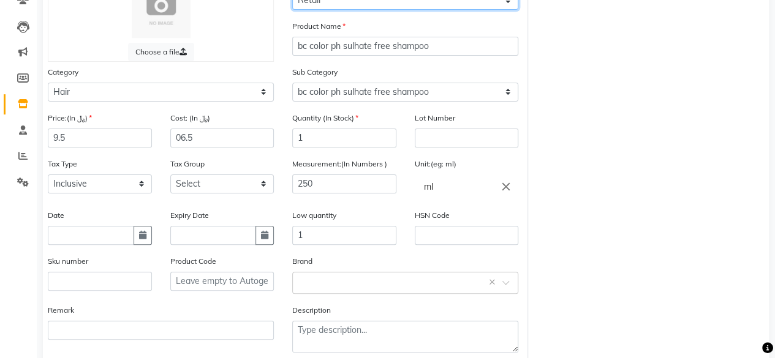
scroll to position [176, 0]
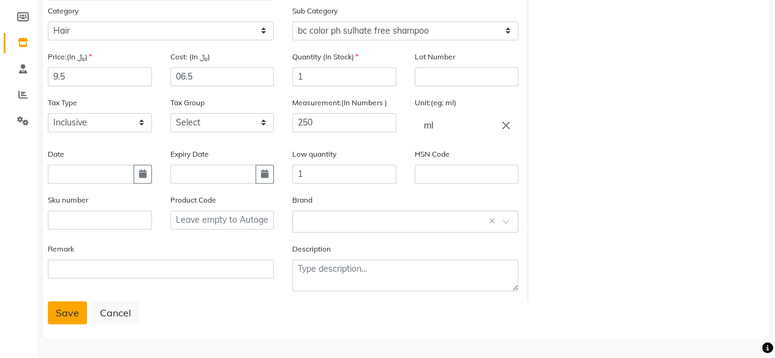
click at [77, 306] on button "Save" at bounding box center [67, 312] width 39 height 23
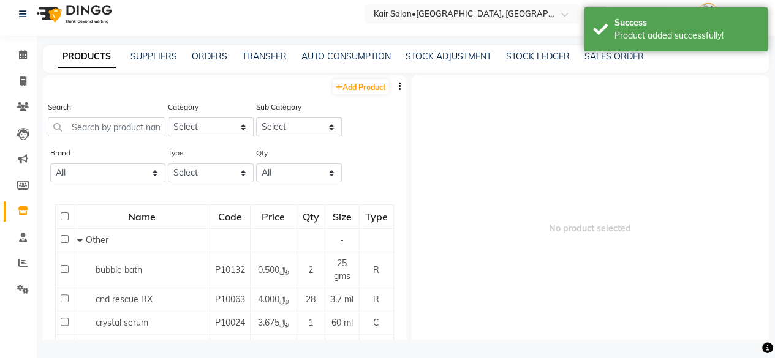
scroll to position [7, 0]
click at [25, 81] on icon at bounding box center [23, 81] width 7 height 9
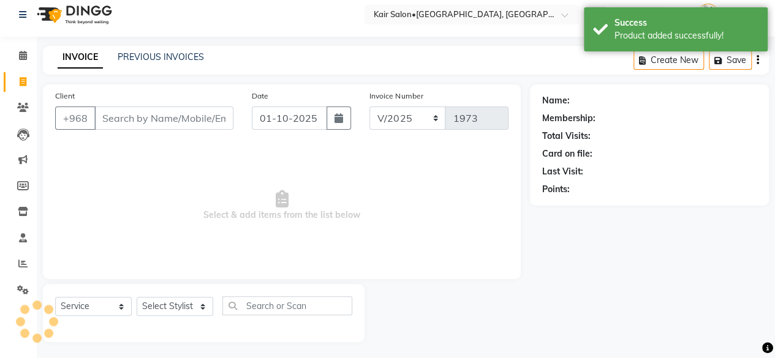
scroll to position [9, 0]
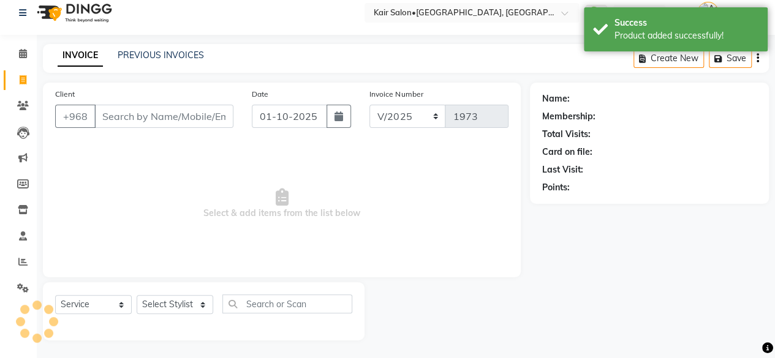
click at [151, 116] on input "Client" at bounding box center [163, 116] width 139 height 23
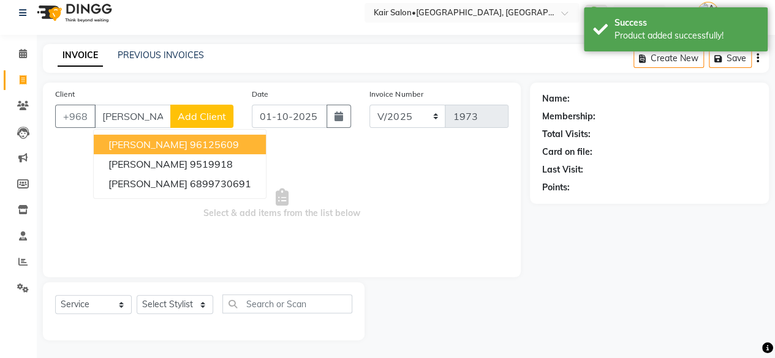
click at [132, 138] on span "[PERSON_NAME]" at bounding box center [147, 144] width 79 height 12
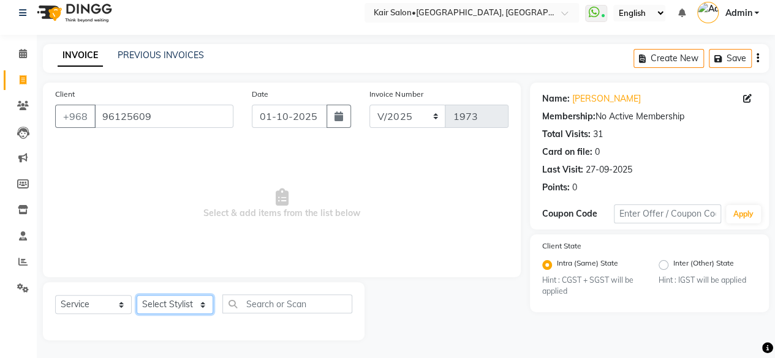
click at [205, 302] on select "Select Stylist Faith HABSATBEE [PERSON_NAME] staffs Madam [PERSON_NAME] Madam […" at bounding box center [175, 304] width 77 height 19
click at [137, 295] on select "Select Stylist Faith HABSATBEE [PERSON_NAME] staffs Madam [PERSON_NAME] Madam […" at bounding box center [175, 304] width 77 height 19
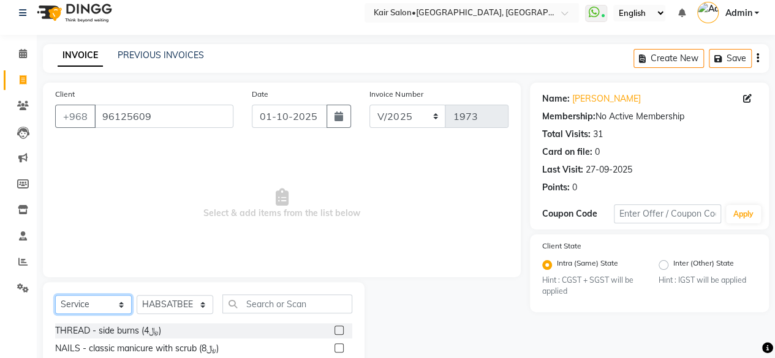
click at [124, 303] on select "Select Service Product Membership Package Voucher Prepaid Gift Card" at bounding box center [93, 304] width 77 height 19
click at [55, 295] on select "Select Service Product Membership Package Voucher Prepaid Gift Card" at bounding box center [93, 304] width 77 height 19
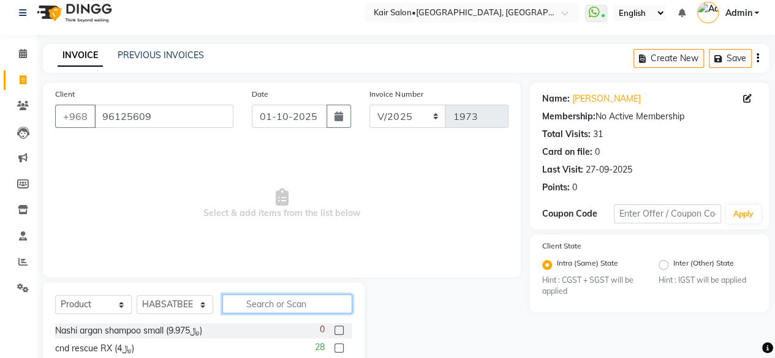
click at [285, 304] on input "text" at bounding box center [287, 304] width 130 height 19
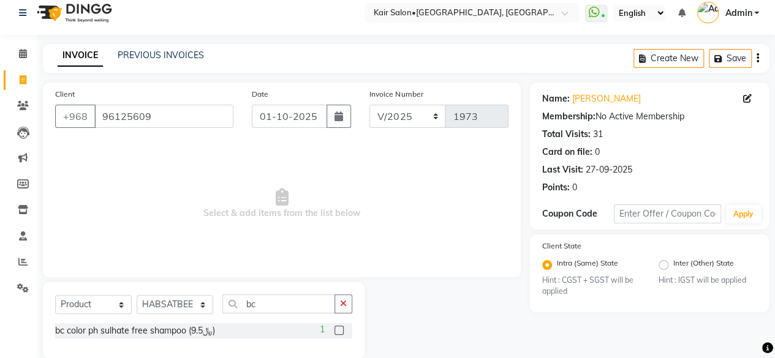
click at [341, 331] on label at bounding box center [339, 330] width 9 height 9
click at [341, 331] on input "checkbox" at bounding box center [339, 331] width 8 height 8
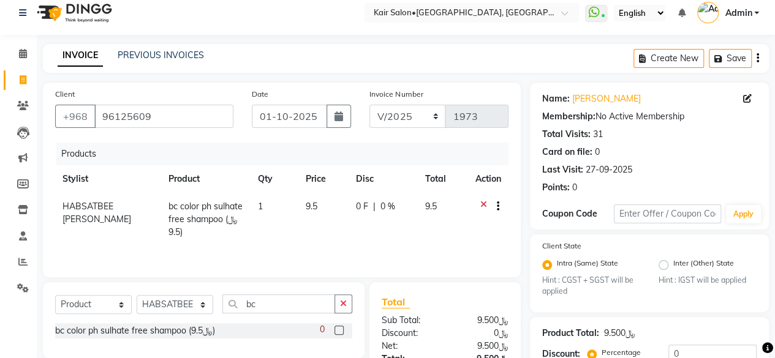
scroll to position [135, 0]
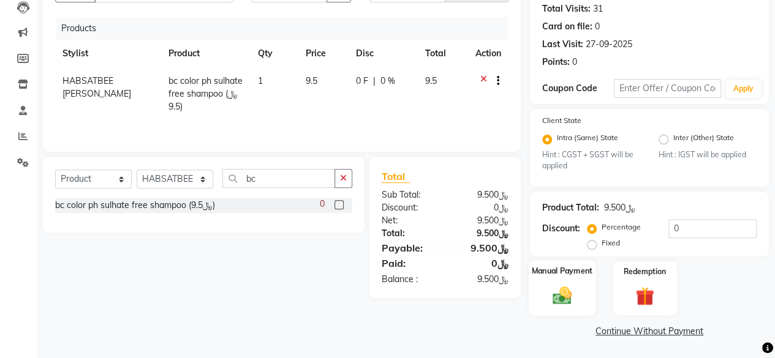
click at [564, 295] on img at bounding box center [562, 296] width 31 height 22
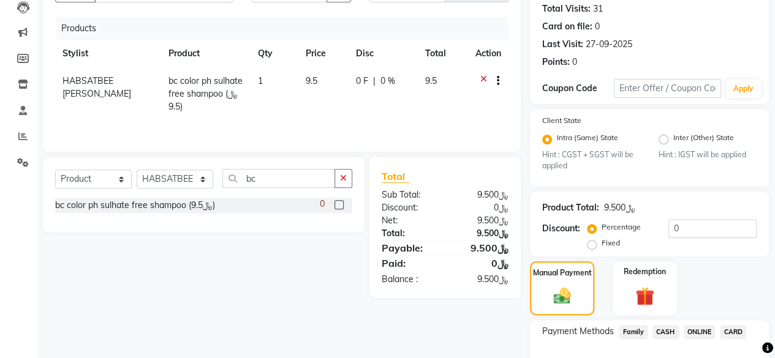
click at [739, 334] on span "CARD" at bounding box center [733, 332] width 26 height 14
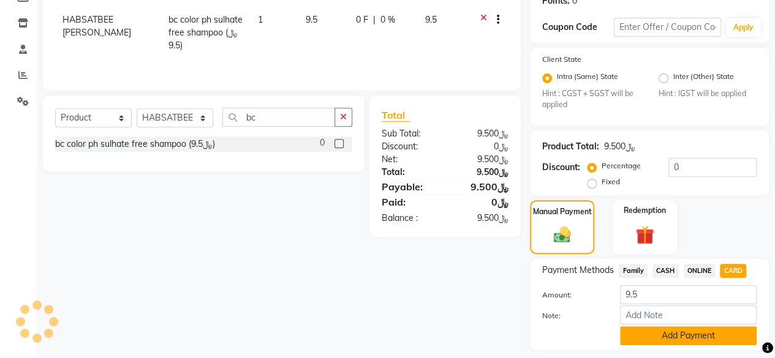
click at [671, 336] on button "Add Payment" at bounding box center [688, 336] width 137 height 19
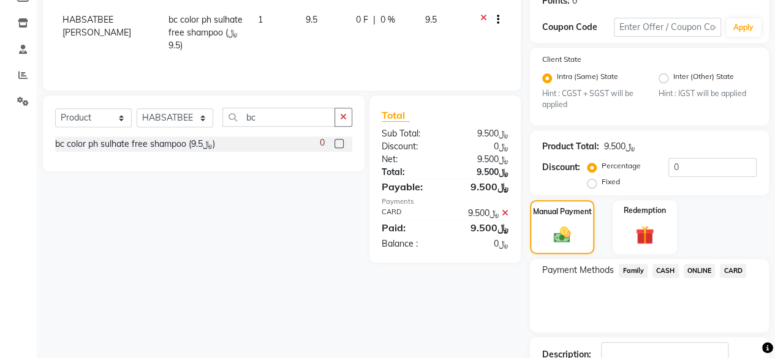
scroll to position [263, 0]
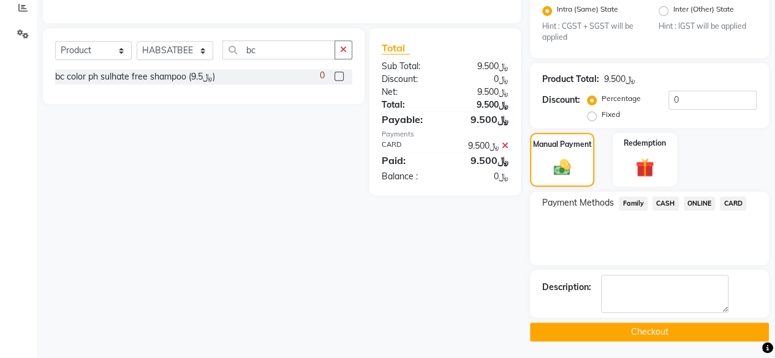
click at [627, 332] on button "Checkout" at bounding box center [649, 332] width 239 height 19
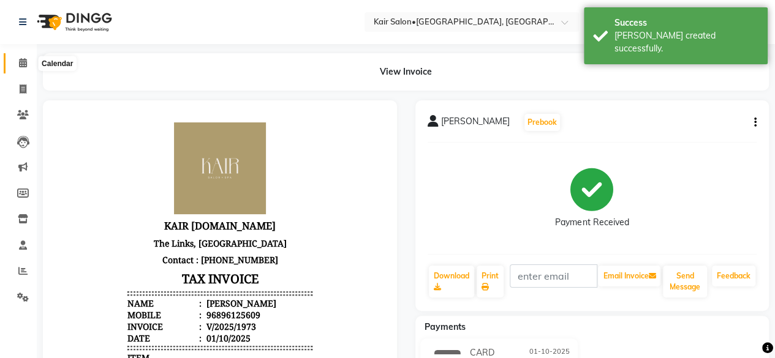
drag, startPoint x: 25, startPoint y: 64, endPoint x: 27, endPoint y: 71, distance: 7.0
click at [25, 64] on icon at bounding box center [23, 62] width 8 height 9
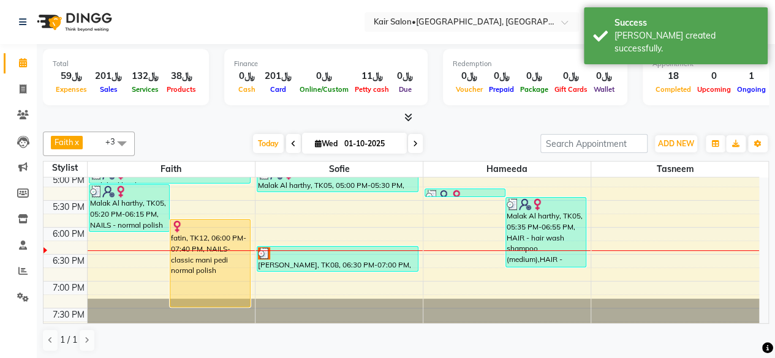
scroll to position [490, 0]
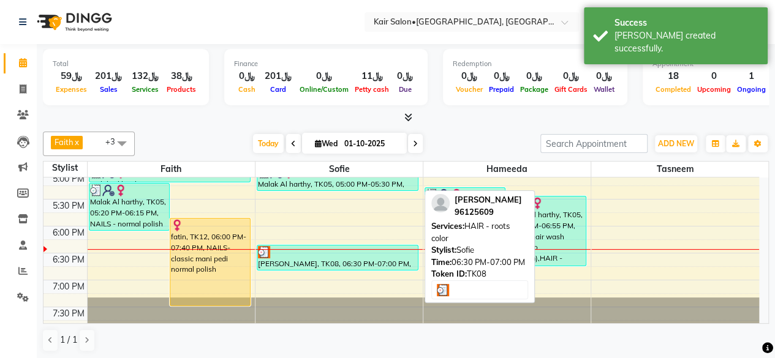
click at [344, 254] on div at bounding box center [337, 252] width 159 height 12
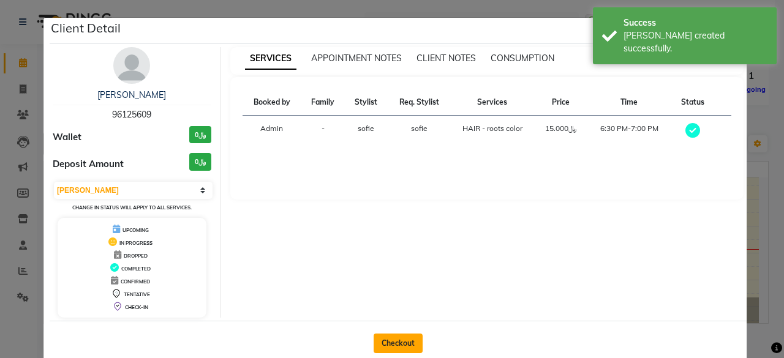
click at [392, 339] on button "Checkout" at bounding box center [398, 344] width 49 height 20
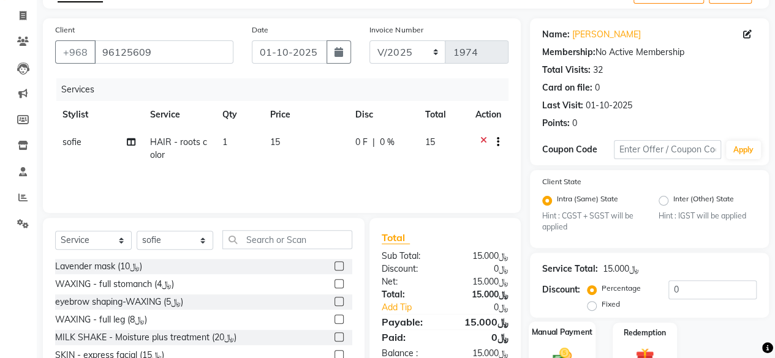
scroll to position [135, 0]
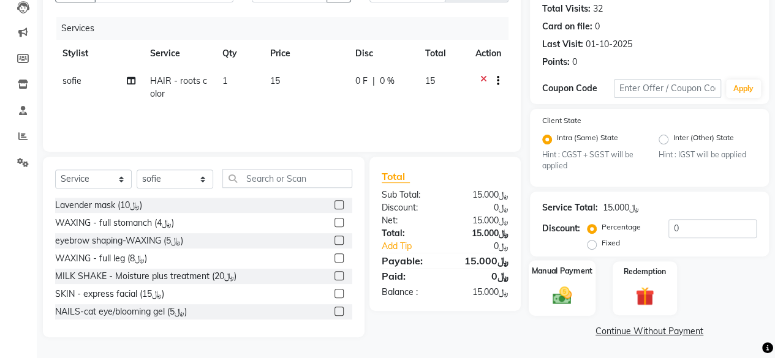
click at [561, 296] on img at bounding box center [562, 296] width 31 height 22
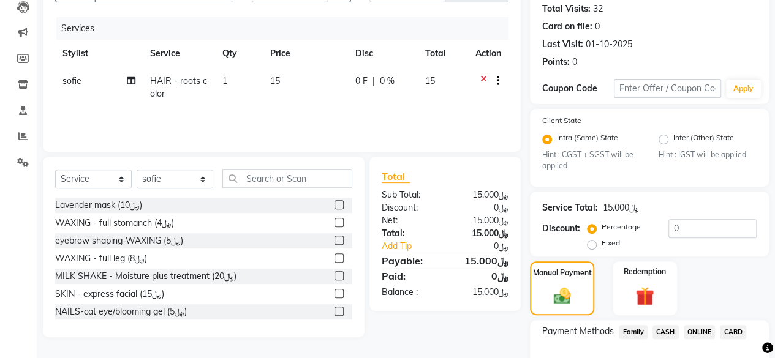
scroll to position [196, 0]
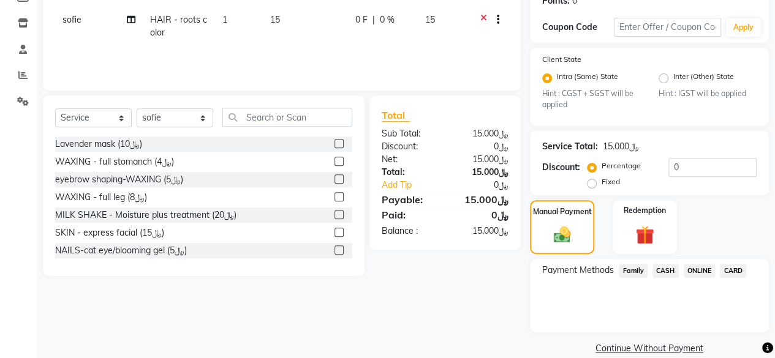
click at [734, 268] on span "CARD" at bounding box center [733, 271] width 26 height 14
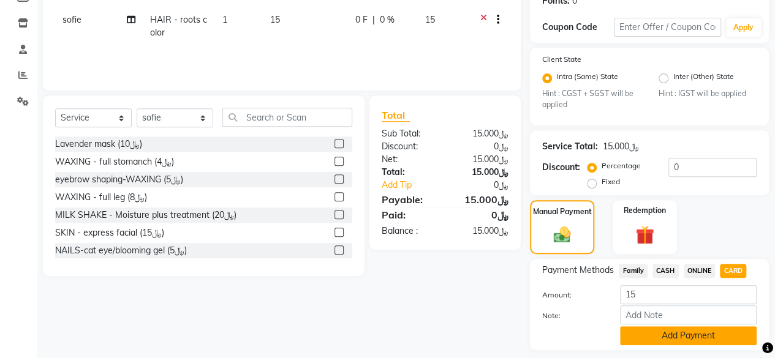
scroll to position [230, 0]
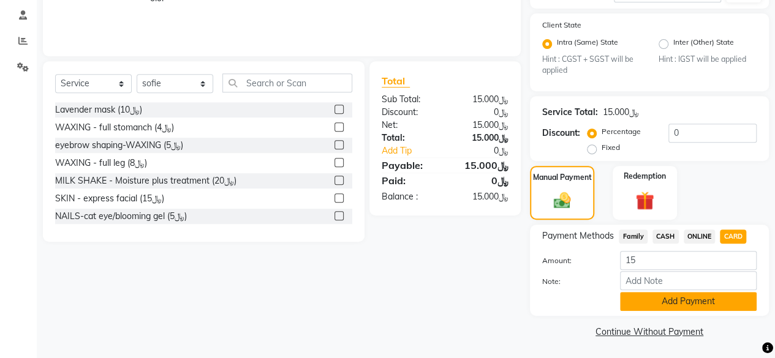
click at [651, 306] on button "Add Payment" at bounding box center [688, 301] width 137 height 19
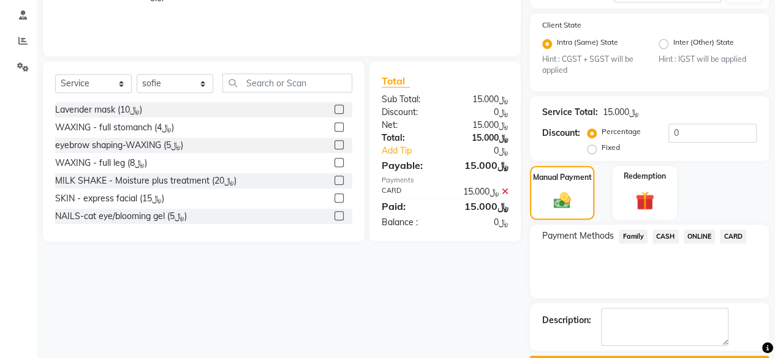
scroll to position [263, 0]
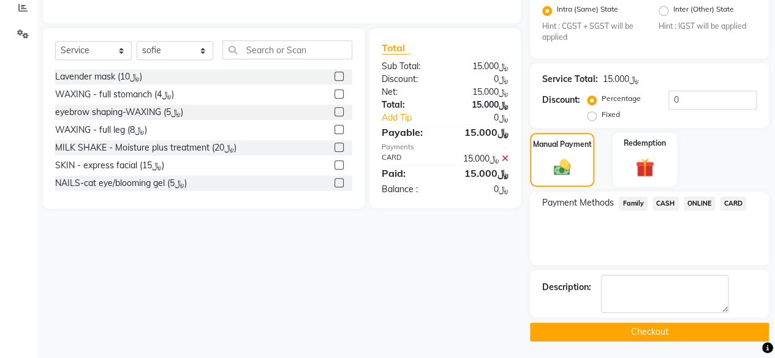
click at [623, 331] on button "Checkout" at bounding box center [649, 332] width 239 height 19
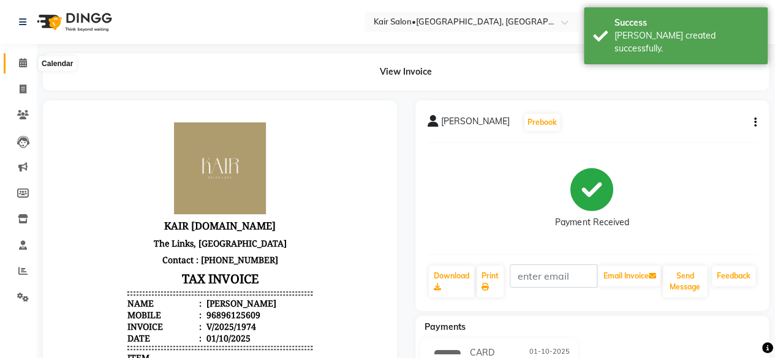
click at [25, 66] on icon at bounding box center [23, 62] width 8 height 9
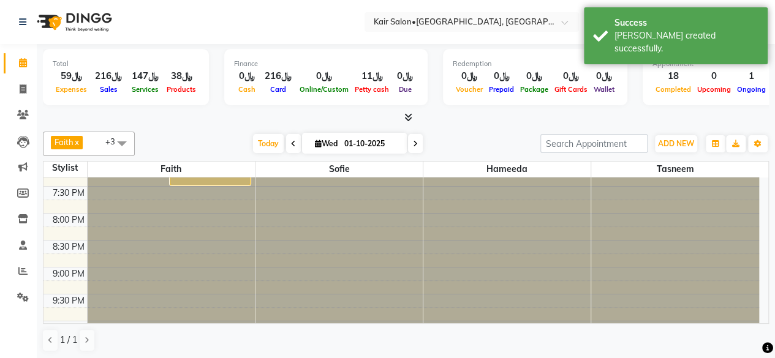
scroll to position [518, 0]
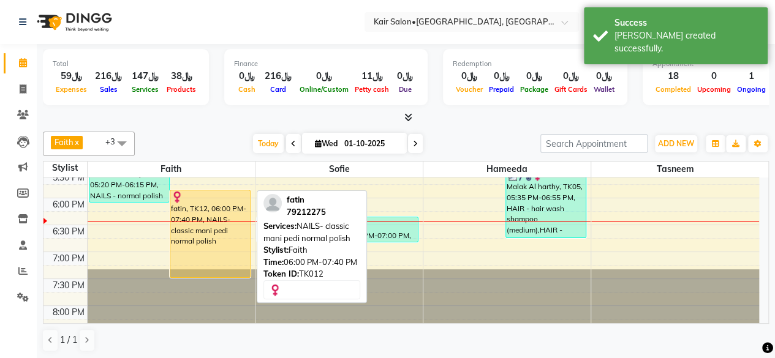
click at [205, 211] on div "fatin, TK12, 06:00 PM-07:40 PM, NAILS- classic mani pedi normal polish" at bounding box center [210, 234] width 80 height 87
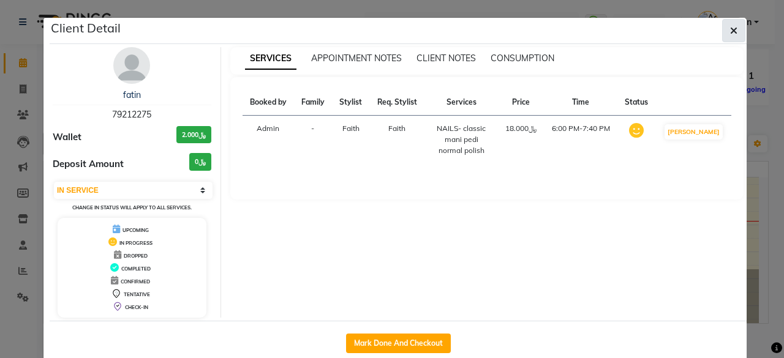
click at [730, 29] on icon "button" at bounding box center [733, 31] width 7 height 10
